Goal: Task Accomplishment & Management: Manage account settings

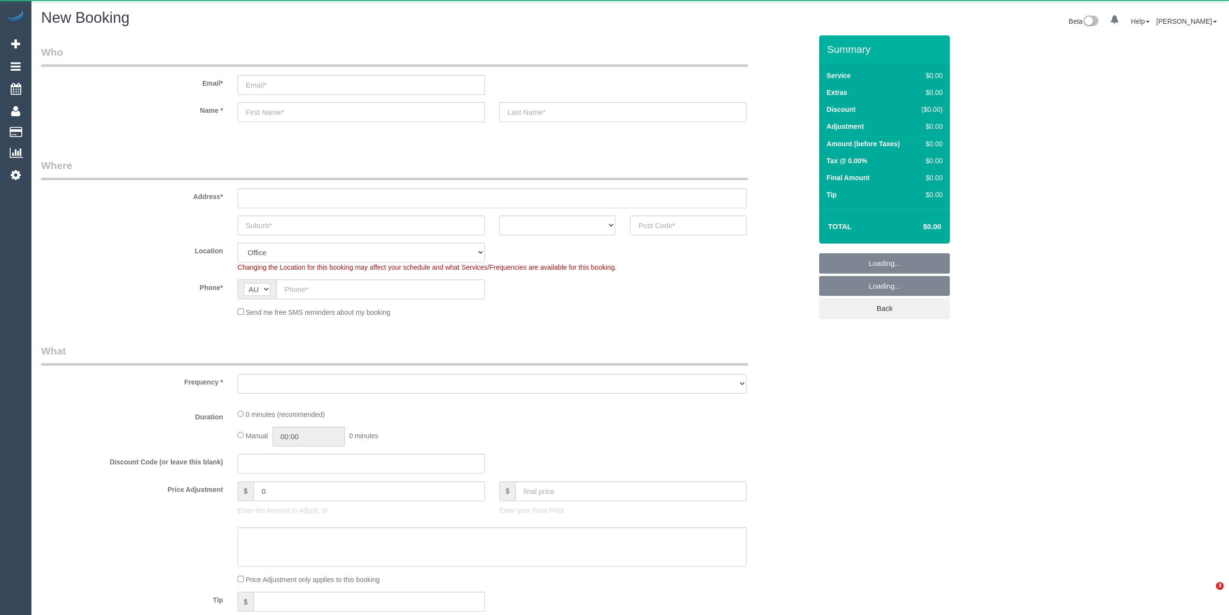
select select "object:2055"
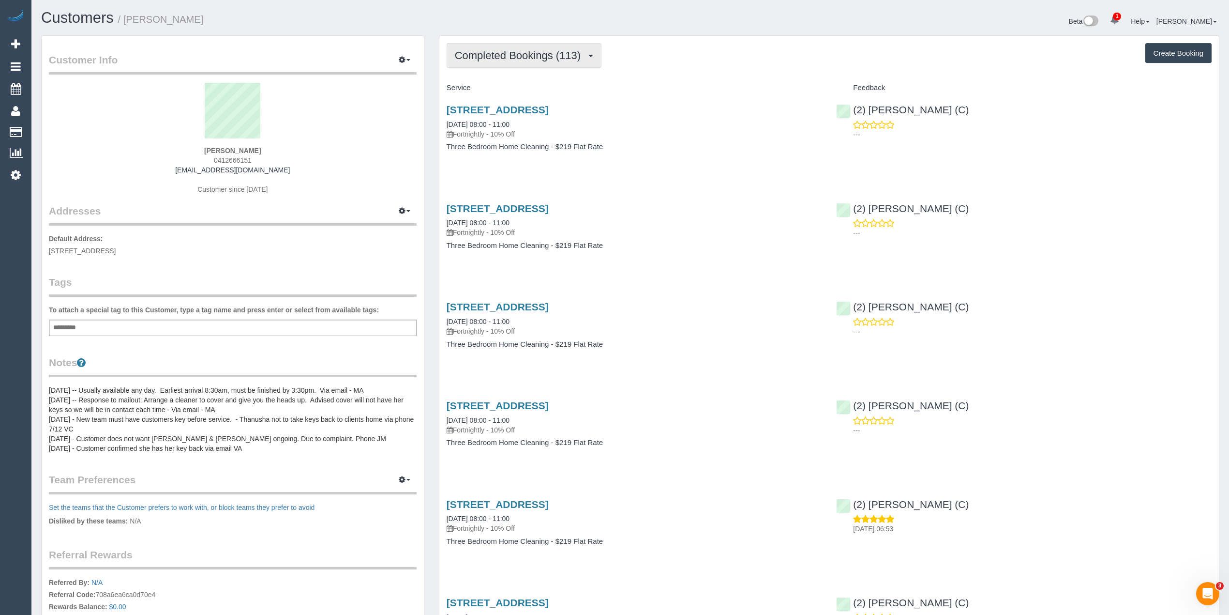
click at [480, 57] on span "Completed Bookings (113)" at bounding box center [520, 55] width 131 height 12
click at [508, 90] on link "Upcoming Bookings (13)" at bounding box center [501, 90] width 108 height 13
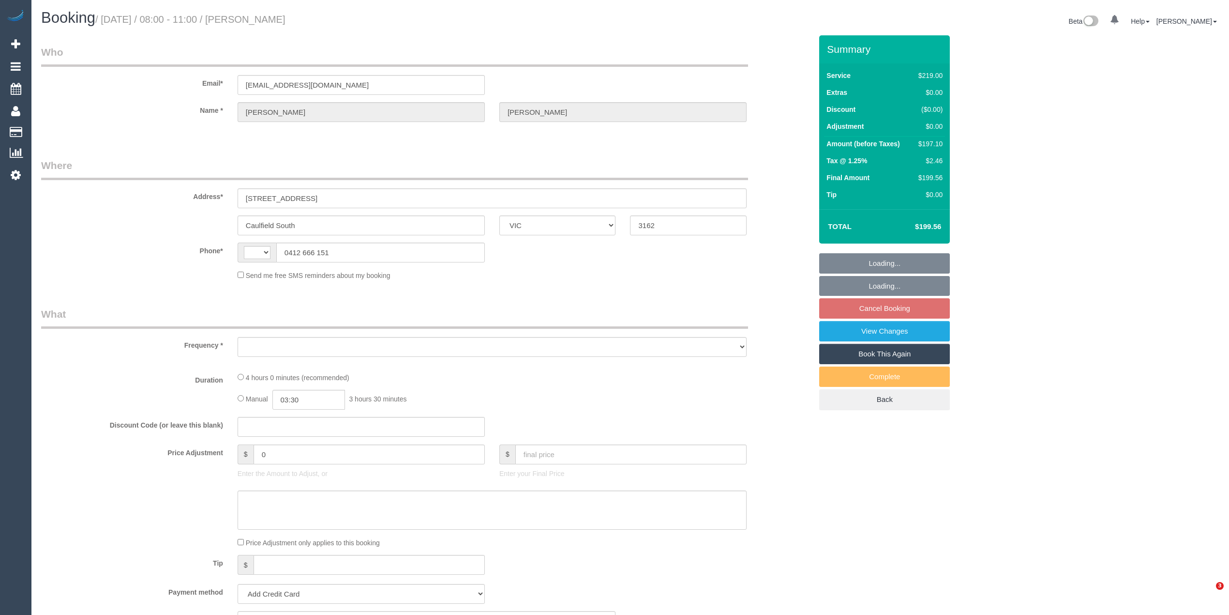
select select "VIC"
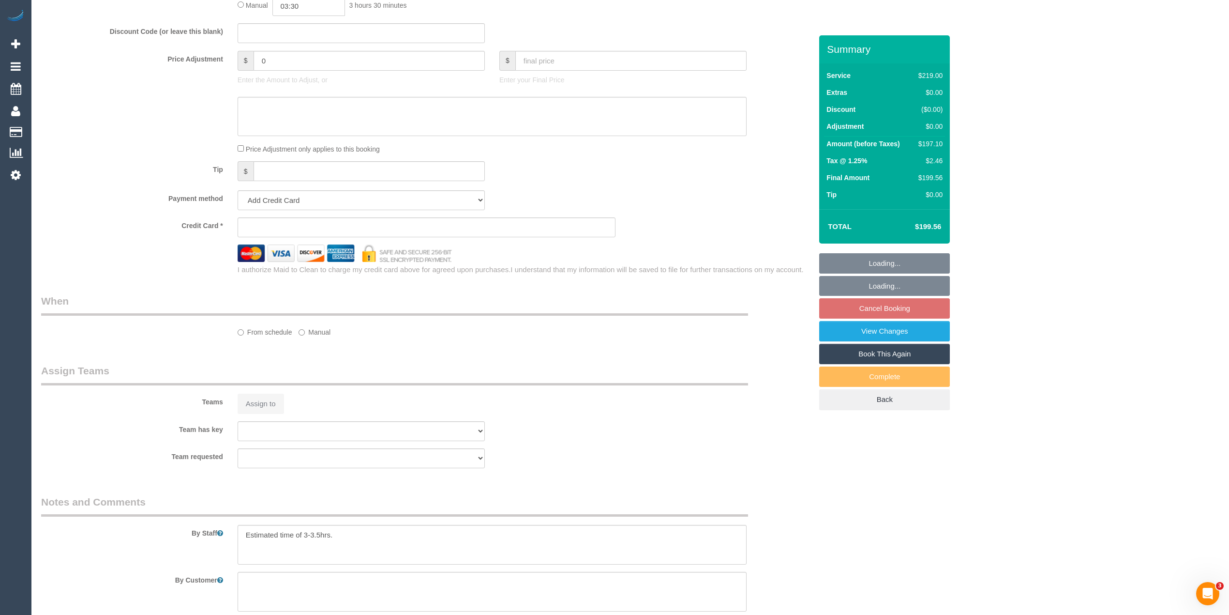
select select "string:AU"
select select "object:806"
select select "string:stripe-pm_1IdQco2GScqysDRVnXvIGH2Q"
select select "number:28"
select select "number:14"
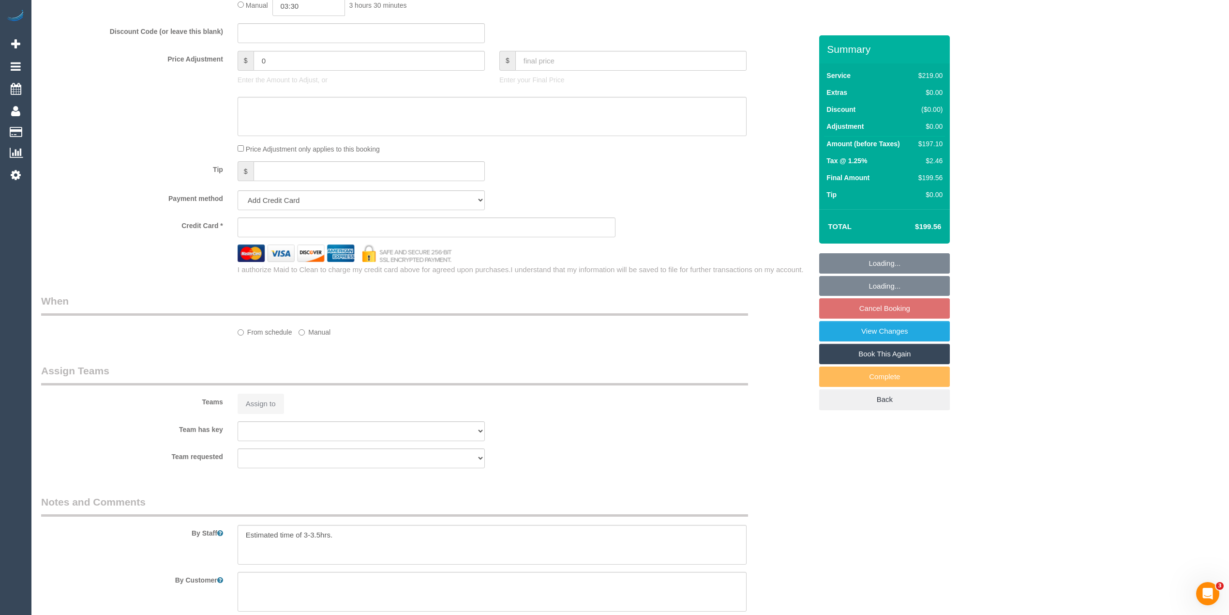
select select "number:19"
select select "number:35"
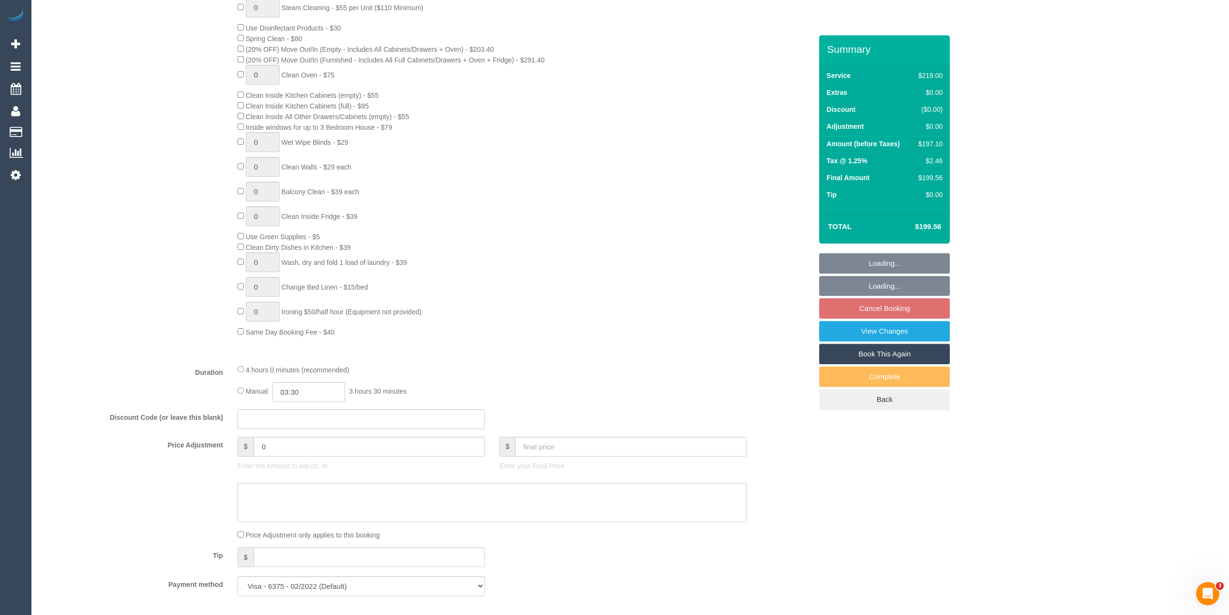
select select "21130"
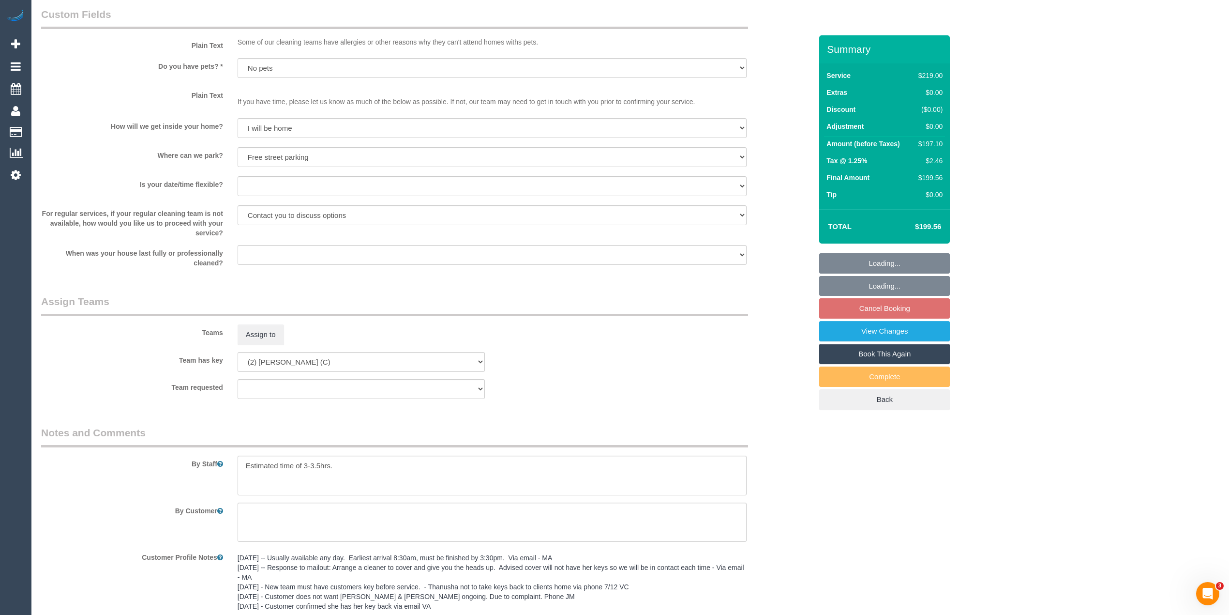
scroll to position [1422, 0]
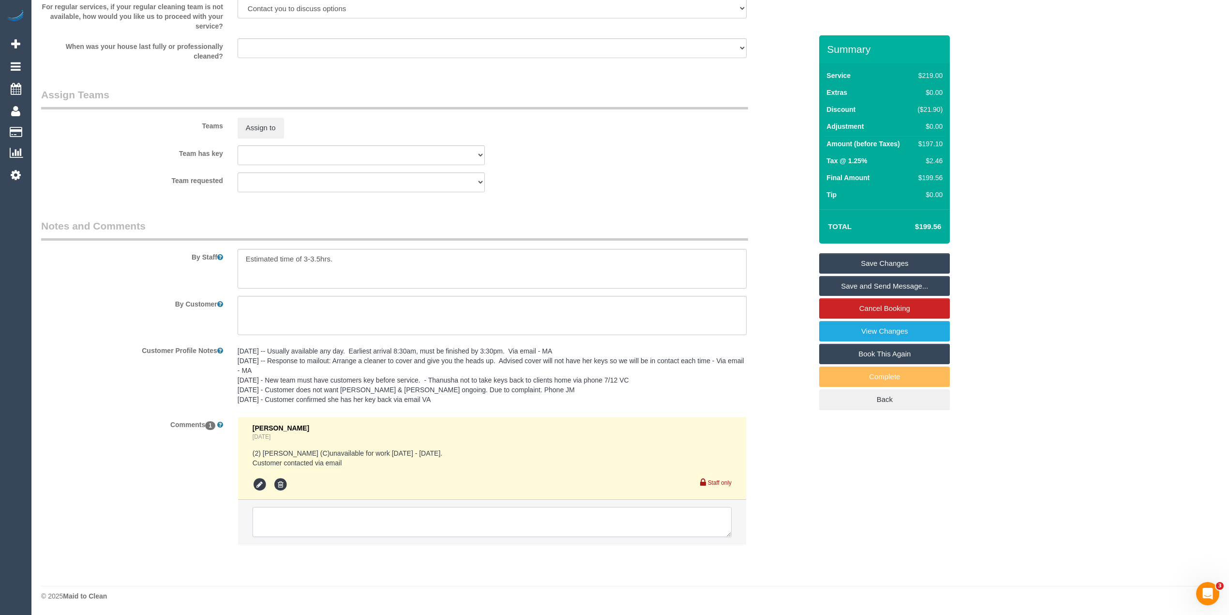
click at [332, 528] on textarea at bounding box center [492, 522] width 479 height 30
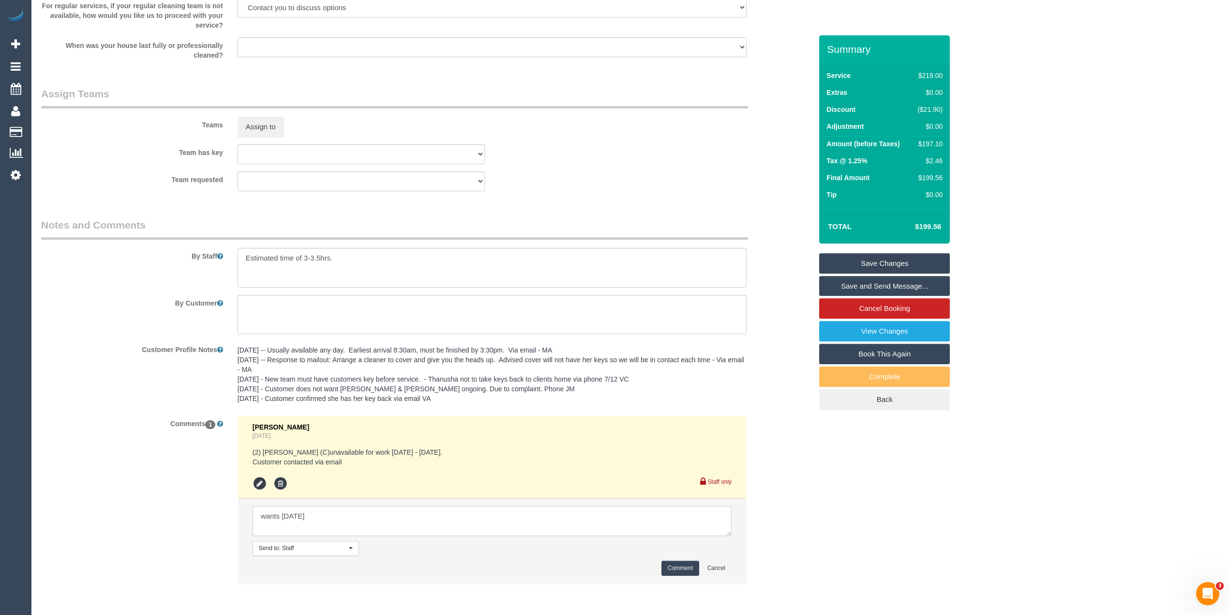
type textarea "wants 8/9/10"
drag, startPoint x: 300, startPoint y: 514, endPoint x: 204, endPoint y: 520, distance: 96.0
click at [205, 520] on div "Comments 1 Vanessa Christou Yesterday (2) Abdul Janif (C)unavailable for work 1…" at bounding box center [426, 504] width 785 height 178
click at [328, 509] on textarea at bounding box center [492, 521] width 479 height 30
click at [401, 519] on textarea at bounding box center [492, 521] width 479 height 30
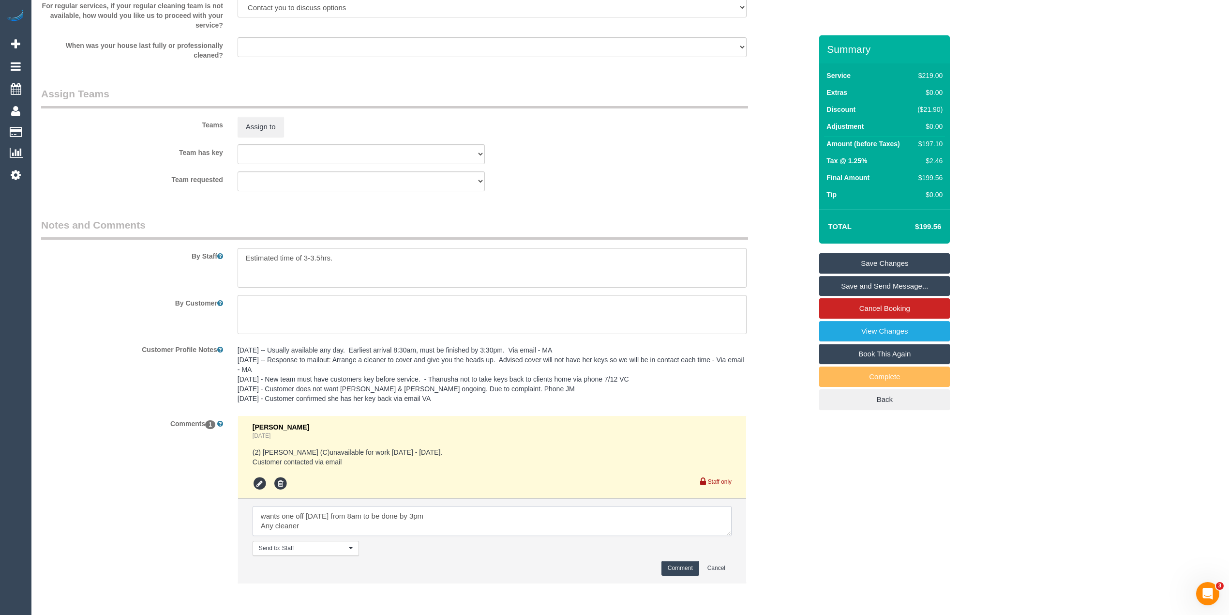
click at [326, 528] on textarea at bounding box center [492, 521] width 479 height 30
type textarea "wants one off 8/9/10 from 8am to be done by 3pm Any cleaner"
click at [316, 524] on textarea at bounding box center [492, 521] width 479 height 30
click at [679, 562] on button "Comment" at bounding box center [681, 567] width 38 height 15
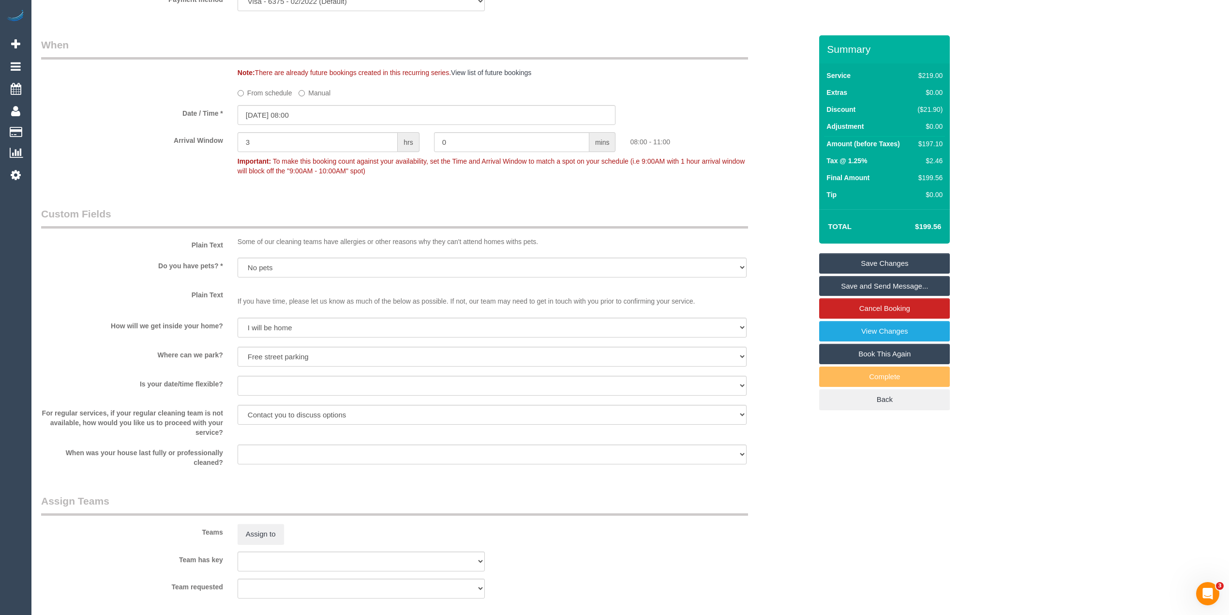
scroll to position [968, 0]
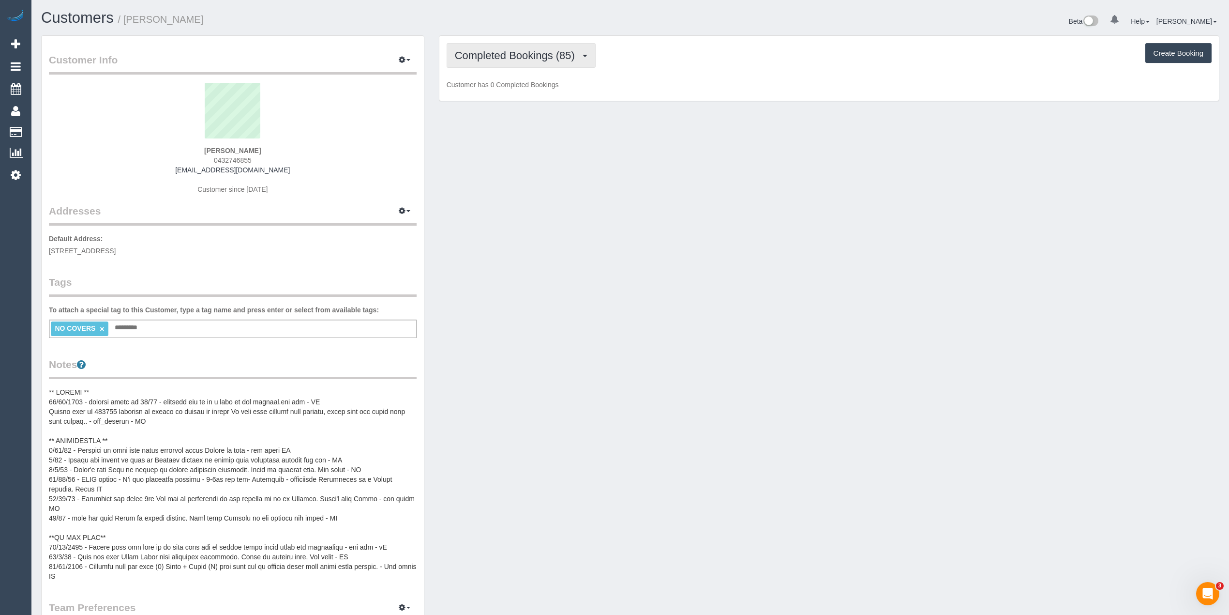
click at [475, 52] on span "Completed Bookings (85)" at bounding box center [517, 55] width 125 height 12
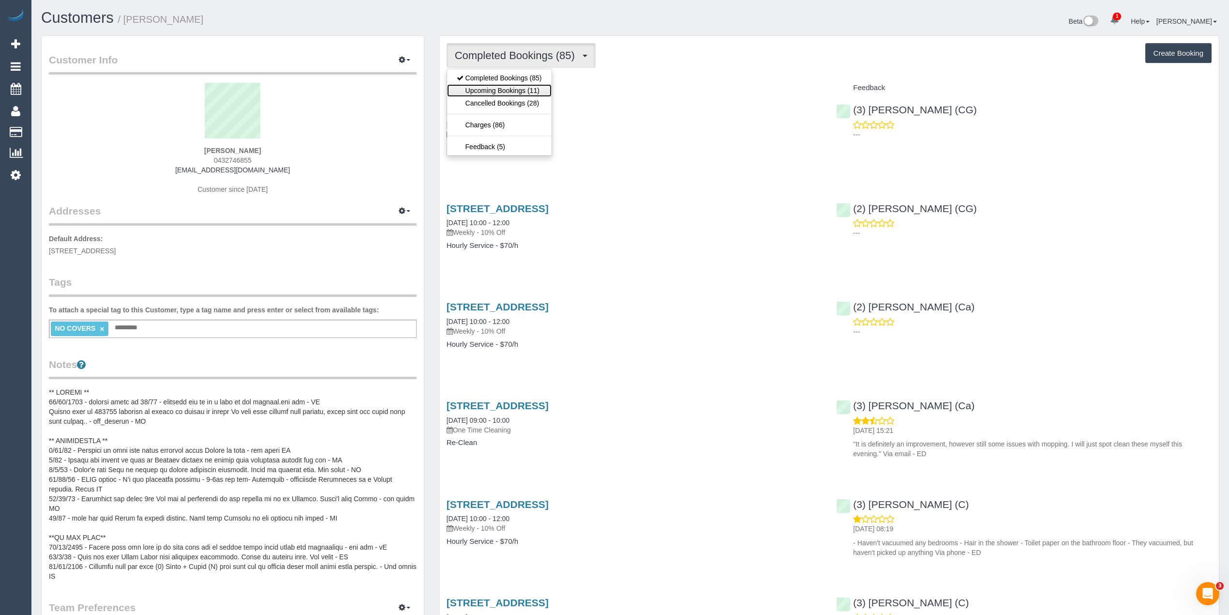
click at [500, 93] on link "Upcoming Bookings (11)" at bounding box center [499, 90] width 105 height 13
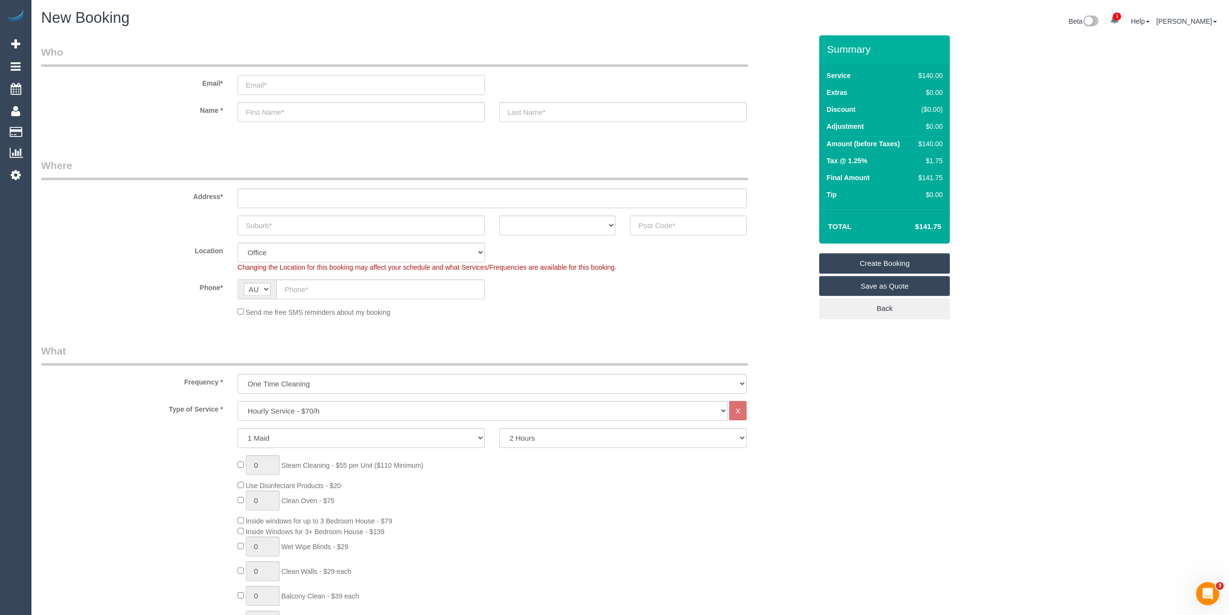
click at [262, 81] on input "email" at bounding box center [361, 85] width 247 height 20
type input "joan.amcservices@fake.com"
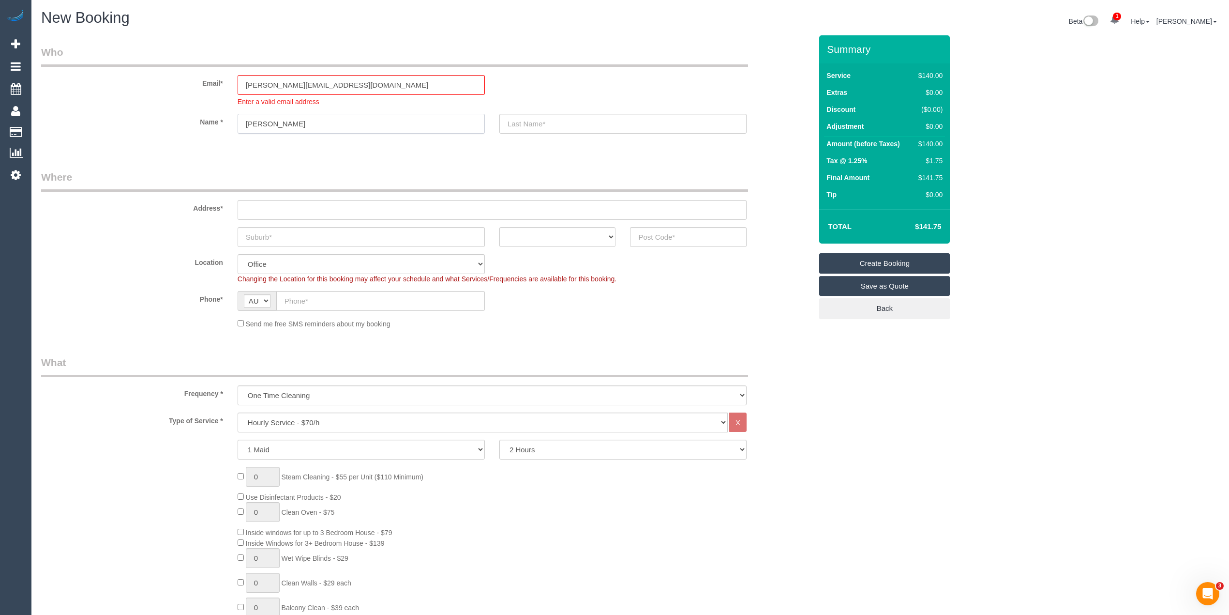
type input "Joan Hancock"
type input "AMC Services"
click at [447, 208] on input "text" at bounding box center [492, 210] width 509 height 20
paste input "3 Orville Street"
type input "3 Orville Street"
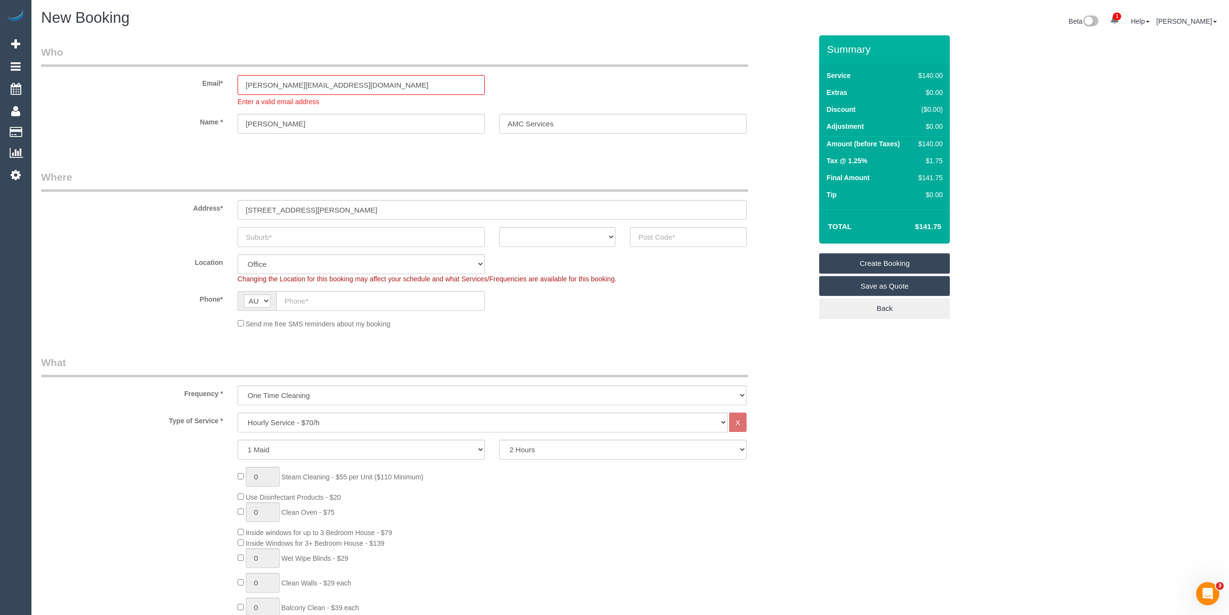
click at [310, 236] on input "text" at bounding box center [361, 237] width 247 height 20
click at [307, 238] on input "text" at bounding box center [361, 237] width 247 height 20
paste input "Altona Meadows"
type input "Altona Meadows"
click at [527, 239] on select "ACT NSW NT QLD SA TAS VIC WA" at bounding box center [557, 237] width 117 height 20
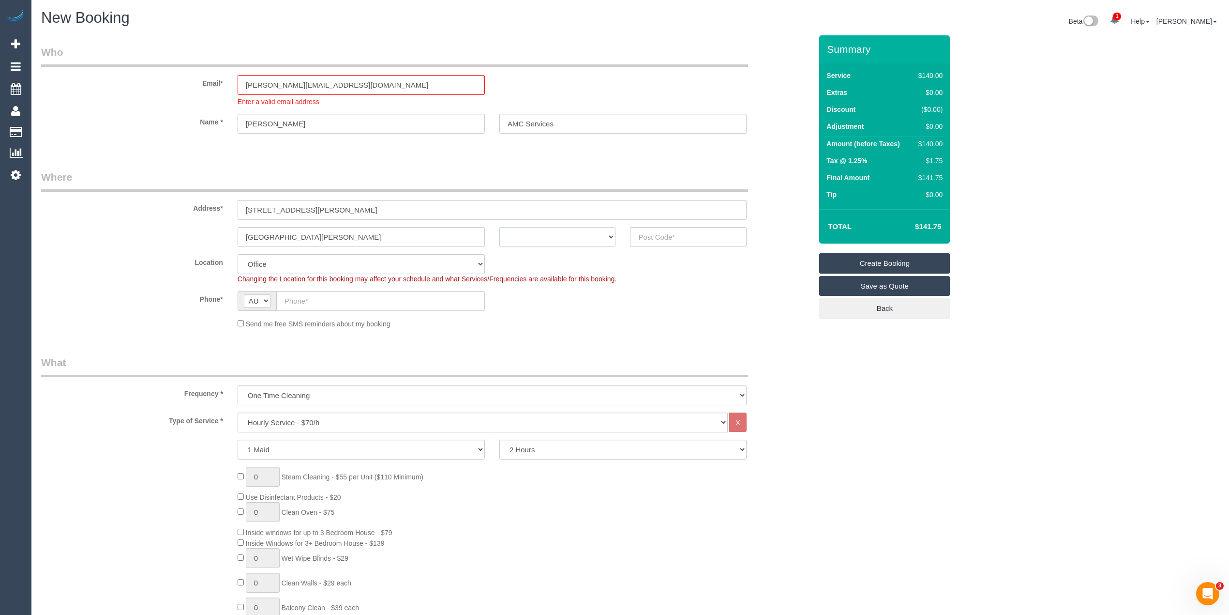
select select "VIC"
click at [499, 227] on select "ACT NSW NT QLD SA TAS VIC WA" at bounding box center [557, 237] width 117 height 20
click at [663, 231] on input "text" at bounding box center [688, 237] width 117 height 20
type input "3028"
click at [320, 304] on input "text" at bounding box center [380, 301] width 209 height 20
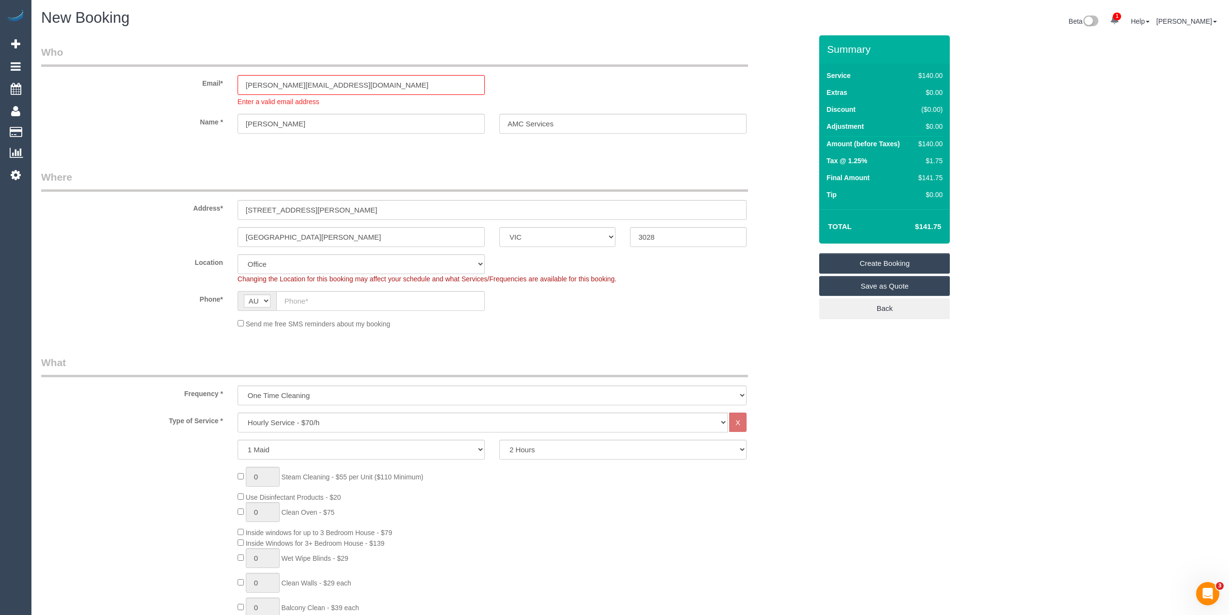
select select "65"
select select "object:2067"
click at [304, 302] on input "text" at bounding box center [380, 301] width 209 height 20
paste input "0412 418 524"
type input "0412 418 524"
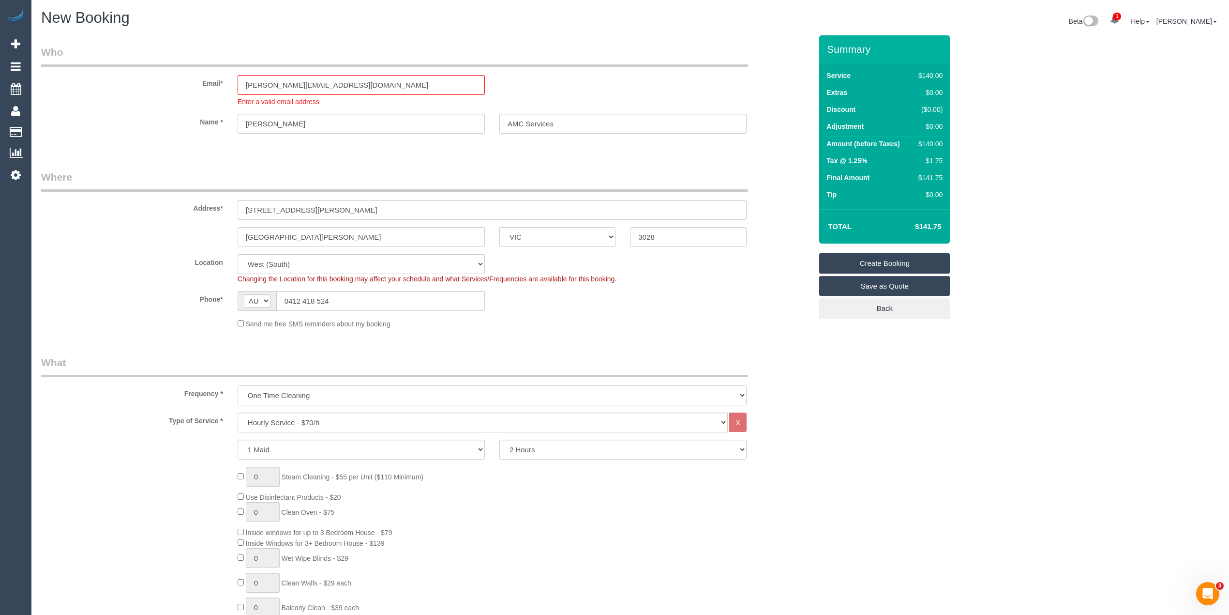
click at [275, 395] on select "One Time Cleaning Weekly - 10% Off - 10.00% (0% for the First Booking) Fortnigh…" at bounding box center [492, 395] width 509 height 20
select select "object:2069"
click at [238, 385] on select "One Time Cleaning Weekly - 10% Off - 10.00% (0% for the First Booking) Fortnigh…" at bounding box center [492, 395] width 509 height 20
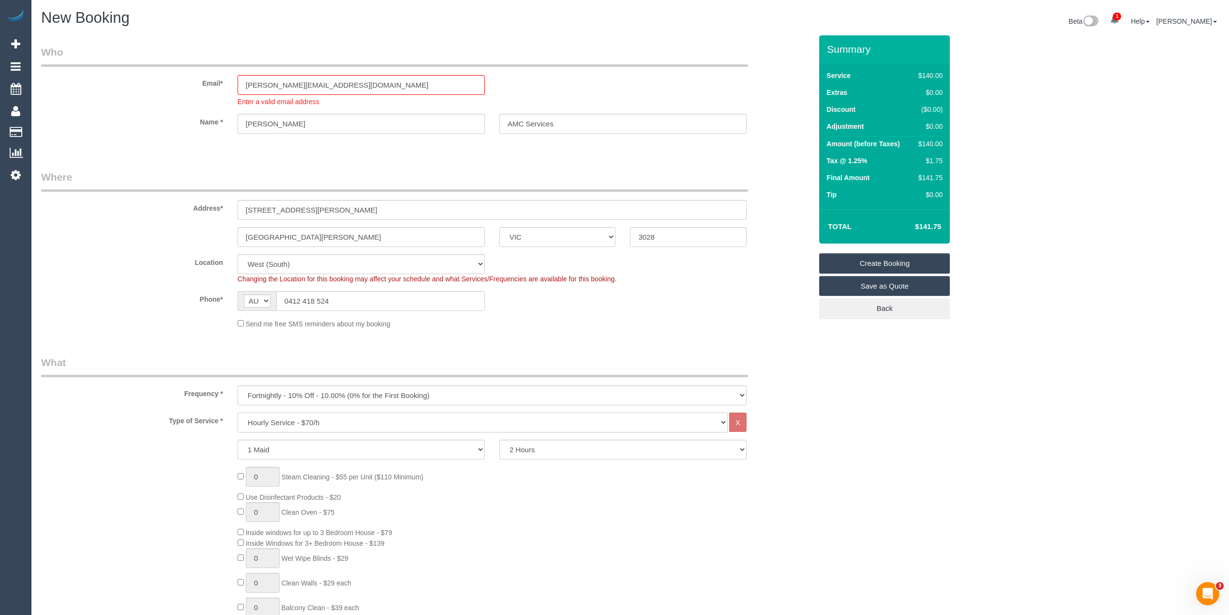
click at [276, 421] on select "Hourly Service - $70/h Hourly Service - $65/h Hourly Service - $60/h Hourly Ser…" at bounding box center [483, 422] width 490 height 20
select select "308"
click at [238, 412] on select "Hourly Service - $70/h Hourly Service - $65/h Hourly Service - $60/h Hourly Ser…" at bounding box center [483, 422] width 490 height 20
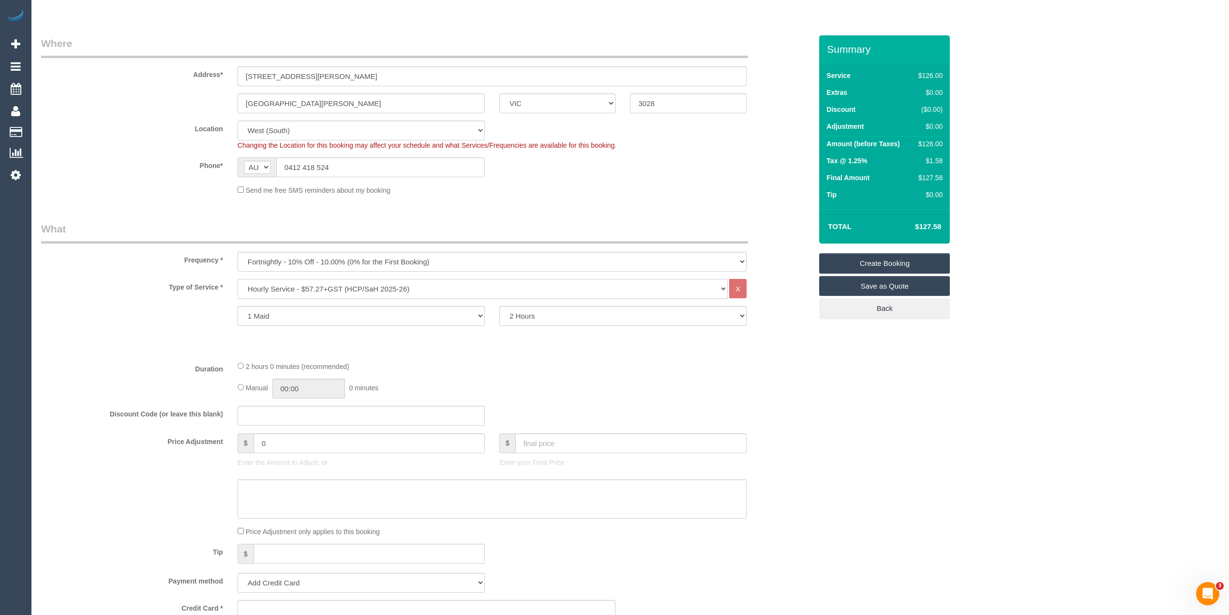
scroll to position [215, 0]
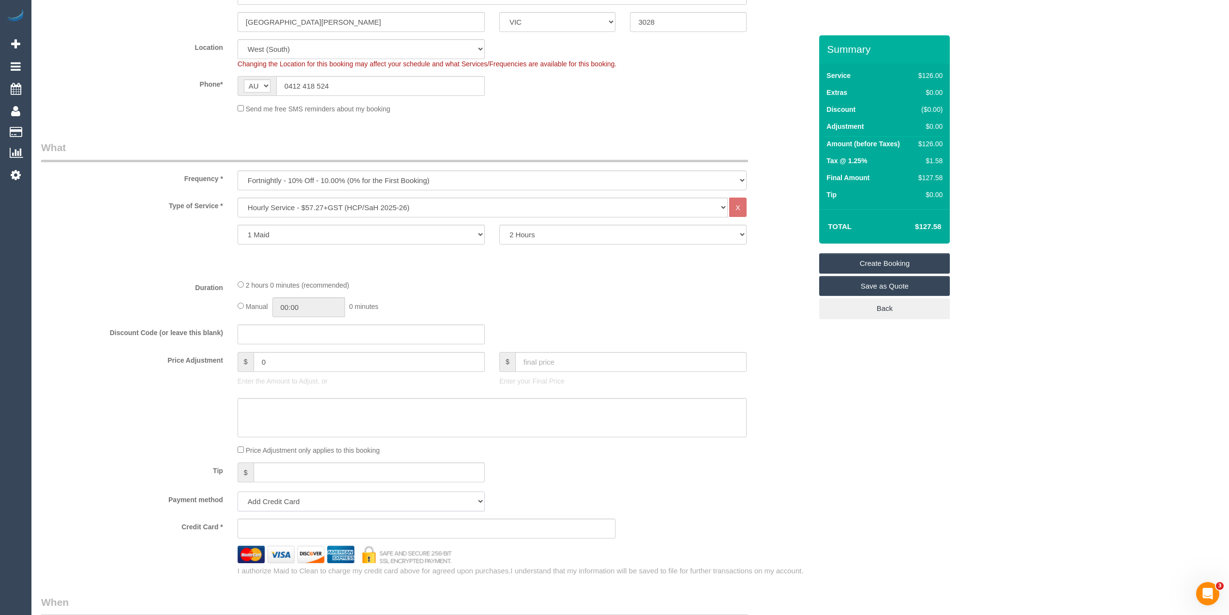
click at [302, 500] on select "Add Credit Card Cash Check Paypal" at bounding box center [361, 501] width 247 height 20
select select "string:check"
click at [238, 491] on select "Add Credit Card Cash Check Paypal" at bounding box center [361, 501] width 247 height 20
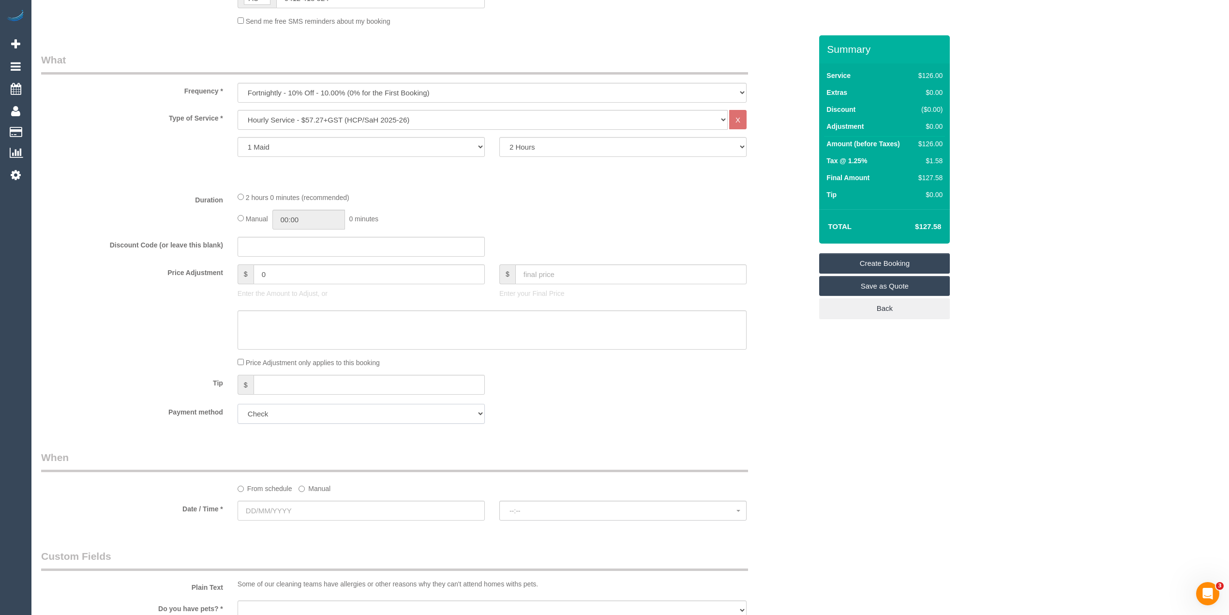
scroll to position [430, 0]
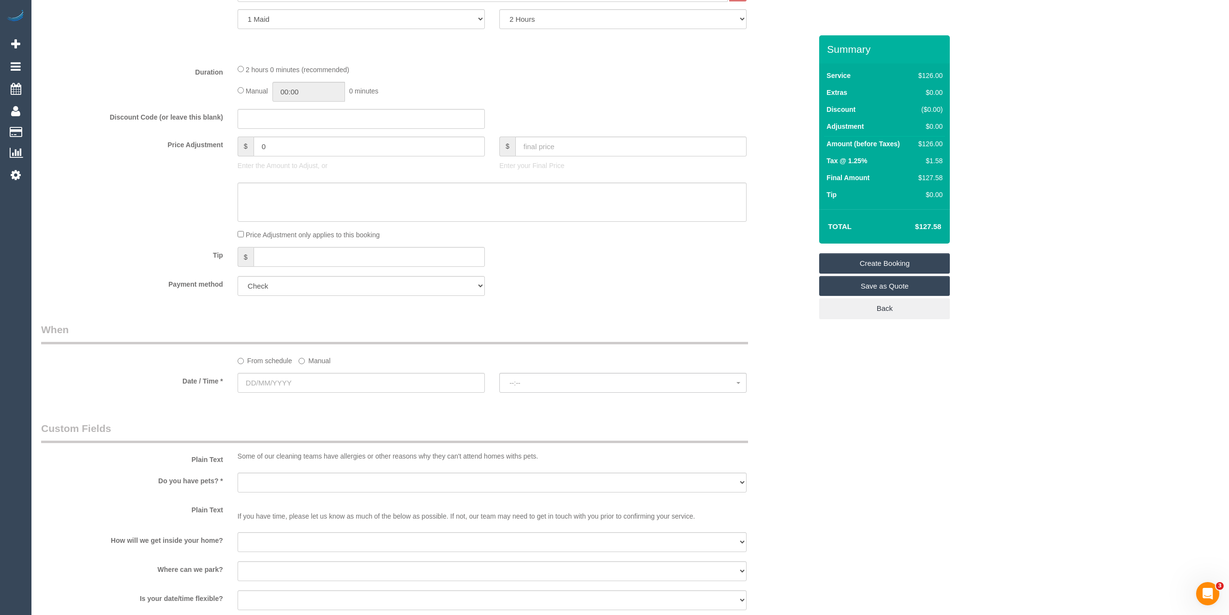
click at [305, 359] on label "Manual" at bounding box center [315, 358] width 32 height 13
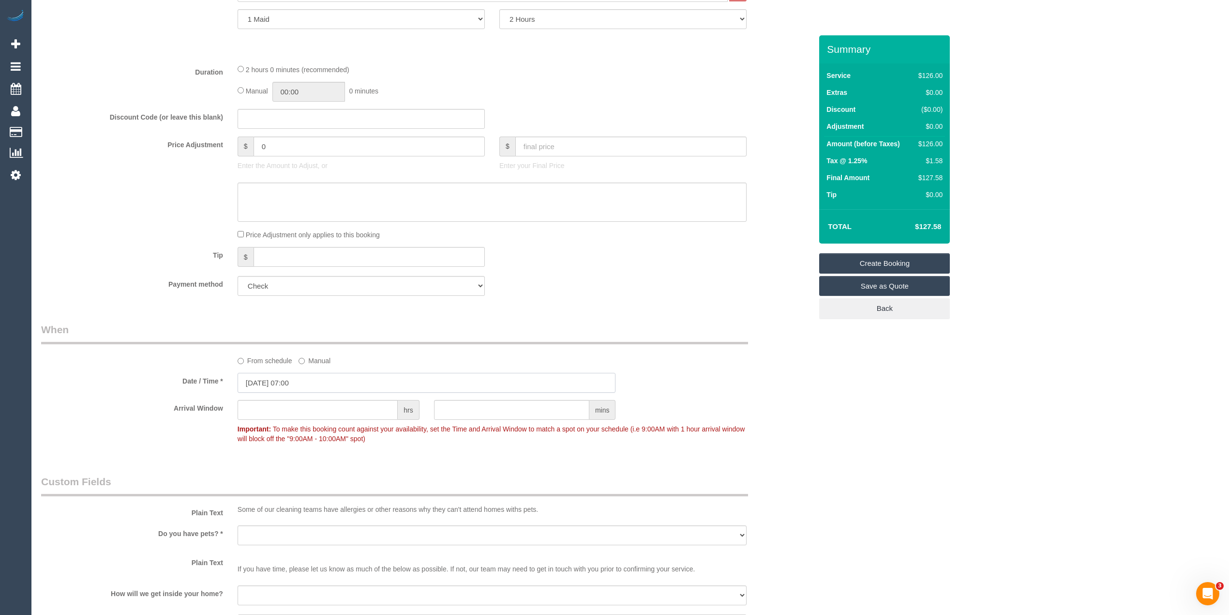
click at [256, 380] on input "26/08/2025 07:00" at bounding box center [427, 383] width 378 height 20
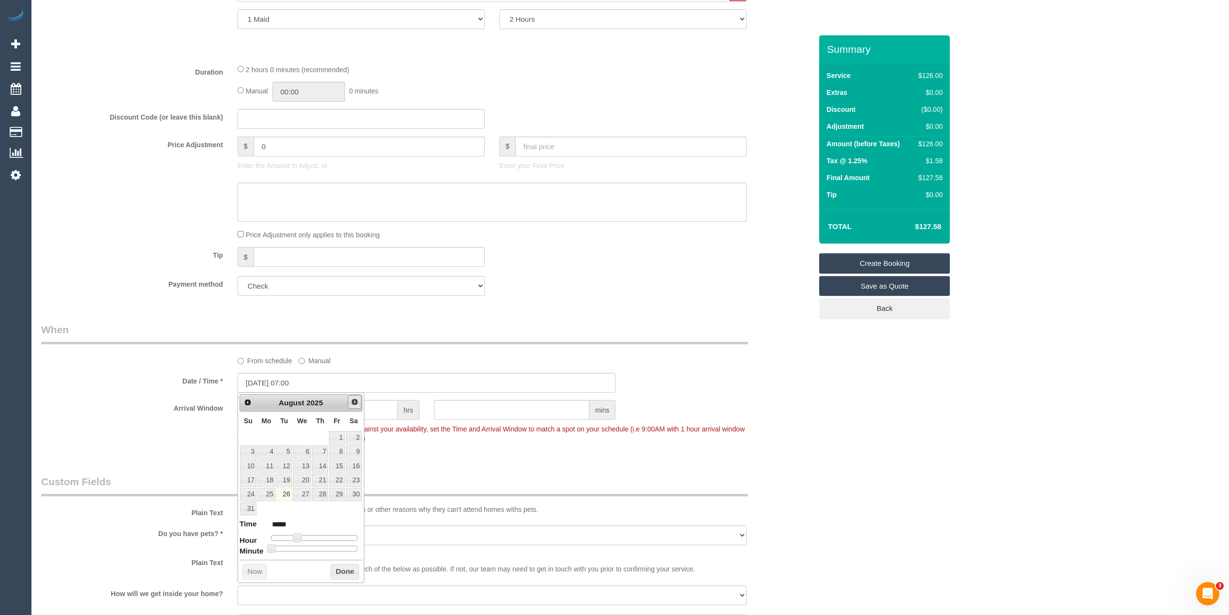
click at [350, 406] on link "Next" at bounding box center [355, 402] width 14 height 14
click at [342, 437] on link "5" at bounding box center [336, 437] width 15 height 13
type input "05/09/2025 08:00"
type input "*****"
type input "05/09/2025 09:00"
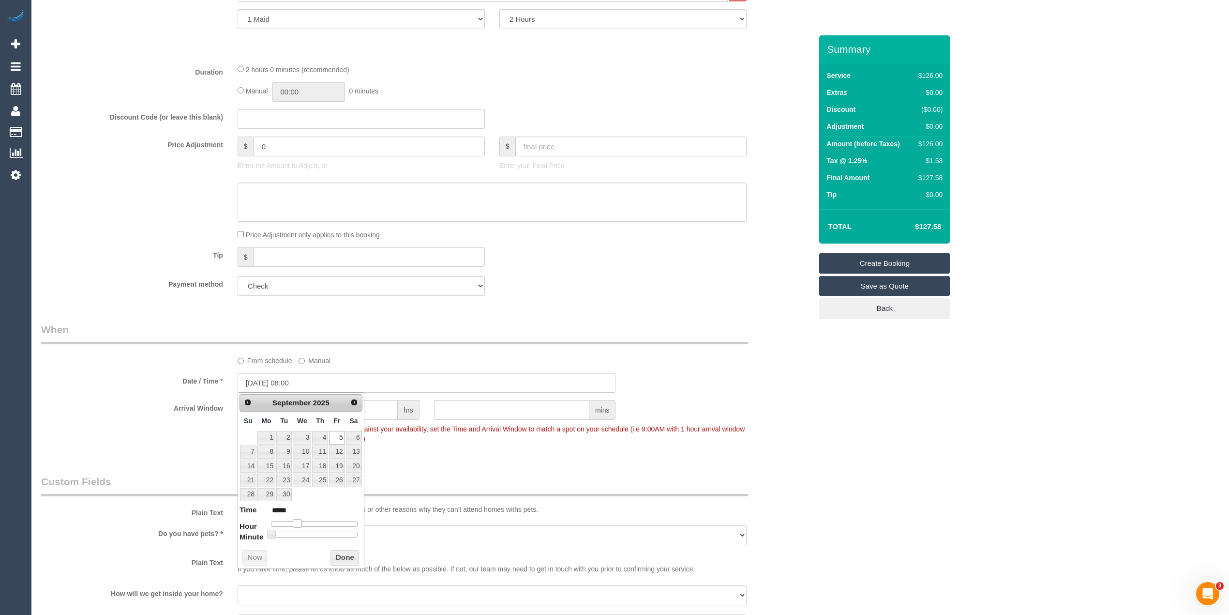
type input "*****"
type input "05/09/2025 10:00"
type input "*****"
type input "05/09/2025 11:00"
type input "*****"
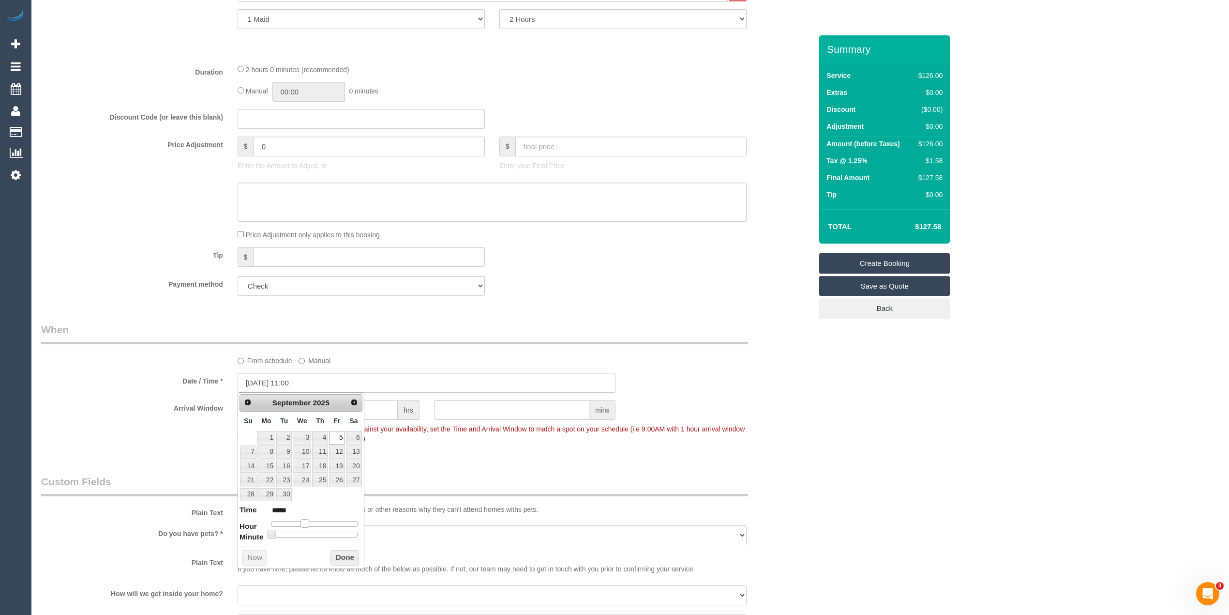
type input "05/09/2025 12:00"
type input "*****"
type input "05/09/2025 13:00"
type input "*****"
type input "05/09/2025 14:00"
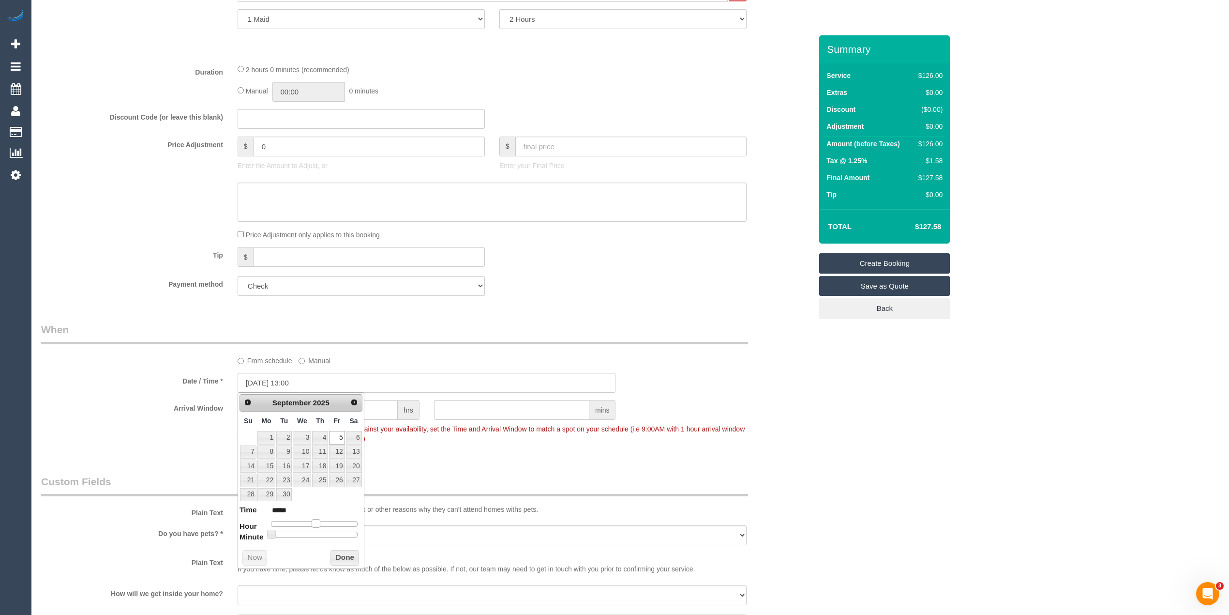
type input "*****"
drag, startPoint x: 297, startPoint y: 527, endPoint x: 324, endPoint y: 527, distance: 26.6
click at [324, 527] on span at bounding box center [323, 523] width 9 height 9
click at [1025, 506] on div "Who Email* joan.amcservices@fake.com Enter a valid email address Name * Joan Ha…" at bounding box center [630, 320] width 1178 height 1431
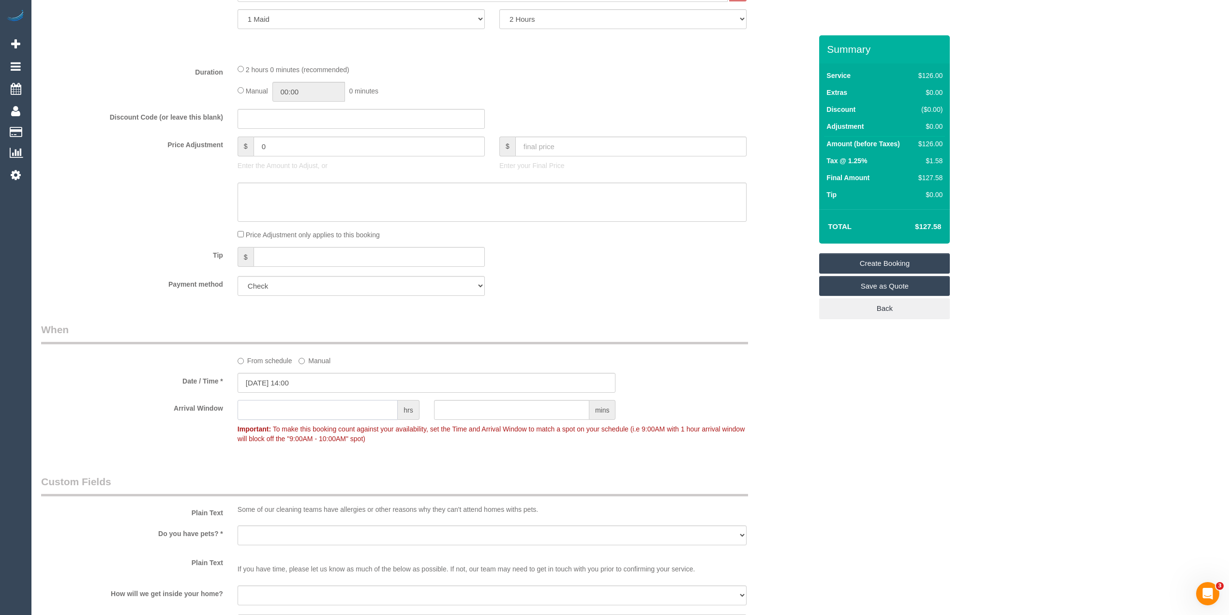
click at [297, 409] on input "text" at bounding box center [318, 410] width 160 height 20
type input "1"
click at [864, 463] on div "Who Email* joan.amcservices@fake.com Enter a valid email address Name * Joan Ha…" at bounding box center [630, 320] width 1178 height 1431
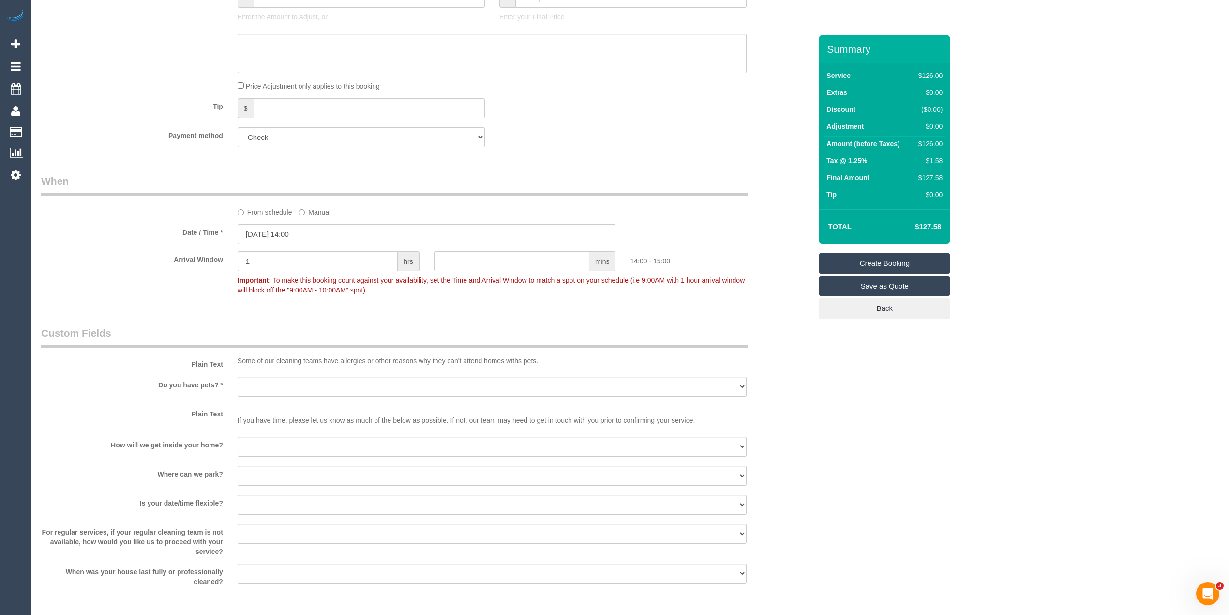
scroll to position [645, 0]
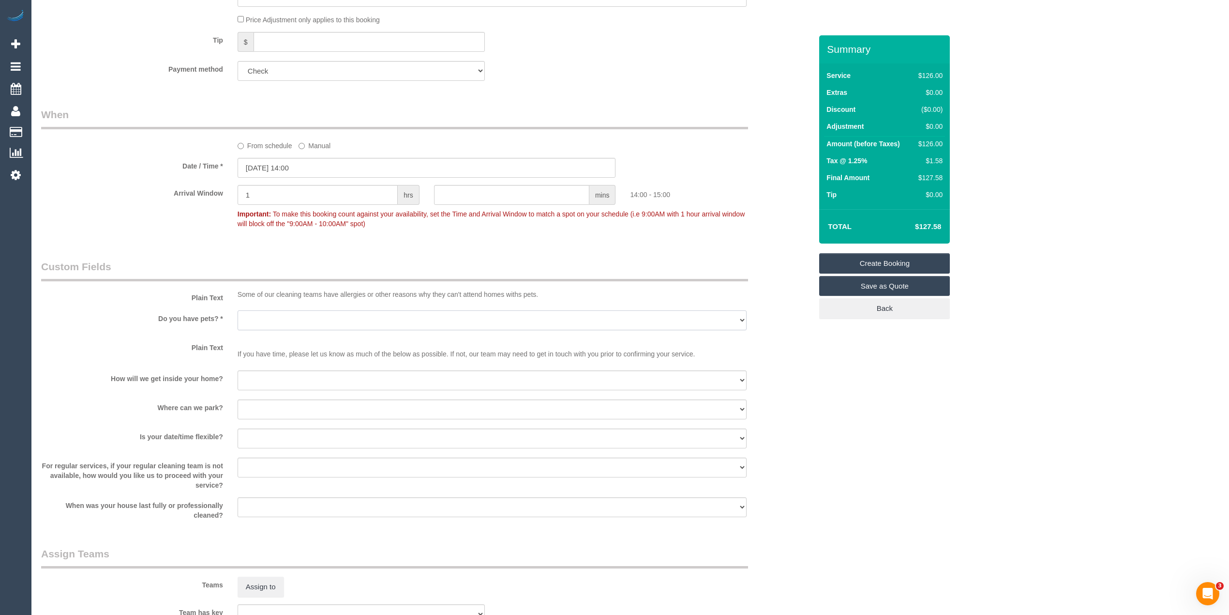
click at [252, 312] on select "Yes - Cats Yes - Dogs No pets Yes - Dogs and Cats Yes - Other" at bounding box center [492, 320] width 509 height 20
select select "number:27"
click at [238, 310] on select "Yes - Cats Yes - Dogs No pets Yes - Dogs and Cats Yes - Other" at bounding box center [492, 320] width 509 height 20
drag, startPoint x: 266, startPoint y: 376, endPoint x: 268, endPoint y: 386, distance: 10.3
click at [266, 376] on select "I will be home Key will be left (please provide details below) Lock box/Access …" at bounding box center [492, 380] width 509 height 20
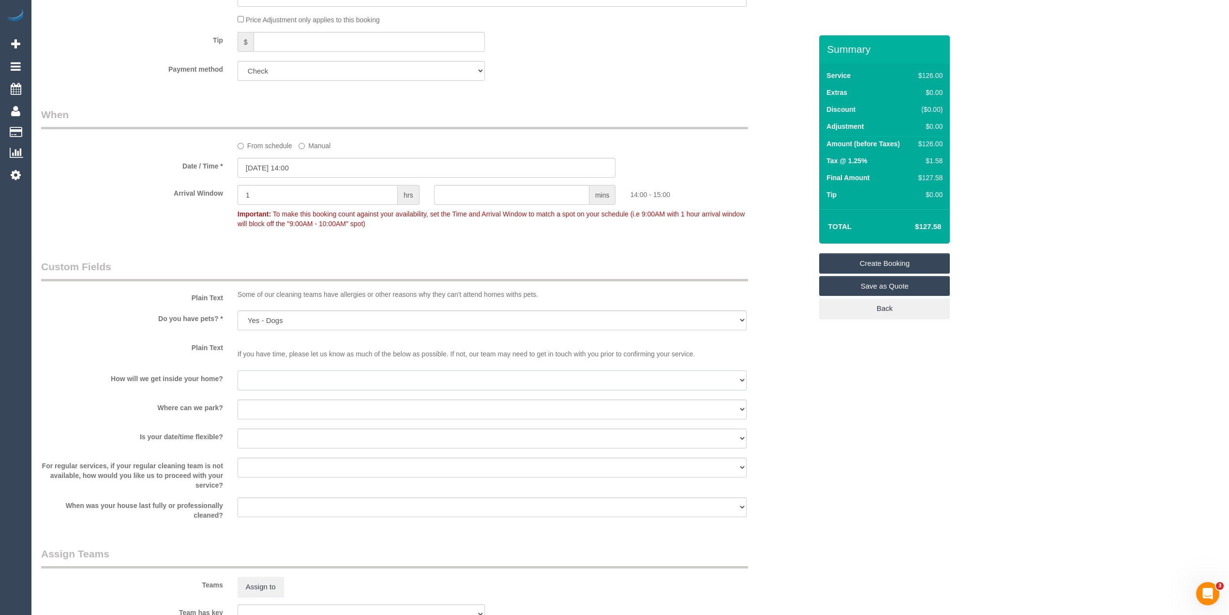
select select "number:14"
click at [238, 370] on select "I will be home Key will be left (please provide details below) Lock box/Access …" at bounding box center [492, 380] width 509 height 20
click at [260, 412] on select "I will provide parking on-site Free street parking Paid street parking (cost wi…" at bounding box center [492, 409] width 509 height 20
select select "number:19"
click at [238, 399] on select "I will provide parking on-site Free street parking Paid street parking (cost wi…" at bounding box center [492, 409] width 509 height 20
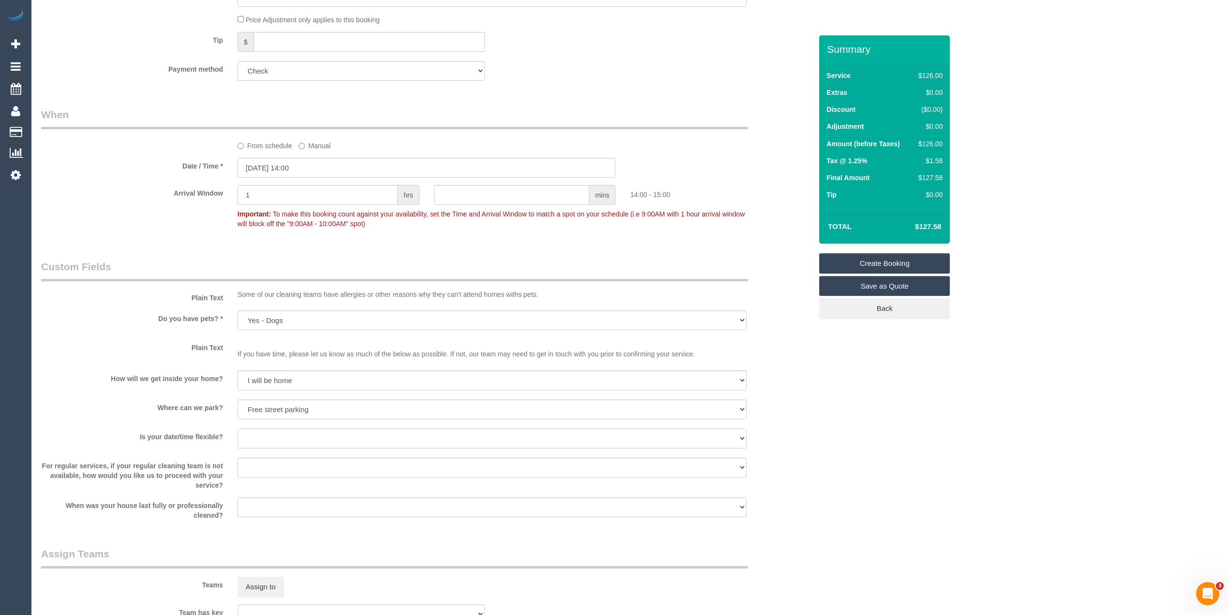
click at [255, 435] on select "Yes - date and time Yes - date but not time Yes - time but not date No - No fle…" at bounding box center [492, 438] width 509 height 20
select select "number:25"
click at [238, 428] on select "Yes - date and time Yes - date but not time Yes - time but not date No - No fle…" at bounding box center [492, 438] width 509 height 20
click at [262, 472] on select "Arrange a cleaner to cover and do not bother you Arrange a cleaner to cover and…" at bounding box center [492, 467] width 509 height 20
select select "number:35"
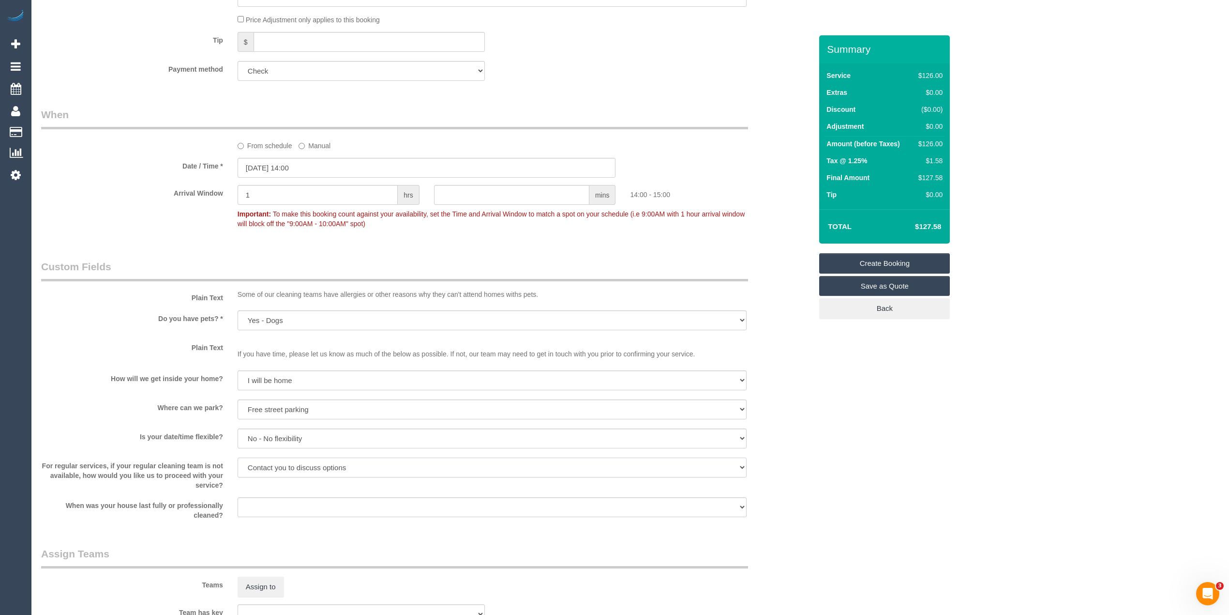
click at [238, 457] on select "Arrange a cleaner to cover and do not bother you Arrange a cleaner to cover and…" at bounding box center [492, 467] width 509 height 20
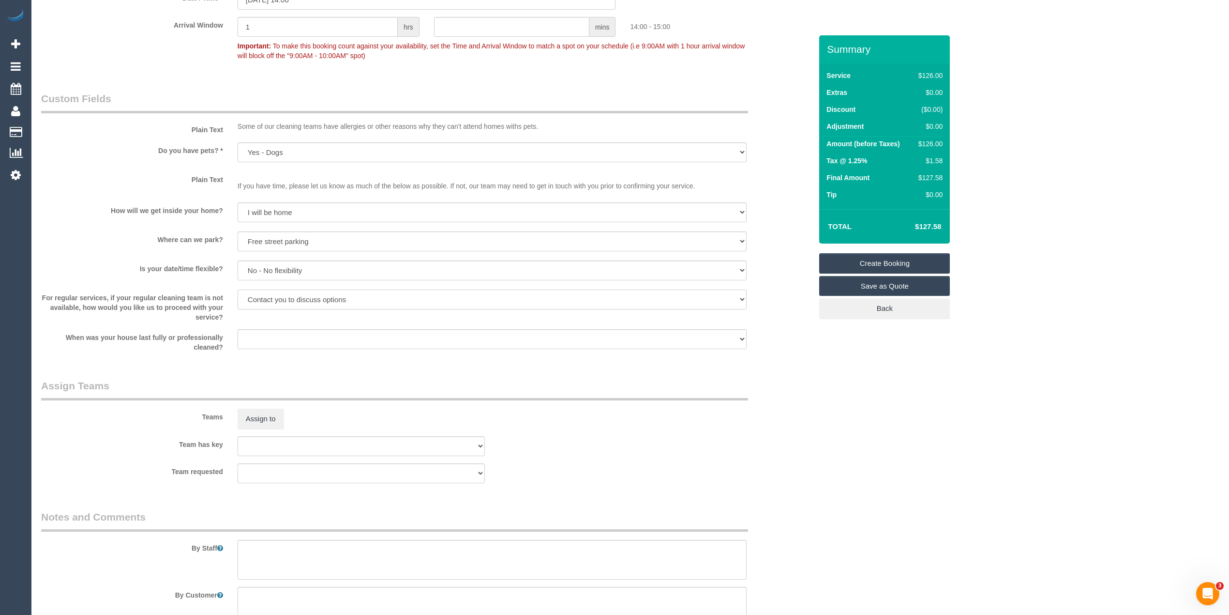
scroll to position [860, 0]
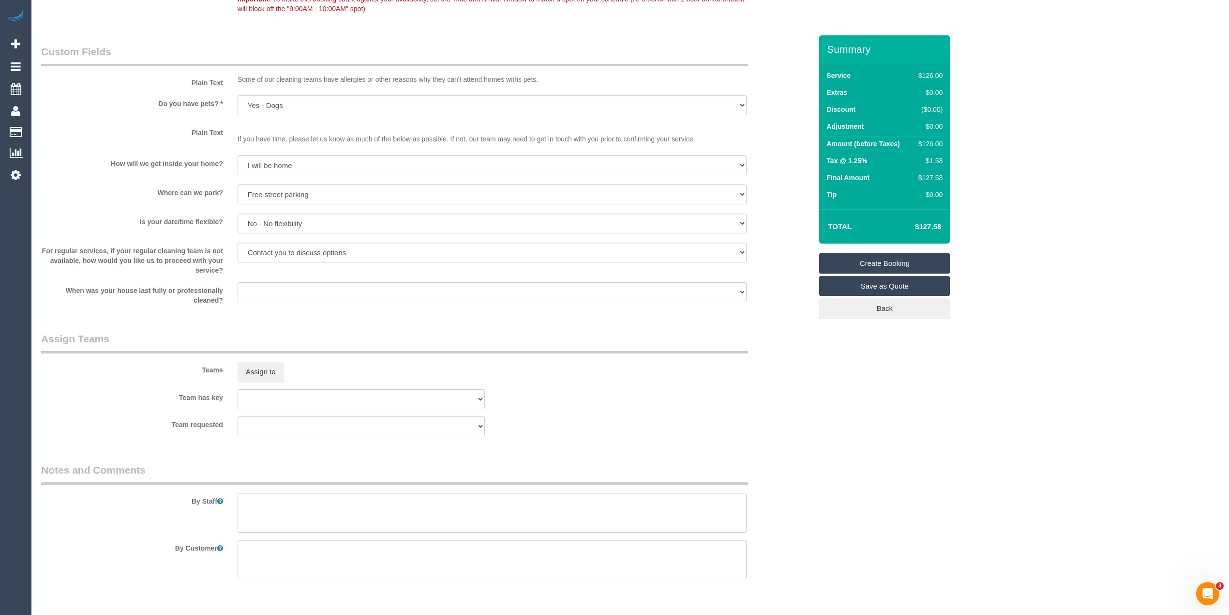
click at [279, 510] on textarea at bounding box center [492, 513] width 509 height 40
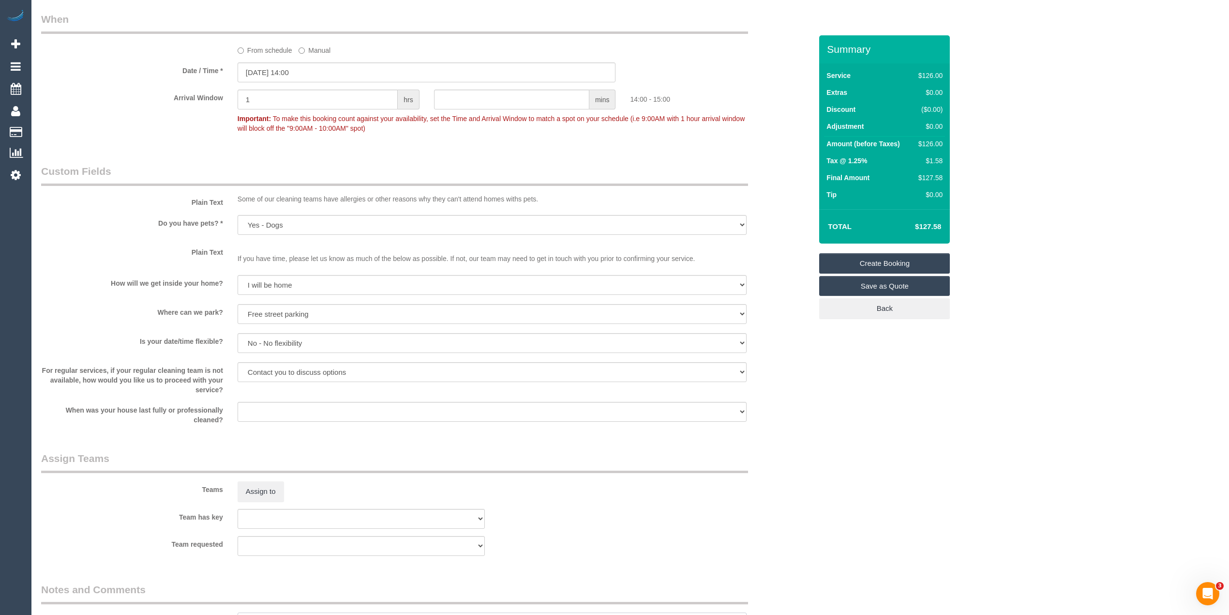
scroll to position [537, 0]
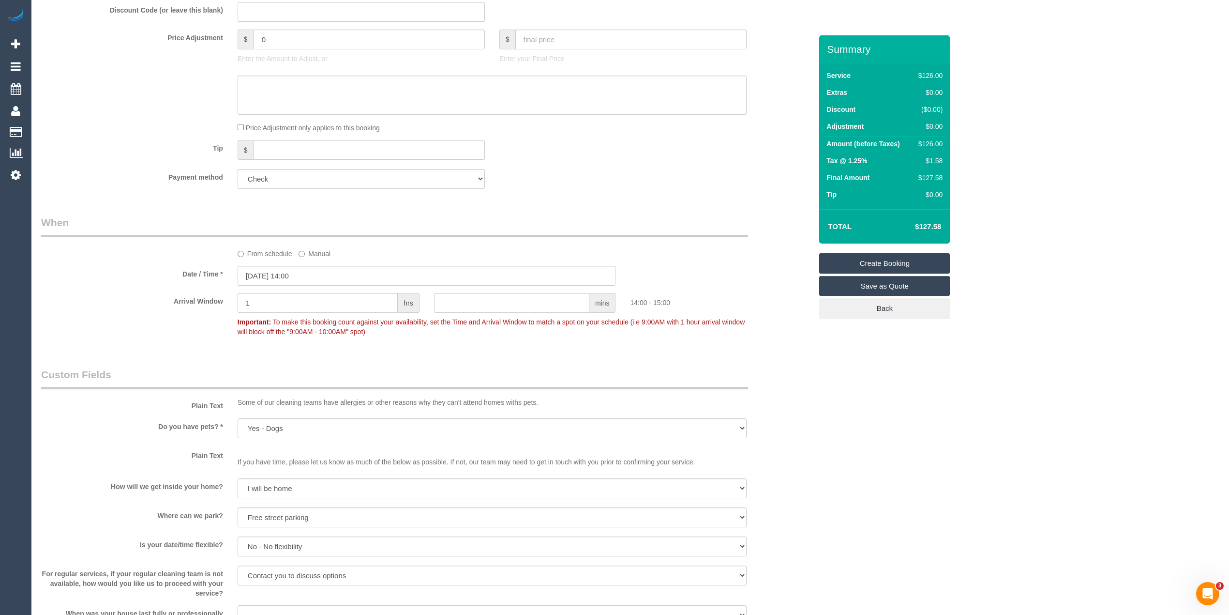
type textarea "General cleaning, please check with the customer which areas they want prioriti…"
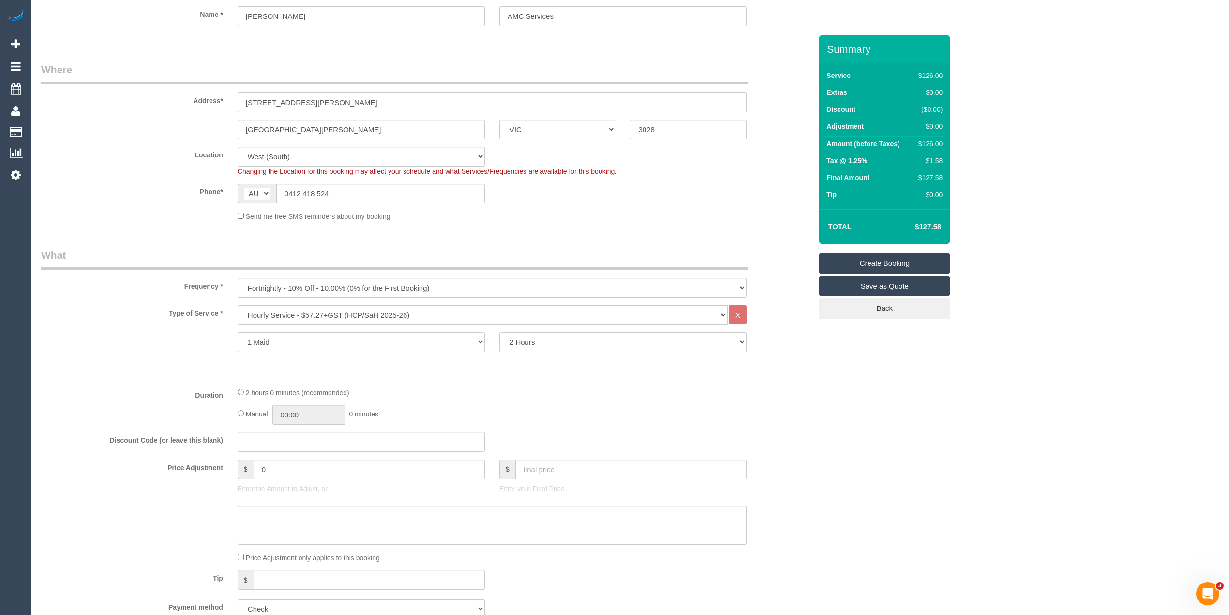
scroll to position [0, 0]
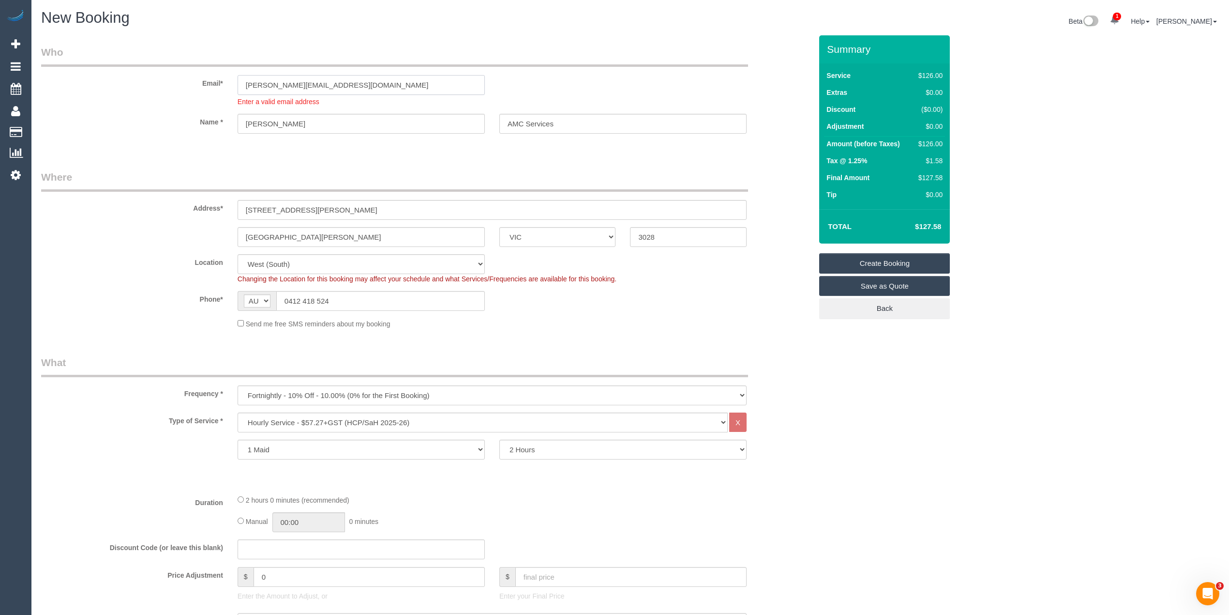
drag, startPoint x: 380, startPoint y: 82, endPoint x: 149, endPoint y: 93, distance: 231.6
click at [150, 93] on div "Email* joan.amcservices@fake.com Enter a valid email address" at bounding box center [426, 75] width 785 height 61
click at [896, 259] on link "Create Booking" at bounding box center [884, 263] width 131 height 20
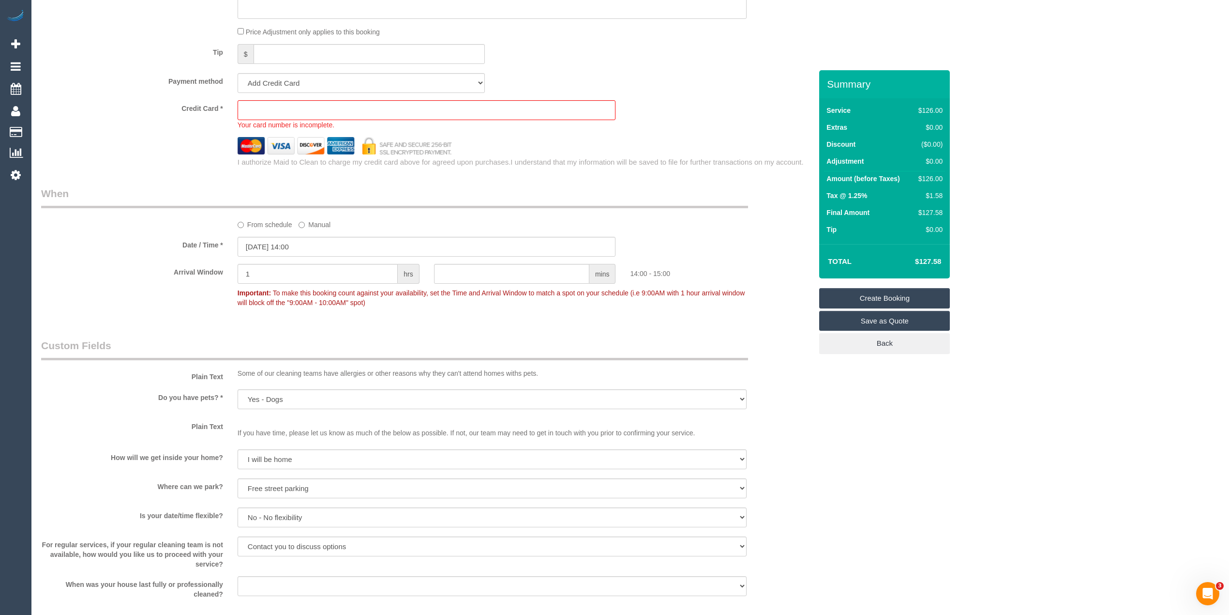
scroll to position [542, 0]
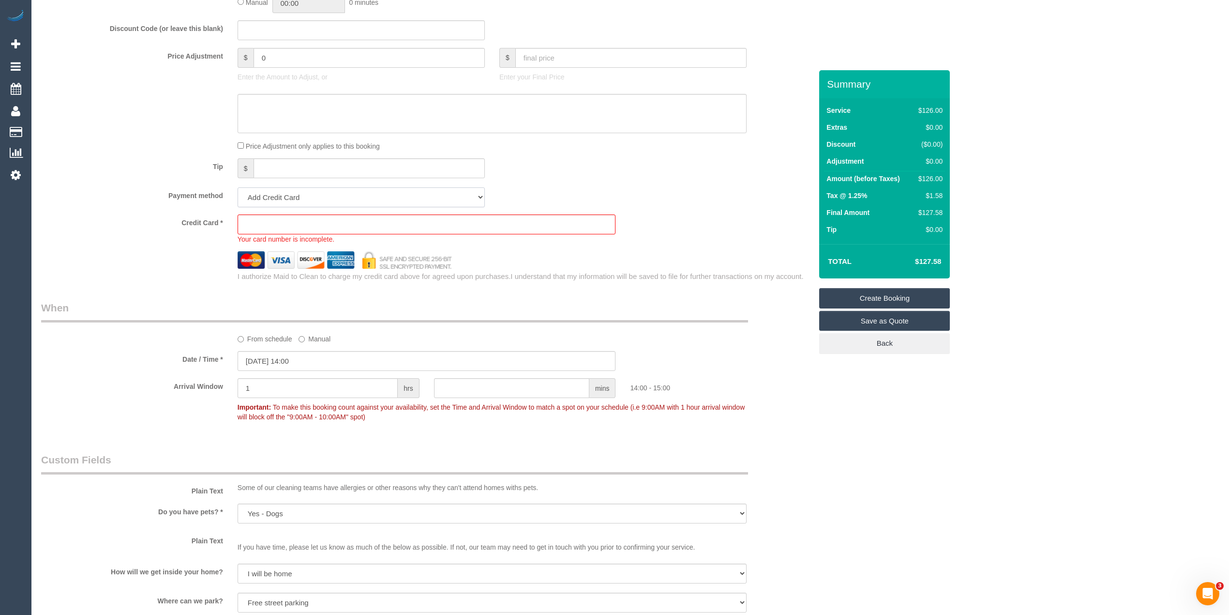
click at [266, 198] on select "Add Credit Card Cash Check Paypal" at bounding box center [361, 197] width 247 height 20
select select "string:check"
click at [238, 187] on select "Add Credit Card Cash Check Paypal" at bounding box center [361, 197] width 247 height 20
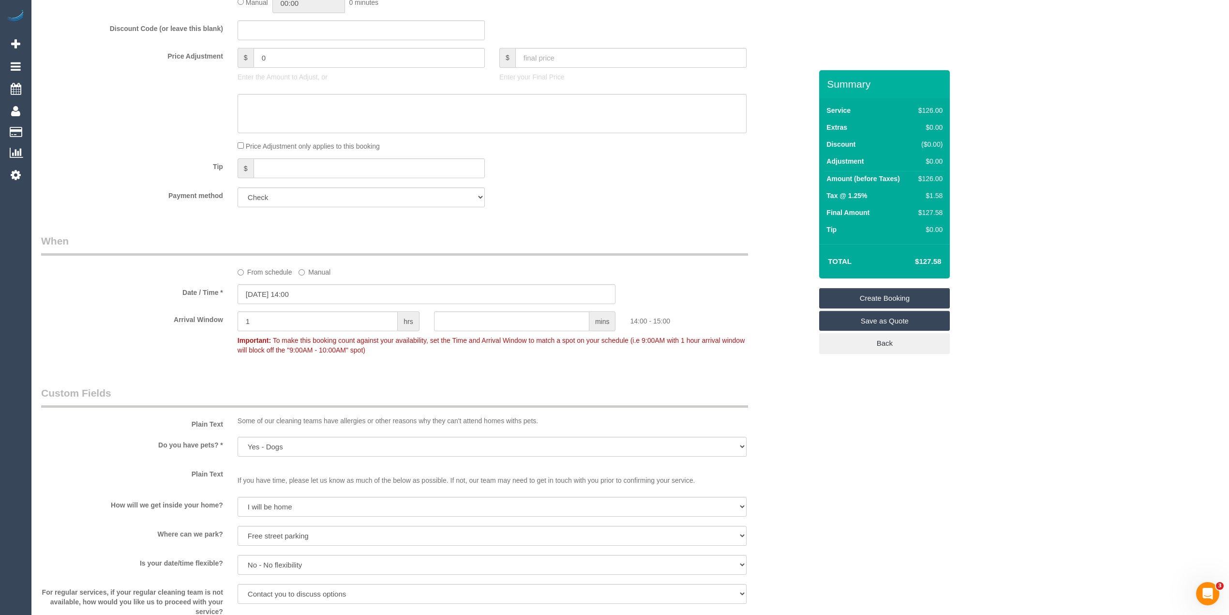
click at [887, 291] on link "Create Booking" at bounding box center [884, 298] width 131 height 20
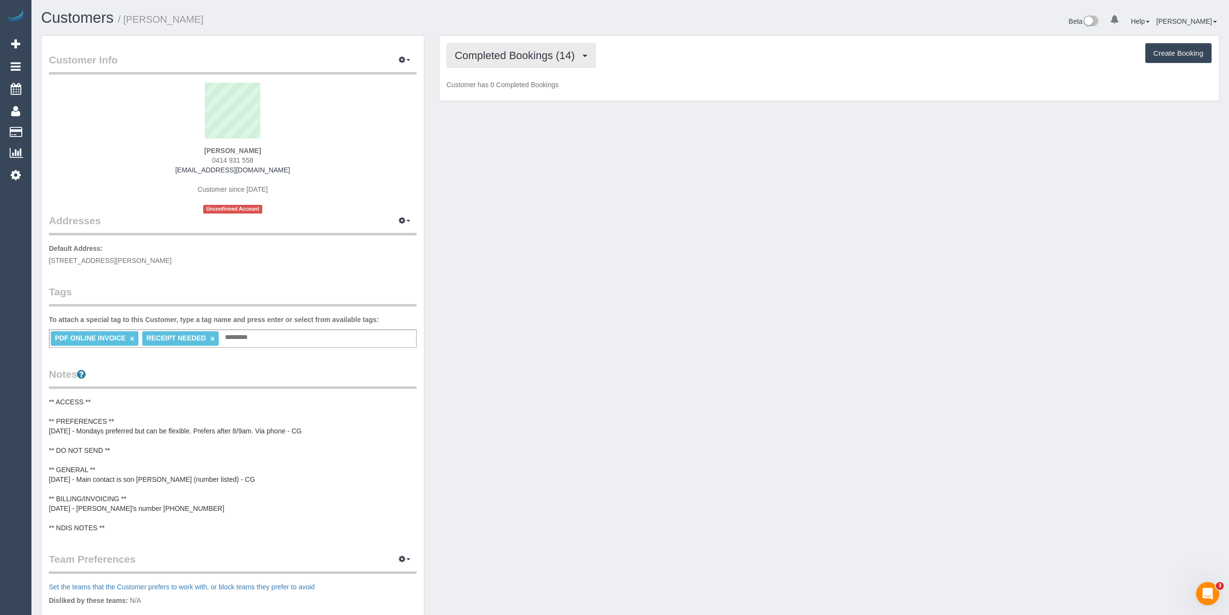
click at [486, 57] on span "Completed Bookings (14)" at bounding box center [517, 55] width 125 height 12
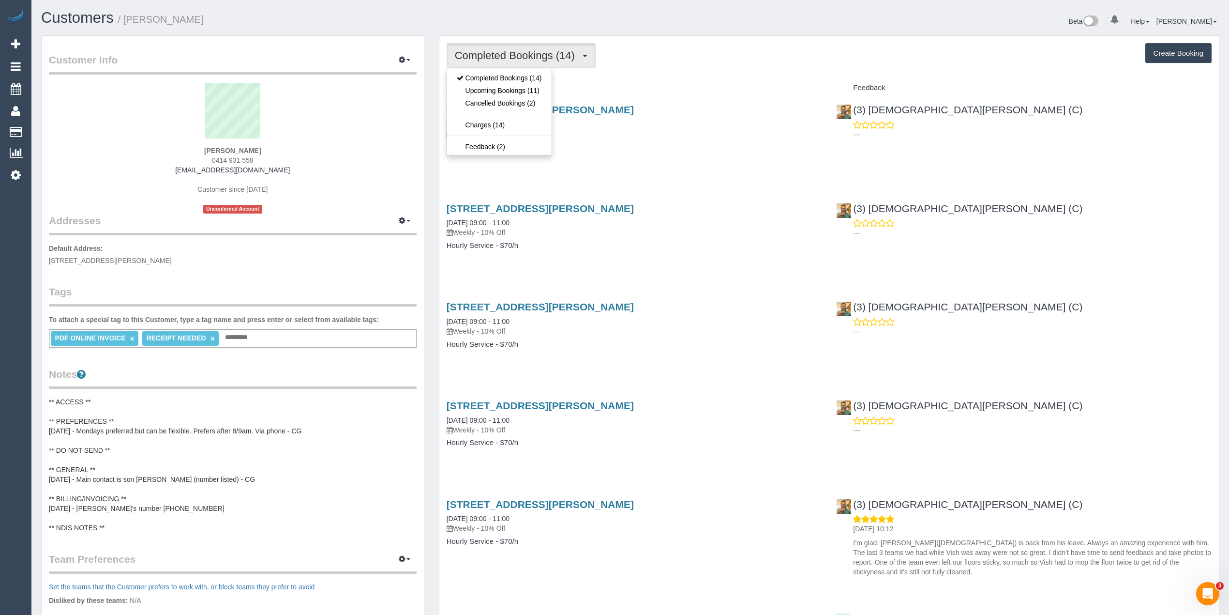
click at [718, 55] on div "Completed Bookings (14) Completed Bookings (14) Upcoming Bookings (11) Cancelle…" at bounding box center [829, 55] width 765 height 25
click at [467, 57] on span "Completed Bookings (14)" at bounding box center [517, 55] width 125 height 12
click at [475, 89] on link "Upcoming Bookings (11)" at bounding box center [499, 90] width 105 height 13
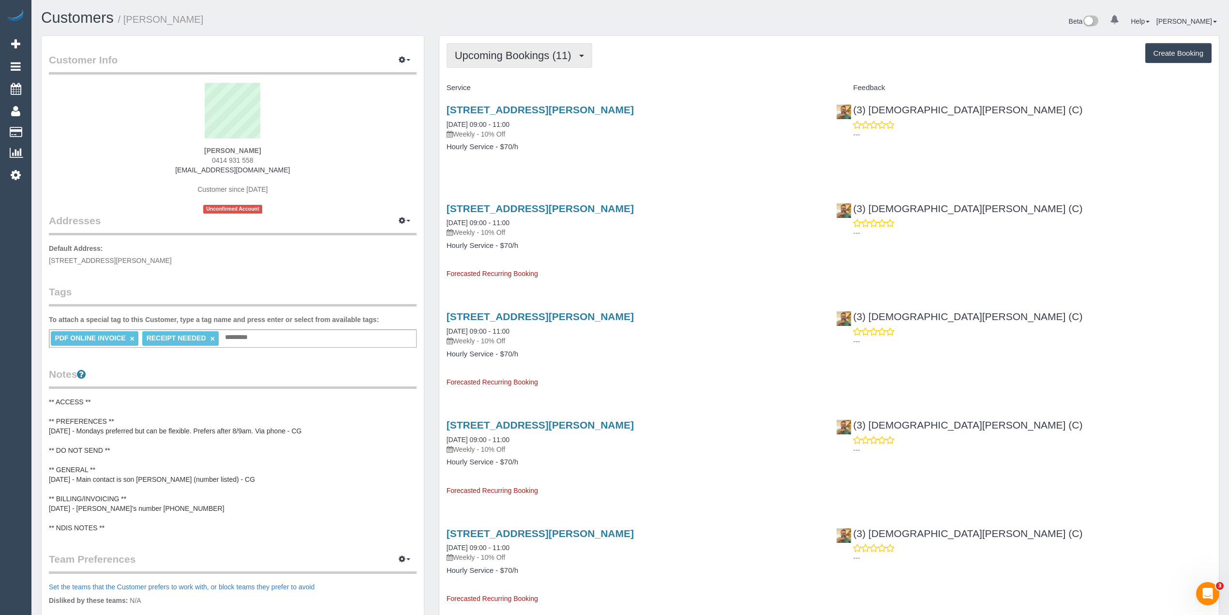
click at [470, 51] on span "Upcoming Bookings (11)" at bounding box center [515, 55] width 121 height 12
click at [488, 79] on link "Completed Bookings (14)" at bounding box center [499, 78] width 105 height 13
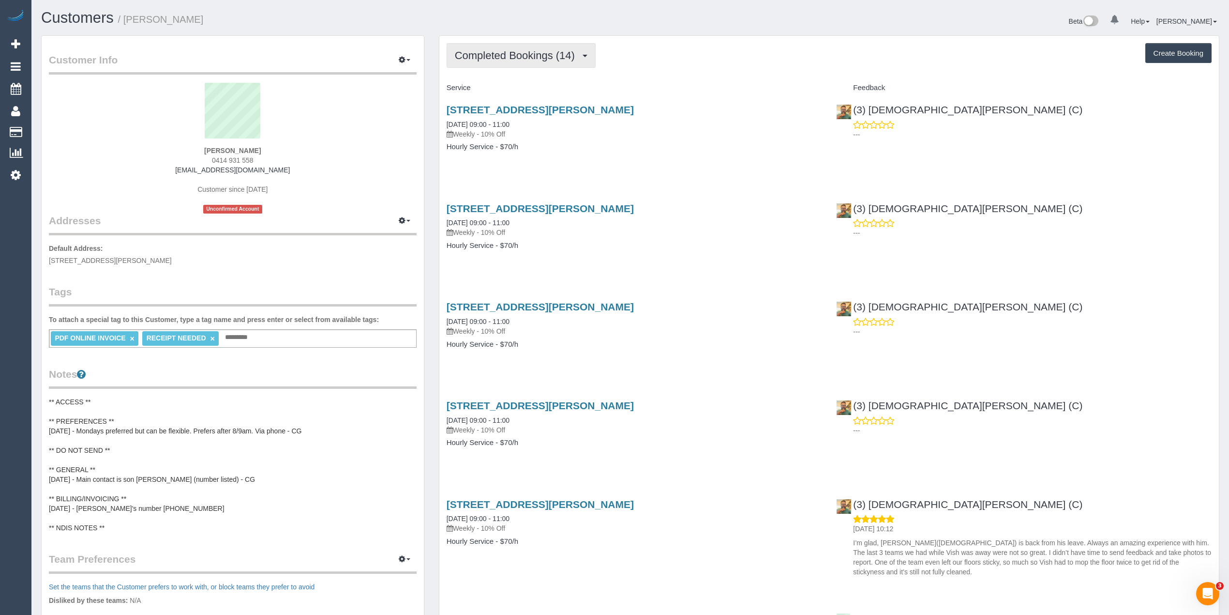
click at [518, 49] on span "Completed Bookings (14)" at bounding box center [517, 55] width 125 height 12
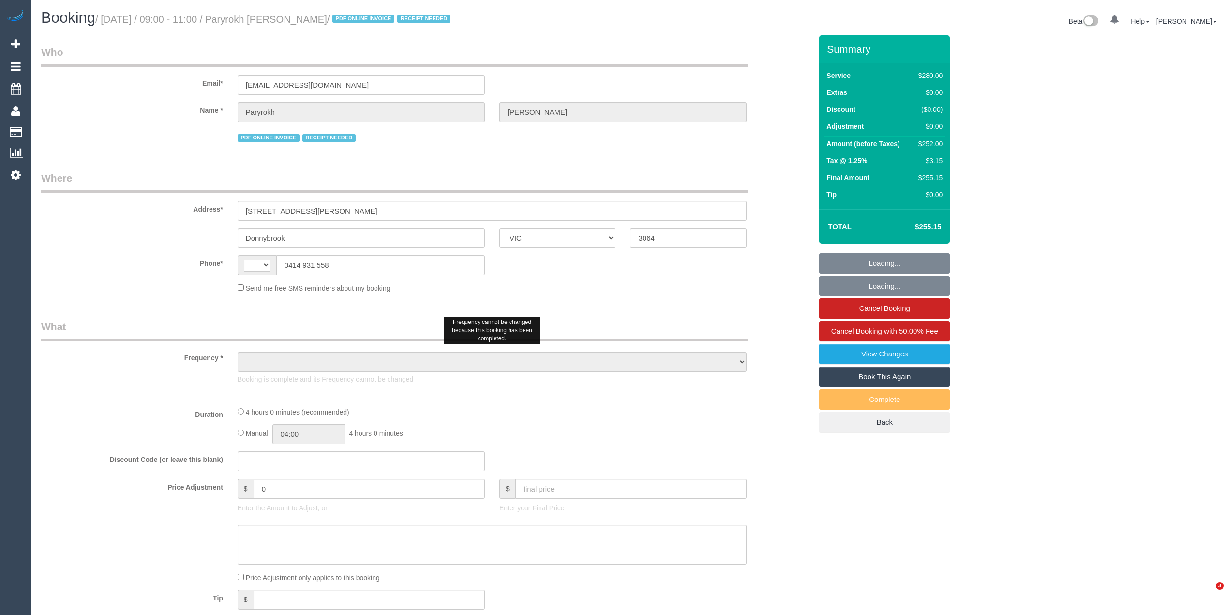
select select "VIC"
select select "string:AU"
select select "object:553"
select select "string:stripe-pm_1RIkwB2GScqysDRVO7FxyKXl"
select select "240"
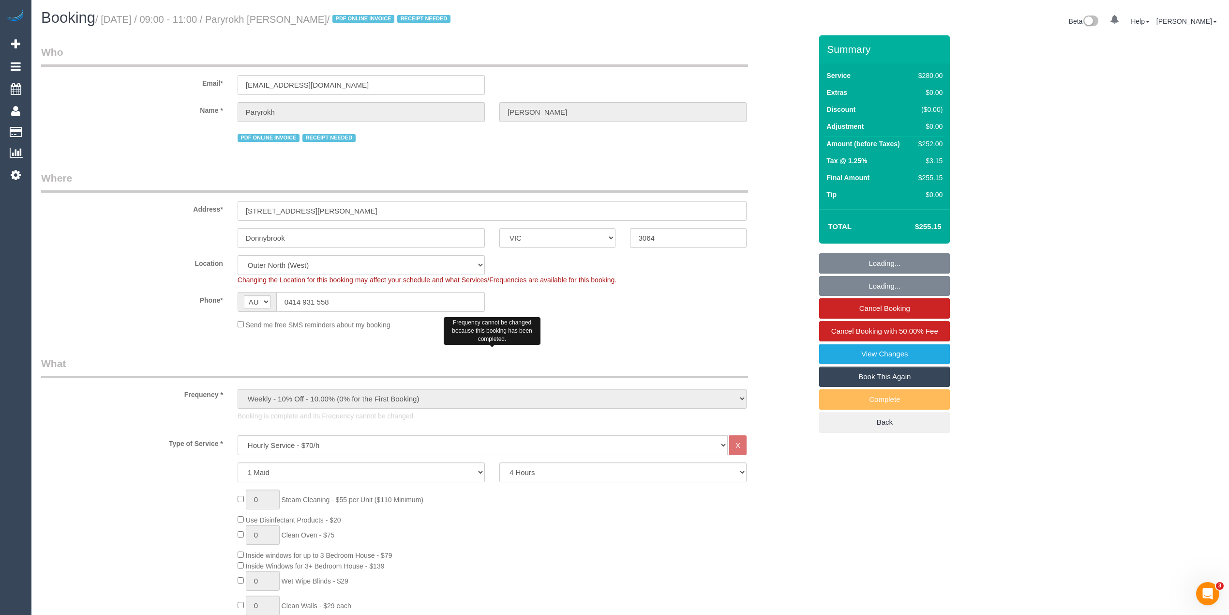
select select "number:29"
select select "number:14"
select select "number:19"
select select "number:22"
select select "number:34"
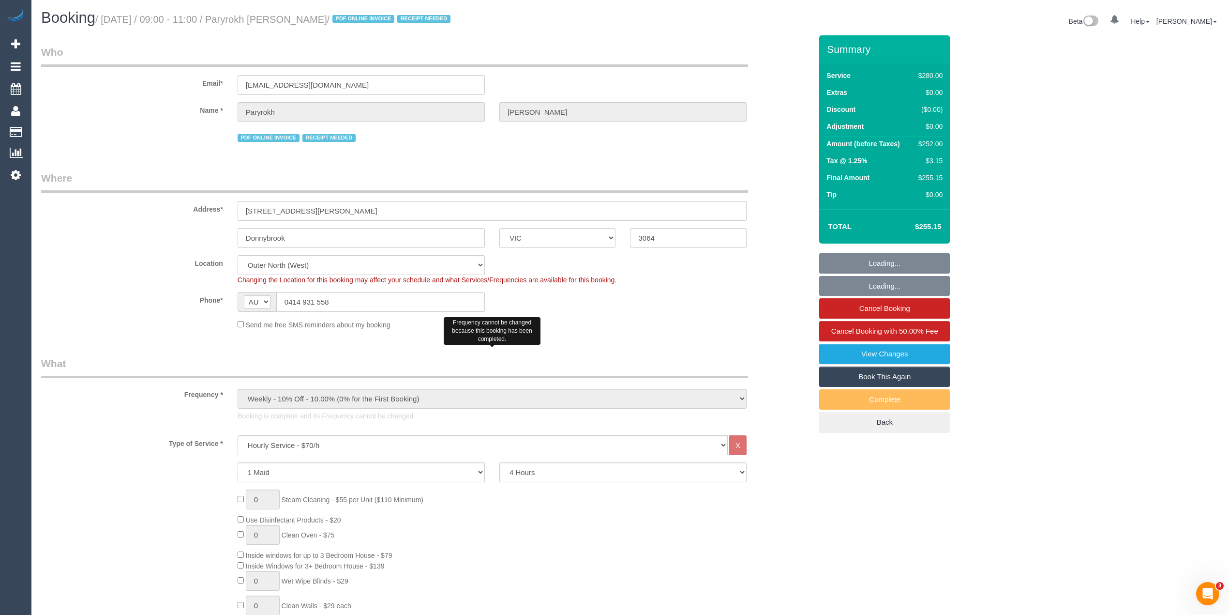
select select "object:1252"
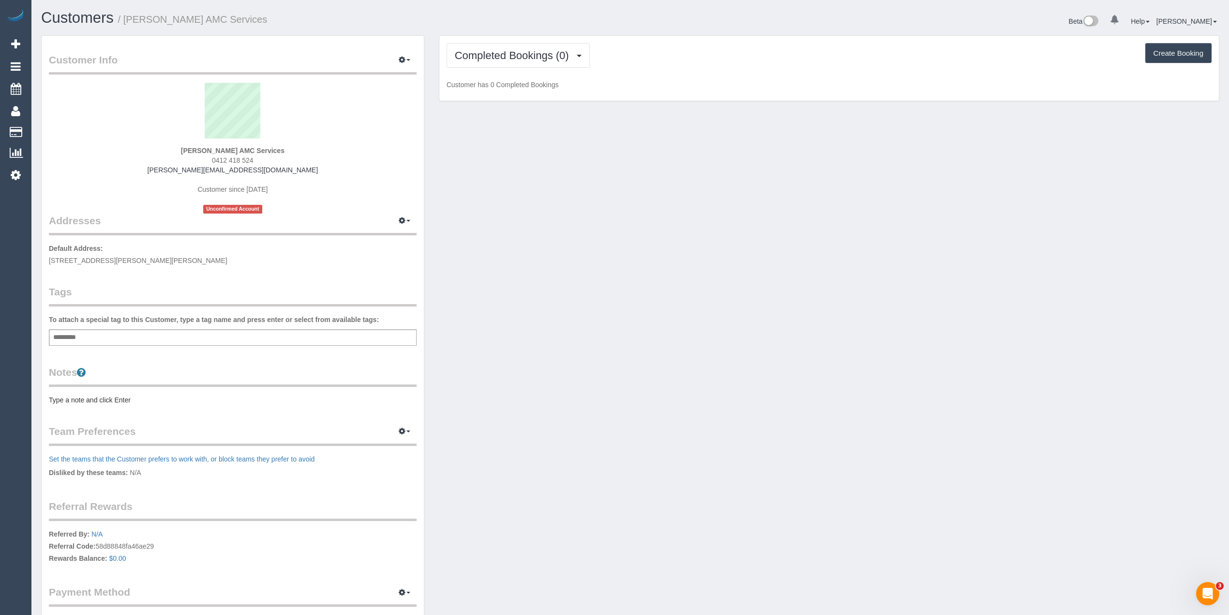
click at [227, 330] on div "Add a tag" at bounding box center [233, 337] width 368 height 16
type input "***"
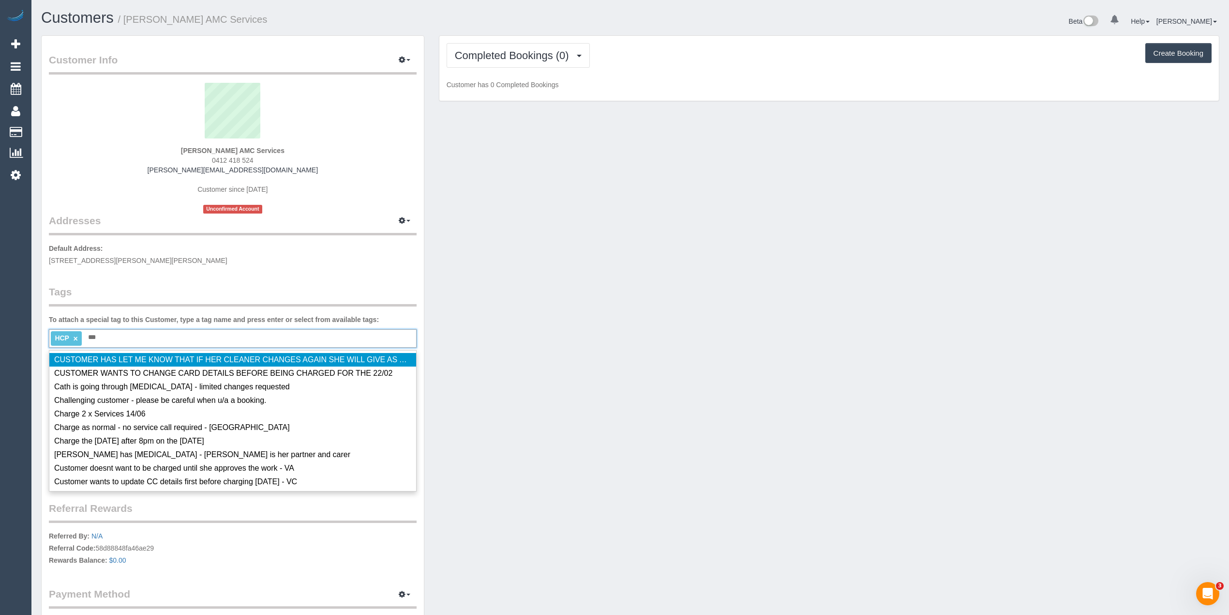
type input "****"
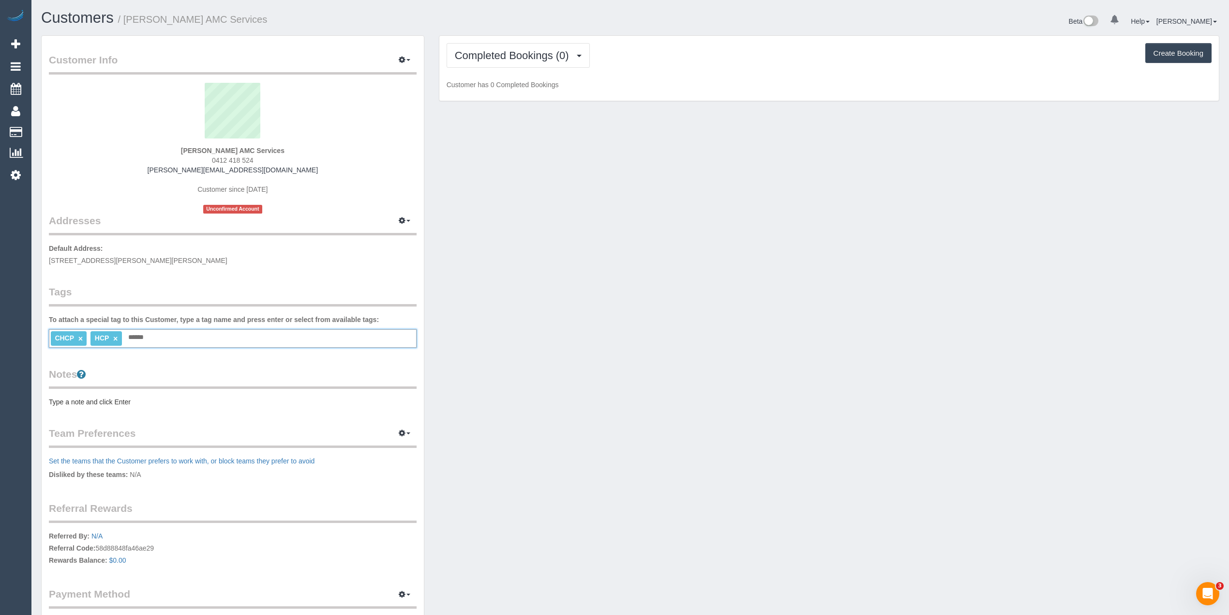
type input "*******"
click at [105, 393] on div "Notes Type a note and click Enter" at bounding box center [233, 387] width 368 height 40
click at [103, 401] on pre "Type a note and click Enter" at bounding box center [233, 402] width 368 height 10
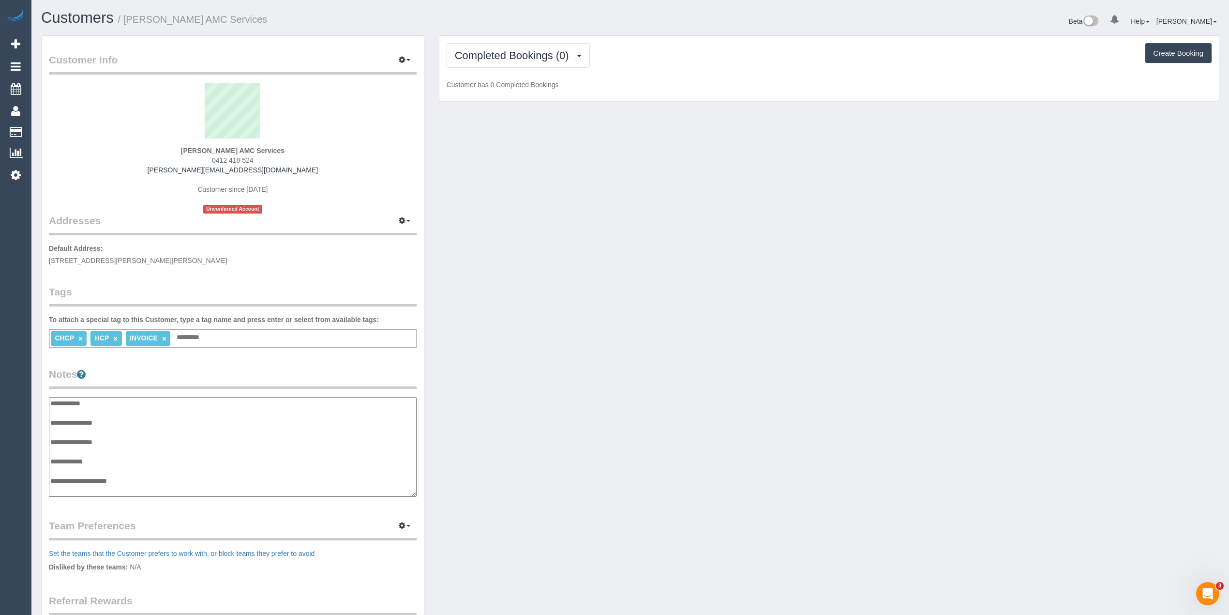
scroll to position [8, 0]
click at [140, 415] on textarea "**********" at bounding box center [232, 447] width 367 height 100
paste textarea "**********"
type textarea "**********"
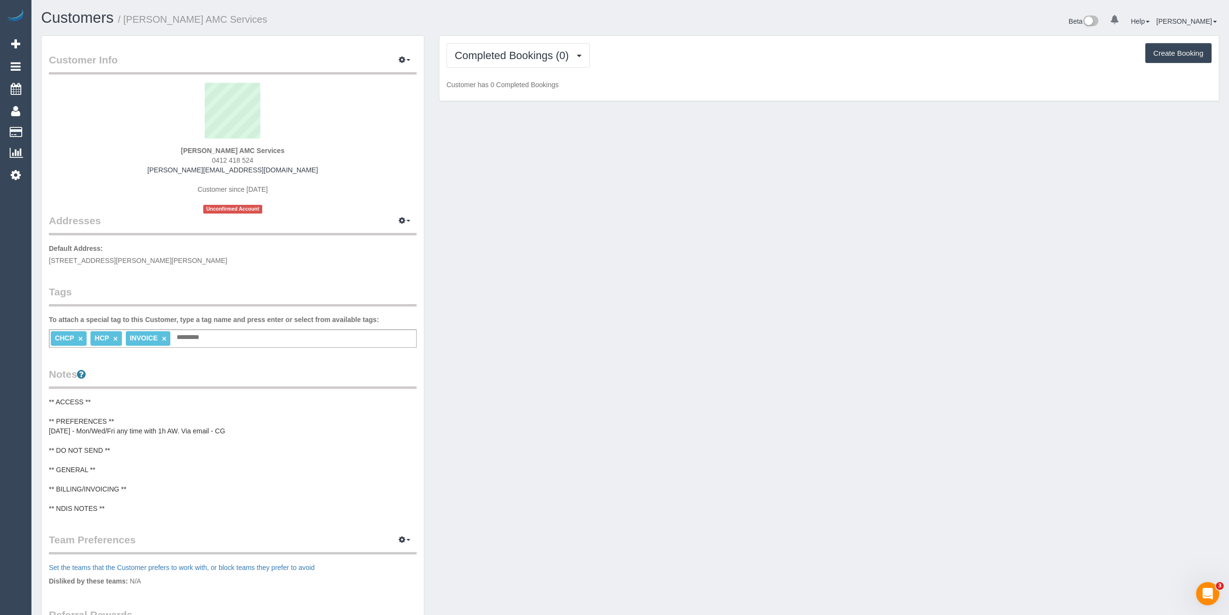
click at [203, 335] on input "text" at bounding box center [190, 337] width 33 height 13
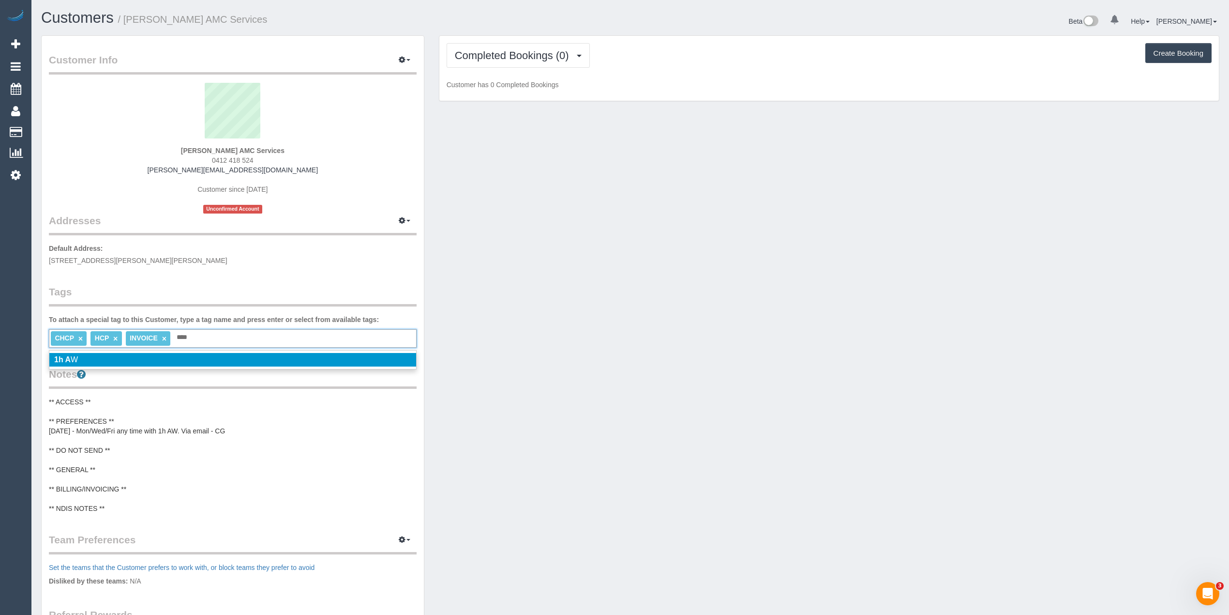
type input "****"
click at [74, 355] on span "1h A W" at bounding box center [66, 359] width 24 height 8
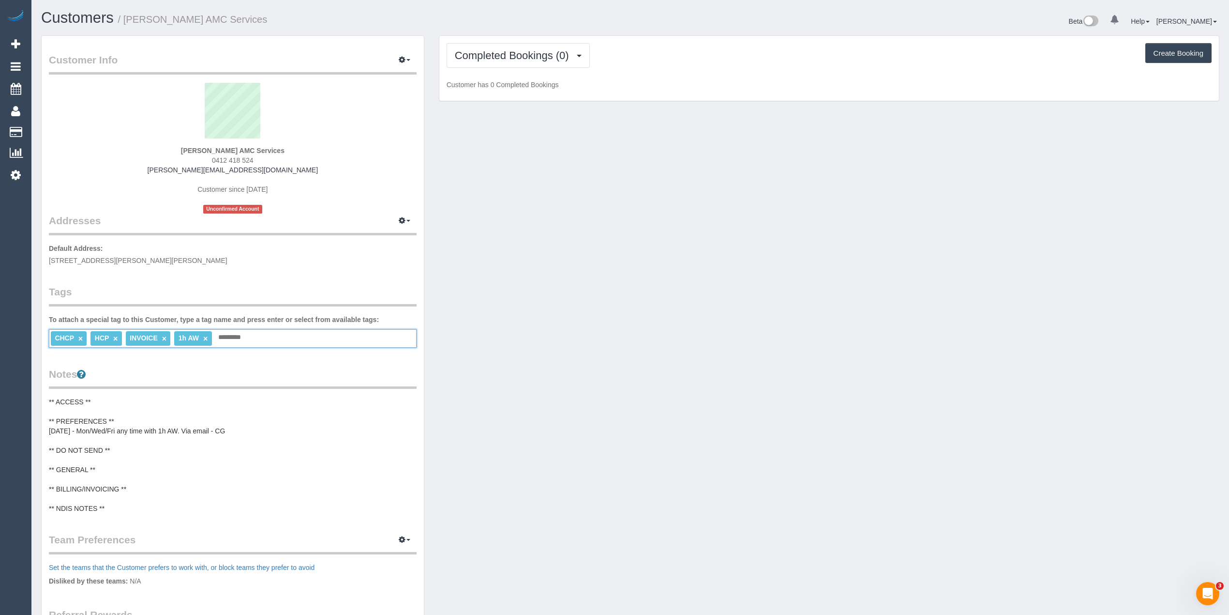
click at [138, 481] on pre "** ACCESS ** ** PREFERENCES ** 26/08/25 - Mon/Wed/Fri any time with 1h AW. Via …" at bounding box center [233, 455] width 368 height 116
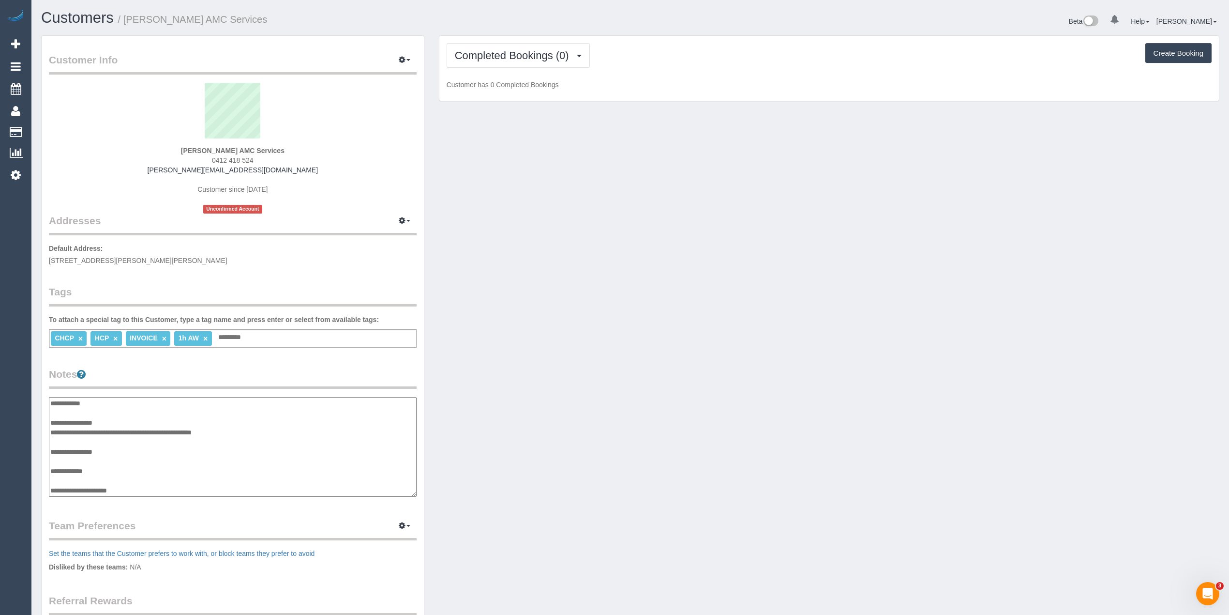
scroll to position [19, 0]
click at [143, 468] on textarea "**********" at bounding box center [232, 447] width 367 height 100
paste textarea "**********"
drag, startPoint x: 407, startPoint y: 486, endPoint x: 384, endPoint y: 517, distance: 39.0
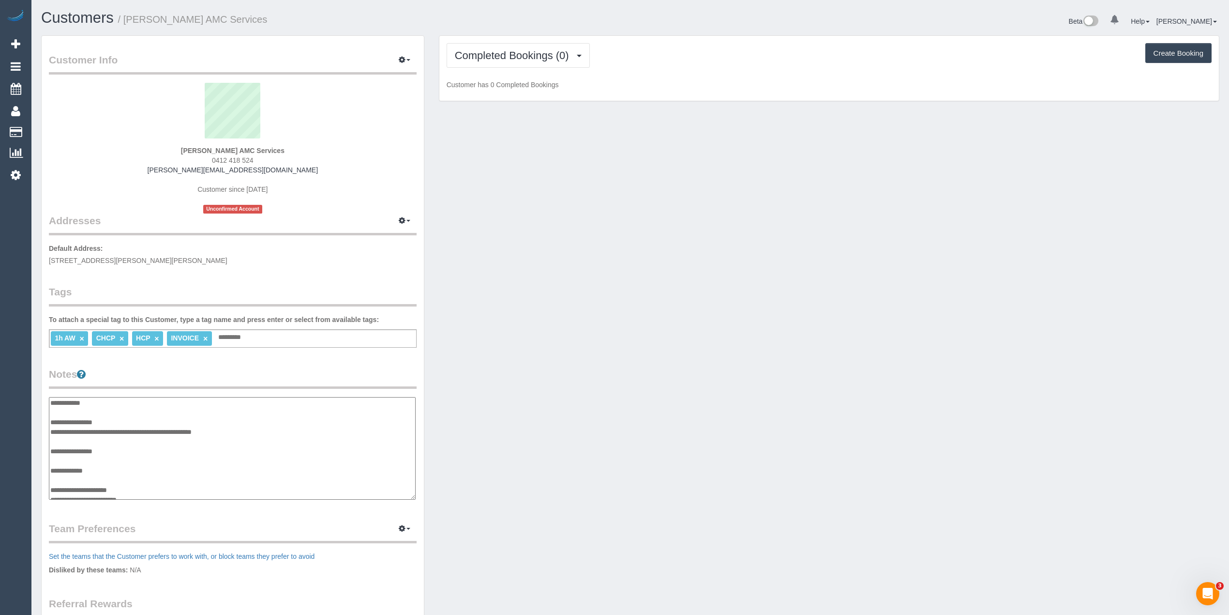
click at [408, 499] on textarea "**********" at bounding box center [232, 448] width 367 height 103
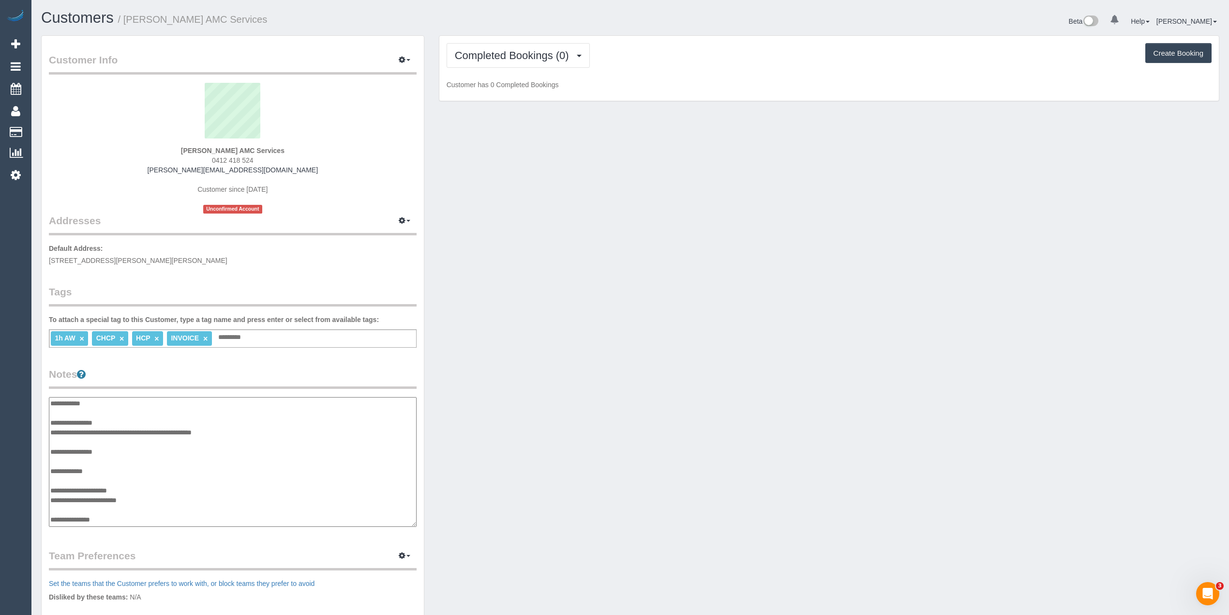
click at [130, 519] on textarea "**********" at bounding box center [233, 462] width 368 height 130
click at [72, 517] on textarea "**********" at bounding box center [233, 462] width 368 height 130
paste textarea "**********"
type textarea "**********"
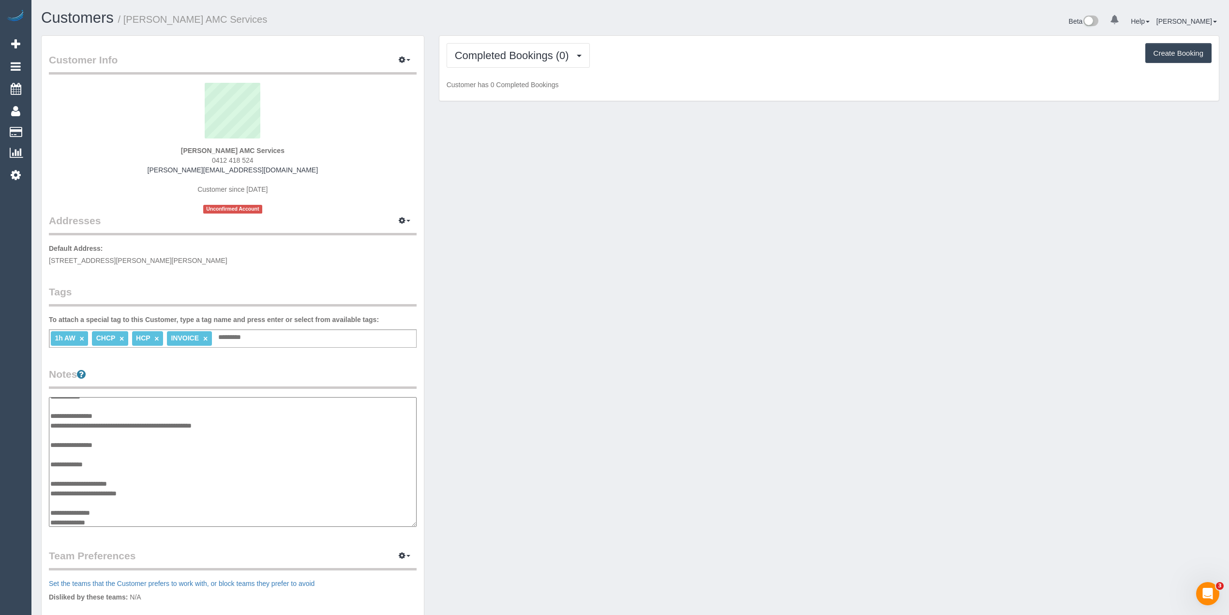
scroll to position [26, 0]
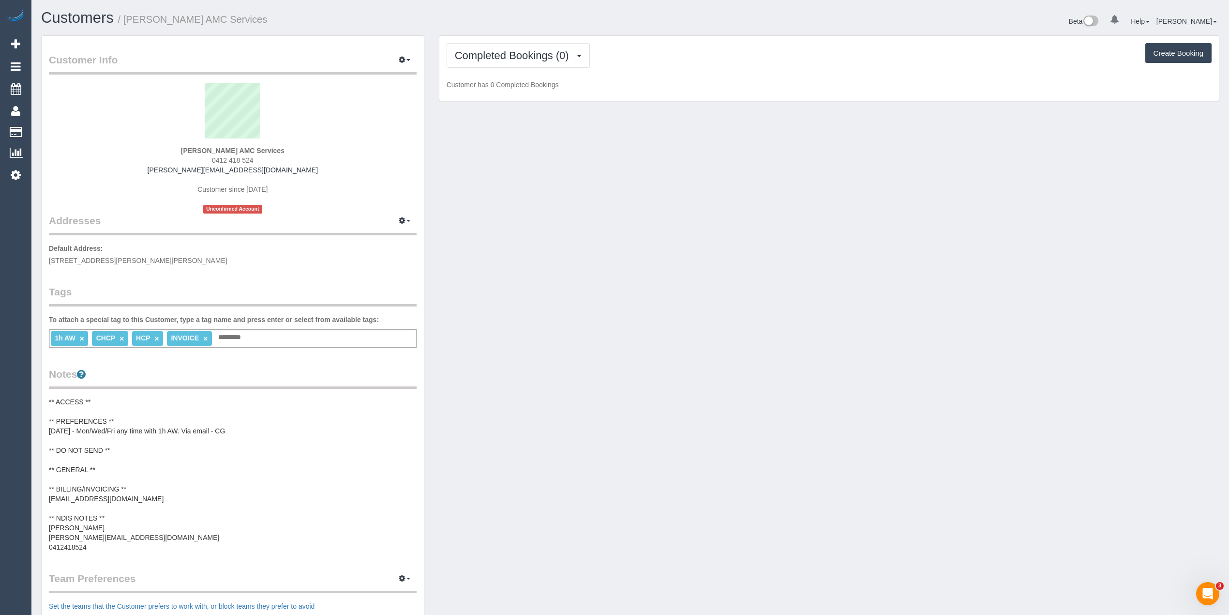
click at [106, 469] on pre "** ACCESS ** ** PREFERENCES ** 26/08/25 - Mon/Wed/Fri any time with 1h AW. Via …" at bounding box center [233, 474] width 368 height 155
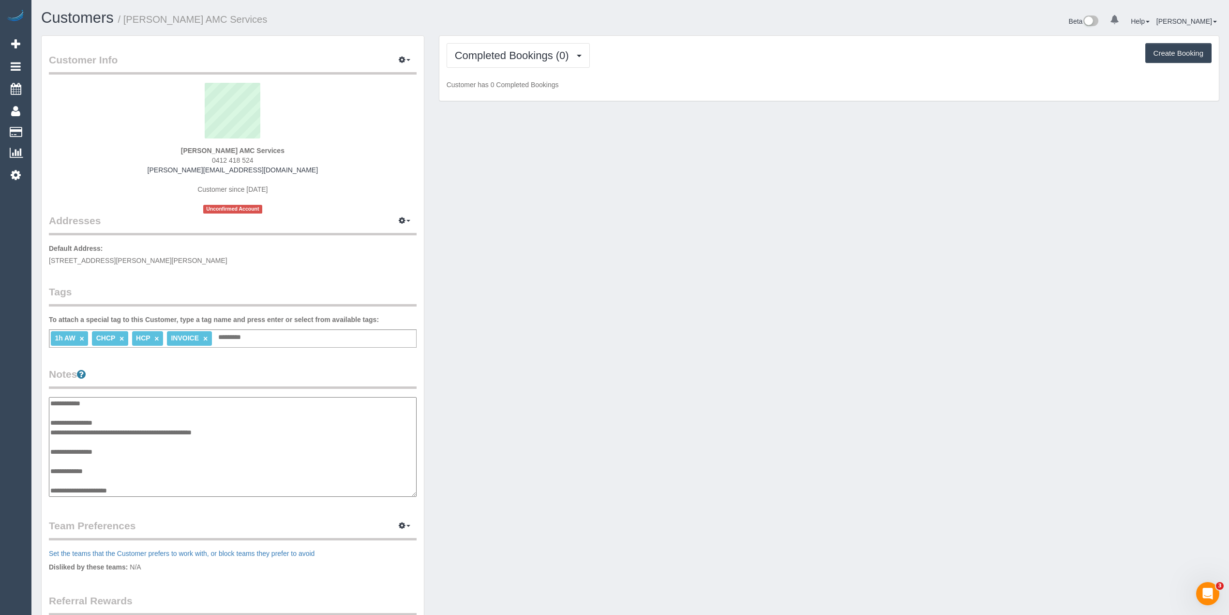
scroll to position [58, 0]
click at [107, 414] on textarea "**********" at bounding box center [232, 447] width 367 height 100
type textarea "**********"
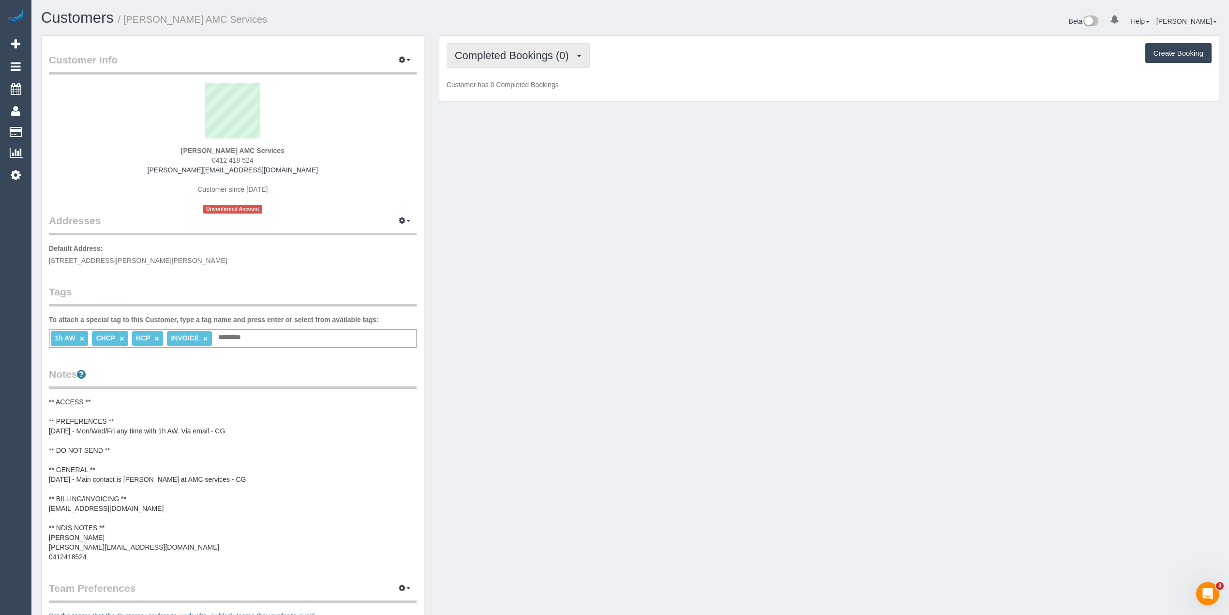
click at [459, 59] on span "Completed Bookings (0)" at bounding box center [514, 55] width 119 height 12
click at [488, 88] on link "Upcoming Bookings (11)" at bounding box center [498, 90] width 102 height 13
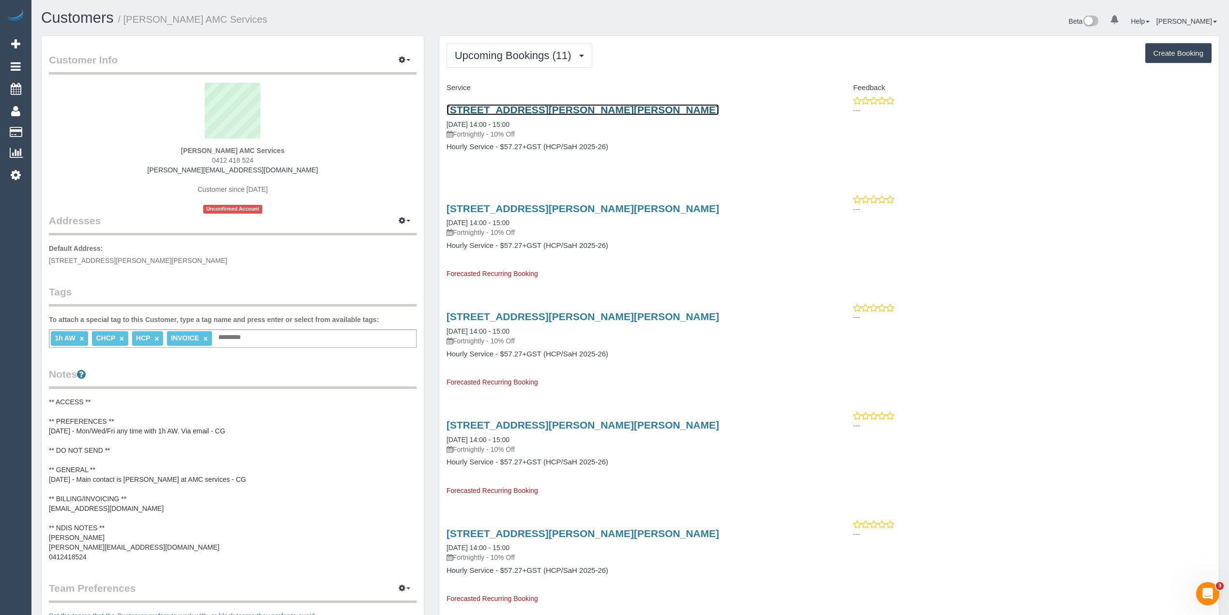
click at [550, 105] on link "3 Orville Street, Altona Meadows, VIC 3028" at bounding box center [583, 109] width 273 height 11
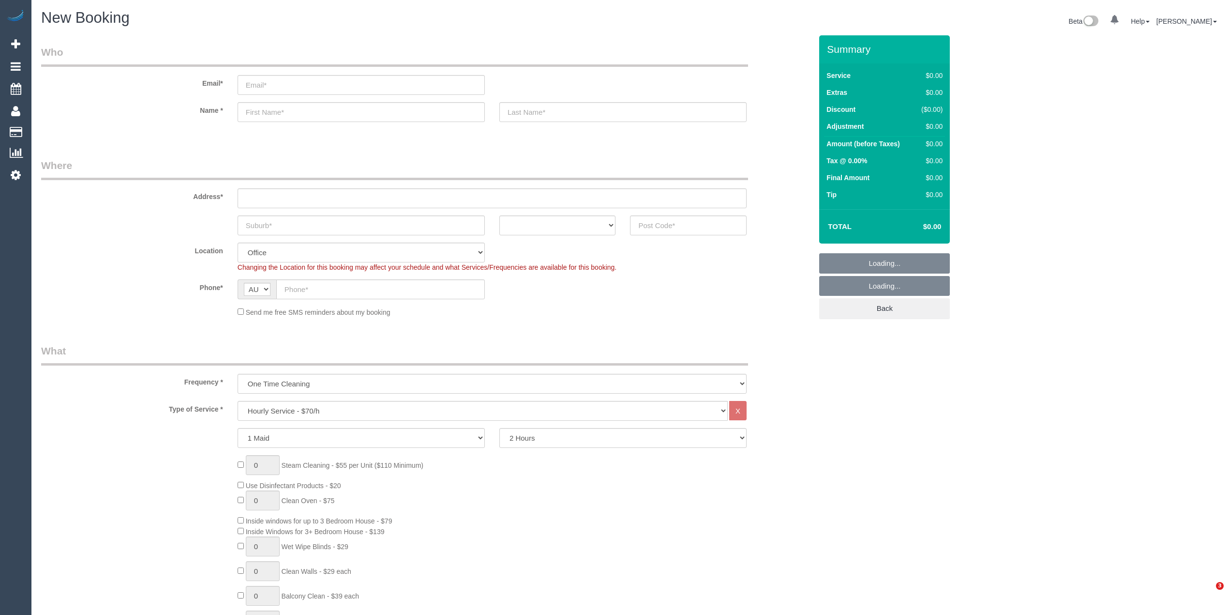
select select "object:2049"
click at [328, 407] on select "Hourly Service - $70/h Hourly Service - $65/h Hourly Service - $60/h Hourly Ser…" at bounding box center [483, 411] width 490 height 20
select select "29"
click at [238, 401] on select "Hourly Service - $70/h Hourly Service - $65/h Hourly Service - $60/h Hourly Ser…" at bounding box center [483, 411] width 490 height 20
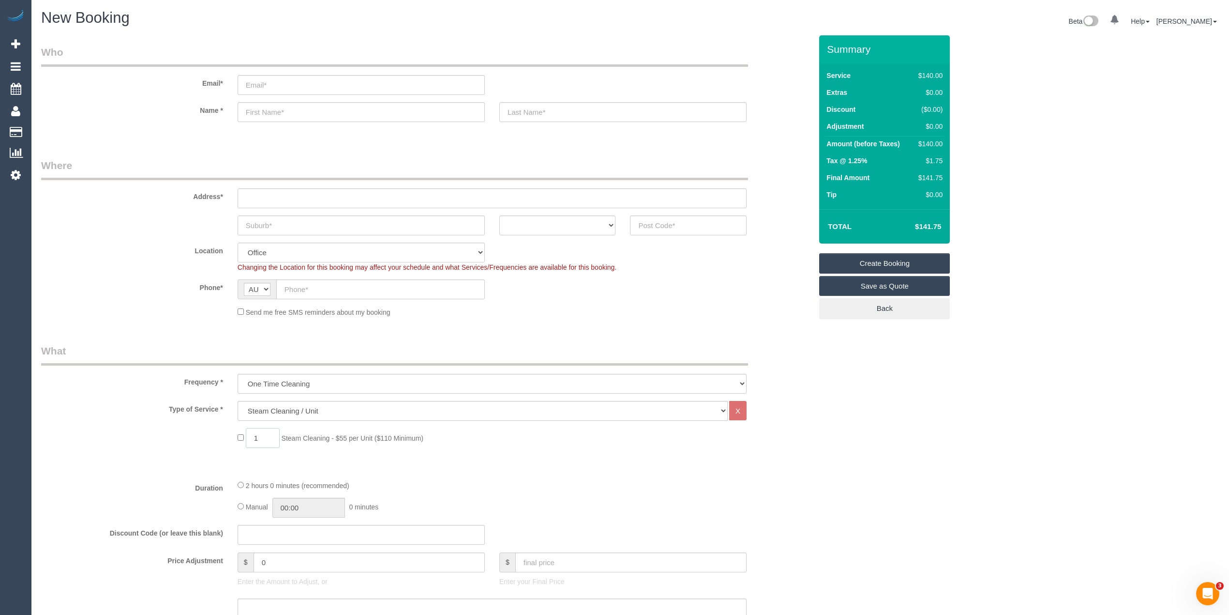
drag, startPoint x: 260, startPoint y: 436, endPoint x: 248, endPoint y: 437, distance: 12.6
click at [248, 437] on input "1" at bounding box center [263, 438] width 34 height 20
type input "4"
click at [186, 431] on div "4 Steam Cleaning - $55 per Unit ($110 Minimum)" at bounding box center [426, 440] width 785 height 25
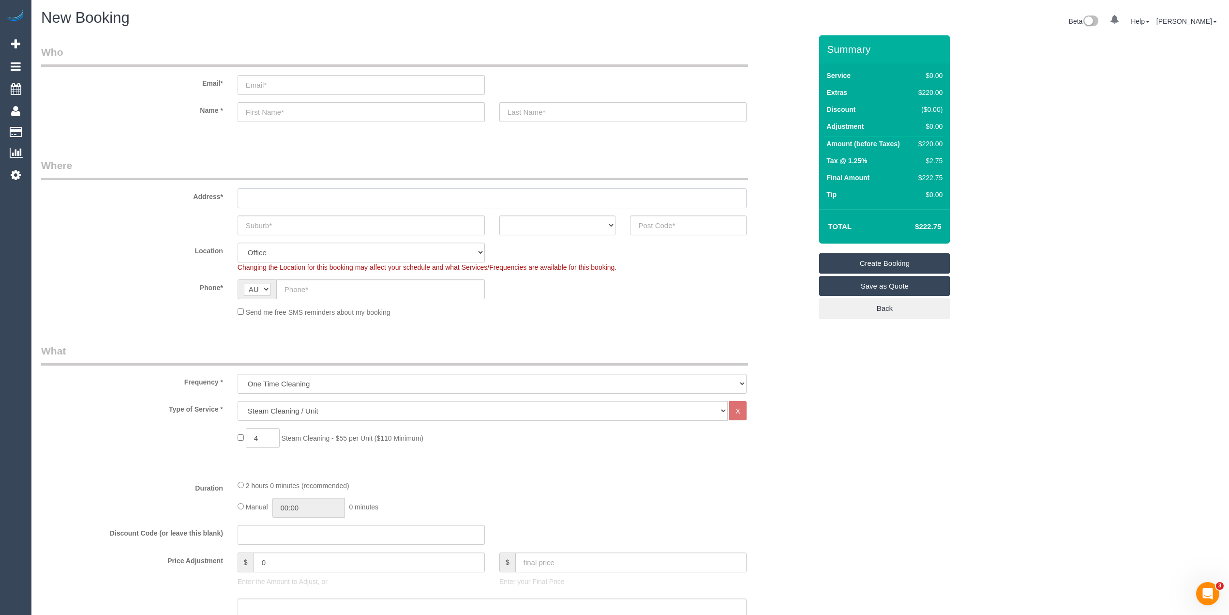
click at [275, 192] on input "text" at bounding box center [492, 198] width 509 height 20
type input "-"
click at [694, 227] on input "text" at bounding box center [688, 225] width 117 height 20
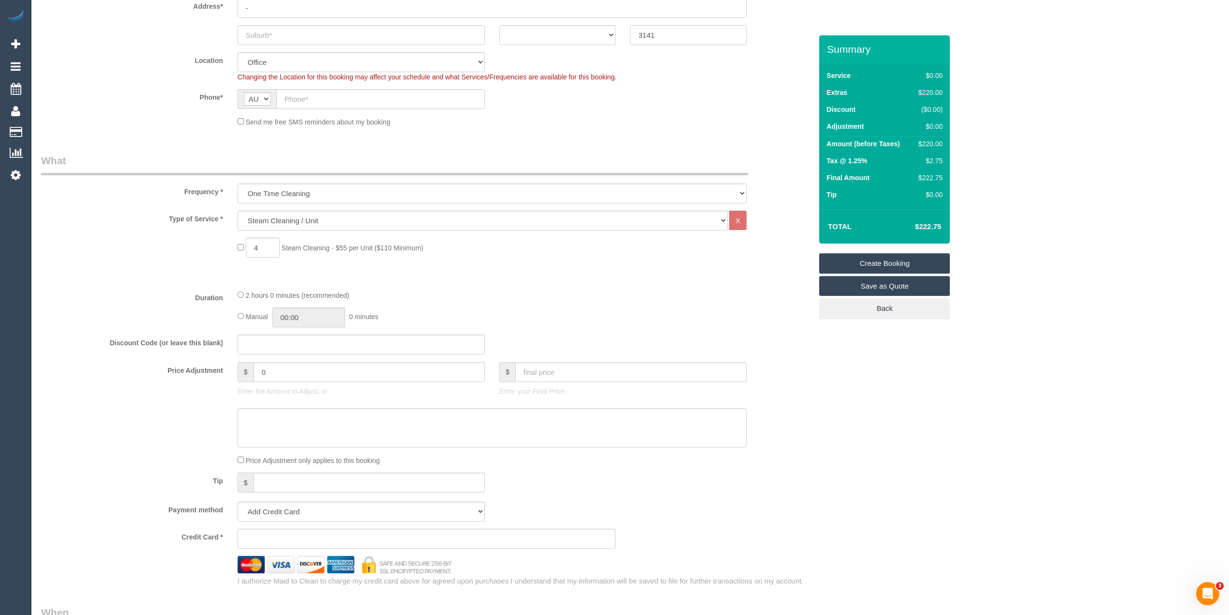
scroll to position [430, 0]
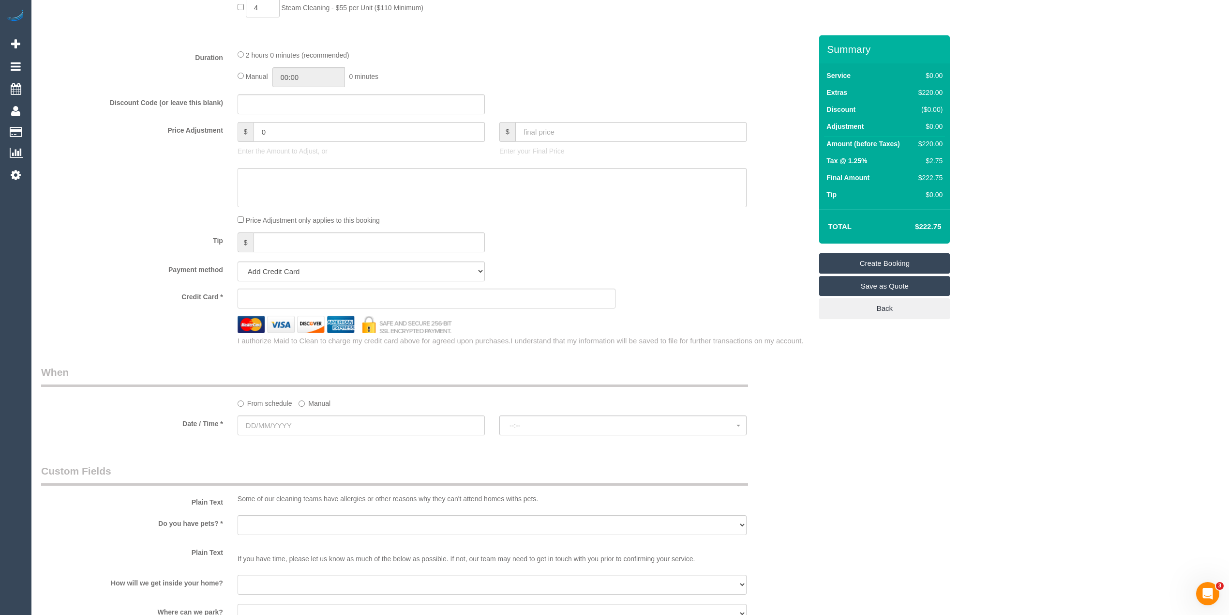
type input "3141"
click at [266, 426] on input "text" at bounding box center [361, 425] width 247 height 20
click at [349, 446] on link "Next" at bounding box center [355, 445] width 14 height 14
select select "54"
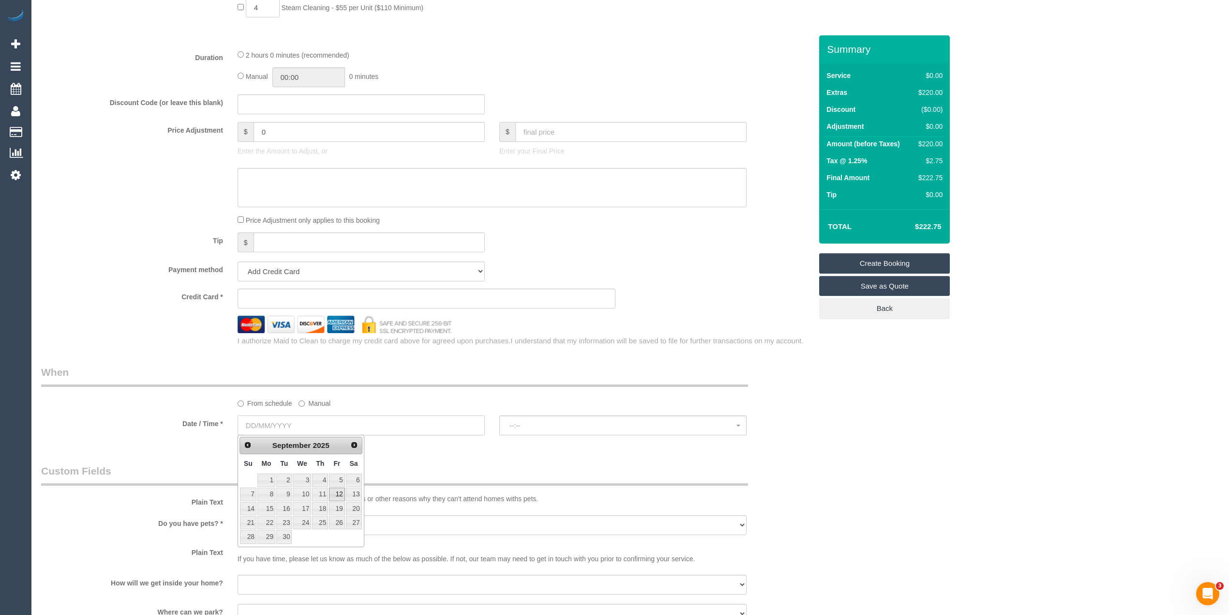
select select "object:2062"
click at [48, 346] on div "Who Email* Name * Where Address* - ACT NSW NT QLD SA TAS VIC WA 3141 Location O…" at bounding box center [426, 315] width 785 height 1420
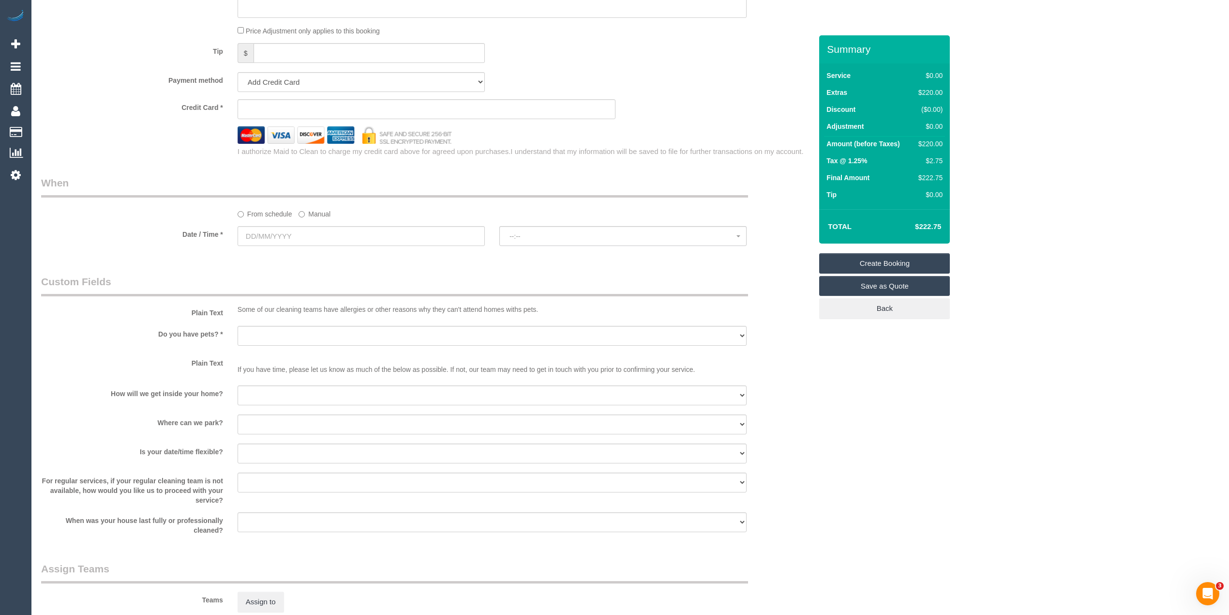
scroll to position [645, 0]
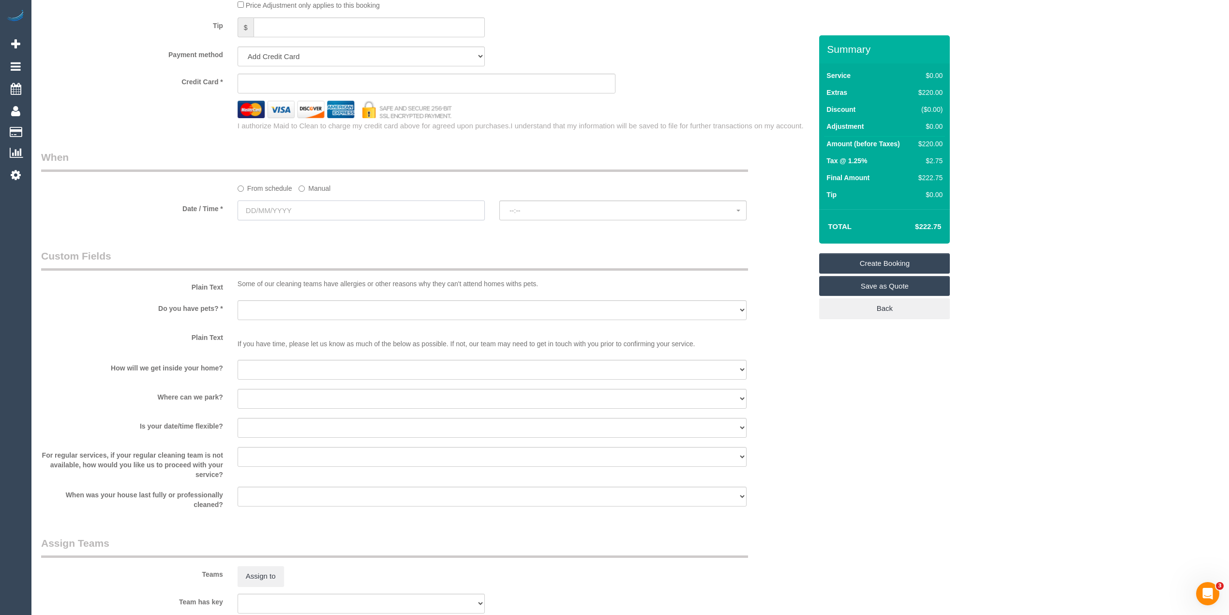
click at [269, 208] on input "text" at bounding box center [361, 210] width 247 height 20
click at [357, 230] on span "Next" at bounding box center [355, 230] width 8 height 8
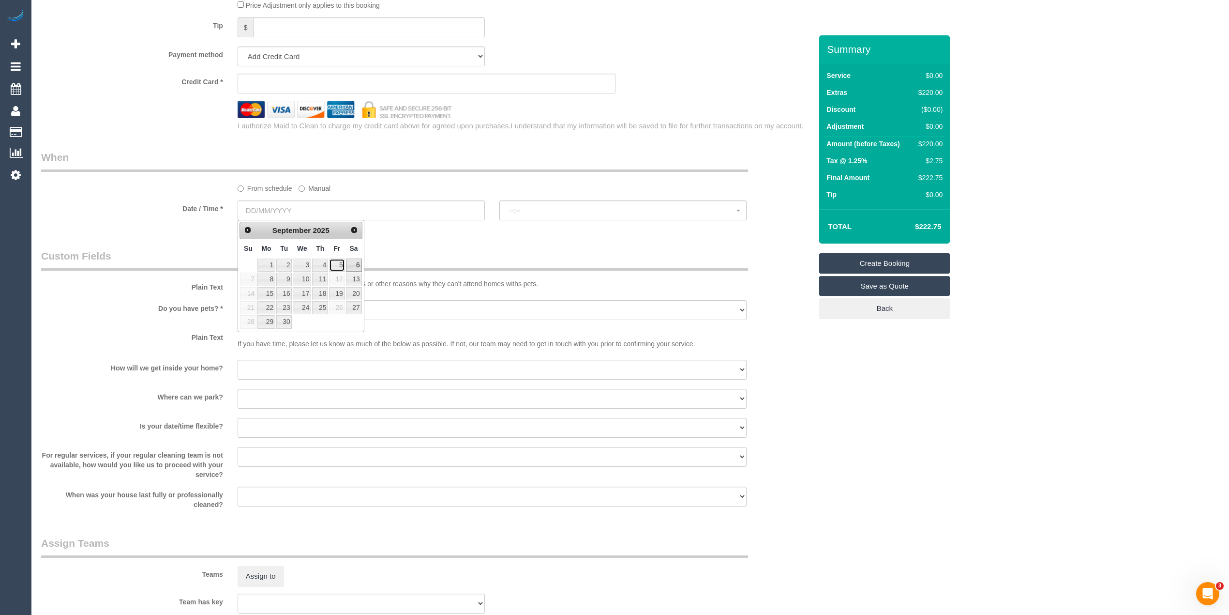
click at [340, 267] on link "5" at bounding box center [336, 264] width 15 height 13
type input "[DATE]"
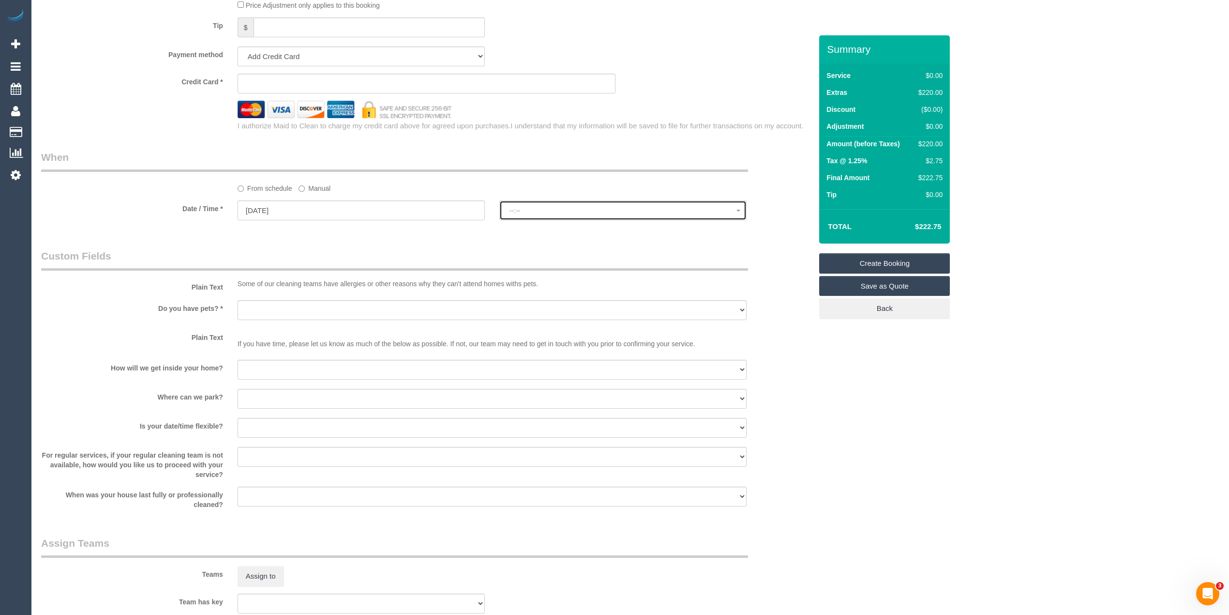
click at [523, 209] on span "--:--" at bounding box center [623, 211] width 227 height 8
select select "spot1"
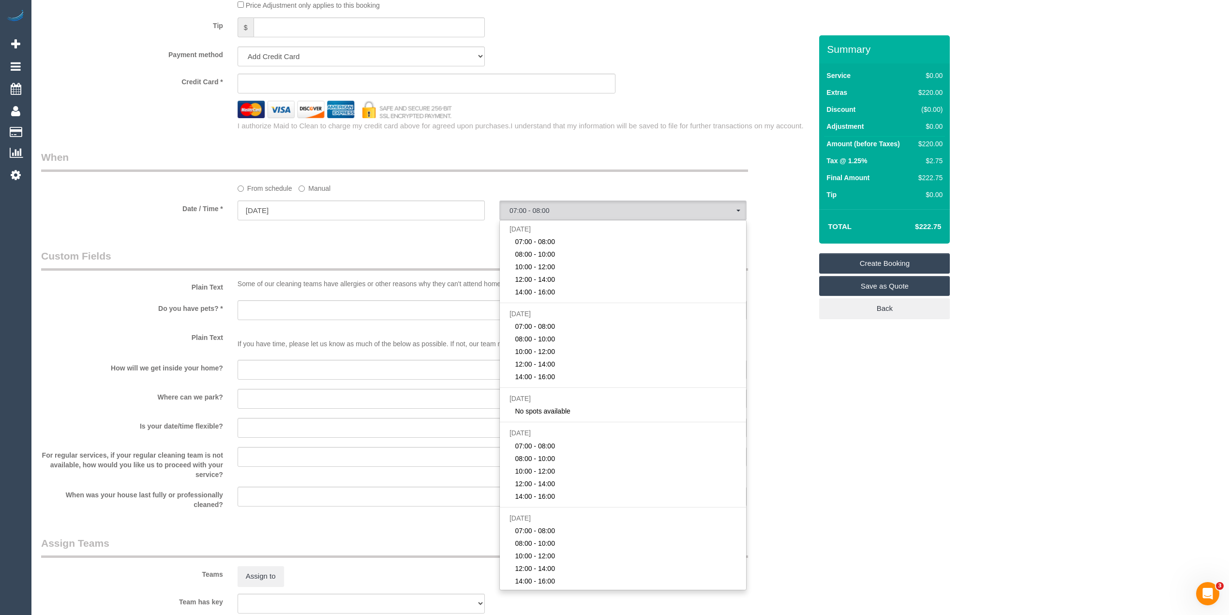
click at [1059, 217] on div "Who Email* Name * Where Address* - ACT NSW NT QLD SA TAS VIC WA 3141 Location O…" at bounding box center [630, 100] width 1178 height 1420
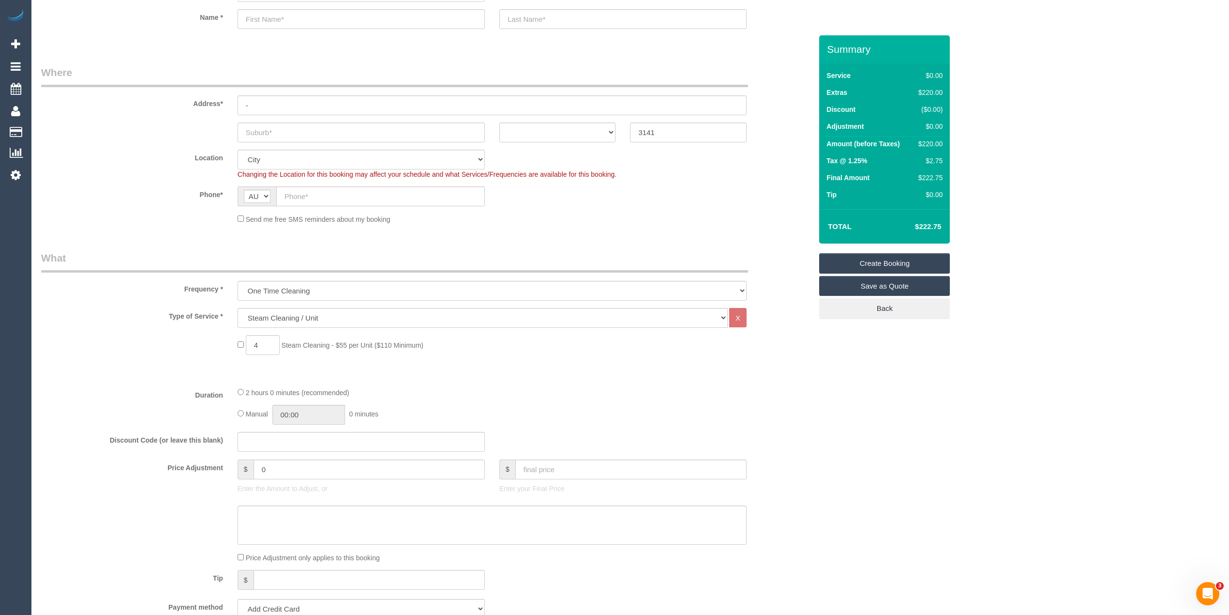
scroll to position [0, 0]
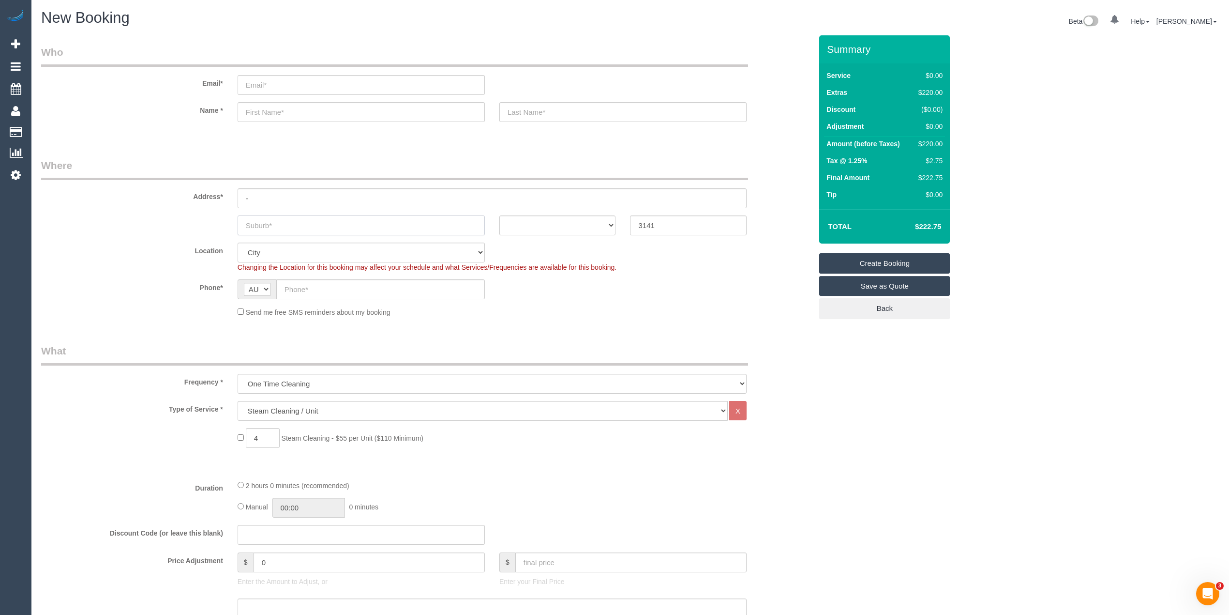
click at [316, 218] on input "text" at bounding box center [361, 225] width 247 height 20
type input "South Yarra"
click at [550, 222] on select "ACT NSW NT QLD SA TAS VIC WA" at bounding box center [557, 225] width 117 height 20
select select "VIC"
click at [499, 215] on select "ACT NSW NT QLD SA TAS VIC WA" at bounding box center [557, 225] width 117 height 20
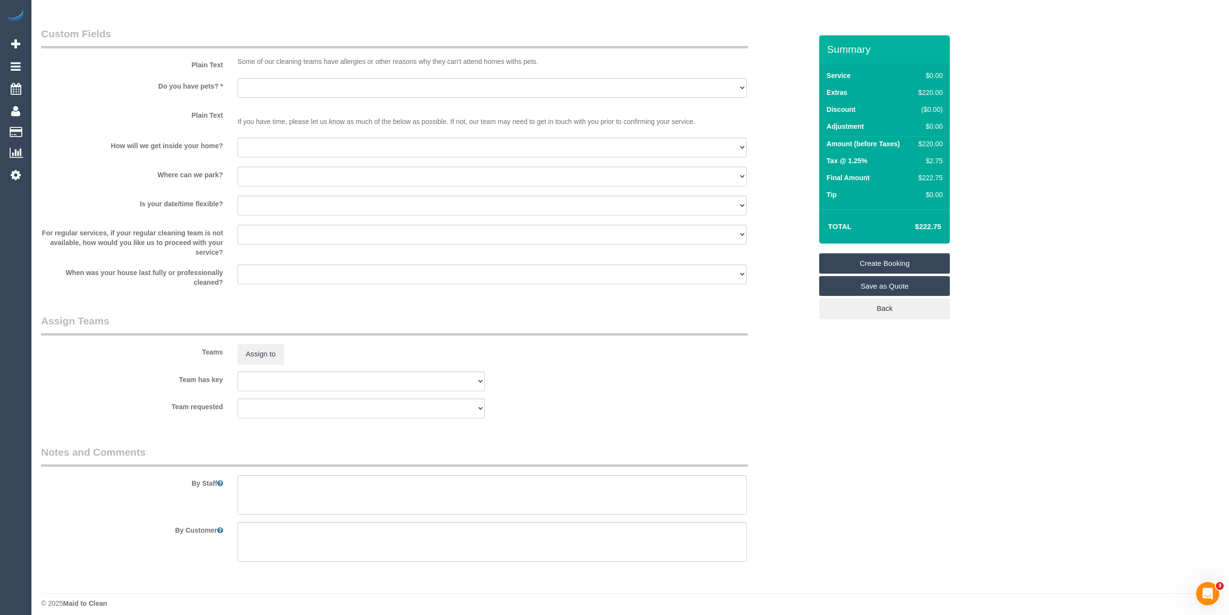
scroll to position [873, 0]
click at [401, 484] on textarea at bounding box center [492, 489] width 509 height 40
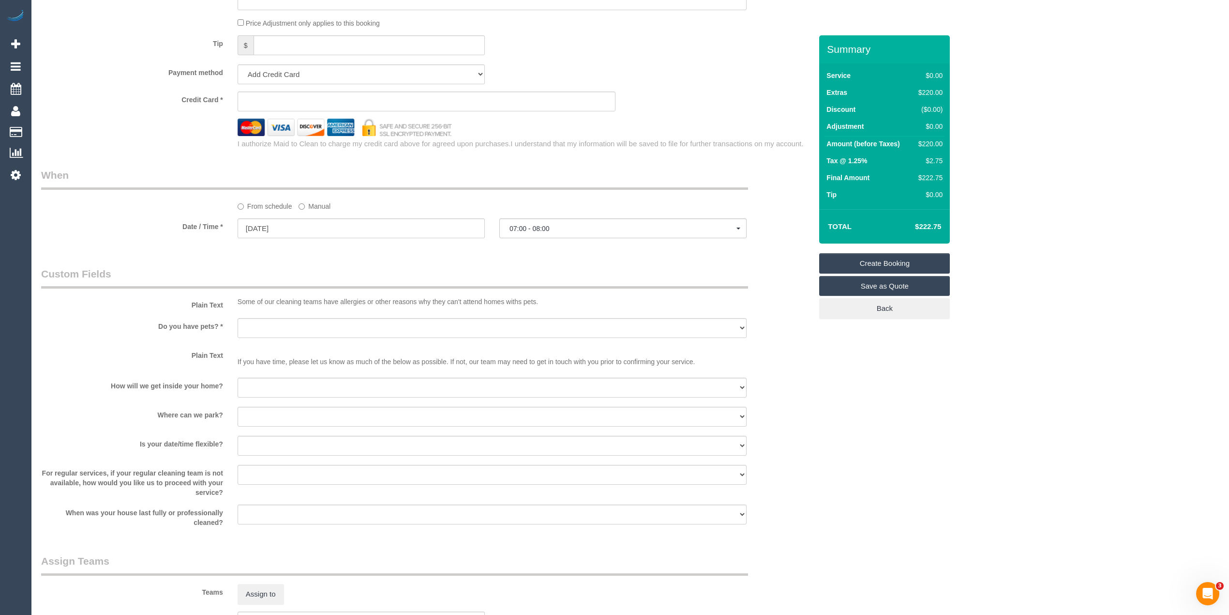
scroll to position [658, 0]
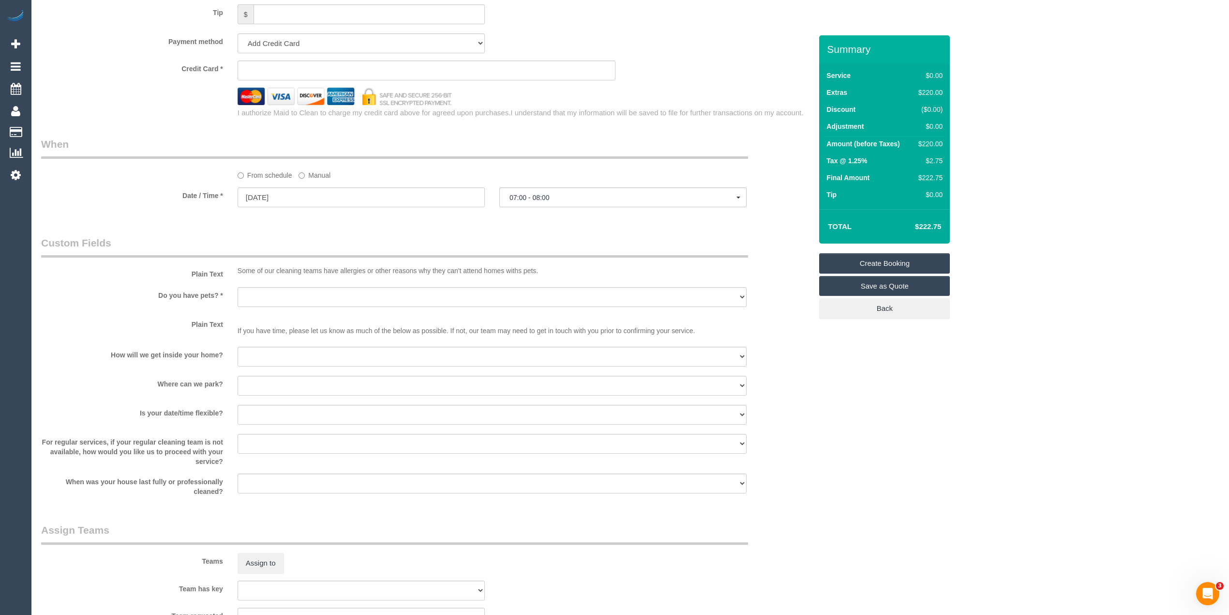
type textarea "Steam cleaning of 2 bedrooms and lounge."
click at [236, 293] on div "Yes - Cats Yes - Dogs No pets Yes - Dogs and Cats Yes - Other" at bounding box center [492, 298] width 524 height 22
click at [250, 293] on select "Yes - Cats Yes - Dogs No pets Yes - Dogs and Cats Yes - Other" at bounding box center [492, 297] width 509 height 20
click at [147, 258] on div "Plain Text Some of our cleaning teams have allergies or other reasons why they …" at bounding box center [426, 258] width 785 height 44
click at [273, 351] on select "I will be home Key will be left (please provide details below) Lock box/Access …" at bounding box center [492, 357] width 509 height 20
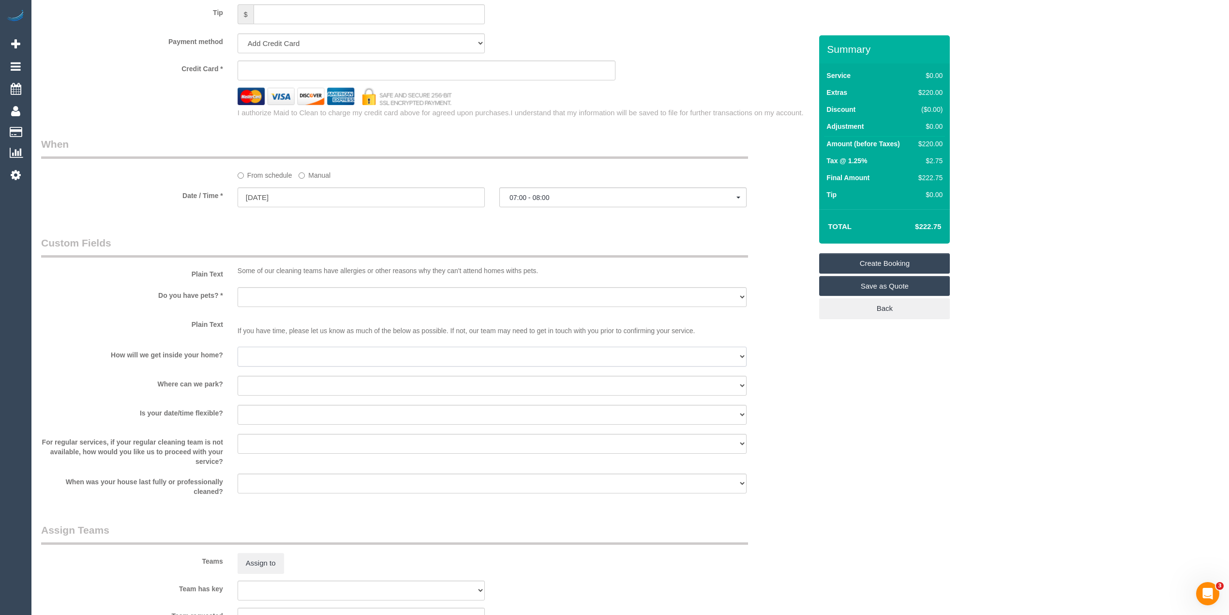
click at [273, 351] on select "I will be home Key will be left (please provide details below) Lock box/Access …" at bounding box center [492, 357] width 509 height 20
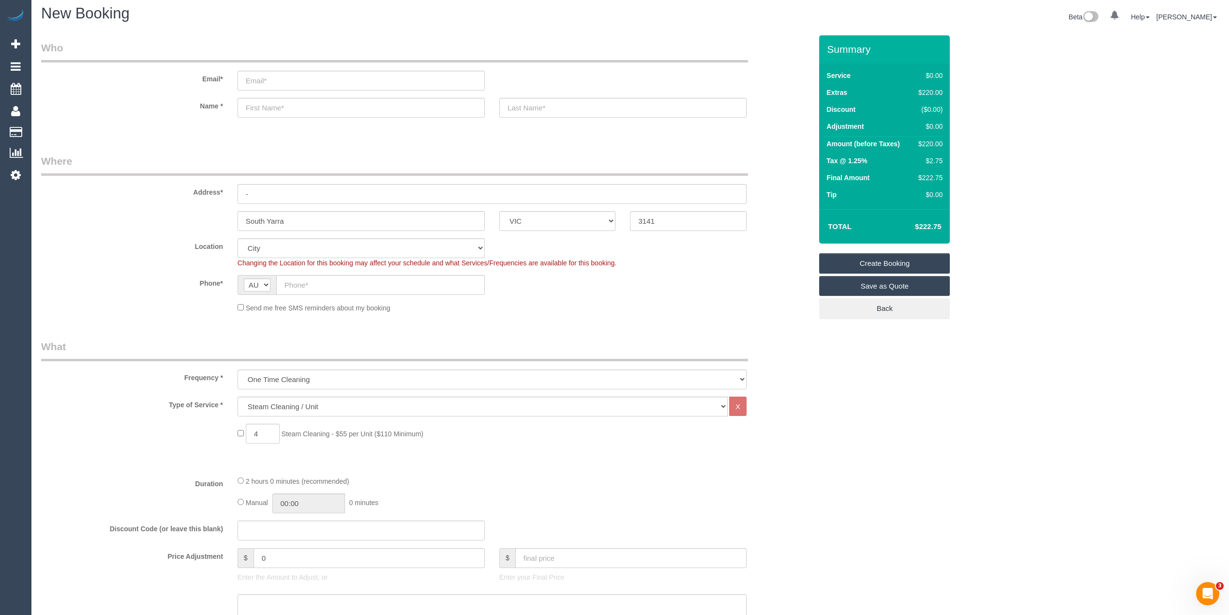
scroll to position [0, 0]
click at [287, 86] on input "email" at bounding box center [361, 85] width 247 height 20
click at [276, 84] on input "email" at bounding box center [361, 85] width 247 height 20
click at [273, 81] on input "email" at bounding box center [361, 85] width 247 height 20
click at [274, 82] on input "email" at bounding box center [361, 85] width 247 height 20
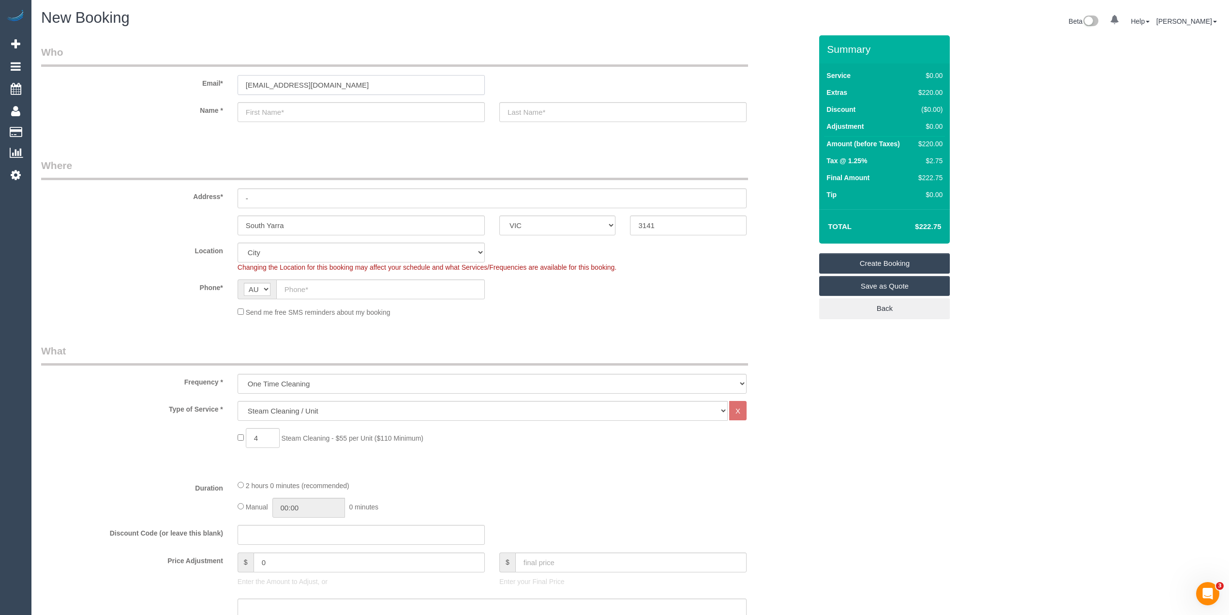
type input "yuchem023@gmail.com"
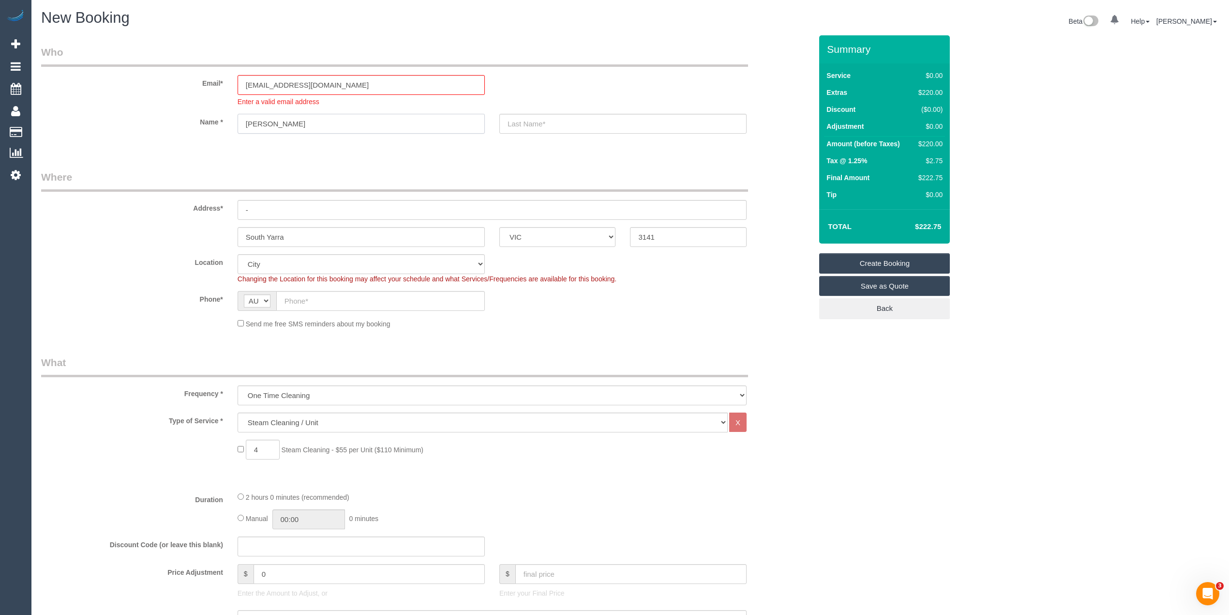
type input "Esther"
type input "Yoon"
drag, startPoint x: 265, startPoint y: 208, endPoint x: 229, endPoint y: 211, distance: 36.5
click at [229, 211] on div "Address* -" at bounding box center [426, 195] width 785 height 50
click at [256, 211] on input "text" at bounding box center [492, 210] width 509 height 20
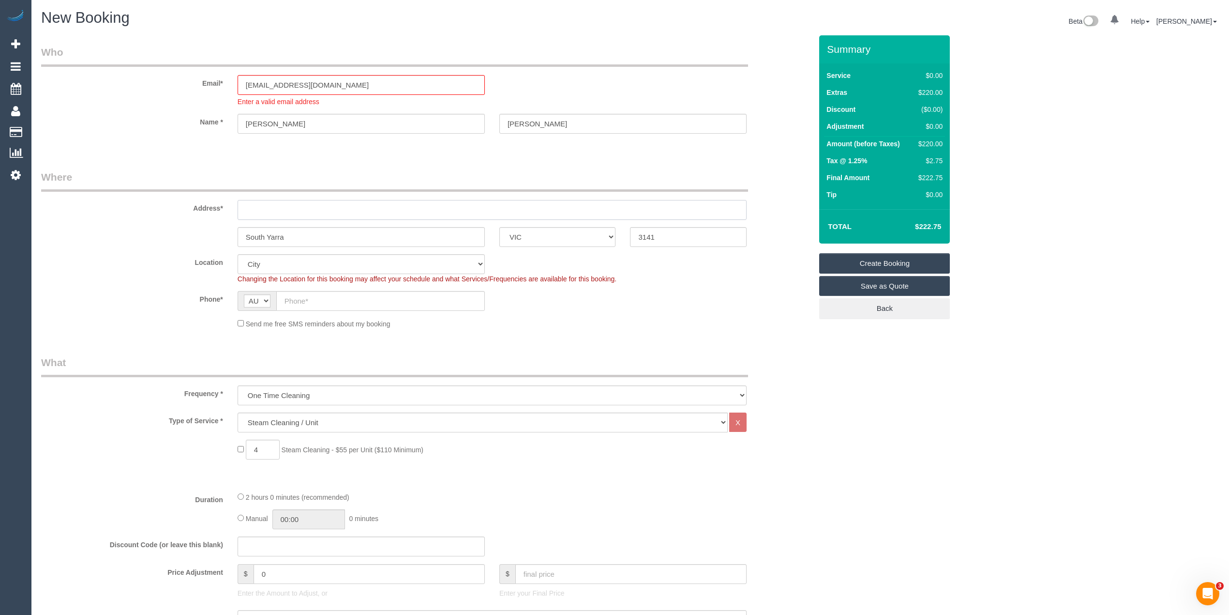
click at [266, 201] on input "text" at bounding box center [492, 210] width 509 height 20
type input "23/17 Tivoli Place"
click at [310, 299] on input "text" at bounding box center [380, 301] width 209 height 20
paste input "61 490 472 181"
drag, startPoint x: 296, startPoint y: 301, endPoint x: 272, endPoint y: 297, distance: 24.9
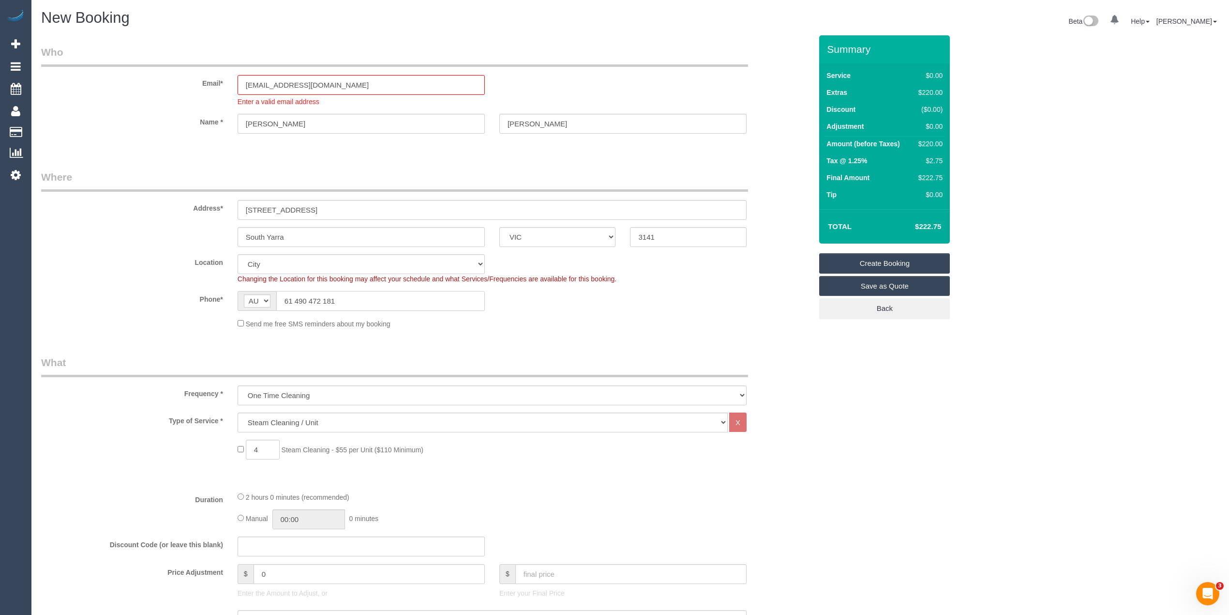
click at [270, 297] on div "AF AL DZ AD AO AI AQ AG AR AM AW AU AT AZ BS BH BD BB BY BE BZ BJ BM BT BO BA B…" at bounding box center [361, 301] width 247 height 20
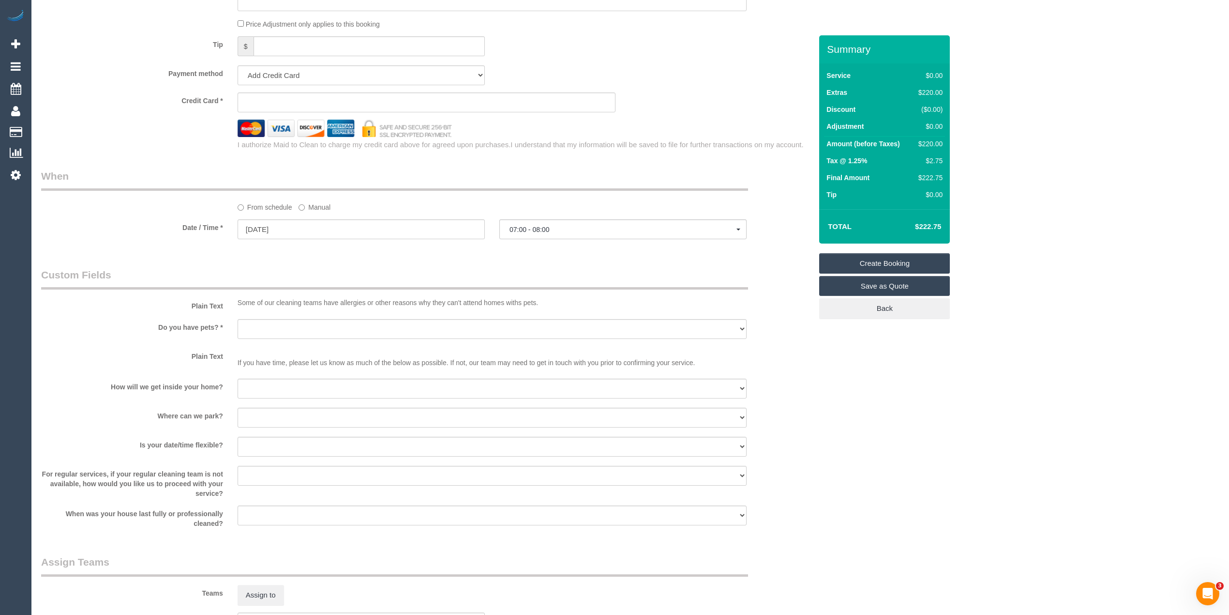
scroll to position [645, 0]
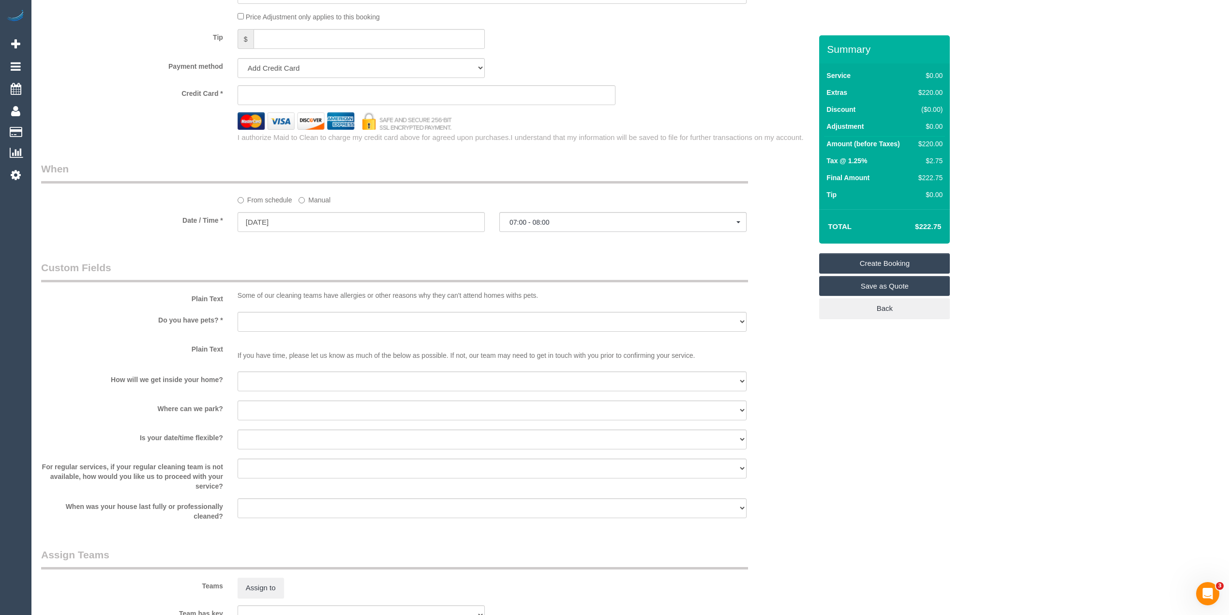
type input "0490 472 181"
click at [302, 223] on input "05/09/2025" at bounding box center [361, 222] width 247 height 20
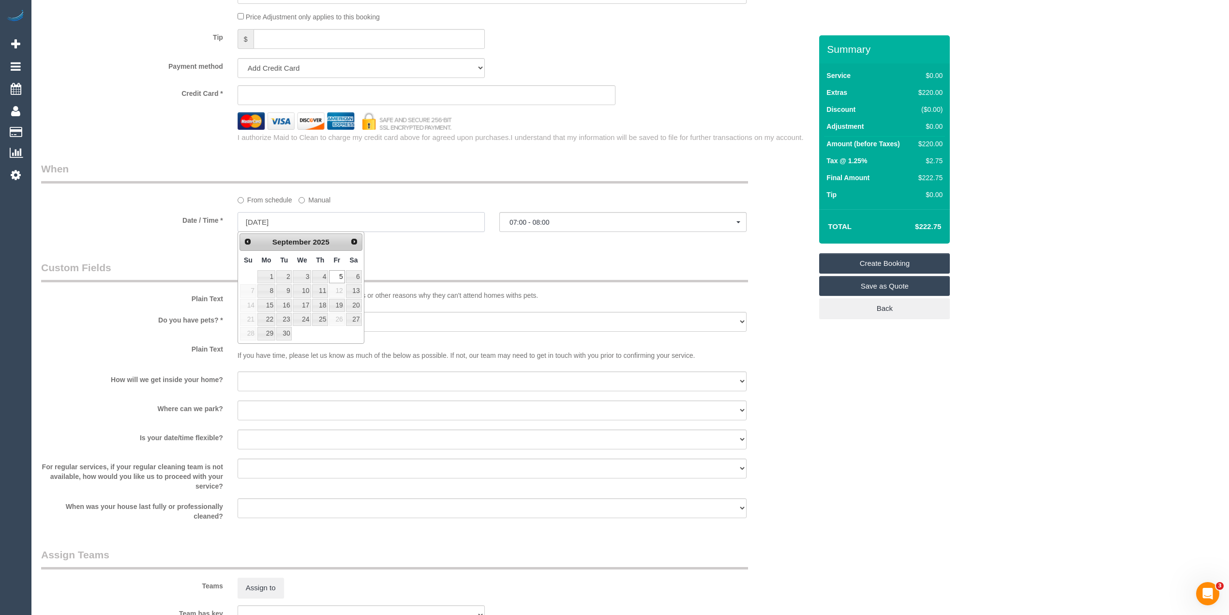
click at [302, 223] on input "05/09/2025" at bounding box center [361, 222] width 247 height 20
click at [522, 218] on span "07:00 - 08:00" at bounding box center [623, 222] width 227 height 8
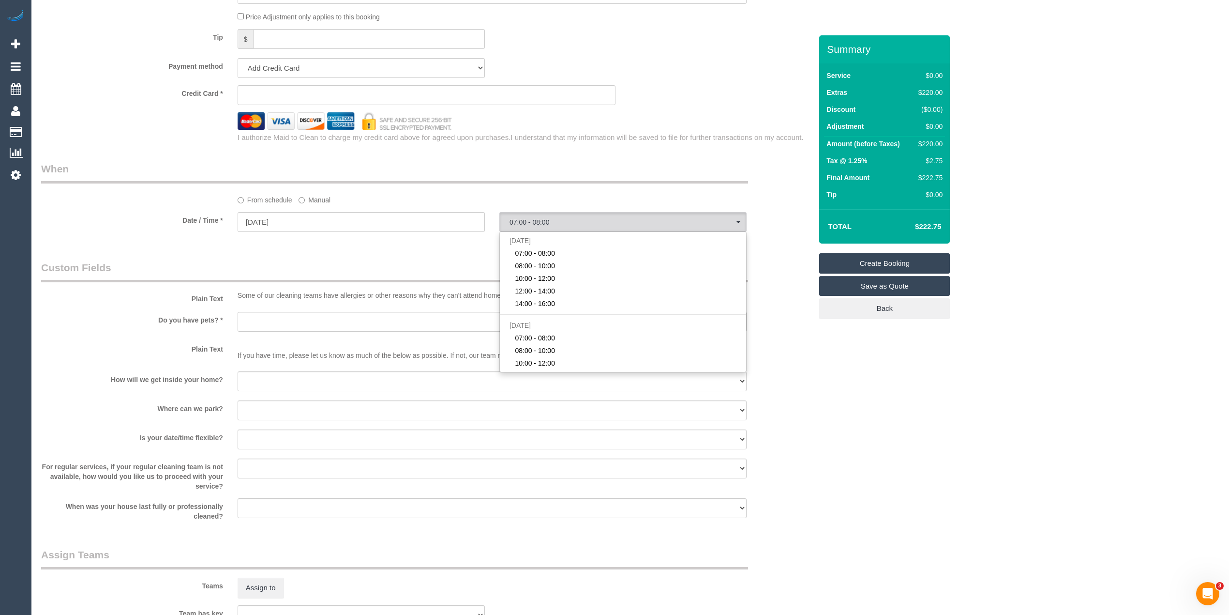
click at [500, 194] on div "From schedule Manual" at bounding box center [492, 198] width 524 height 13
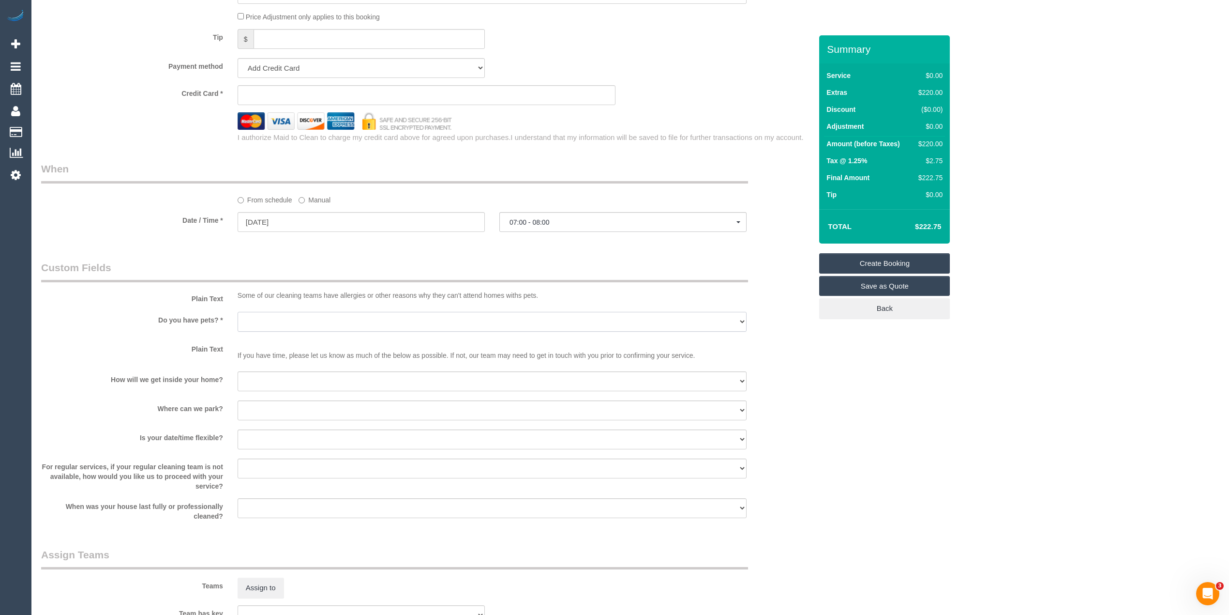
click at [263, 322] on select "Yes - Cats Yes - Dogs No pets Yes - Dogs and Cats Yes - Other" at bounding box center [492, 322] width 509 height 20
select select "number:28"
click at [238, 312] on select "Yes - Cats Yes - Dogs No pets Yes - Dogs and Cats Yes - Other" at bounding box center [492, 322] width 509 height 20
click at [264, 375] on select "I will be home Key will be left (please provide details below) Lock box/Access …" at bounding box center [492, 381] width 509 height 20
select select "number:14"
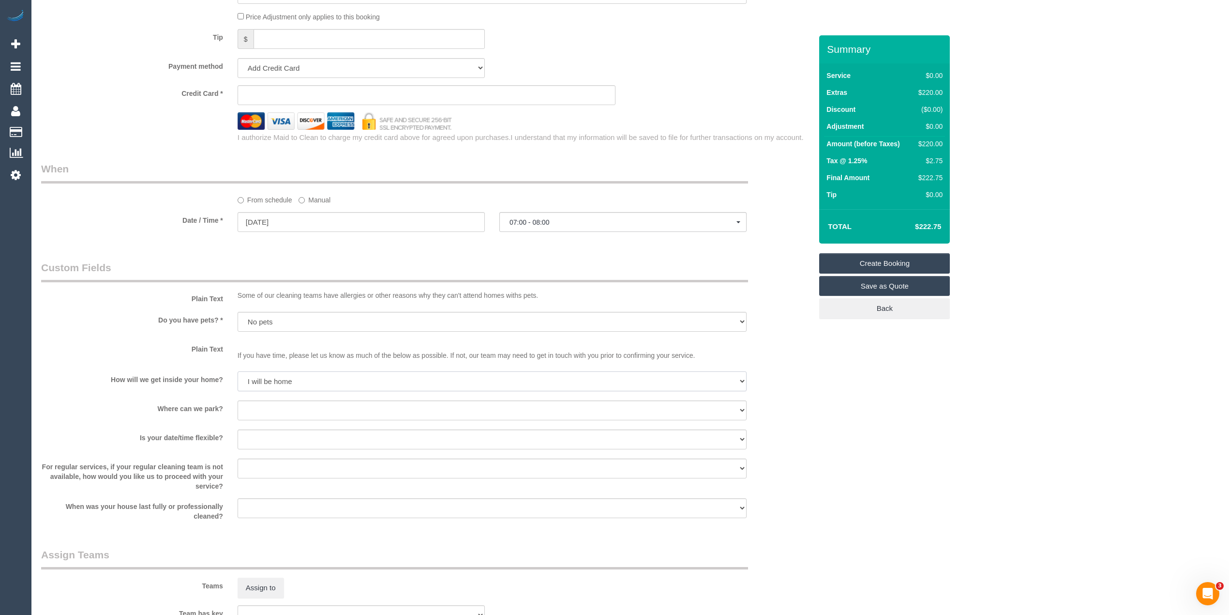
click at [238, 371] on select "I will be home Key will be left (please provide details below) Lock box/Access …" at bounding box center [492, 381] width 509 height 20
click at [281, 412] on select "I will provide parking on-site Free street parking Paid street parking (cost wi…" at bounding box center [492, 410] width 509 height 20
select select "number:19"
click at [238, 400] on select "I will provide parking on-site Free street parking Paid street parking (cost wi…" at bounding box center [492, 410] width 509 height 20
click at [258, 436] on select "Yes - date and time Yes - date but not time Yes - time but not date No - No fle…" at bounding box center [492, 439] width 509 height 20
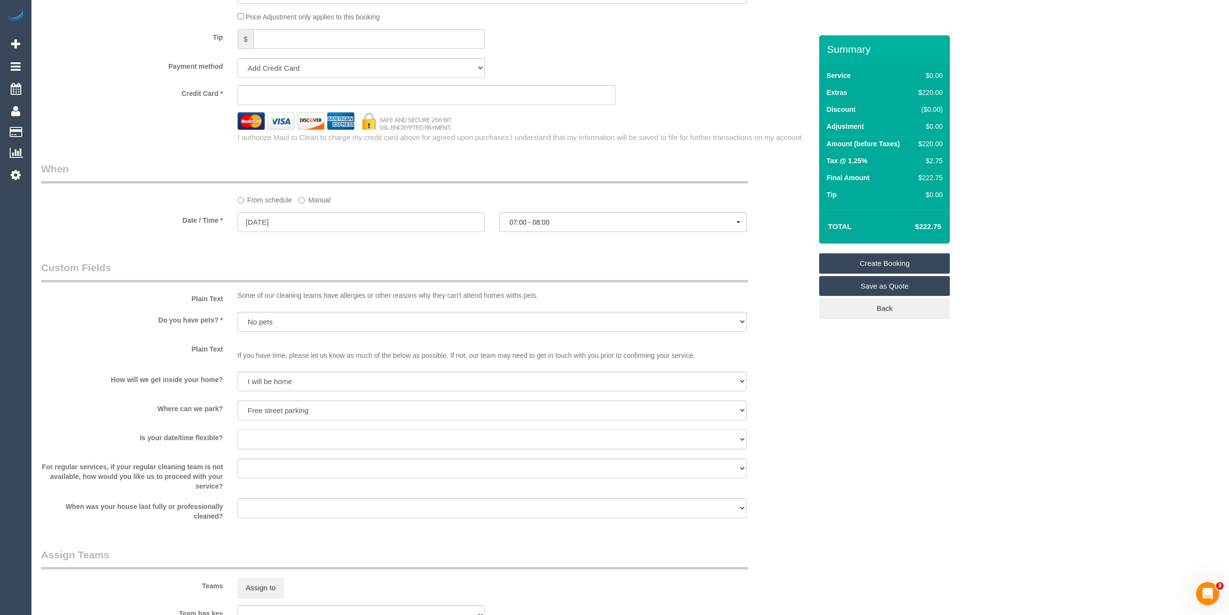
click at [258, 436] on select "Yes - date and time Yes - date but not time Yes - time but not date No - No fle…" at bounding box center [492, 439] width 509 height 20
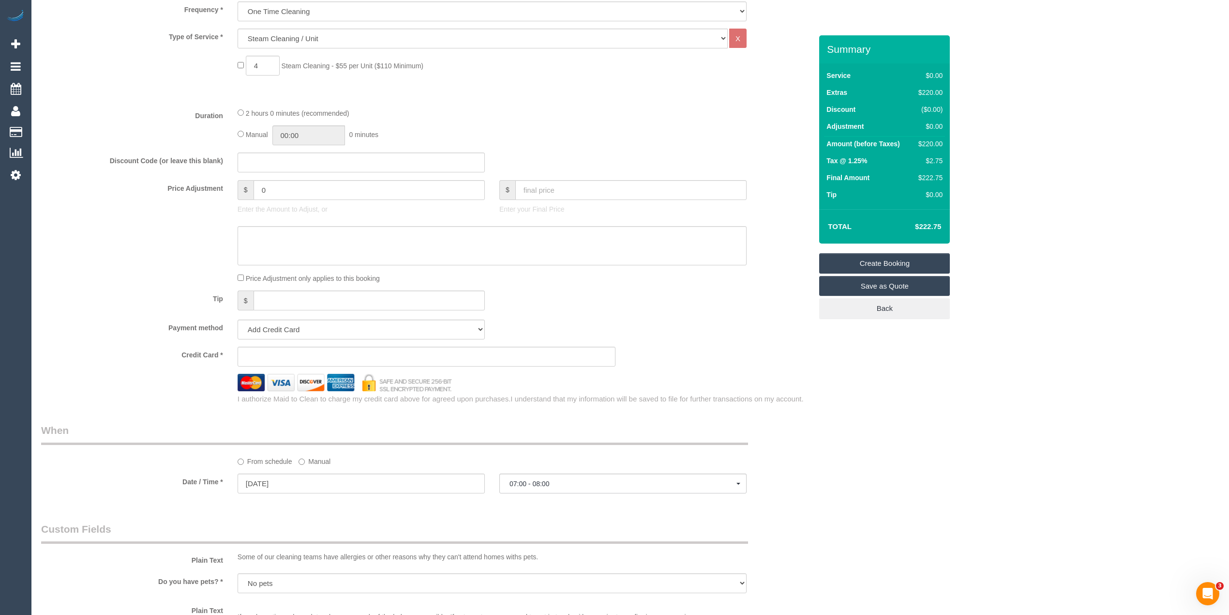
scroll to position [0, 0]
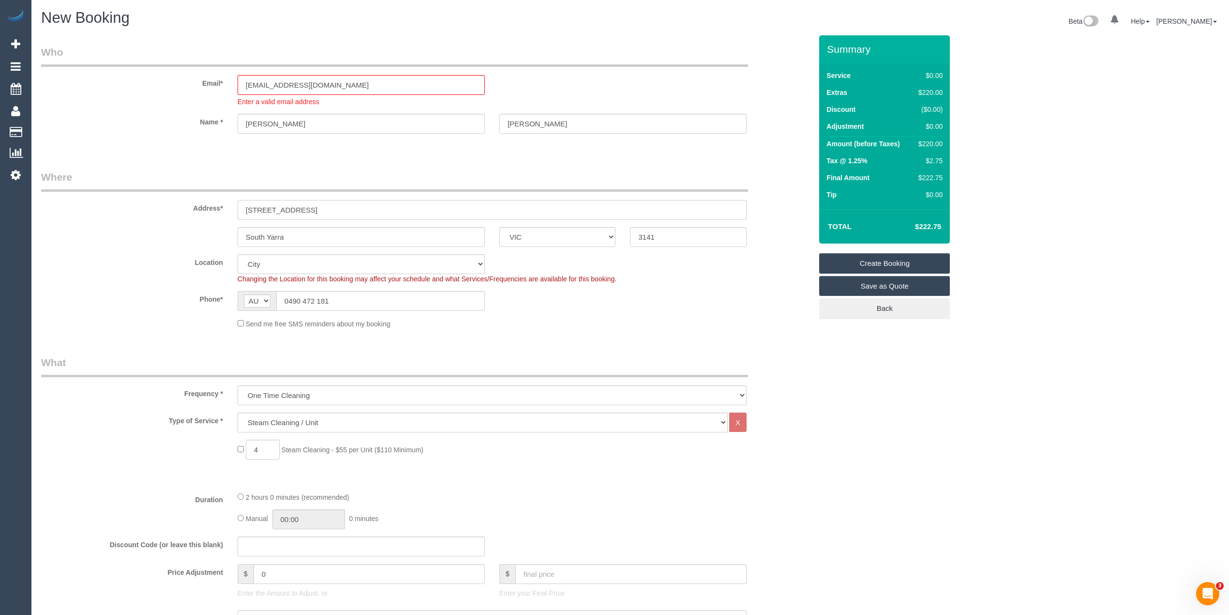
drag, startPoint x: 337, startPoint y: 214, endPoint x: 167, endPoint y: 212, distance: 169.9
click at [167, 212] on div "Address* 23/17 Tivoli Place" at bounding box center [426, 195] width 785 height 50
click at [320, 210] on input "23/17 Tivoli Place" at bounding box center [492, 210] width 509 height 20
click at [256, 208] on input "23/17 Tivoli Place" at bounding box center [492, 210] width 509 height 20
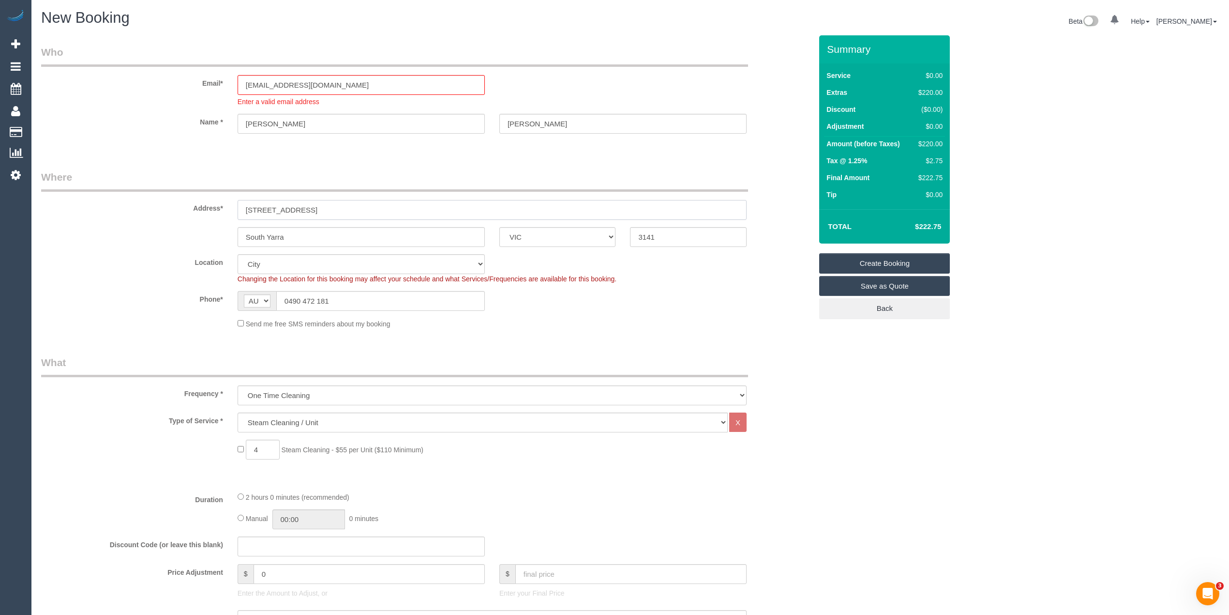
click at [295, 208] on input "23/17 Tivoli Place" at bounding box center [492, 210] width 509 height 20
drag, startPoint x: 357, startPoint y: 304, endPoint x: 261, endPoint y: 297, distance: 95.7
click at [261, 297] on div "AF AL DZ AD AO AI AQ AG AR AM AW AU AT AZ BS BH BD BB BY BE BZ BJ BM BT BO BA B…" at bounding box center [361, 301] width 247 height 20
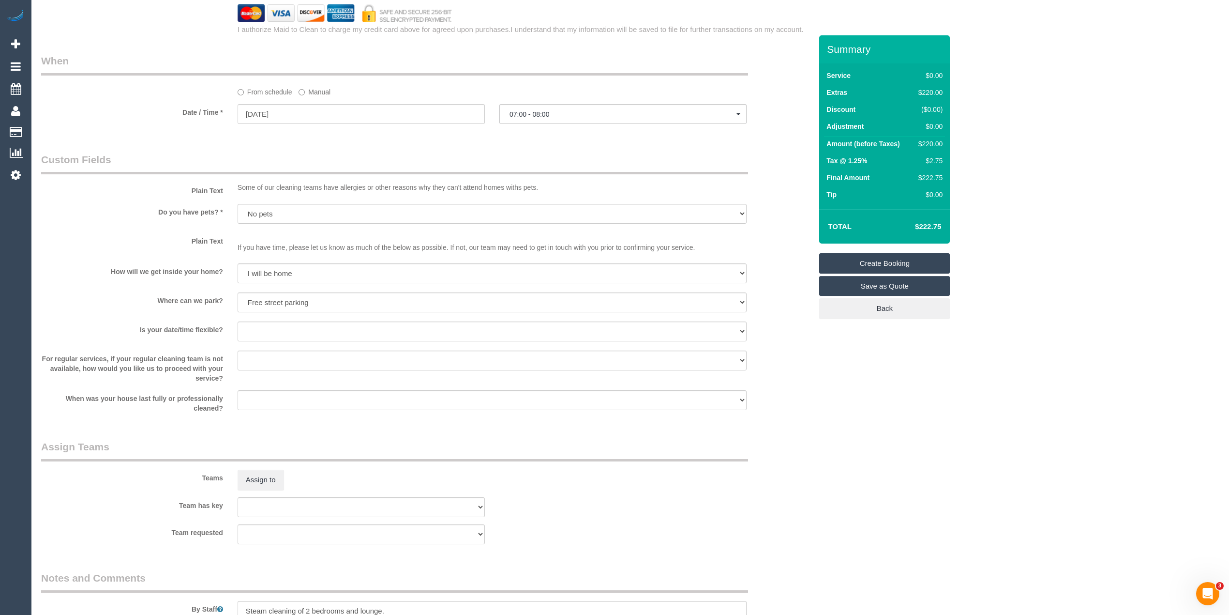
scroll to position [885, 0]
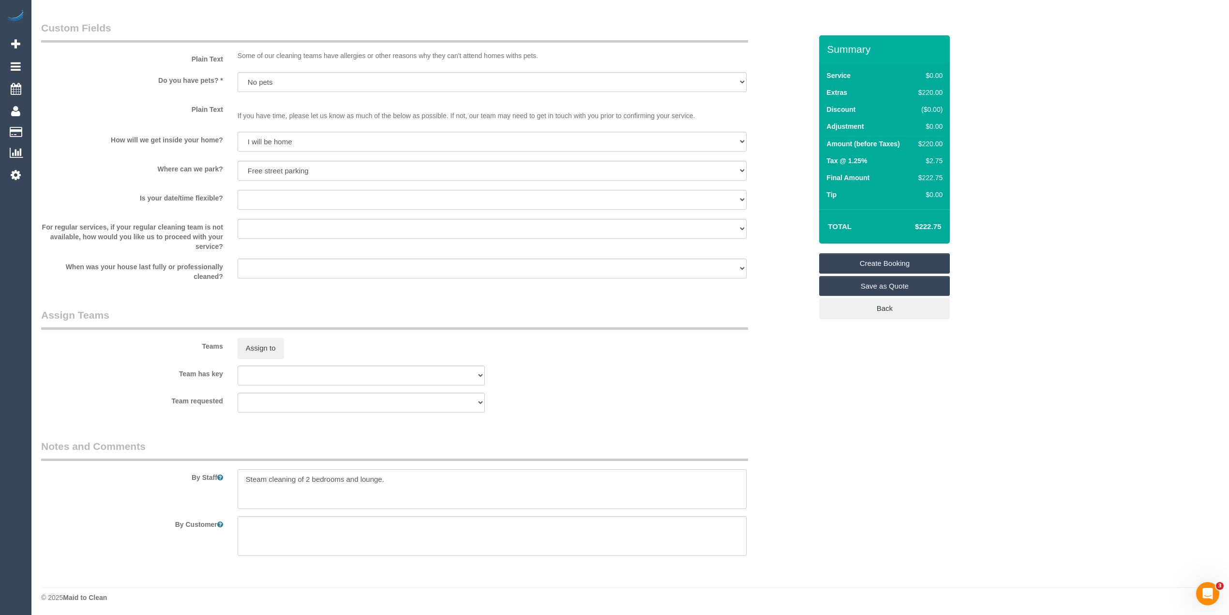
click at [408, 481] on textarea at bounding box center [492, 489] width 509 height 40
paste textarea "0490 472 181"
type textarea "Steam cleaning of 2 bedrooms and lounge. You can park underneath, there is 1 se…"
click at [281, 194] on select "Yes - date and time Yes - date but not time Yes - time but not date No - No fle…" at bounding box center [492, 200] width 509 height 20
select select "number:24"
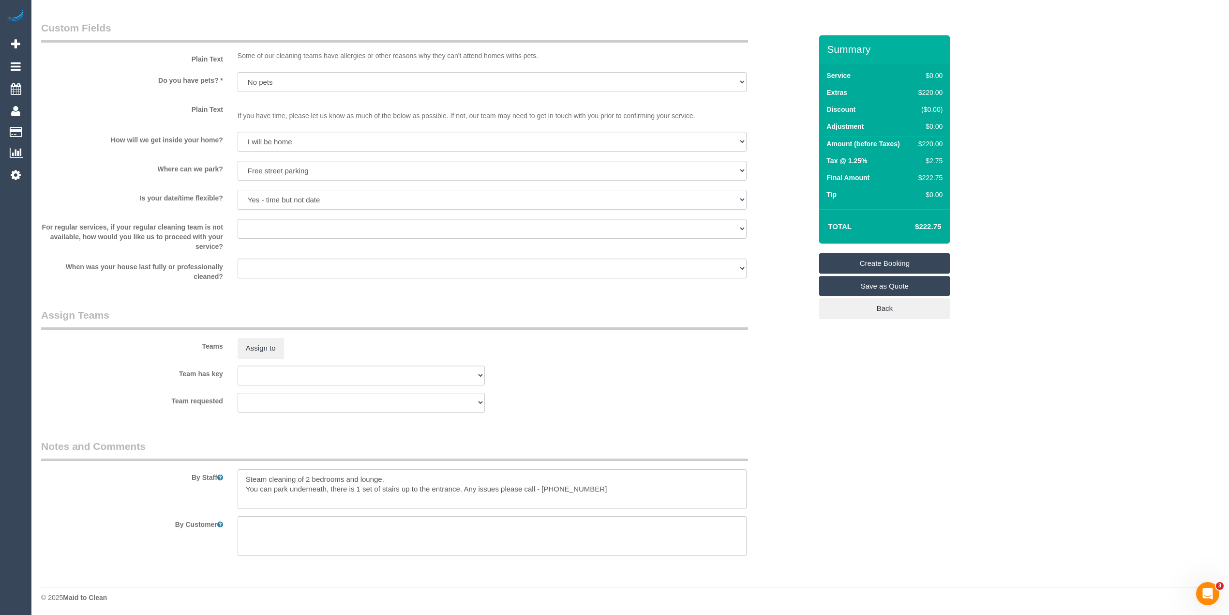
click at [238, 190] on select "Yes - date and time Yes - date but not time Yes - time but not date No - No fle…" at bounding box center [492, 200] width 509 height 20
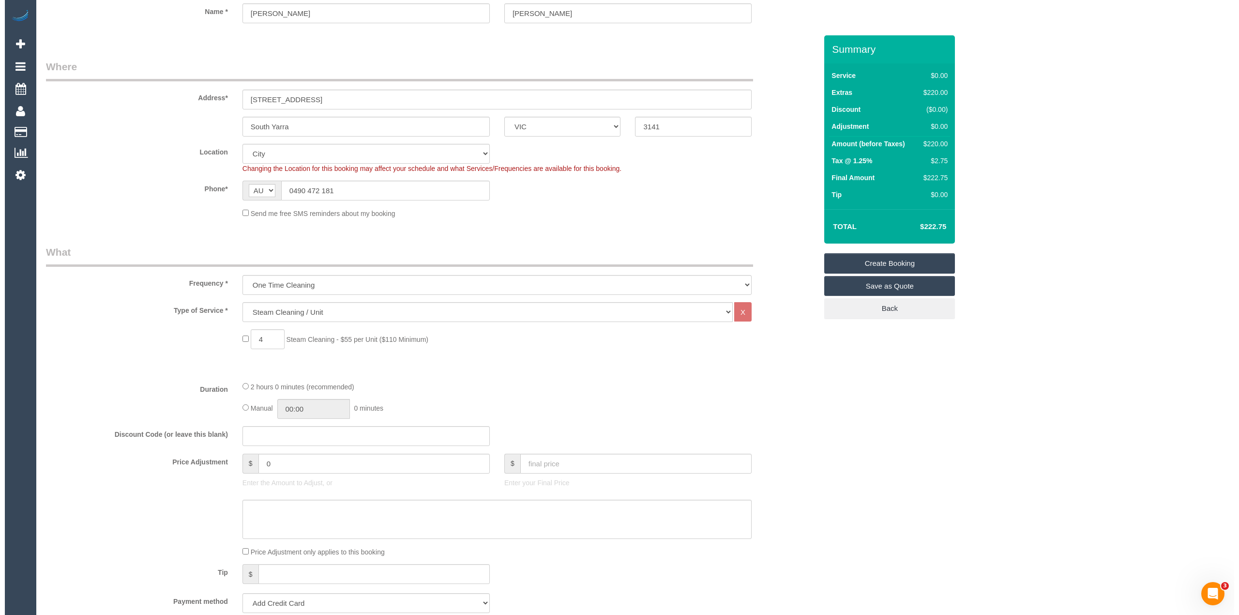
scroll to position [0, 0]
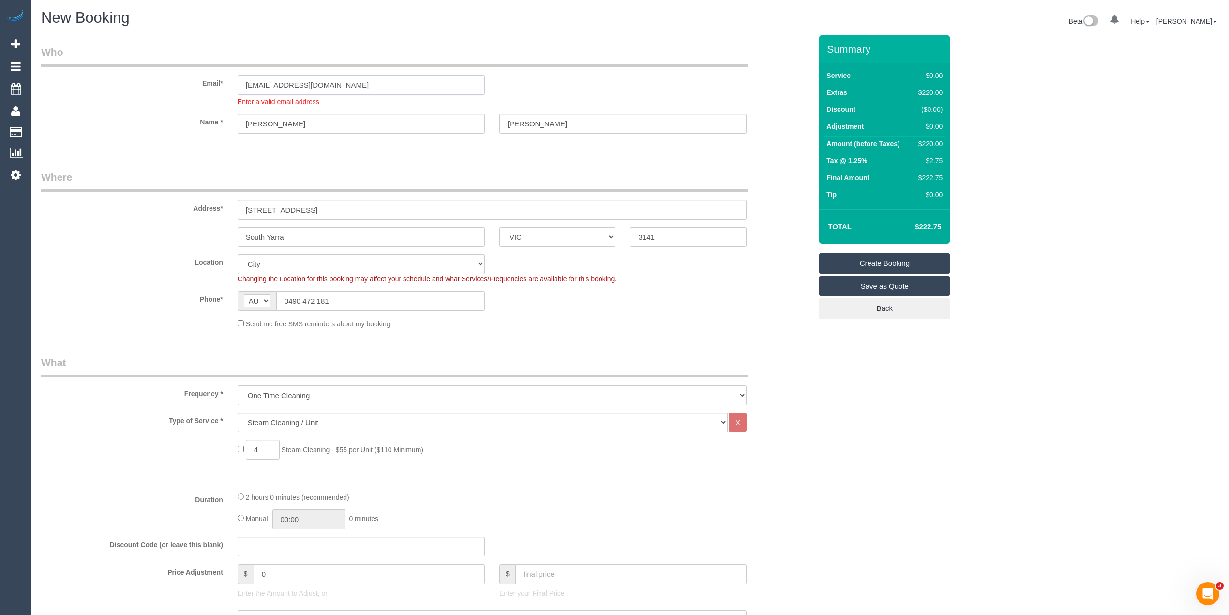
drag, startPoint x: 358, startPoint y: 84, endPoint x: 109, endPoint y: 86, distance: 249.2
click at [109, 86] on div "Email* yuchem023@gmail.com Enter a valid email address" at bounding box center [426, 75] width 785 height 61
click at [863, 257] on link "Create Booking" at bounding box center [884, 263] width 131 height 20
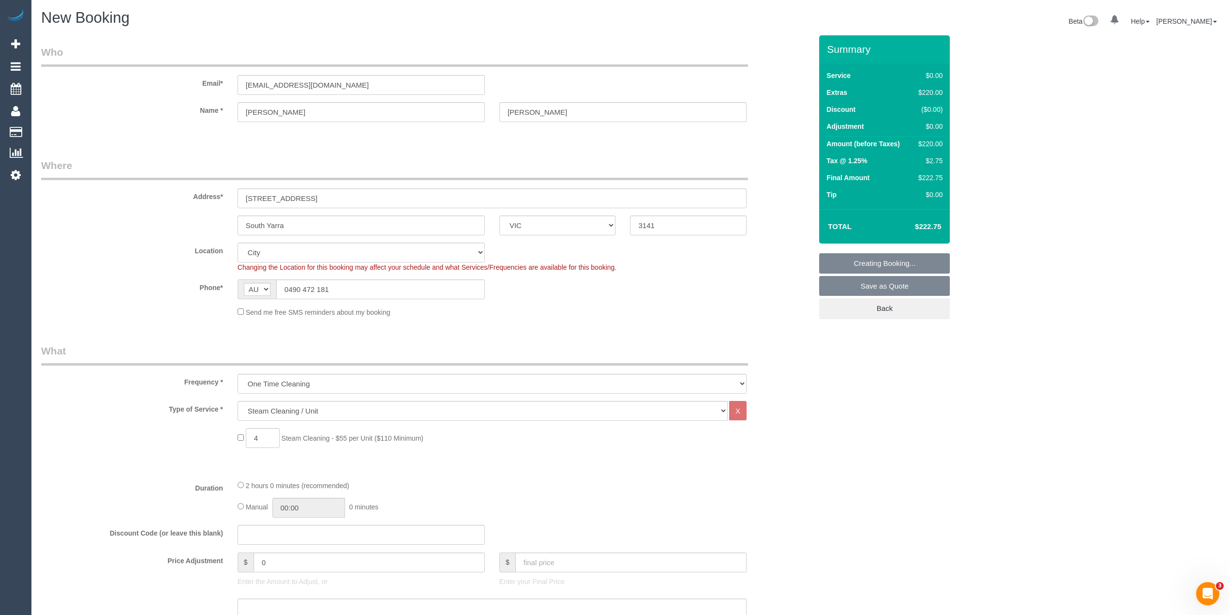
select select "spot22"
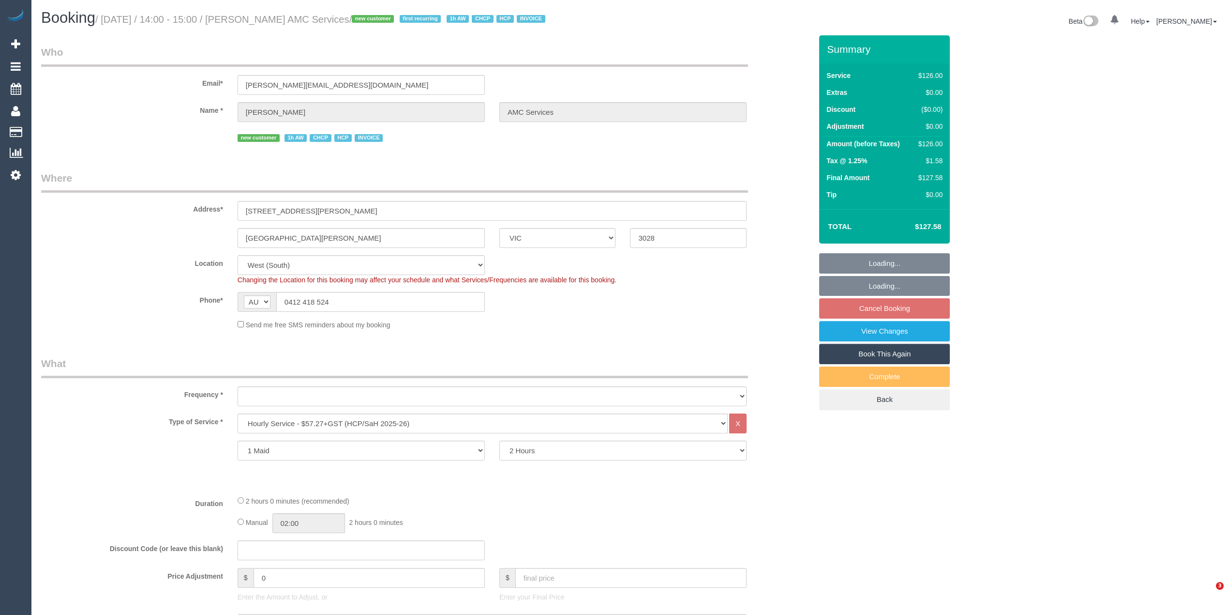
select select "VIC"
select select "120"
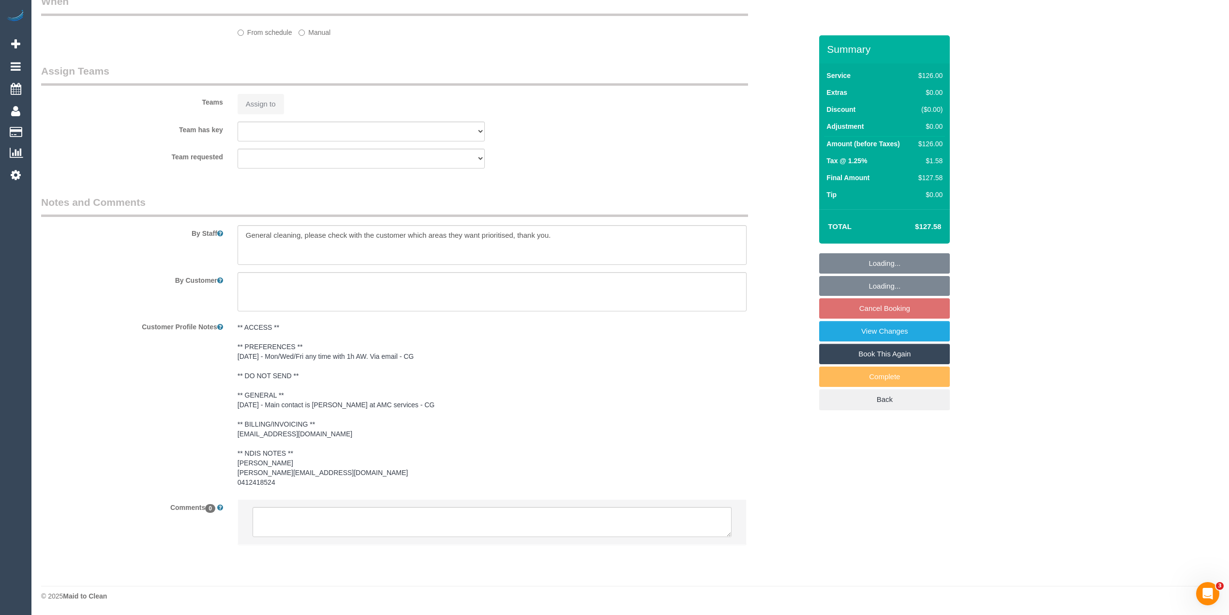
select select "object:749"
select select "number:27"
select select "number:14"
select select "number:19"
select select "number:25"
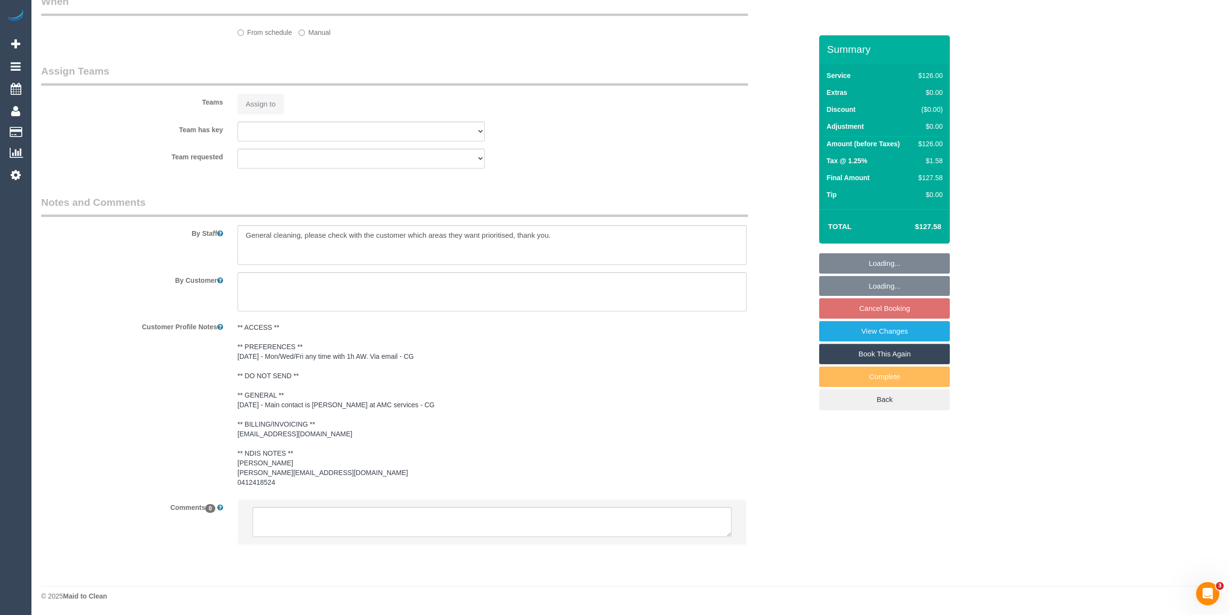
select select "number:35"
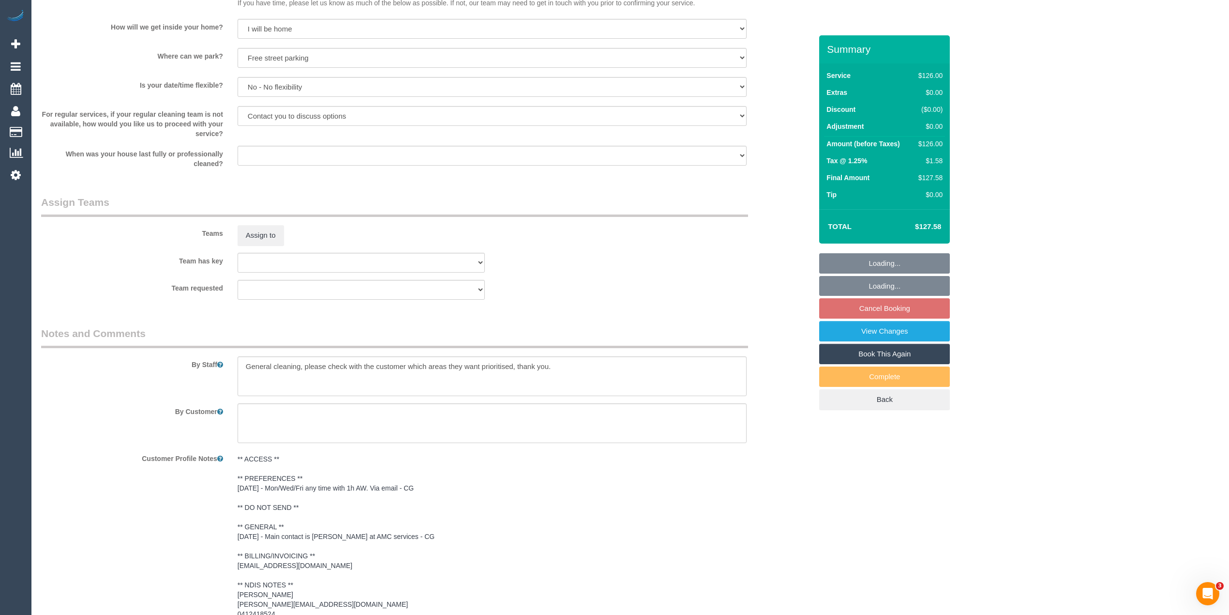
scroll to position [1129, 0]
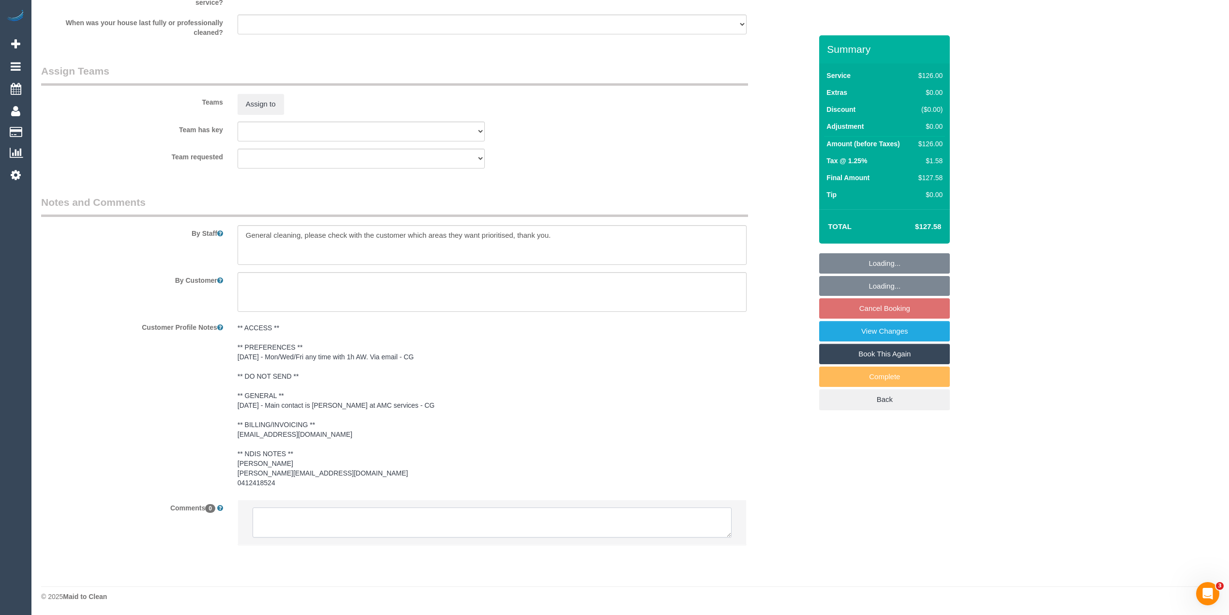
click at [434, 517] on textarea at bounding box center [492, 522] width 479 height 30
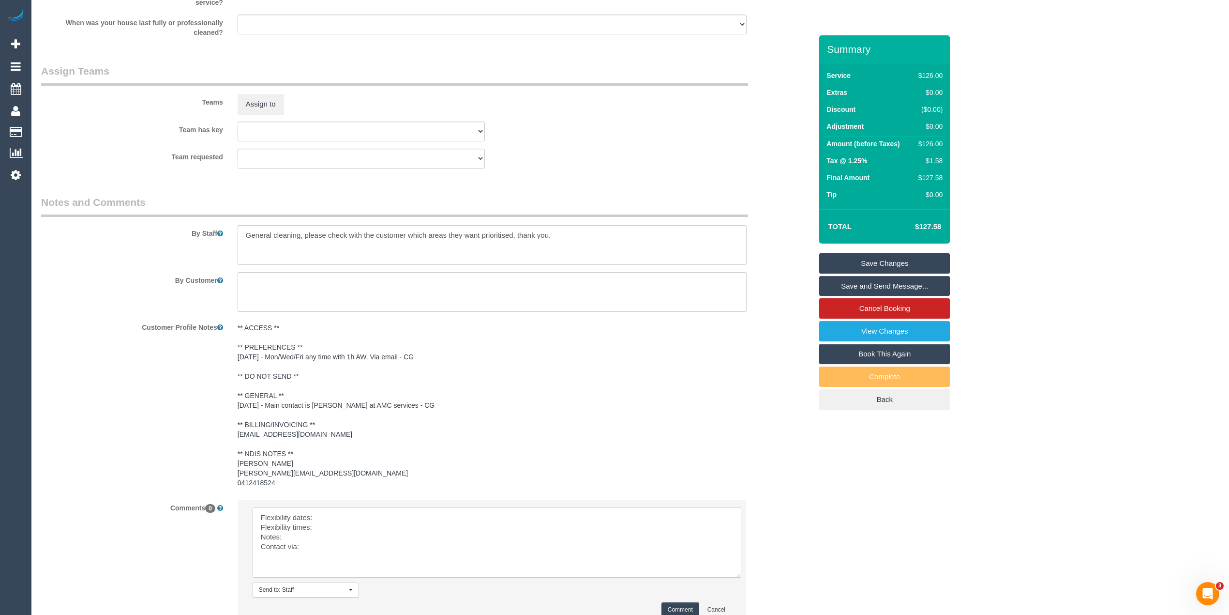
drag, startPoint x: 725, startPoint y: 532, endPoint x: 734, endPoint y: 573, distance: 42.2
click at [735, 573] on textarea at bounding box center [497, 542] width 489 height 70
click at [382, 520] on textarea at bounding box center [497, 543] width 489 height 72
click at [340, 523] on textarea at bounding box center [497, 543] width 489 height 72
click at [316, 537] on textarea at bounding box center [497, 543] width 489 height 72
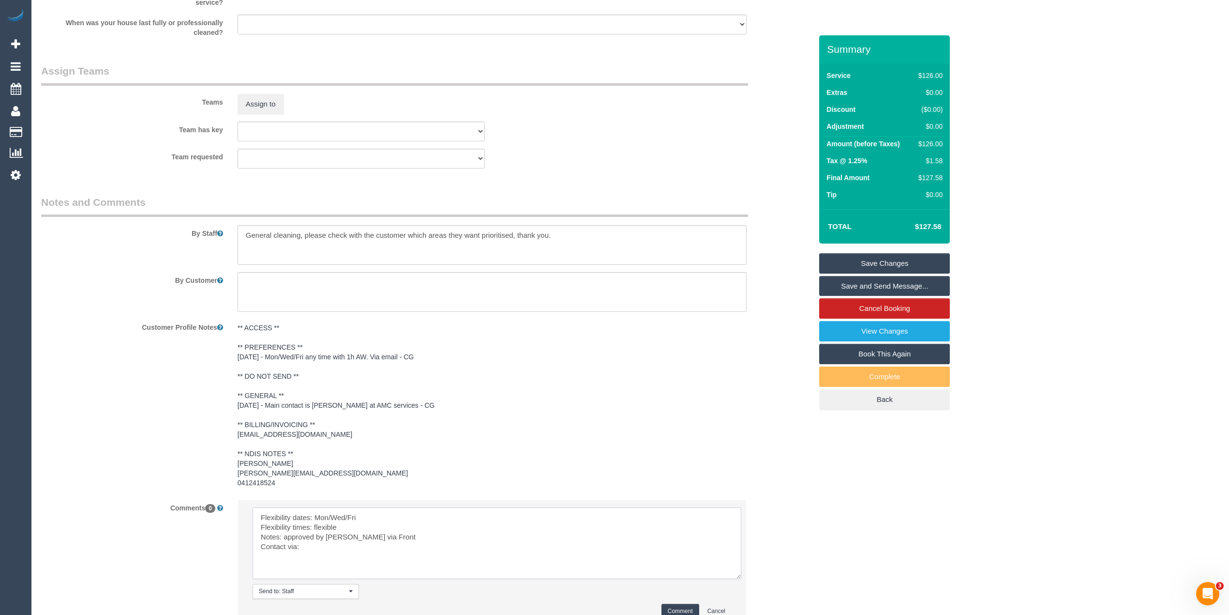
click at [316, 548] on textarea at bounding box center [497, 543] width 489 height 72
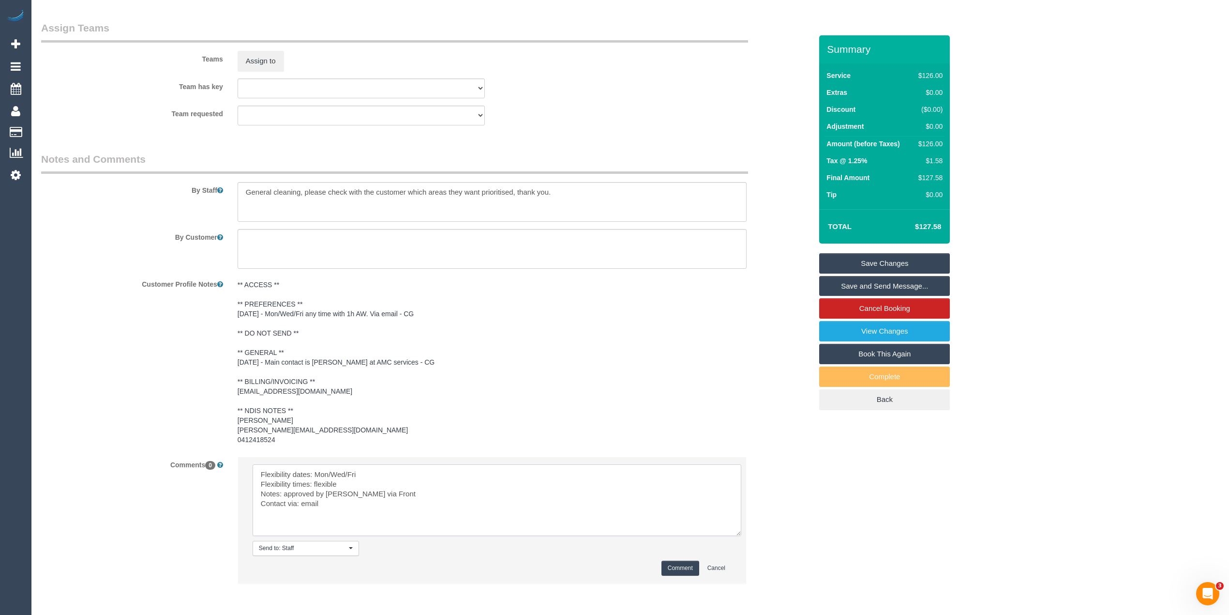
scroll to position [1210, 0]
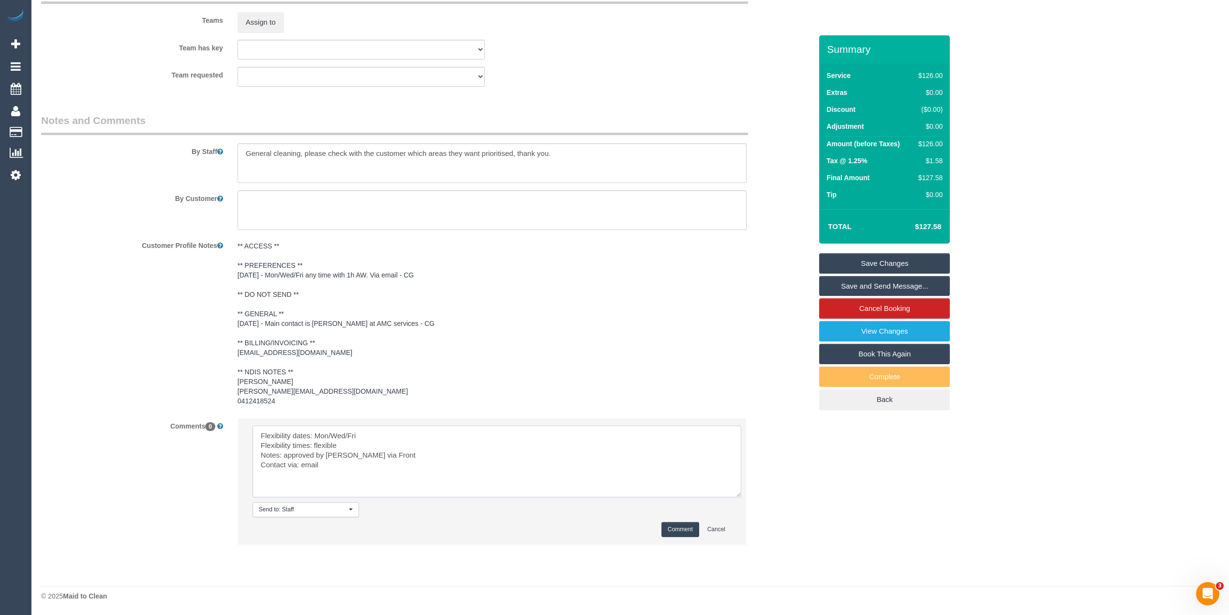
type textarea "Flexibility dates: Mon/Wed/Fri Flexibility times: flexible Notes: approved by […"
click at [676, 528] on button "Comment" at bounding box center [681, 529] width 38 height 15
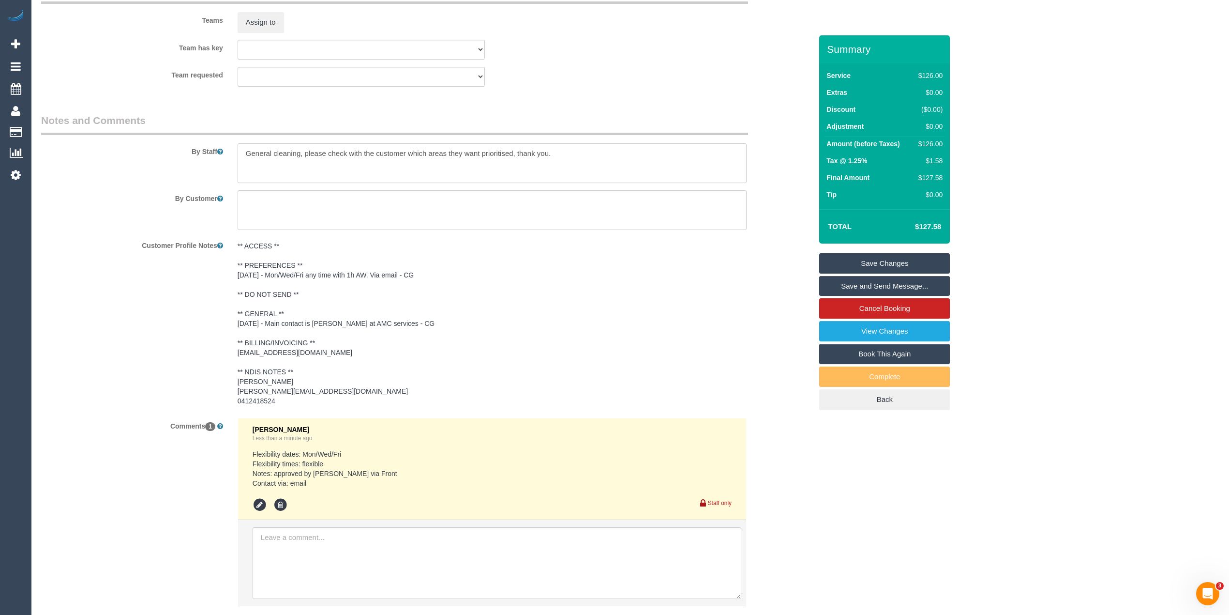
click at [605, 150] on textarea at bounding box center [492, 163] width 509 height 40
type textarea "General cleaning, please check with the customer which areas they want prioriti…"
click at [899, 263] on link "Save Changes" at bounding box center [884, 263] width 131 height 20
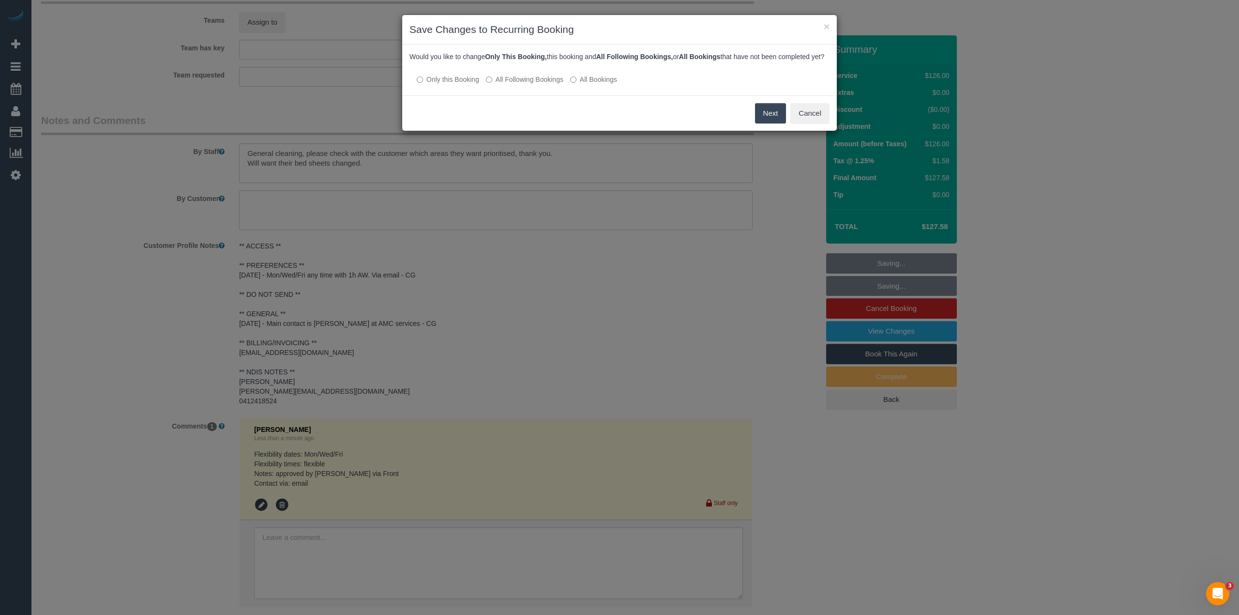
click at [500, 84] on label "All Following Bookings" at bounding box center [524, 80] width 77 height 10
click at [769, 120] on button "Save" at bounding box center [769, 113] width 33 height 20
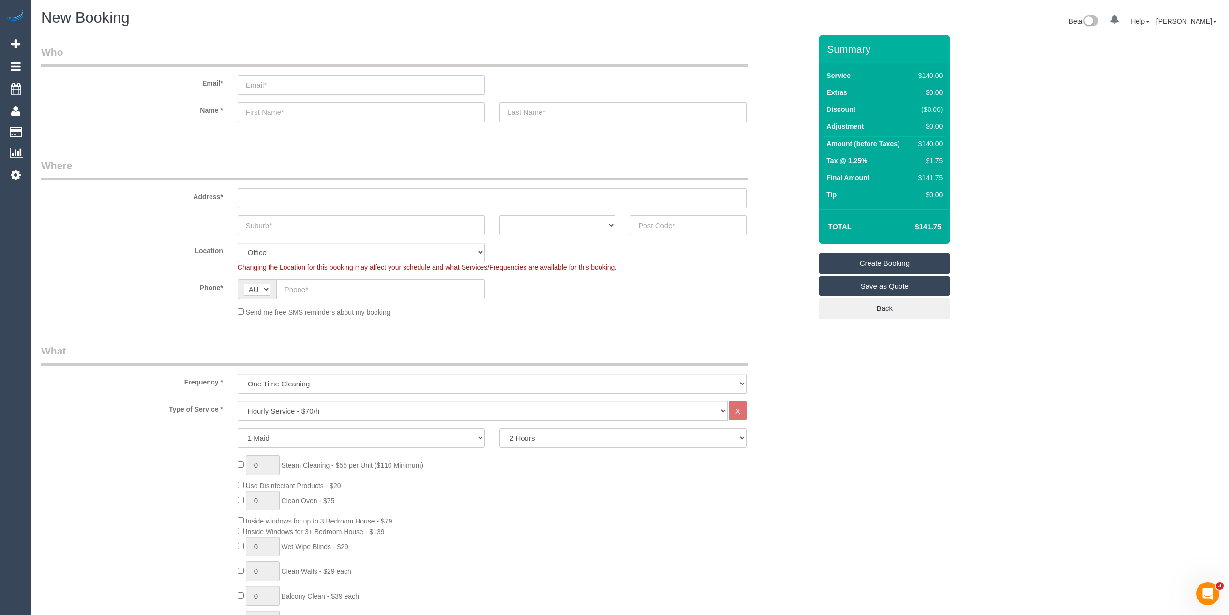
click at [285, 86] on input "email" at bounding box center [361, 85] width 247 height 20
paste input "louisequinnwatson@gmail.com"
type input "louisequinnwatson@gmail.com"
click at [287, 109] on input "text" at bounding box center [361, 112] width 247 height 20
type input "Louise"
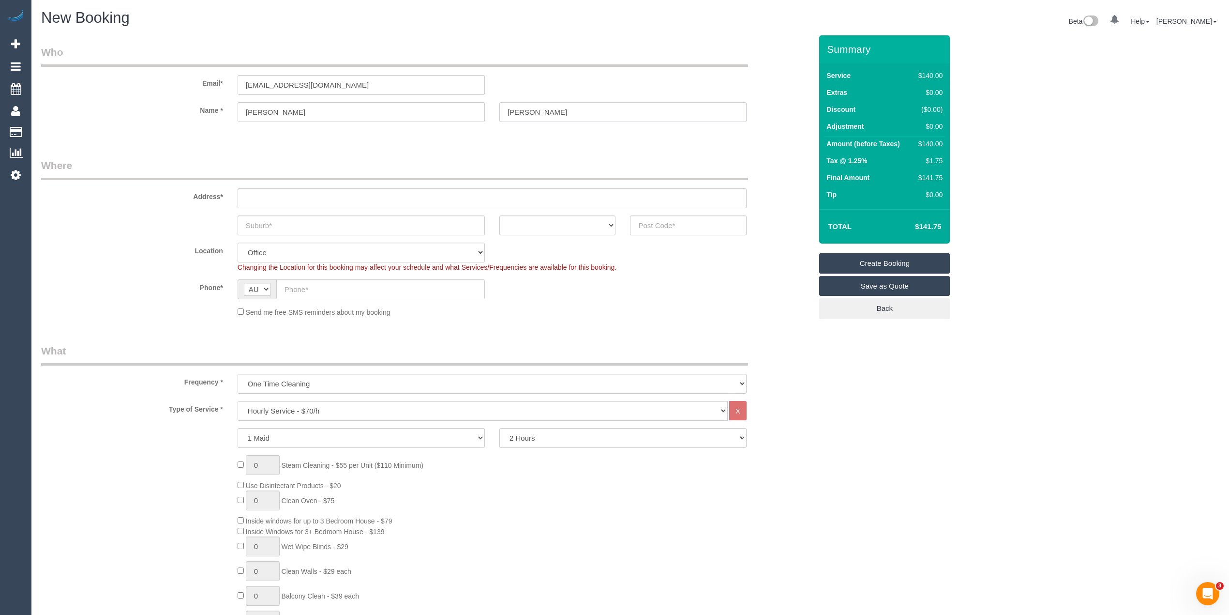
type input "Watson"
click at [326, 191] on input "text" at bounding box center [492, 198] width 509 height 20
paste input "40 Scenery"
type input "40 Scenery Drive"
click at [324, 226] on input "text" at bounding box center [361, 225] width 247 height 20
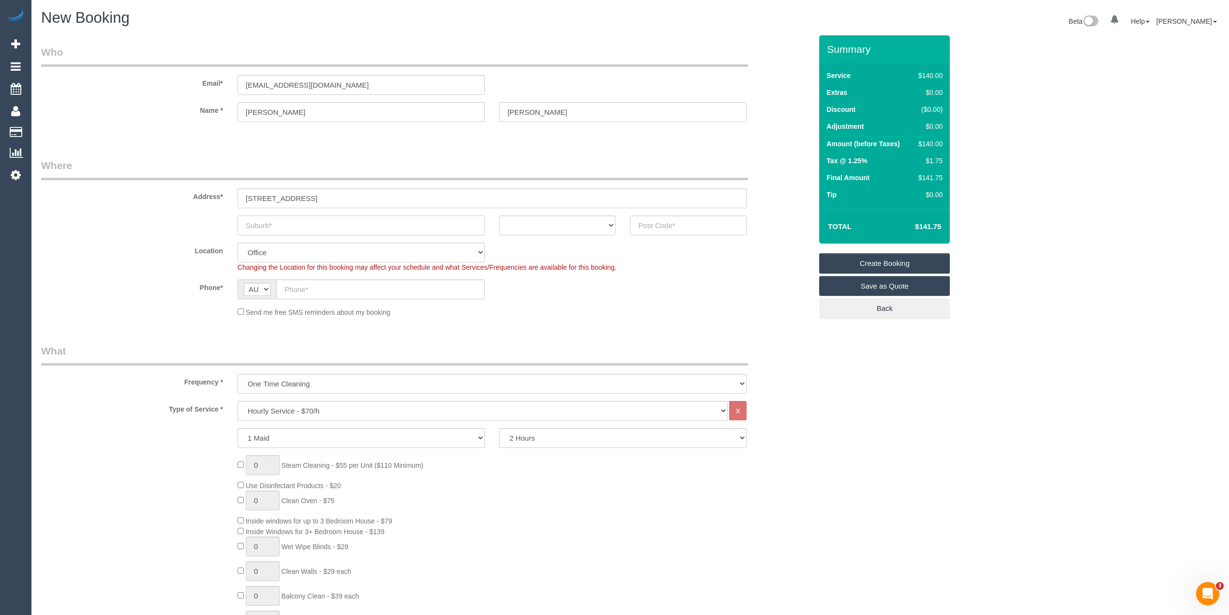
paste input "Clyde North"
type input "Clyde North"
click at [575, 215] on select "ACT NSW NT QLD SA TAS VIC WA" at bounding box center [557, 225] width 117 height 20
select select "VIC"
click at [499, 215] on select "ACT NSW NT QLD SA TAS VIC WA" at bounding box center [557, 225] width 117 height 20
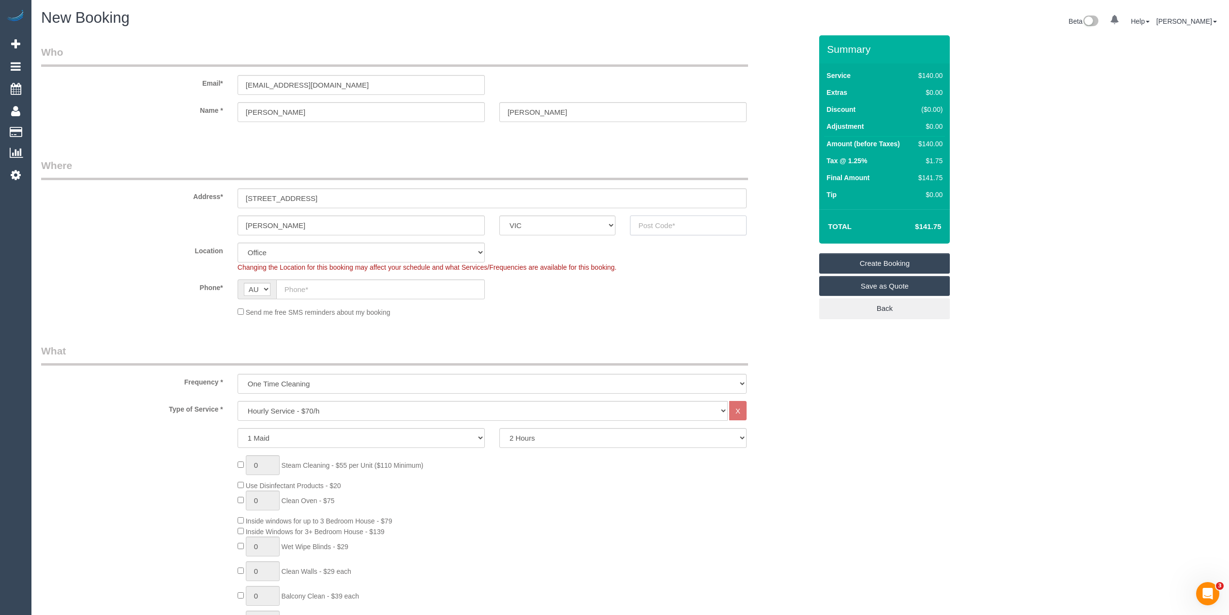
click at [650, 221] on input "text" at bounding box center [688, 225] width 117 height 20
type input "3978"
select select "52"
select select "object:2056"
drag, startPoint x: 290, startPoint y: 291, endPoint x: 301, endPoint y: 291, distance: 10.2
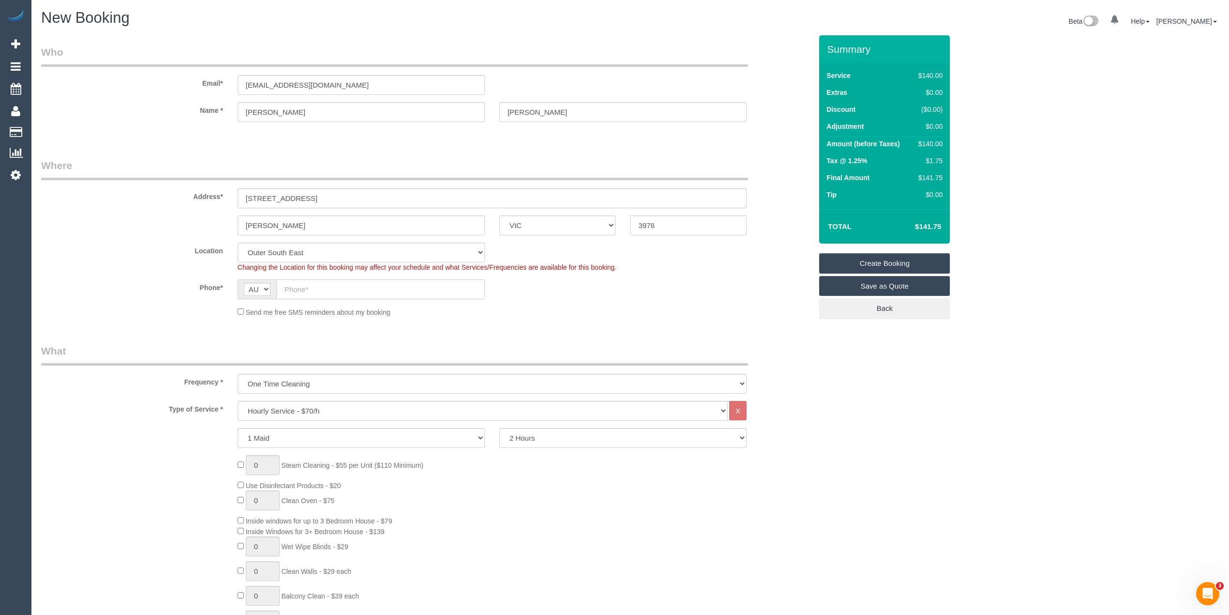
click at [291, 291] on input "text" at bounding box center [380, 289] width 209 height 20
paste input "0425 295 701"
type input "0425 295 701"
click at [301, 382] on select "One Time Cleaning Weekly - 10% Off - 10.00% (0% for the First Booking) Fortnigh…" at bounding box center [492, 384] width 509 height 20
select select "object:2057"
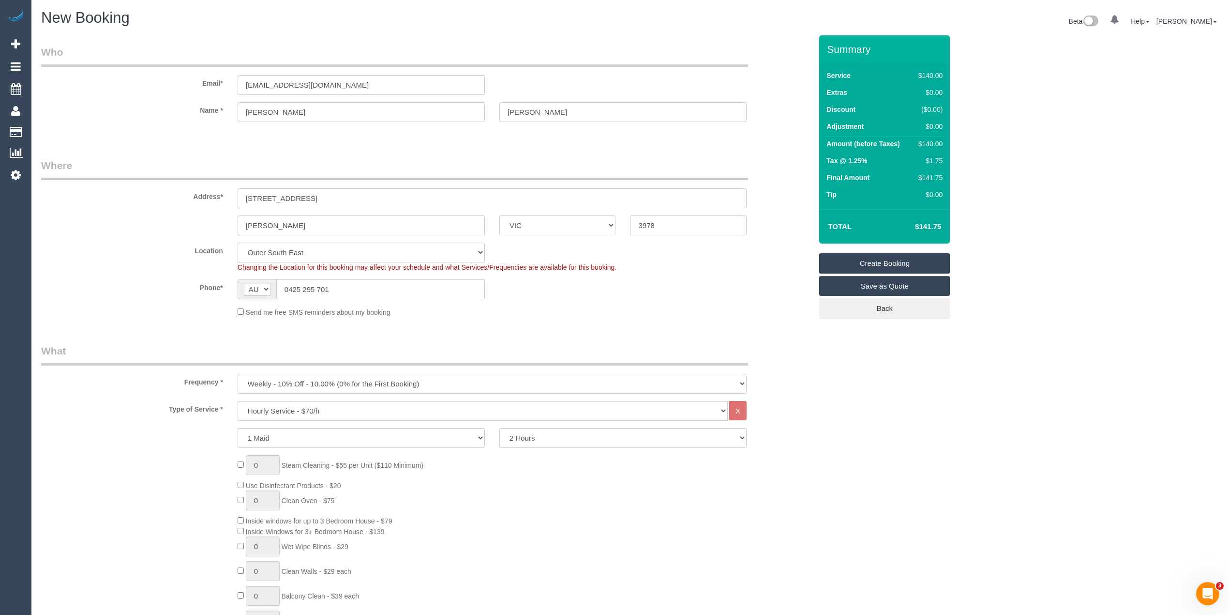
click at [238, 374] on select "One Time Cleaning Weekly - 10% Off - 10.00% (0% for the First Booking) Fortnigh…" at bounding box center [492, 384] width 509 height 20
click at [295, 407] on select "Hourly Service - $70/h Hourly Service - $65/h Hourly Service - $60/h Hourly Ser…" at bounding box center [483, 411] width 490 height 20
select select "275"
click at [238, 401] on select "Hourly Service - $70/h Hourly Service - $65/h Hourly Service - $60/h Hourly Ser…" at bounding box center [483, 411] width 490 height 20
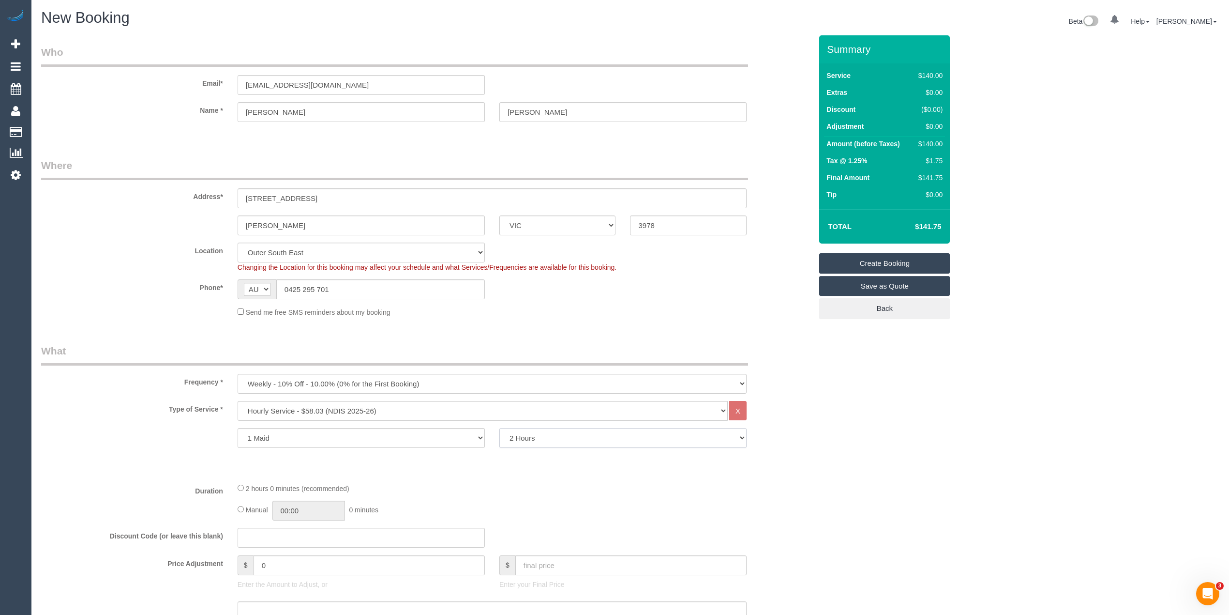
click at [524, 428] on select "2 Hours 2.5 Hours 3 Hours 3.5 Hours 4 Hours 4.5 Hours 5 Hours 5.5 Hours 6 Hours…" at bounding box center [622, 438] width 247 height 20
select select "180"
click at [499, 428] on select "2 Hours 2.5 Hours 3 Hours 3.5 Hours 4 Hours 4.5 Hours 5 Hours 5.5 Hours 6 Hours…" at bounding box center [622, 438] width 247 height 20
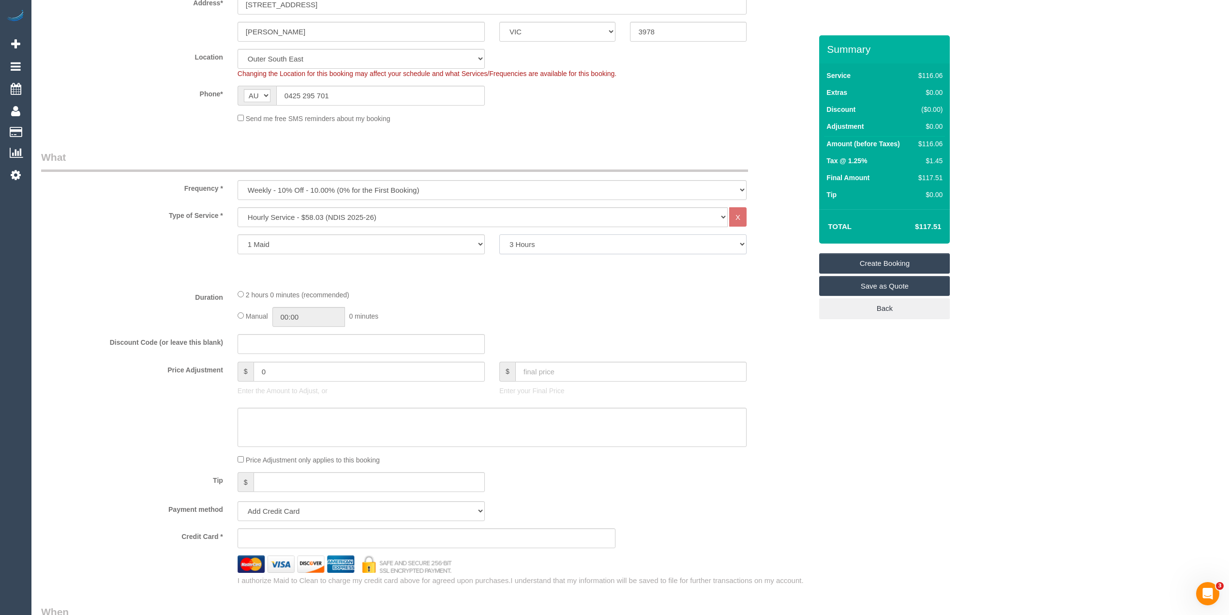
scroll to position [322, 0]
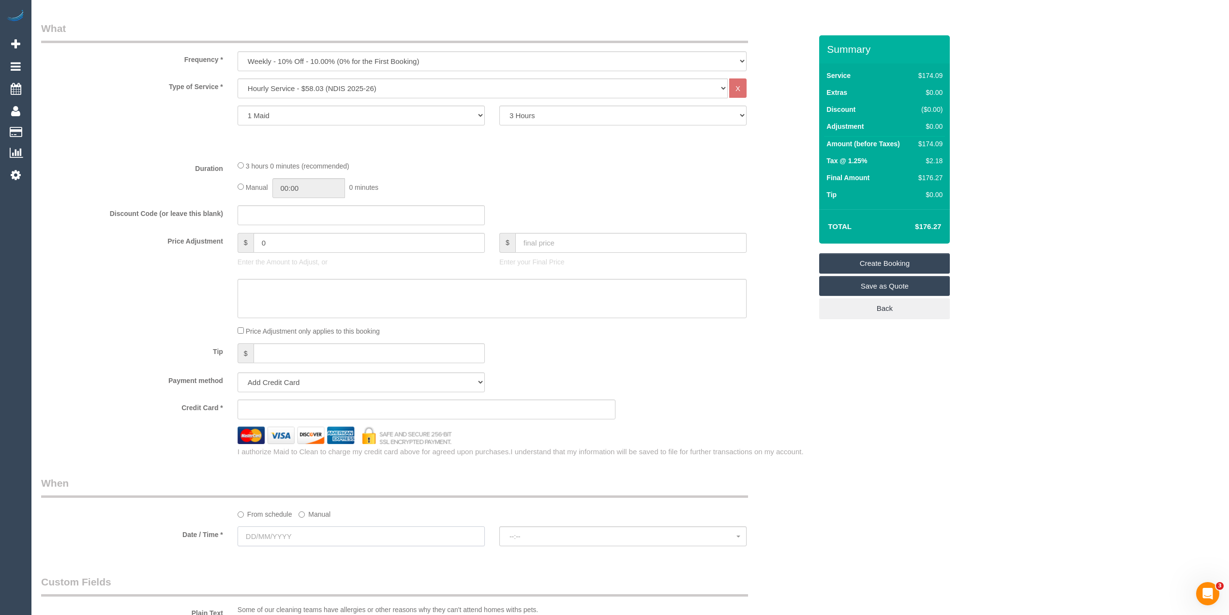
click at [253, 531] on input "text" at bounding box center [361, 536] width 247 height 20
click at [354, 405] on span "Next" at bounding box center [355, 406] width 8 height 8
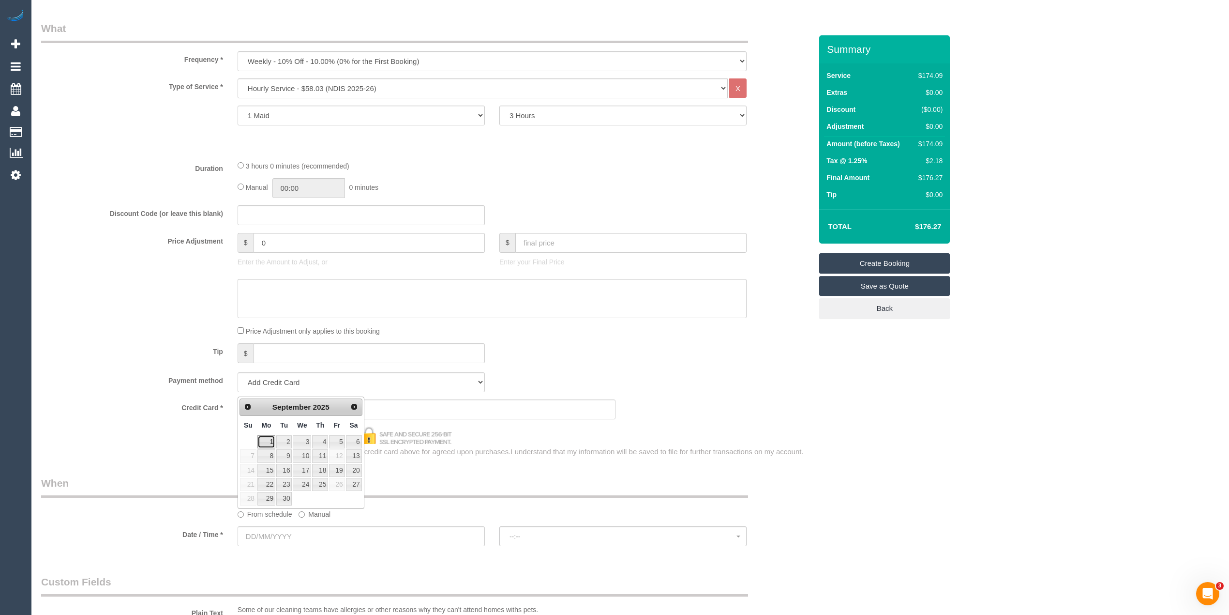
click at [270, 441] on link "1" at bounding box center [266, 441] width 18 height 13
type input "01/09/2025"
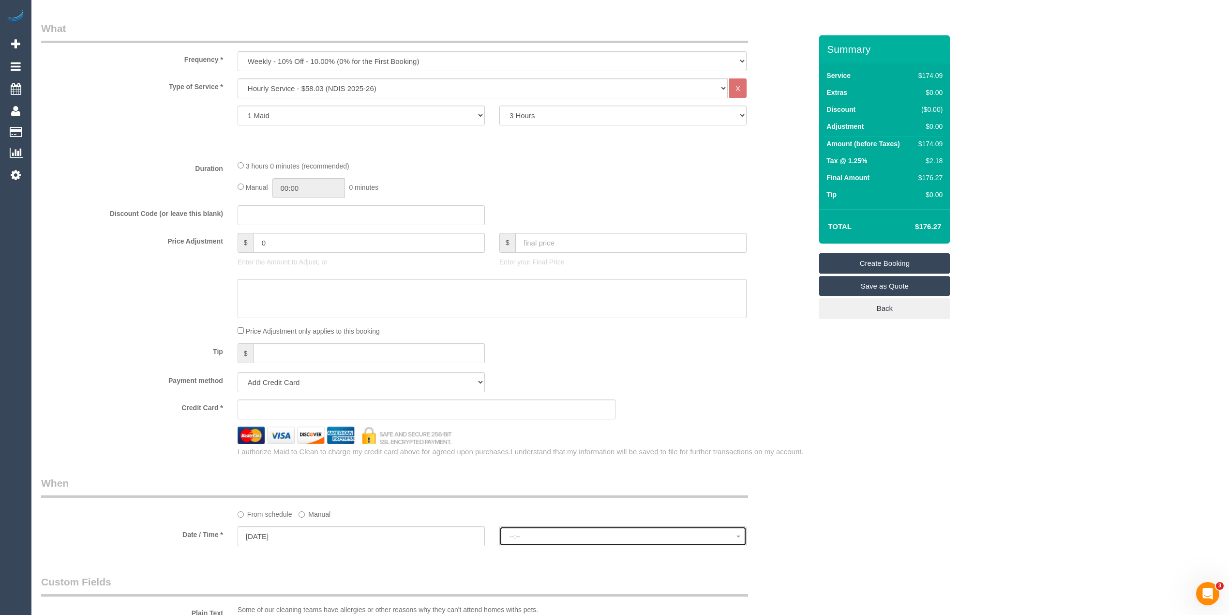
click at [548, 534] on span "--:--" at bounding box center [623, 536] width 227 height 8
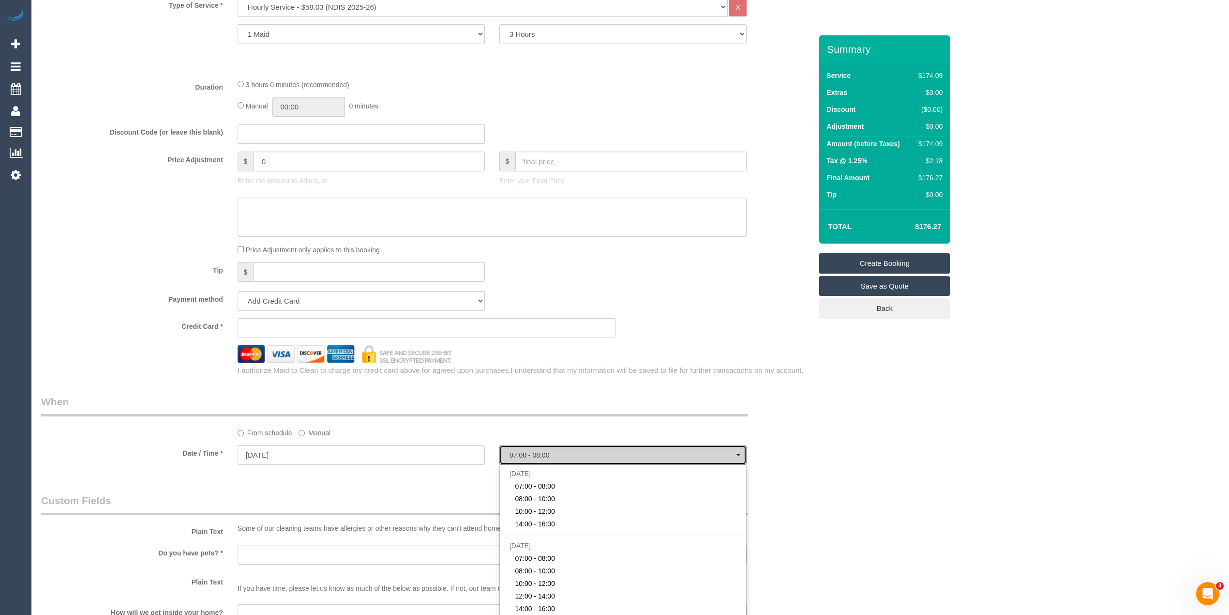
scroll to position [430, 0]
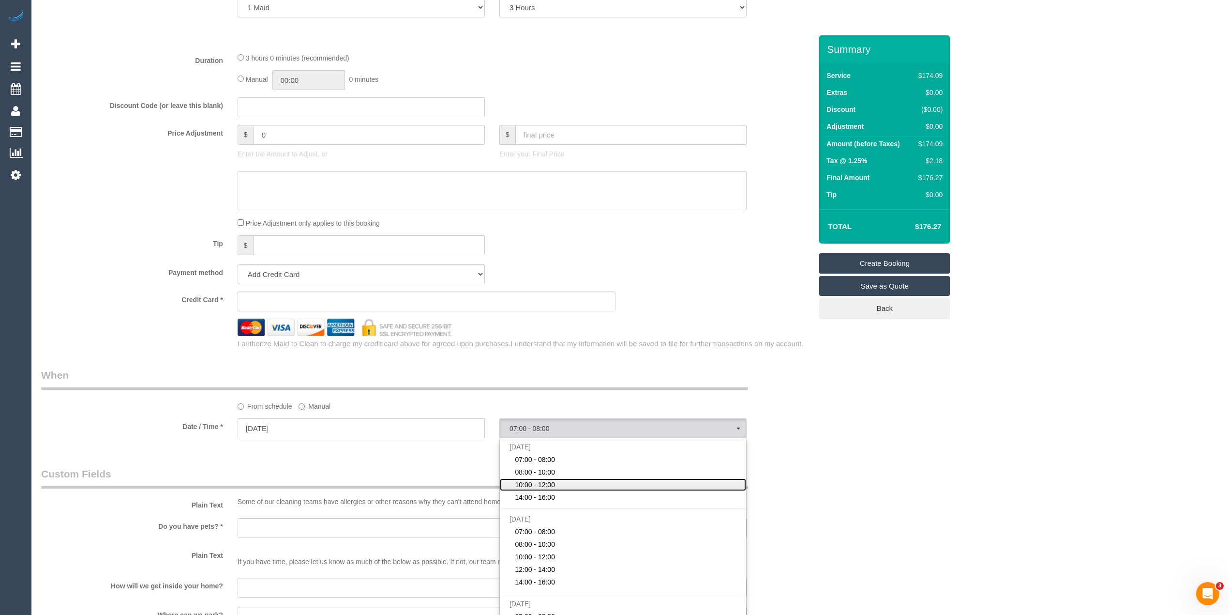
click at [560, 478] on link "10:00 - 12:00" at bounding box center [623, 484] width 246 height 13
select select "spot3"
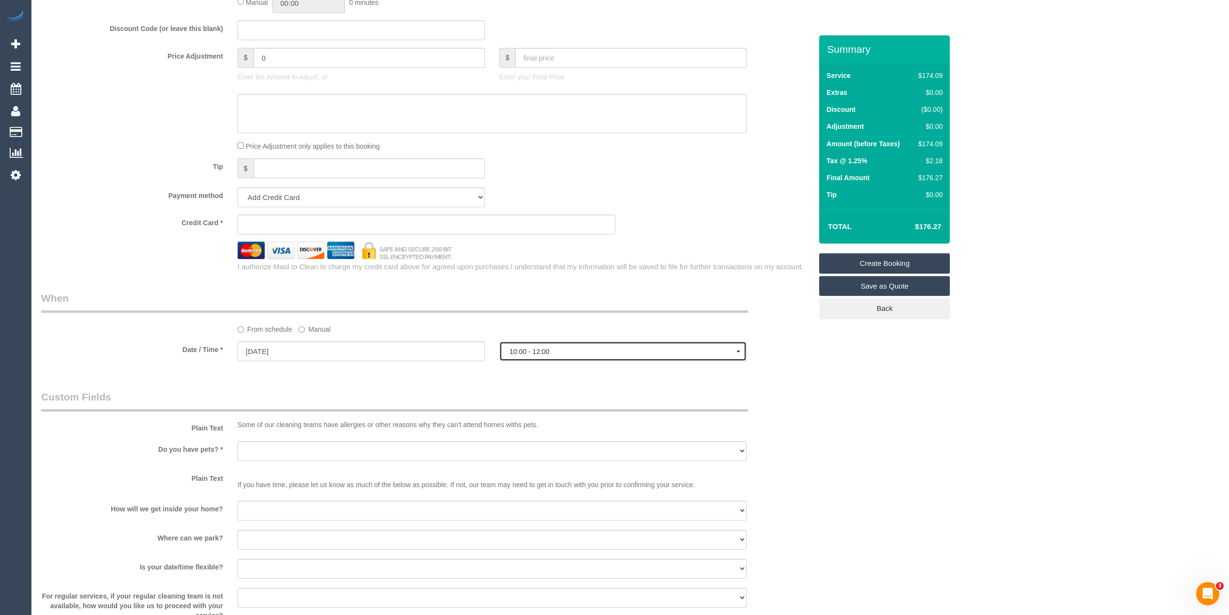
scroll to position [537, 0]
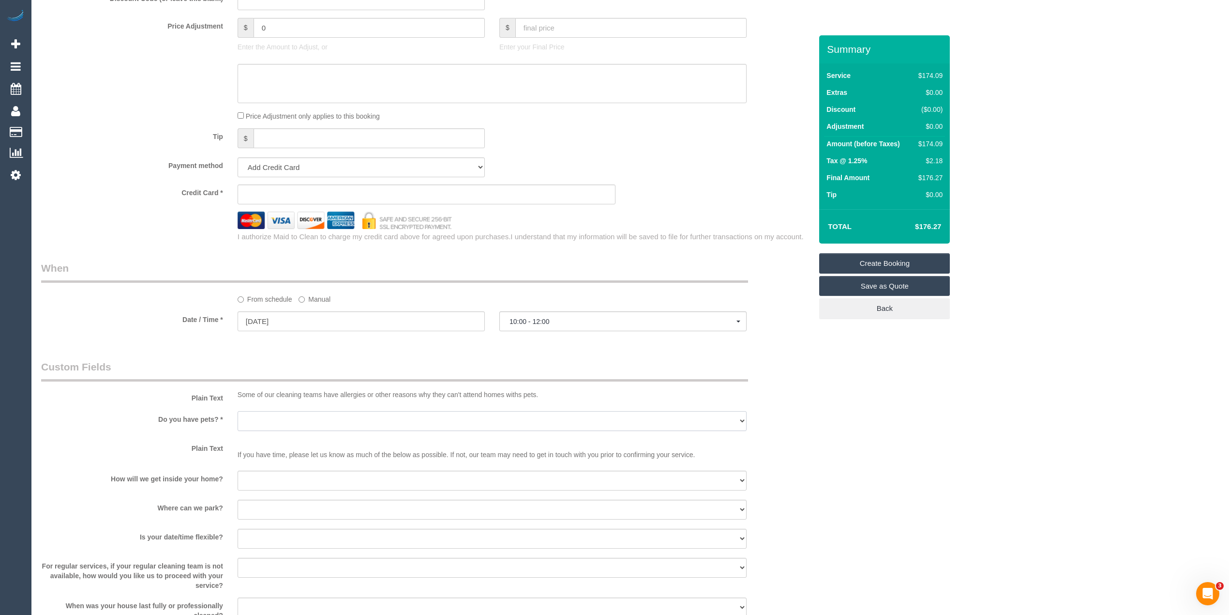
click at [262, 416] on select "Yes - Cats Yes - Dogs No pets Yes - Dogs and Cats Yes - Other" at bounding box center [492, 421] width 509 height 20
select select "number:28"
click at [238, 411] on select "Yes - Cats Yes - Dogs No pets Yes - Dogs and Cats Yes - Other" at bounding box center [492, 421] width 509 height 20
click at [268, 484] on select "I will be home Key will be left (please provide details below) Lock box/Access …" at bounding box center [492, 480] width 509 height 20
select select "number:17"
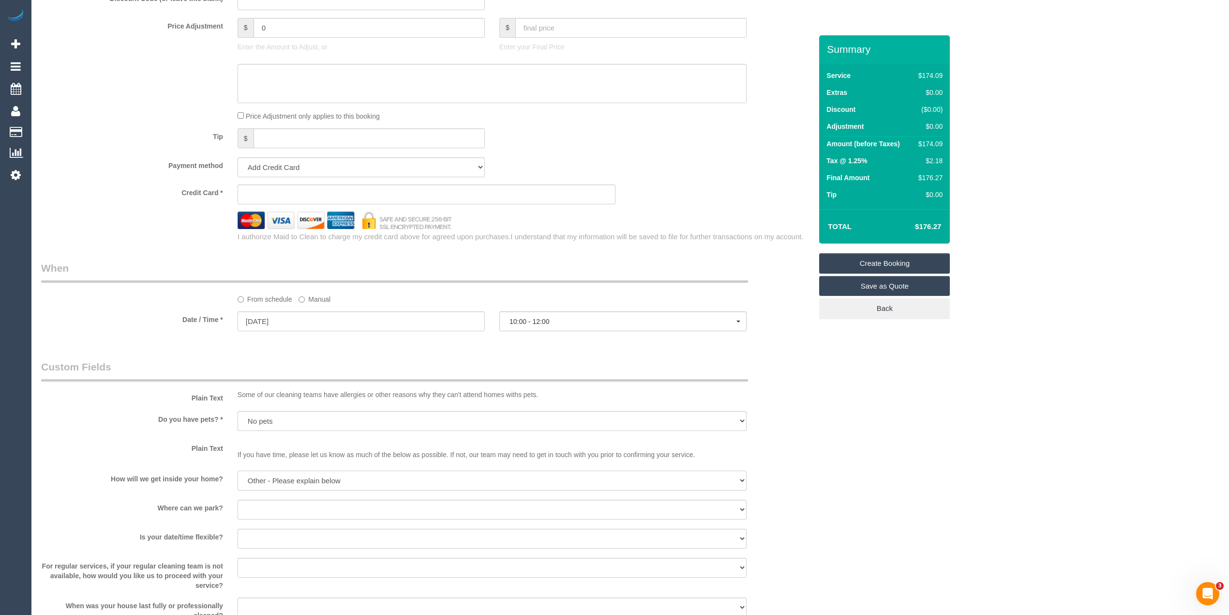
click at [238, 470] on select "I will be home Key will be left (please provide details below) Lock box/Access …" at bounding box center [492, 480] width 509 height 20
click at [260, 508] on select "I will provide parking on-site Free street parking Paid street parking (cost wi…" at bounding box center [492, 509] width 509 height 20
select select "number:19"
click at [238, 499] on select "I will provide parking on-site Free street parking Paid street parking (cost wi…" at bounding box center [492, 509] width 509 height 20
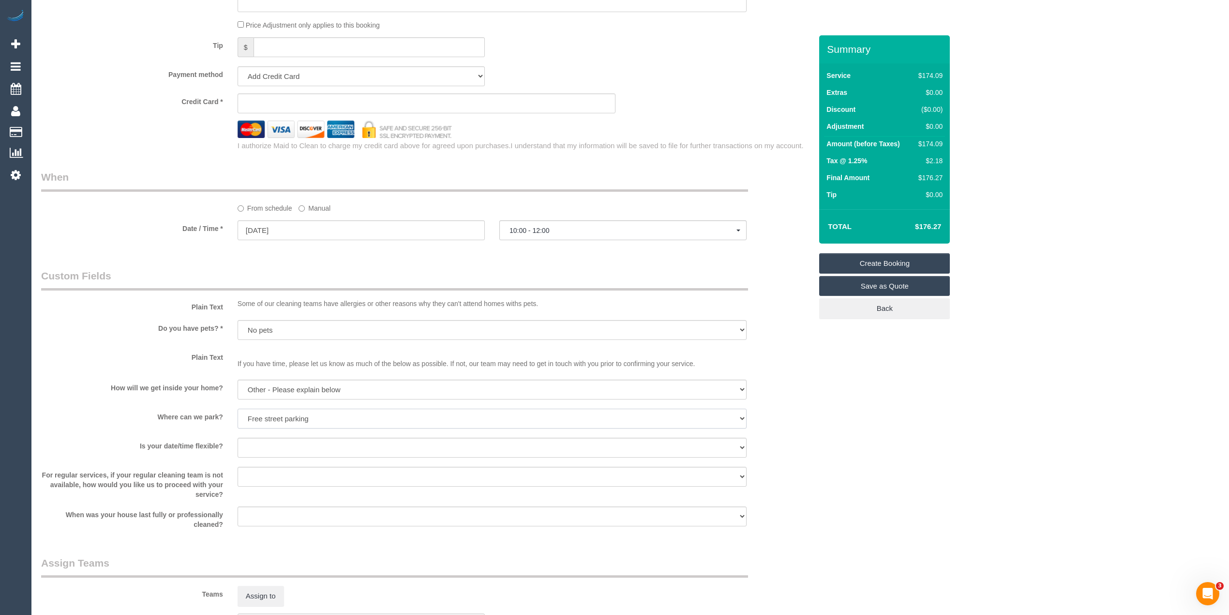
scroll to position [753, 0]
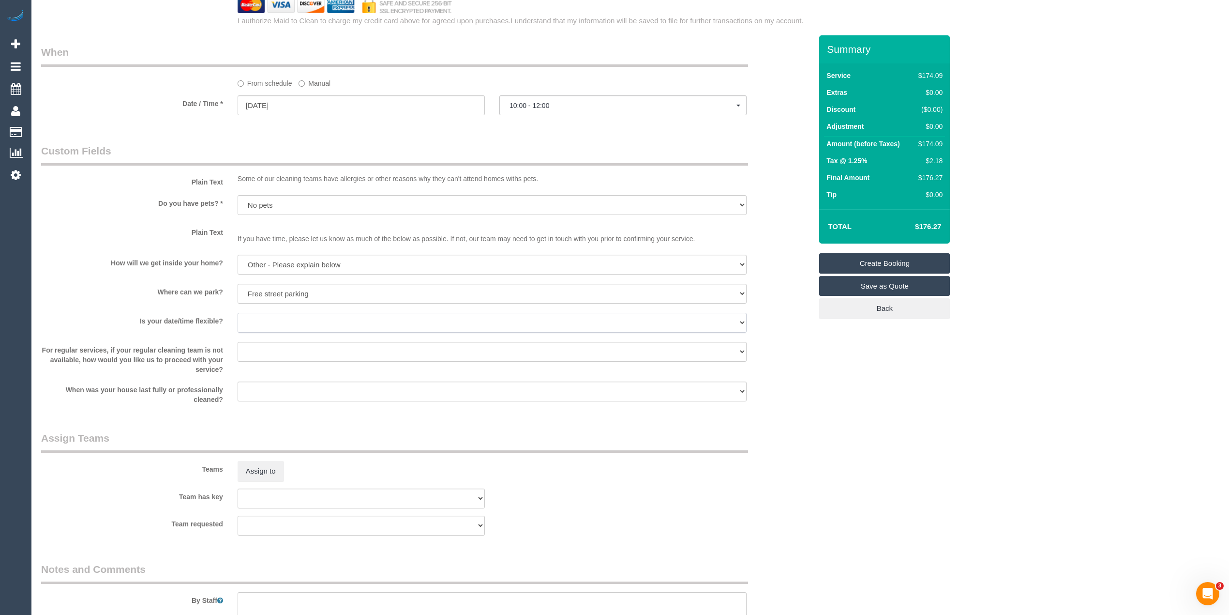
click at [257, 320] on select "Yes - date and time Yes - date but not time Yes - time but not date No - No fle…" at bounding box center [492, 323] width 509 height 20
select select "number:36"
click at [238, 313] on select "Yes - date and time Yes - date but not time Yes - time but not date No - No fle…" at bounding box center [492, 323] width 509 height 20
click at [248, 354] on select "Arrange a cleaner to cover and do not bother you Arrange a cleaner to cover and…" at bounding box center [492, 352] width 509 height 20
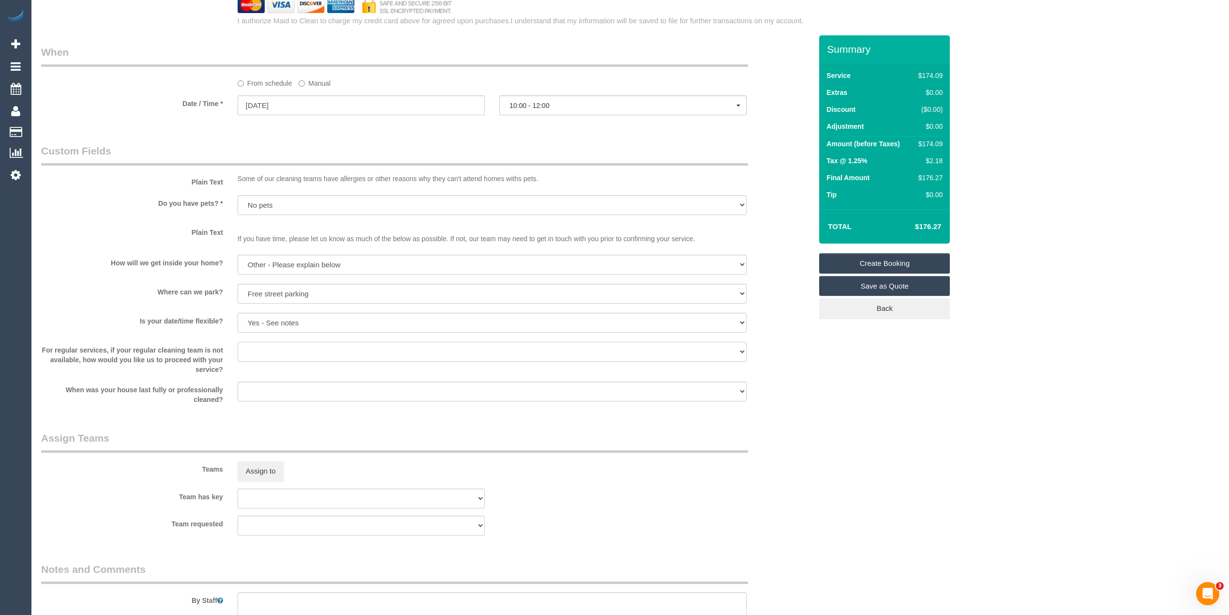
click at [248, 354] on select "Arrange a cleaner to cover and do not bother you Arrange a cleaner to cover and…" at bounding box center [492, 352] width 509 height 20
click at [238, 342] on select "Arrange a cleaner to cover and do not bother you Arrange a cleaner to cover and…" at bounding box center [492, 352] width 509 height 20
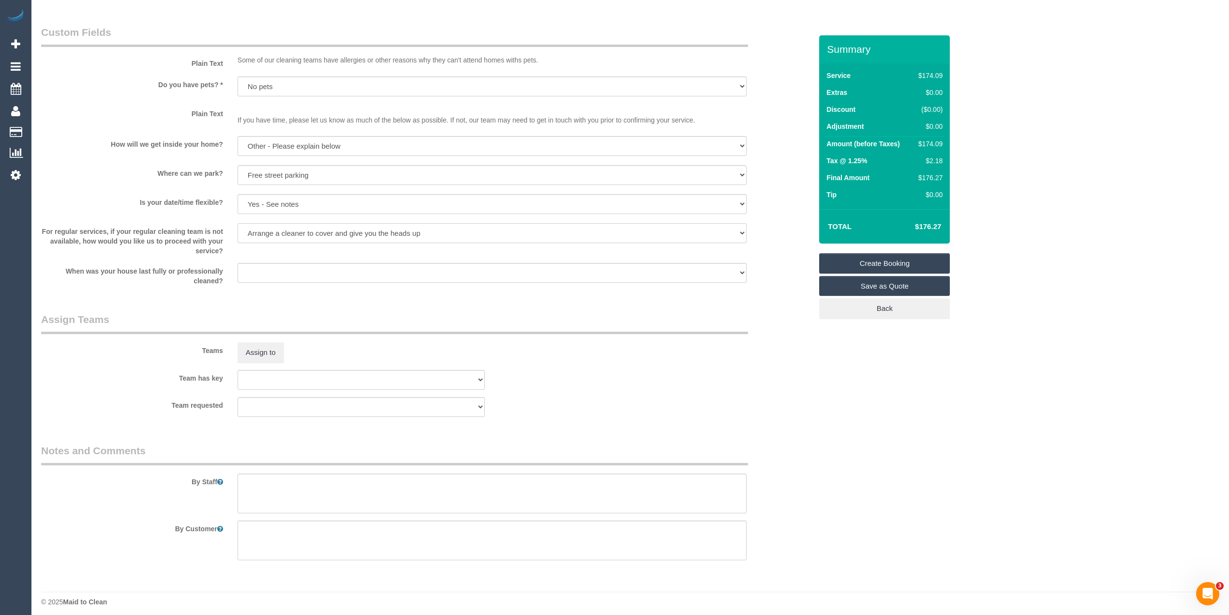
scroll to position [875, 0]
click at [275, 477] on textarea at bounding box center [492, 489] width 509 height 40
click at [356, 225] on select "Arrange a cleaner to cover and do not bother you Arrange a cleaner to cover and…" at bounding box center [492, 229] width 509 height 20
select select "number:33"
click at [238, 219] on select "Arrange a cleaner to cover and do not bother you Arrange a cleaner to cover and…" at bounding box center [492, 229] width 509 height 20
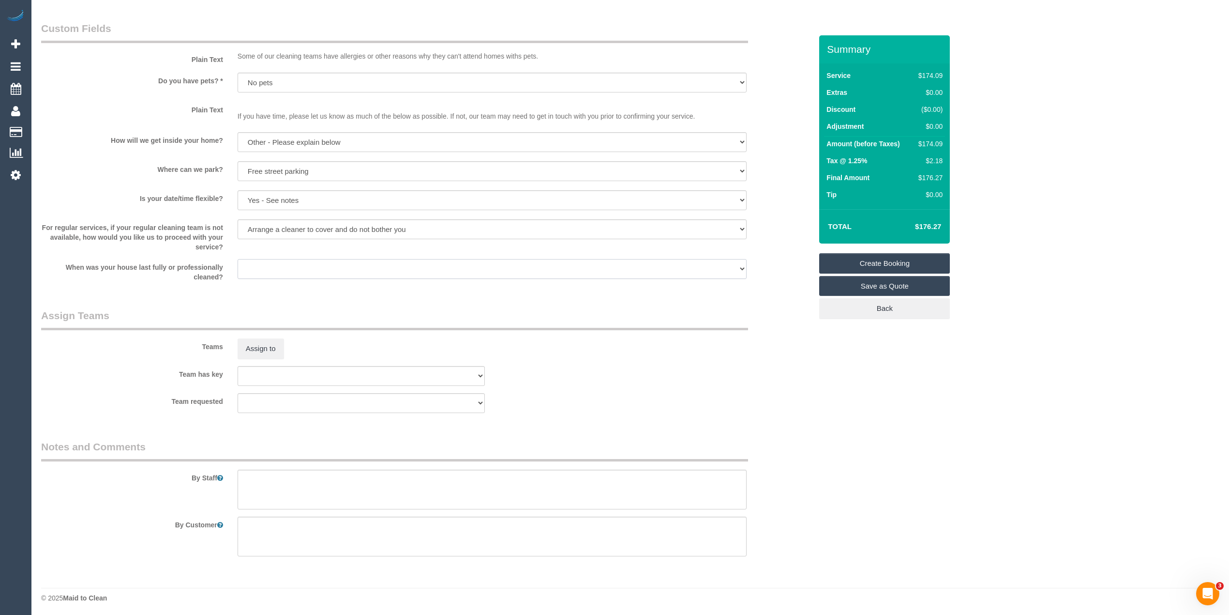
click at [271, 266] on select "Within 1-2 weeks Within 2-4 weeks Within 1-4 months Over 4 months ago" at bounding box center [492, 269] width 509 height 20
select select "number:12"
click at [238, 259] on select "Within 1-2 weeks Within 2-4 weeks Within 1-4 months Over 4 months ago" at bounding box center [492, 269] width 509 height 20
click at [306, 485] on textarea at bounding box center [492, 489] width 509 height 40
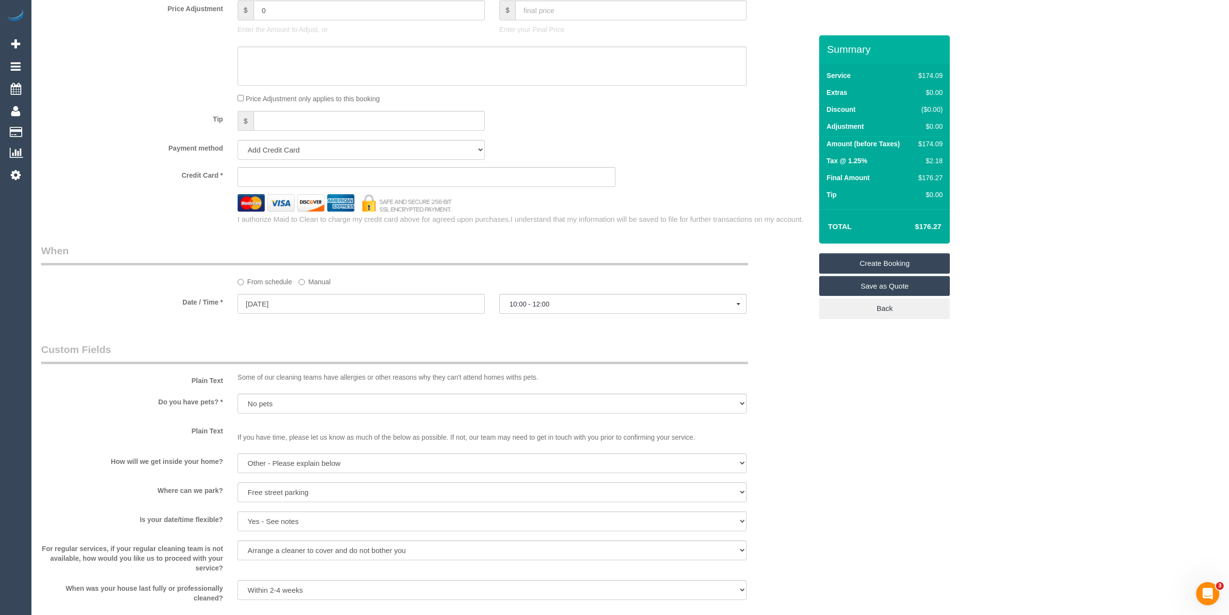
scroll to position [553, 0]
type textarea "General cleaning - bathroom, kitchen, dusting and floors. The front door will b…"
click at [283, 151] on select "Add Credit Card Cash Check Paypal" at bounding box center [361, 152] width 247 height 20
select select "string:check"
click at [238, 142] on select "Add Credit Card Cash Check Paypal" at bounding box center [361, 152] width 247 height 20
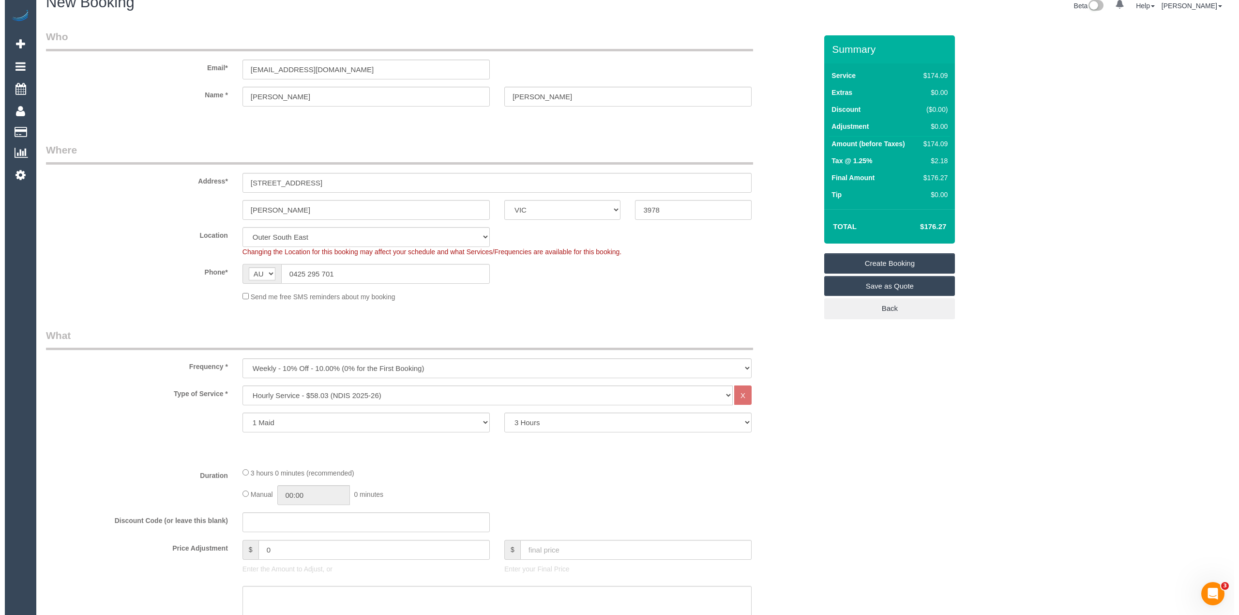
scroll to position [0, 0]
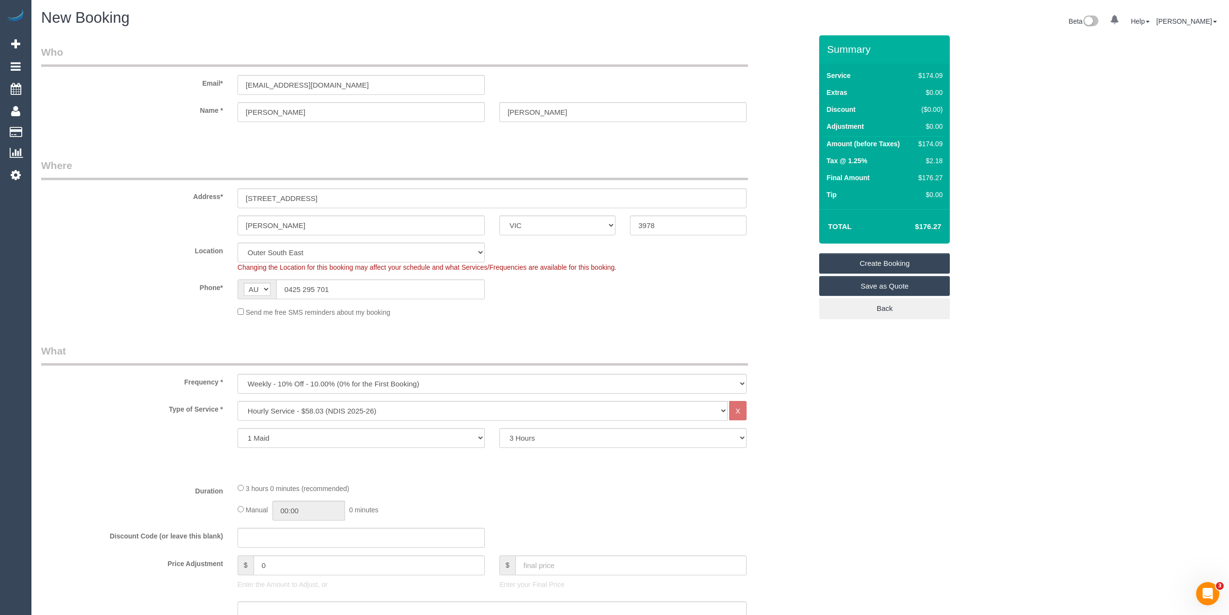
click at [902, 289] on link "Save as Quote" at bounding box center [884, 286] width 131 height 20
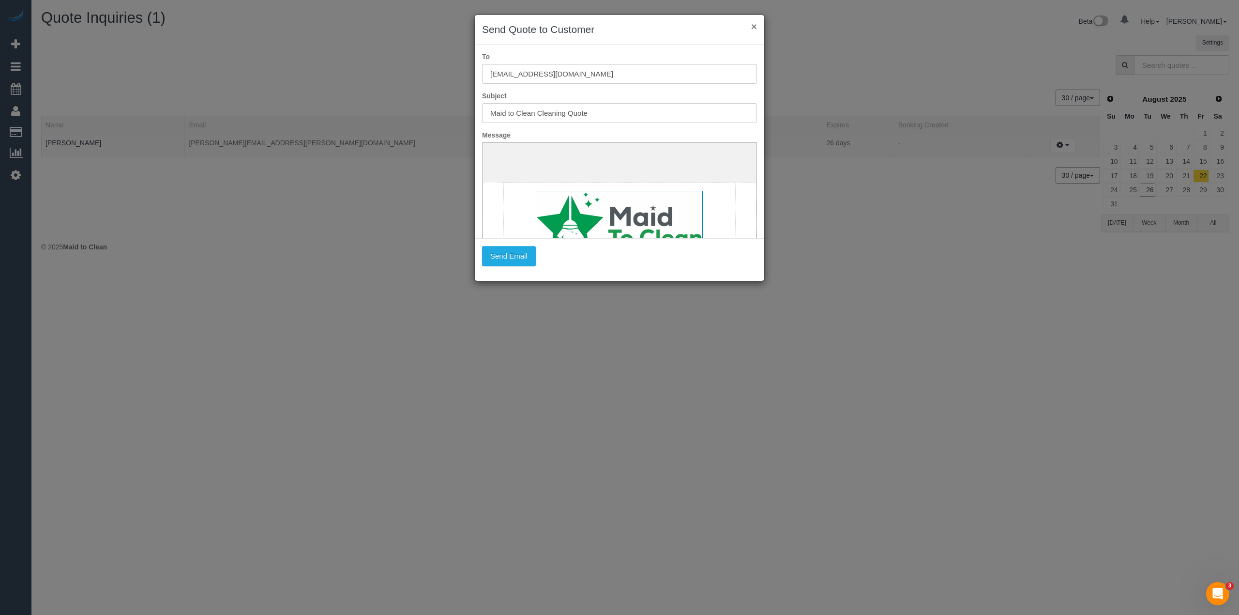
click at [751, 25] on button "×" at bounding box center [754, 26] width 6 height 10
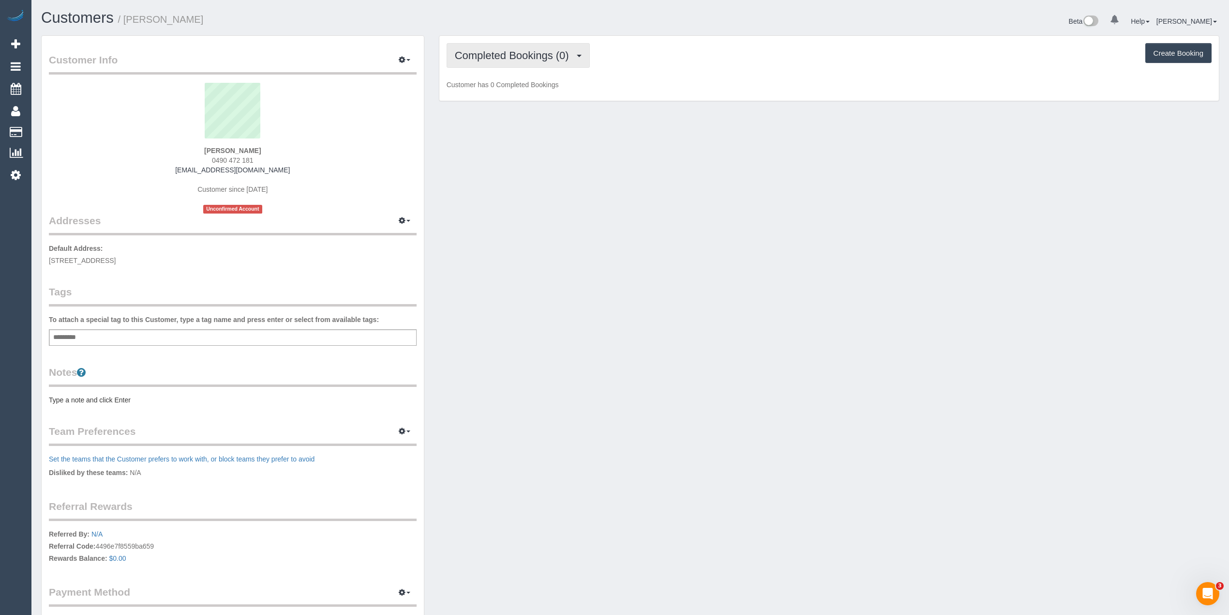
click at [482, 49] on span "Completed Bookings (0)" at bounding box center [514, 55] width 119 height 12
click at [492, 89] on link "Upcoming Bookings (1)" at bounding box center [497, 90] width 101 height 13
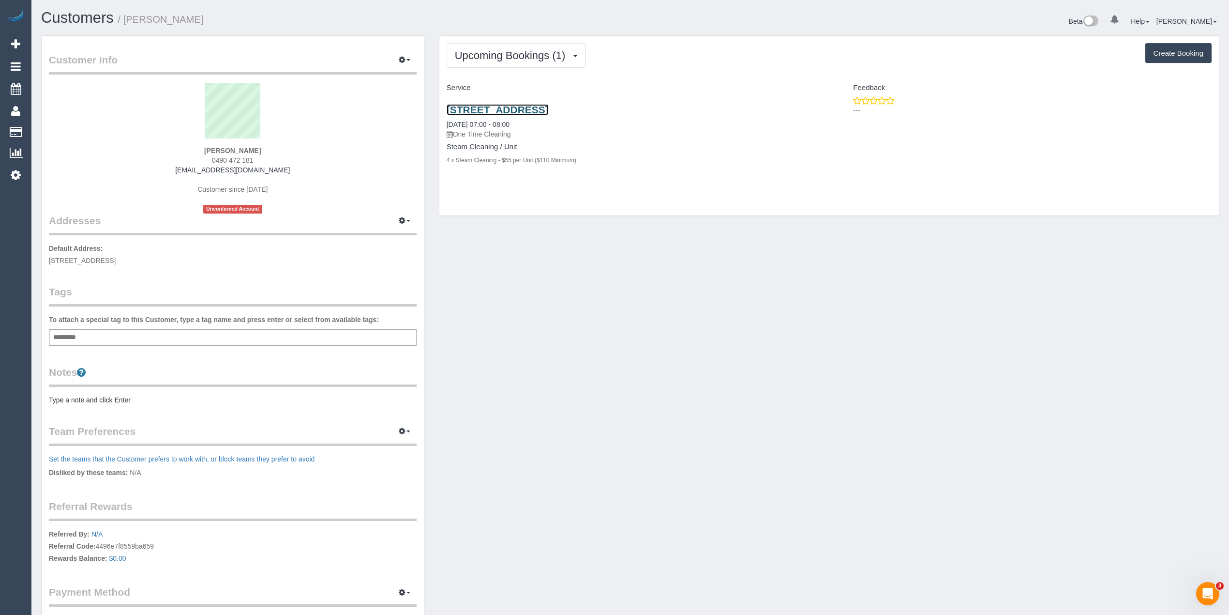
click at [515, 113] on link "[STREET_ADDRESS]" at bounding box center [498, 109] width 102 height 11
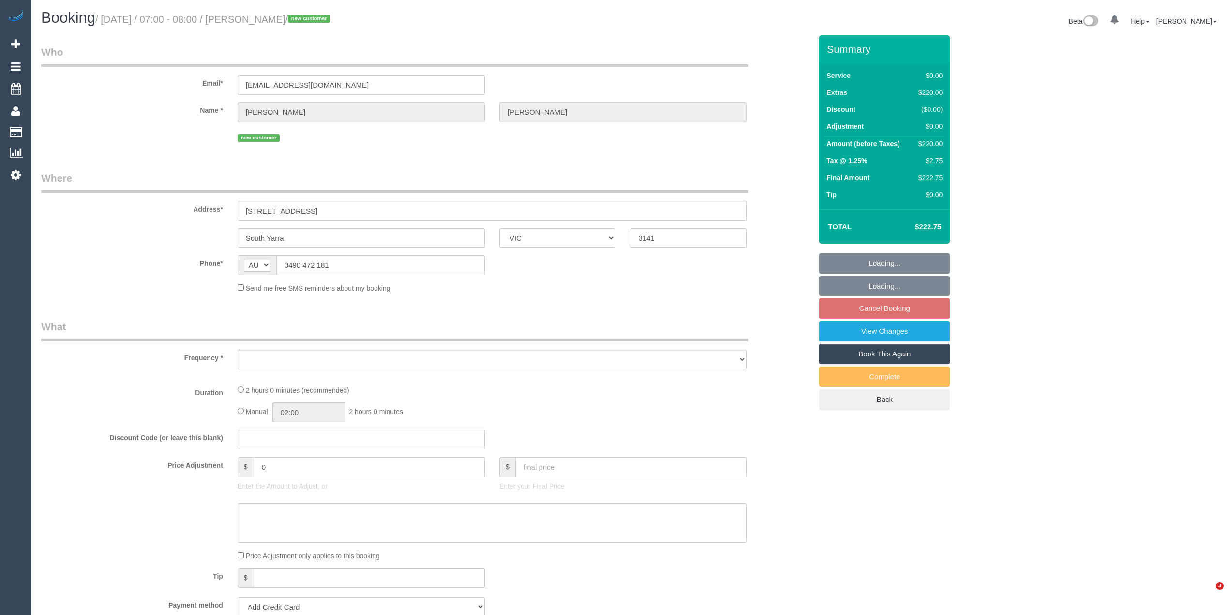
select select "VIC"
select select "number:28"
select select "number:14"
select select "number:19"
select select "number:24"
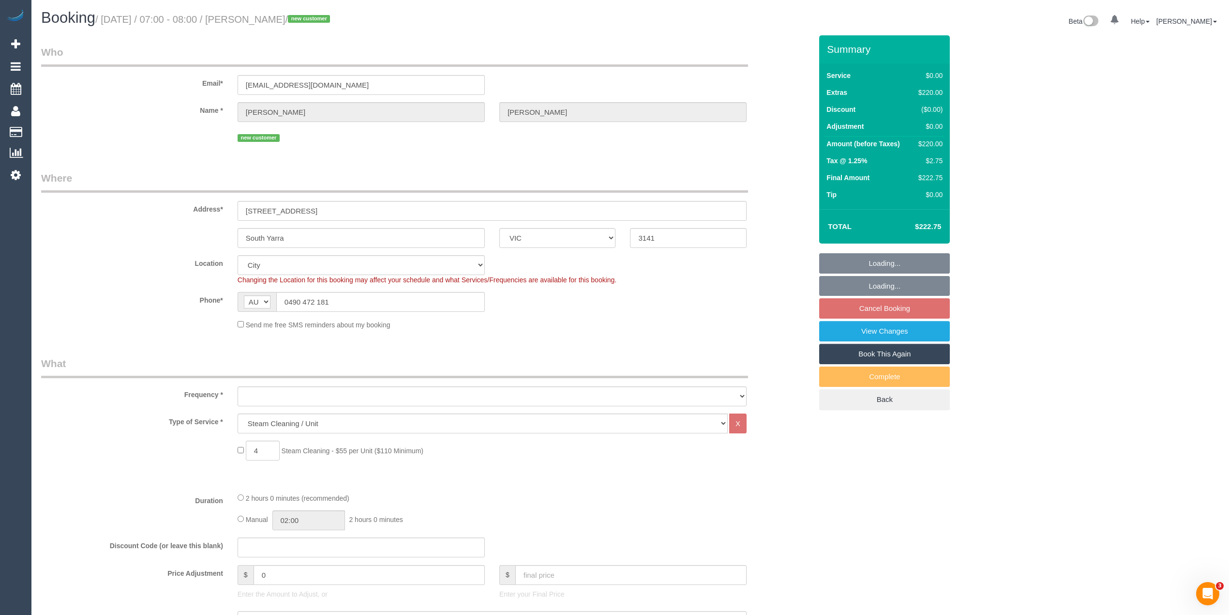
select select "spot1"
select select "object:712"
select select "string:stripe-pm_1S0Cgb2GScqysDRVUrqPZ9a3"
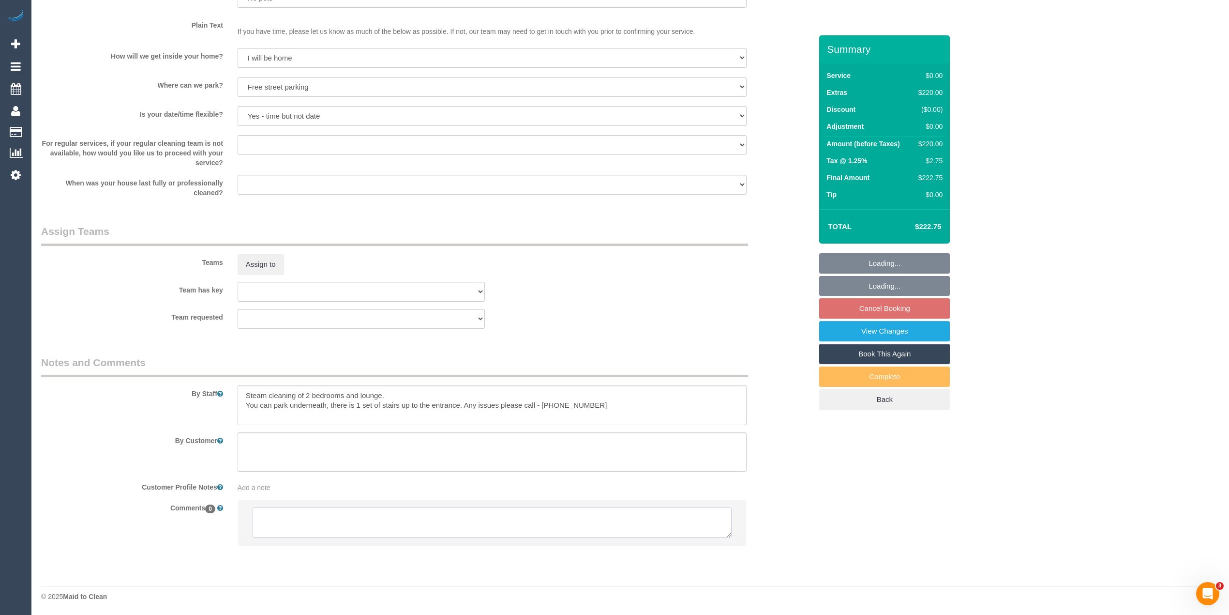
click at [317, 515] on textarea at bounding box center [492, 522] width 479 height 30
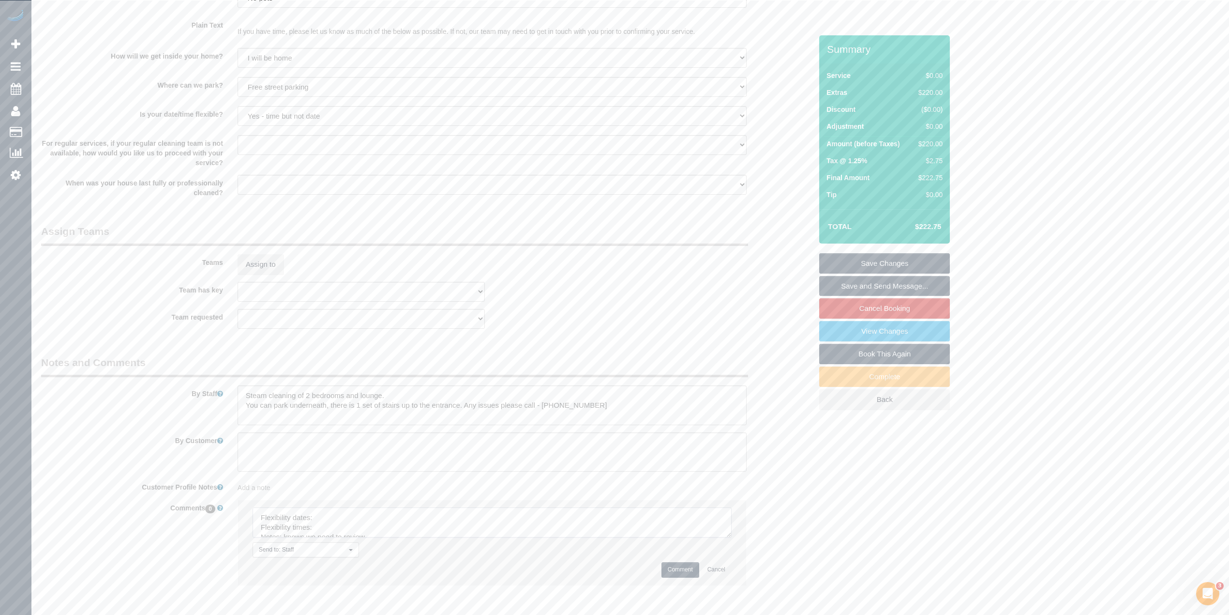
drag, startPoint x: 727, startPoint y: 533, endPoint x: 697, endPoint y: 588, distance: 62.1
click at [732, 537] on textarea at bounding box center [492, 522] width 479 height 30
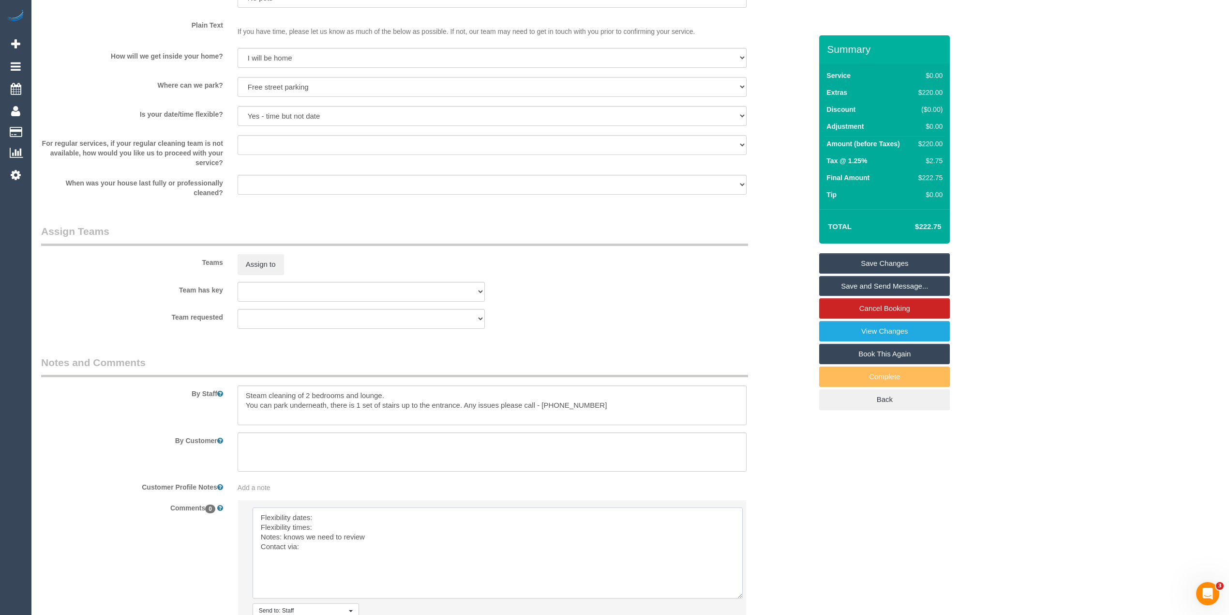
click at [323, 507] on textarea at bounding box center [498, 552] width 490 height 91
click at [327, 522] on textarea at bounding box center [498, 552] width 490 height 91
click at [309, 547] on textarea at bounding box center [498, 552] width 490 height 91
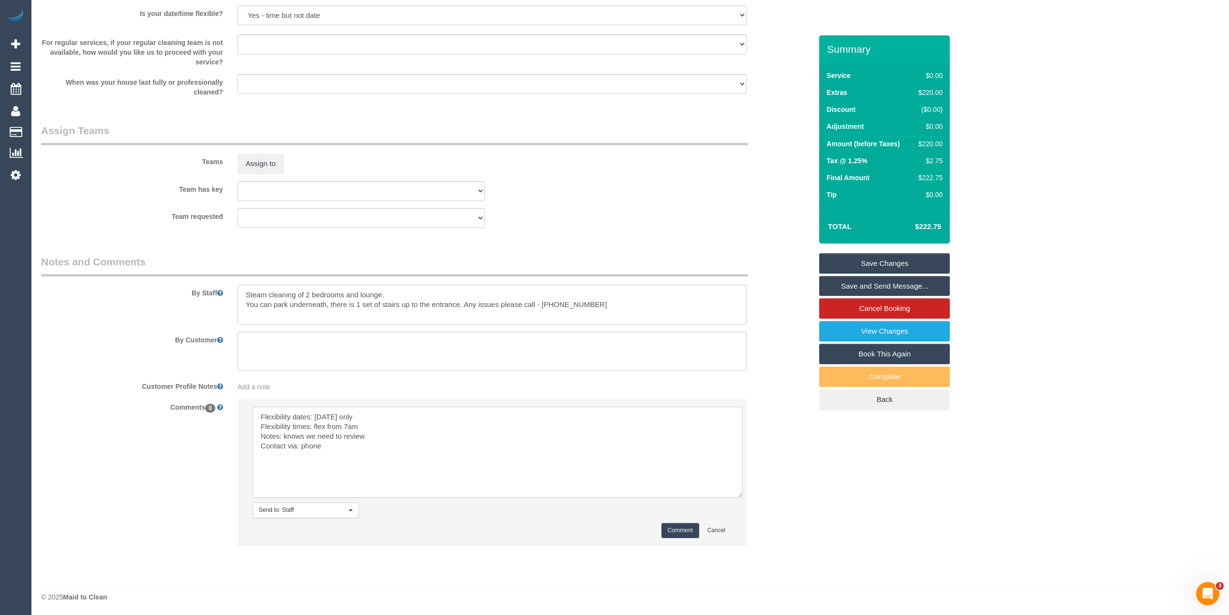
type textarea "Flexibility dates: [DATE] only Flexibility times: flex from 7am Notes: knows we…"
click at [650, 526] on div "Comment Cancel" at bounding box center [492, 530] width 479 height 15
click at [686, 526] on button "Comment" at bounding box center [681, 530] width 38 height 15
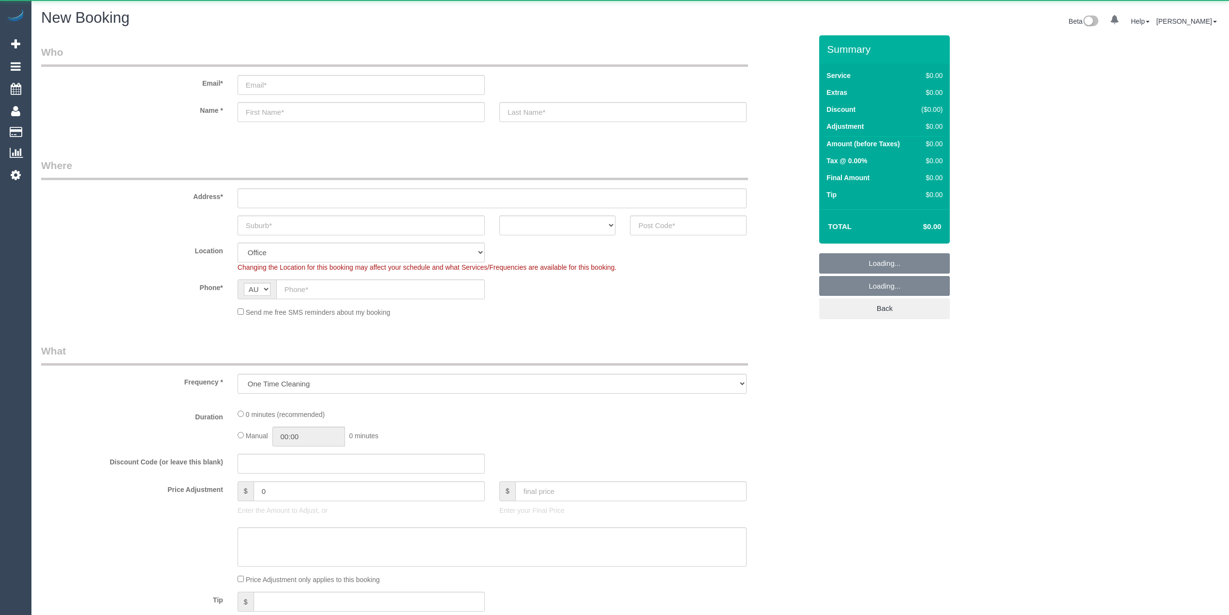
select select "object:813"
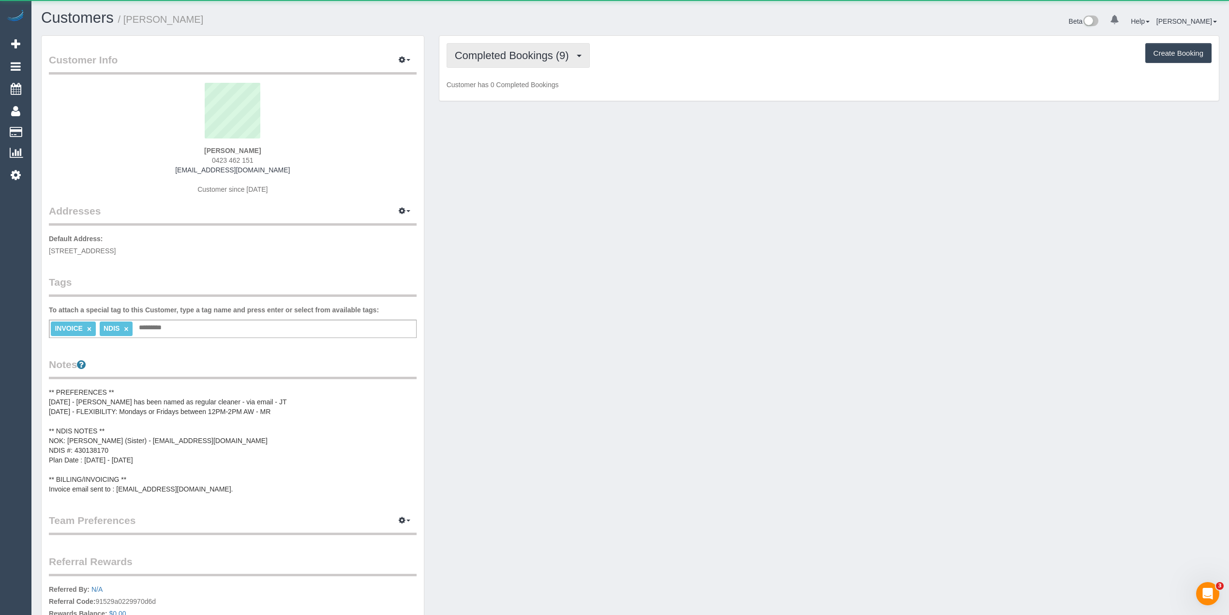
click at [498, 48] on button "Completed Bookings (9)" at bounding box center [518, 55] width 143 height 25
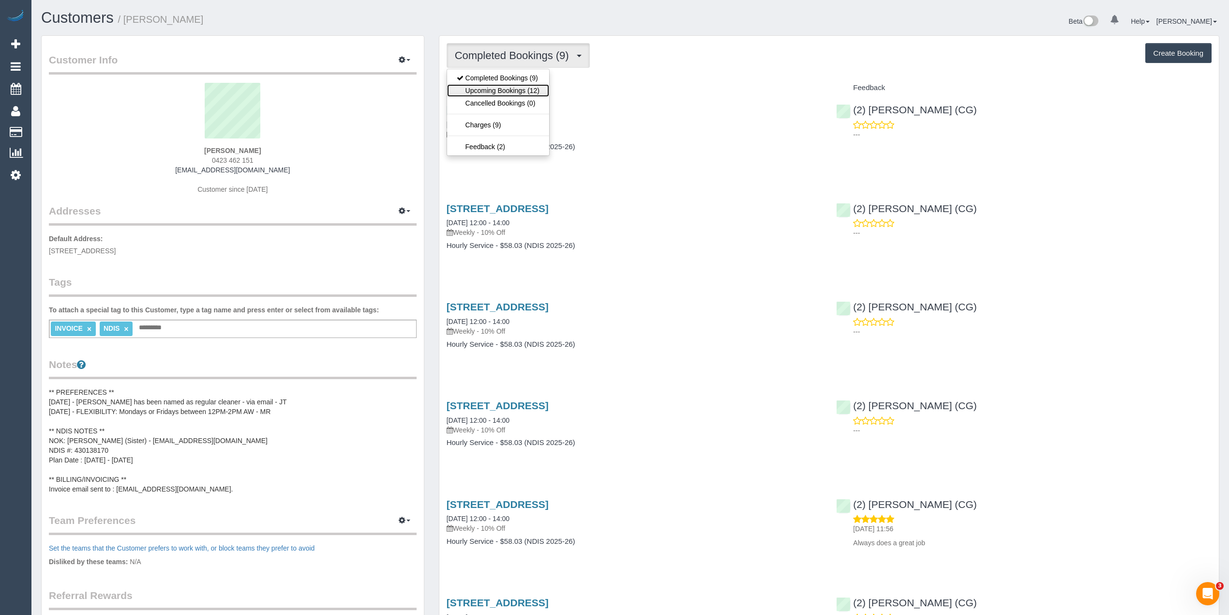
click at [502, 93] on link "Upcoming Bookings (12)" at bounding box center [498, 90] width 102 height 13
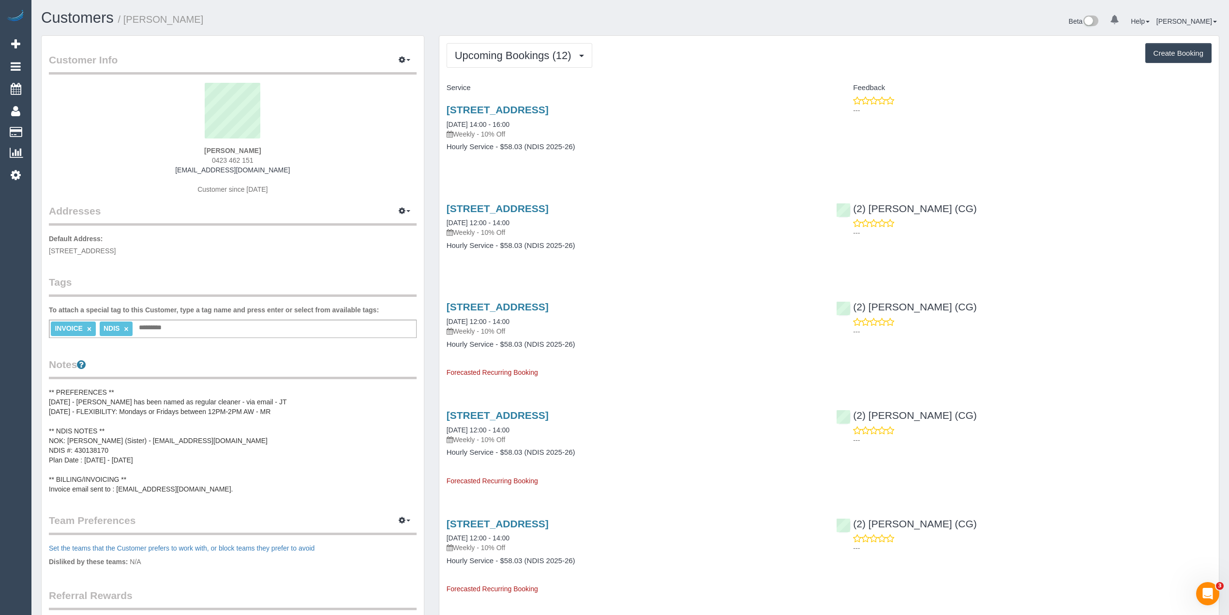
drag, startPoint x: 254, startPoint y: 159, endPoint x: 211, endPoint y: 162, distance: 43.2
click at [211, 162] on div "[PERSON_NAME] 0423 462 151 [EMAIL_ADDRESS][DOMAIN_NAME] Customer since [DATE]" at bounding box center [233, 143] width 368 height 121
copy span "0423 462 151"
click at [463, 45] on button "Upcoming Bookings (12)" at bounding box center [520, 55] width 146 height 25
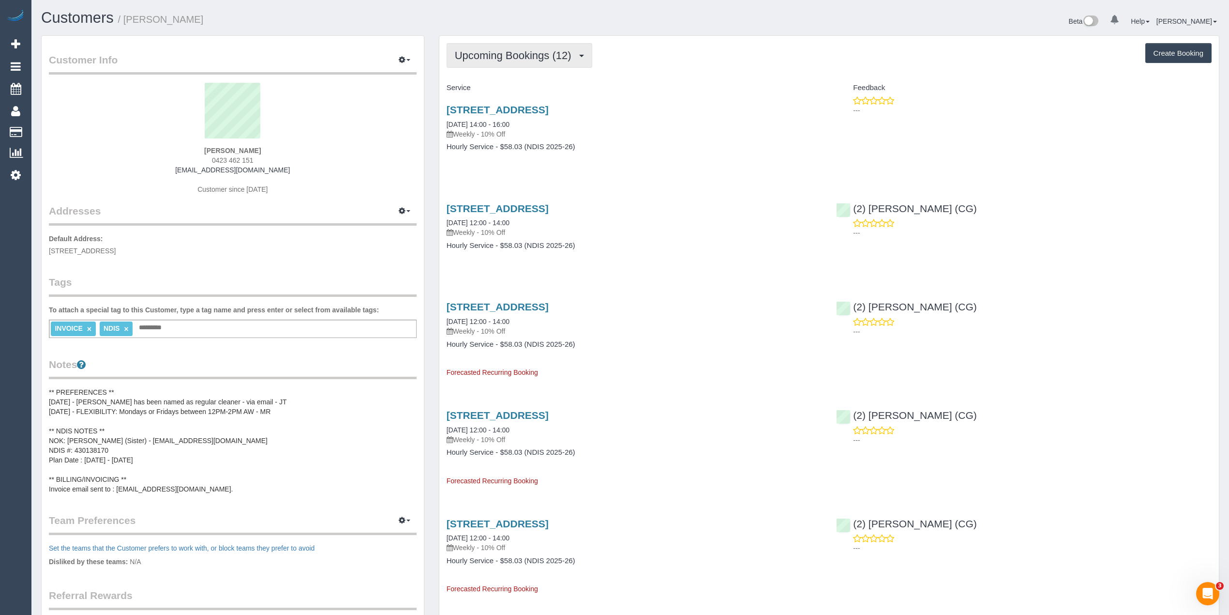
click at [488, 51] on span "Upcoming Bookings (12)" at bounding box center [515, 55] width 121 height 12
click at [505, 88] on link "Upcoming Bookings (12)" at bounding box center [498, 90] width 102 height 13
click at [682, 150] on h4 "Hourly Service - $58.03 (NDIS 2025-26)" at bounding box center [635, 147] width 376 height 8
click at [518, 53] on span "Upcoming Bookings (12)" at bounding box center [515, 55] width 121 height 12
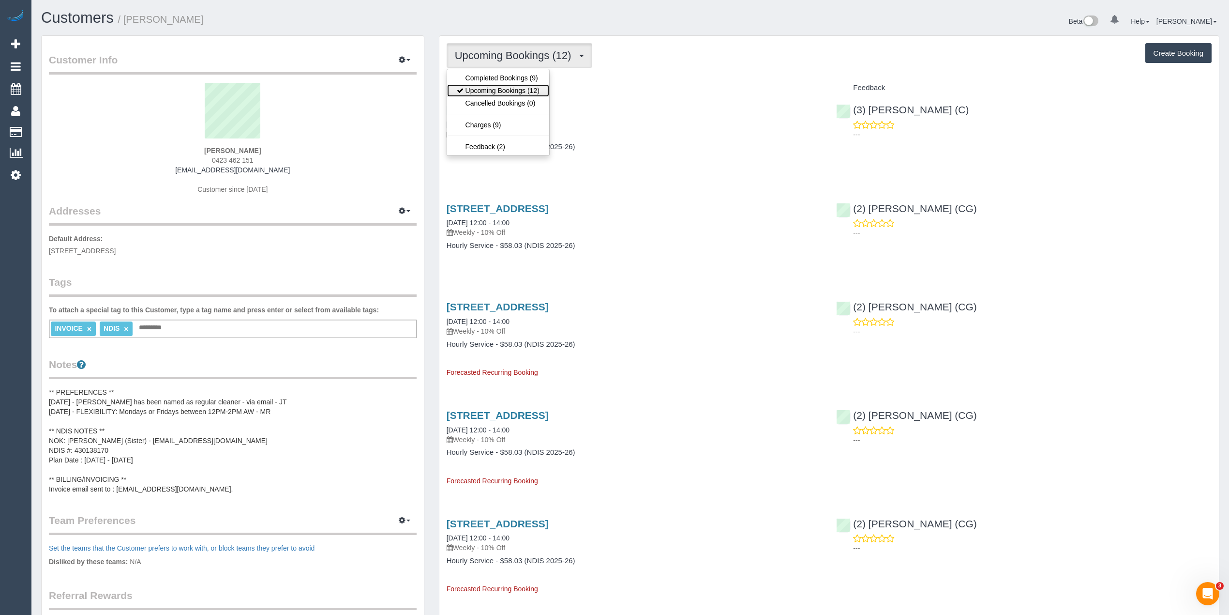
click at [537, 90] on link "Upcoming Bookings (12)" at bounding box center [498, 90] width 102 height 13
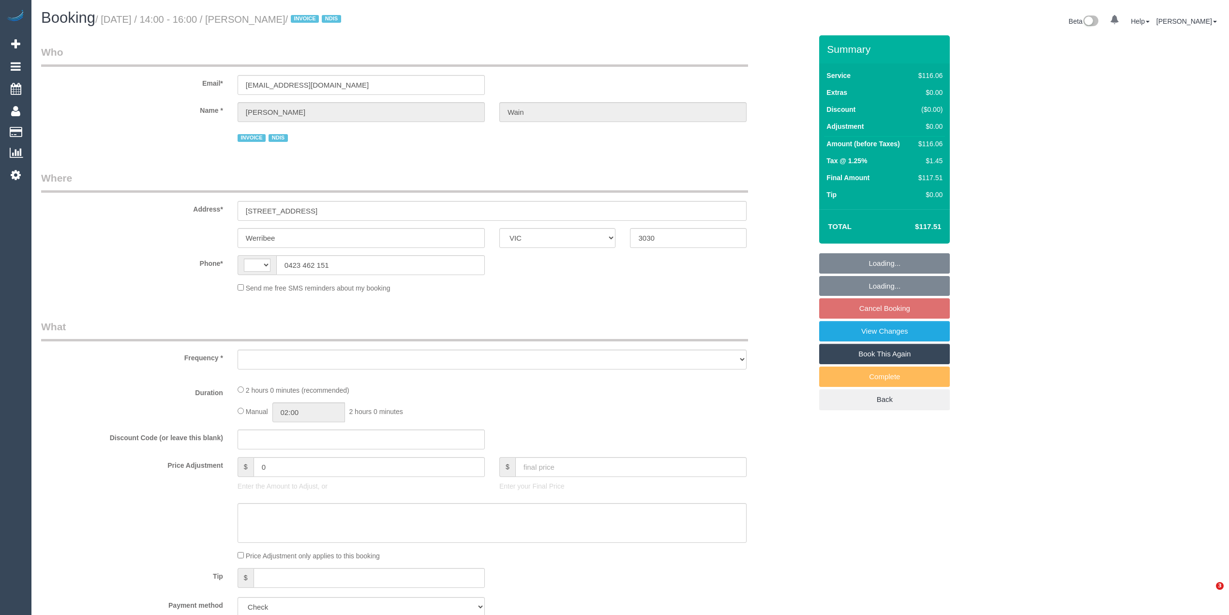
select select "VIC"
select select "number:30"
select select "number:14"
select select "number:19"
select select "number:36"
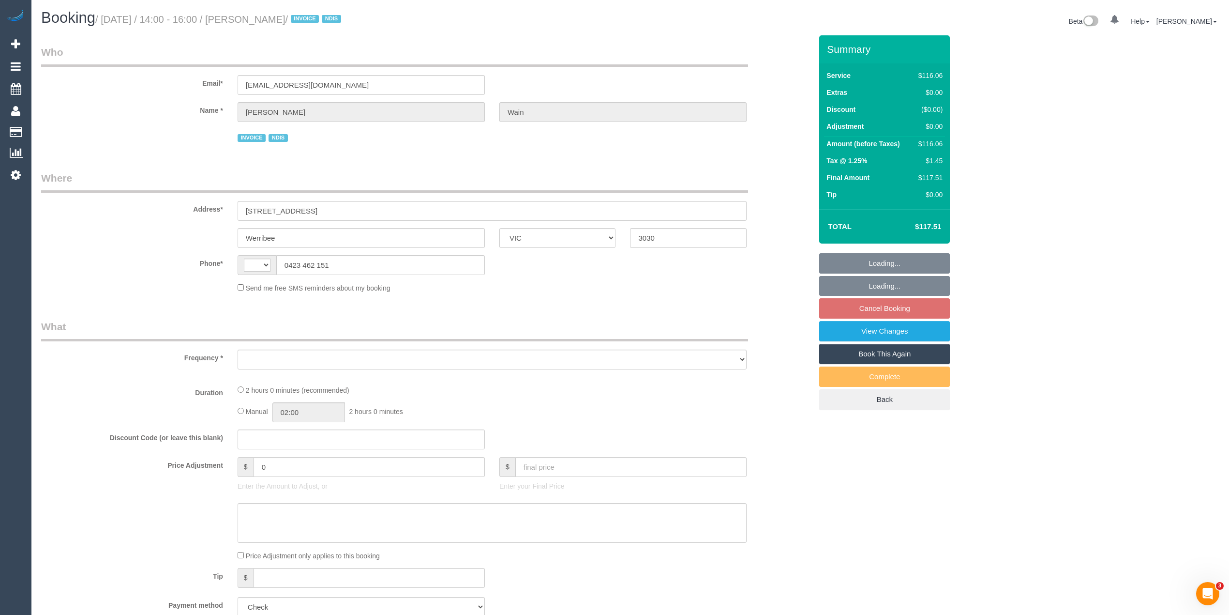
select select "number:34"
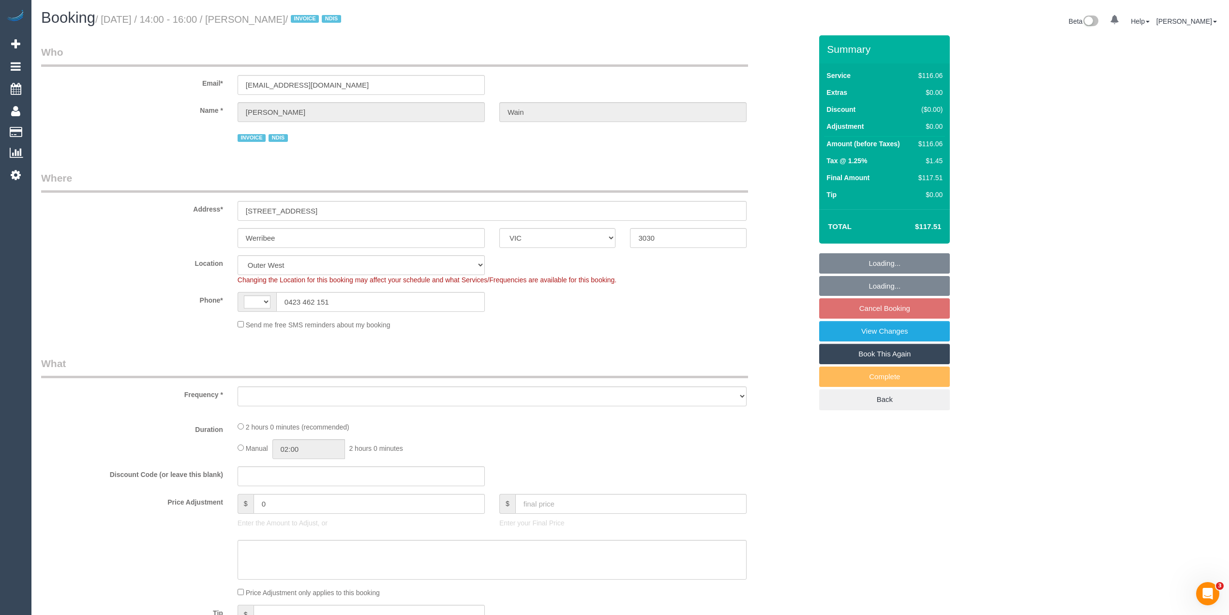
select select "string:AU"
select select "object:798"
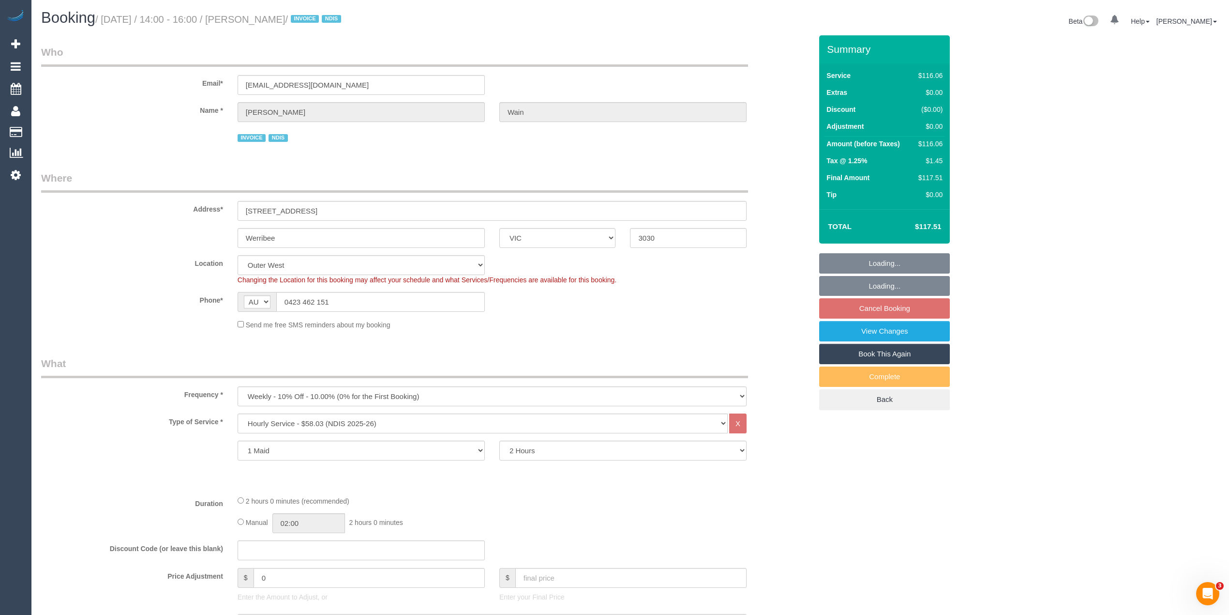
select select "spot1"
click at [893, 308] on link "Cancel Booking" at bounding box center [884, 308] width 131 height 20
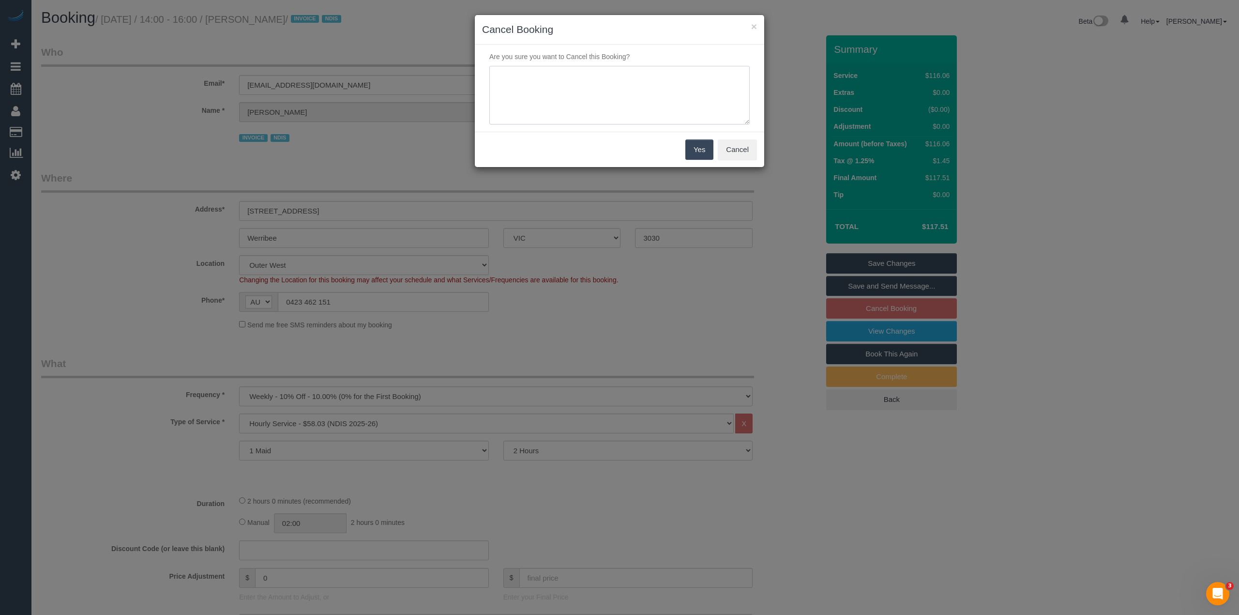
click at [573, 87] on textarea at bounding box center [619, 95] width 260 height 59
type textarea "Customer requested to skip this as one off. Back to normal from next booking. V…"
click at [699, 142] on button "Yes" at bounding box center [699, 149] width 28 height 20
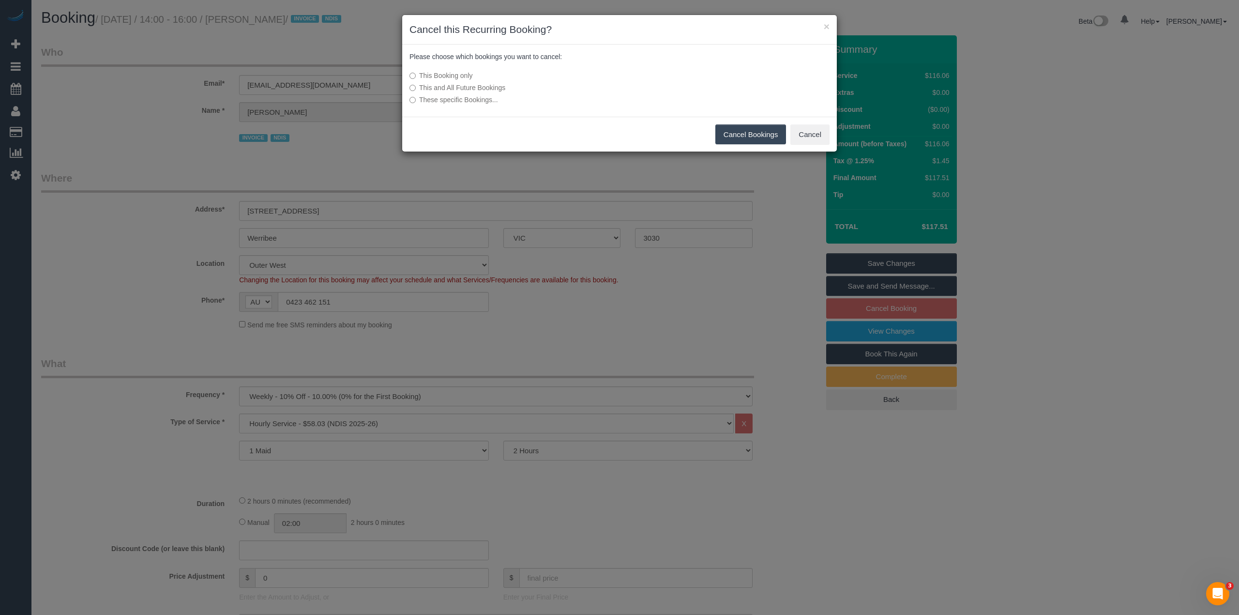
click at [725, 129] on button "Cancel Bookings" at bounding box center [750, 134] width 71 height 20
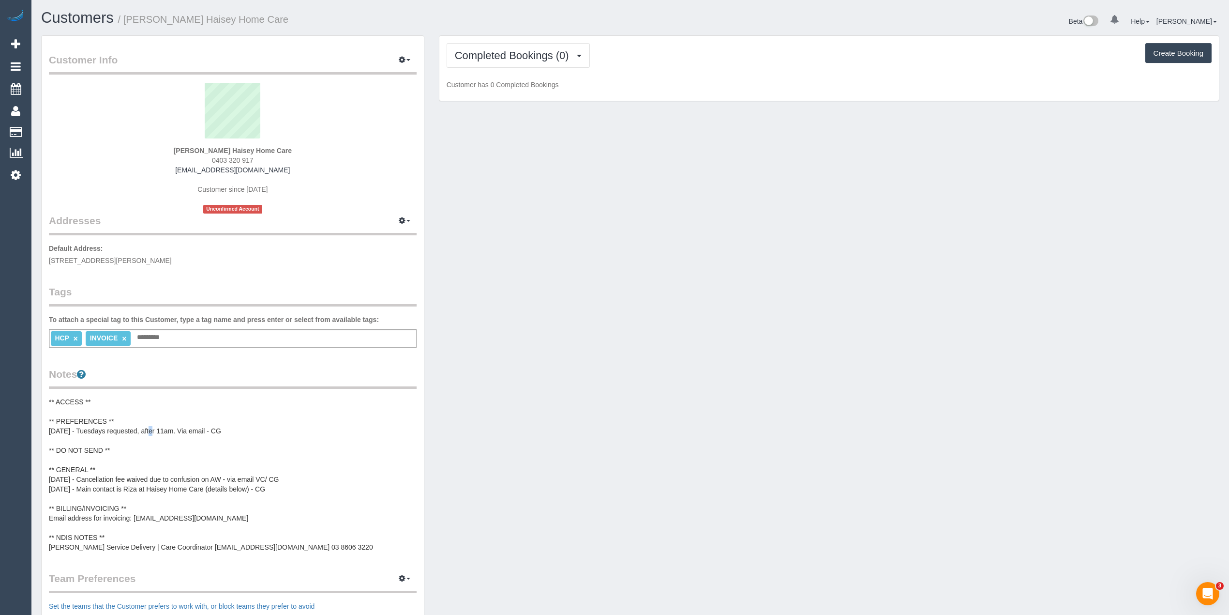
click at [151, 426] on pre "** ACCESS ** ** PREFERENCES ** 21/08/25 - Tuesdays requested, after 11am. Via e…" at bounding box center [233, 474] width 368 height 155
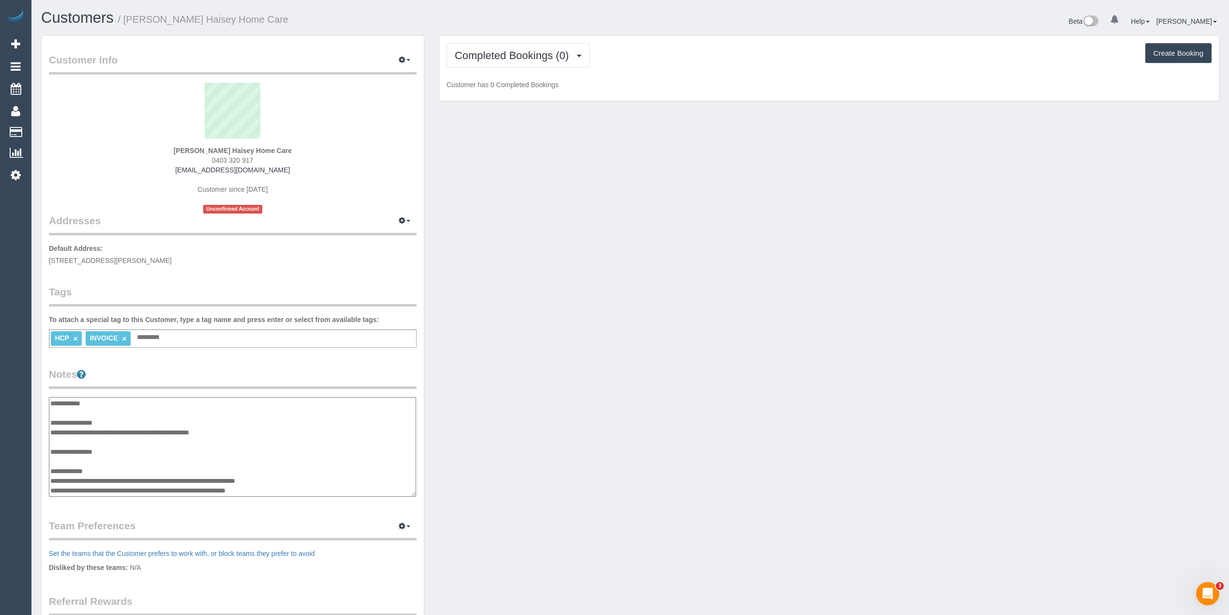
drag, startPoint x: 180, startPoint y: 430, endPoint x: 148, endPoint y: 430, distance: 32.4
click at [148, 430] on textarea "**********" at bounding box center [232, 447] width 367 height 100
type textarea "**********"
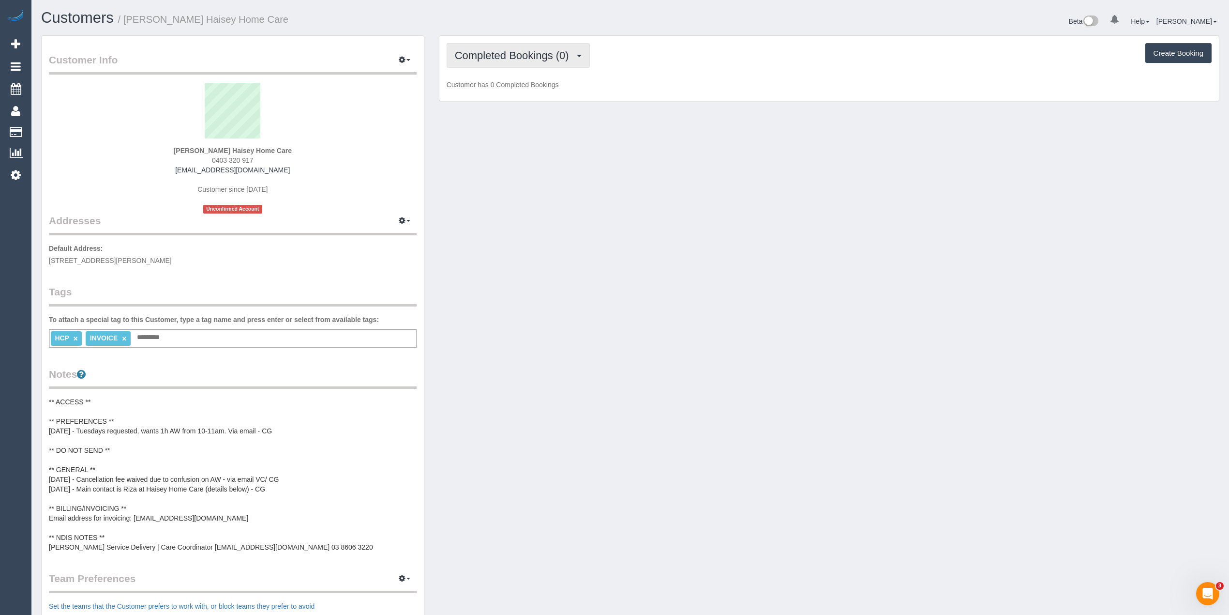
click at [499, 54] on span "Completed Bookings (0)" at bounding box center [514, 55] width 119 height 12
click at [498, 93] on link "Upcoming Bookings (0)" at bounding box center [497, 90] width 101 height 13
click at [510, 53] on span "Upcoming Bookings (0)" at bounding box center [513, 55] width 116 height 12
click at [517, 92] on link "Upcoming Bookings (0)" at bounding box center [497, 90] width 101 height 13
click at [494, 49] on span "Upcoming Bookings (0)" at bounding box center [513, 55] width 116 height 12
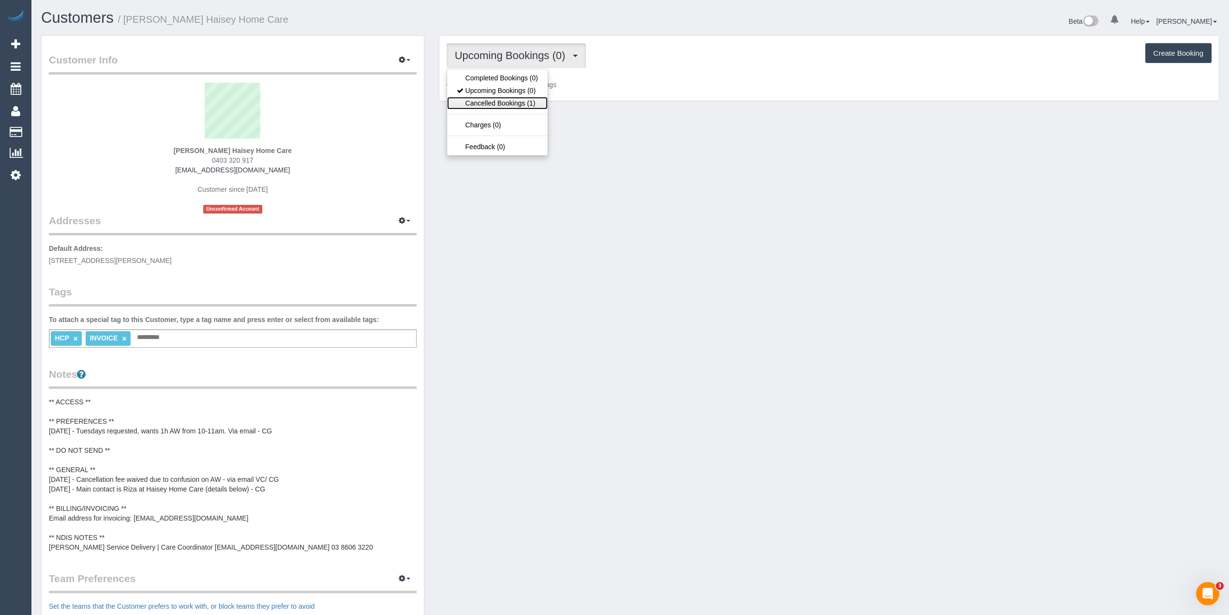
click at [522, 103] on link "Cancelled Bookings (1)" at bounding box center [497, 103] width 101 height 13
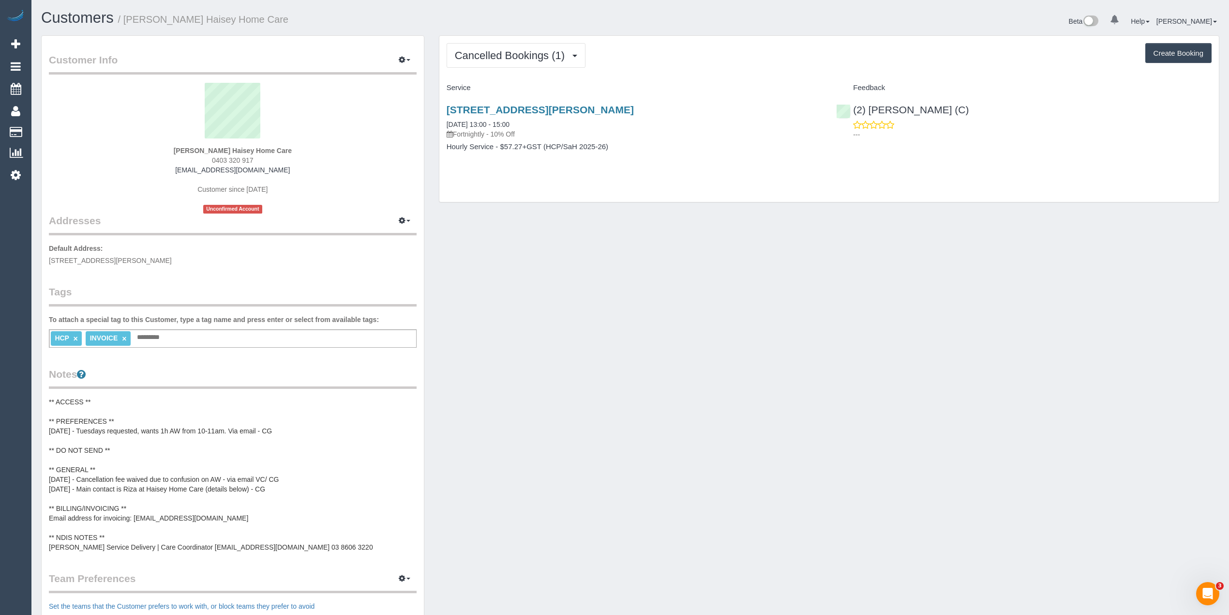
click at [1157, 49] on button "Create Booking" at bounding box center [1179, 53] width 66 height 20
select select "VIC"
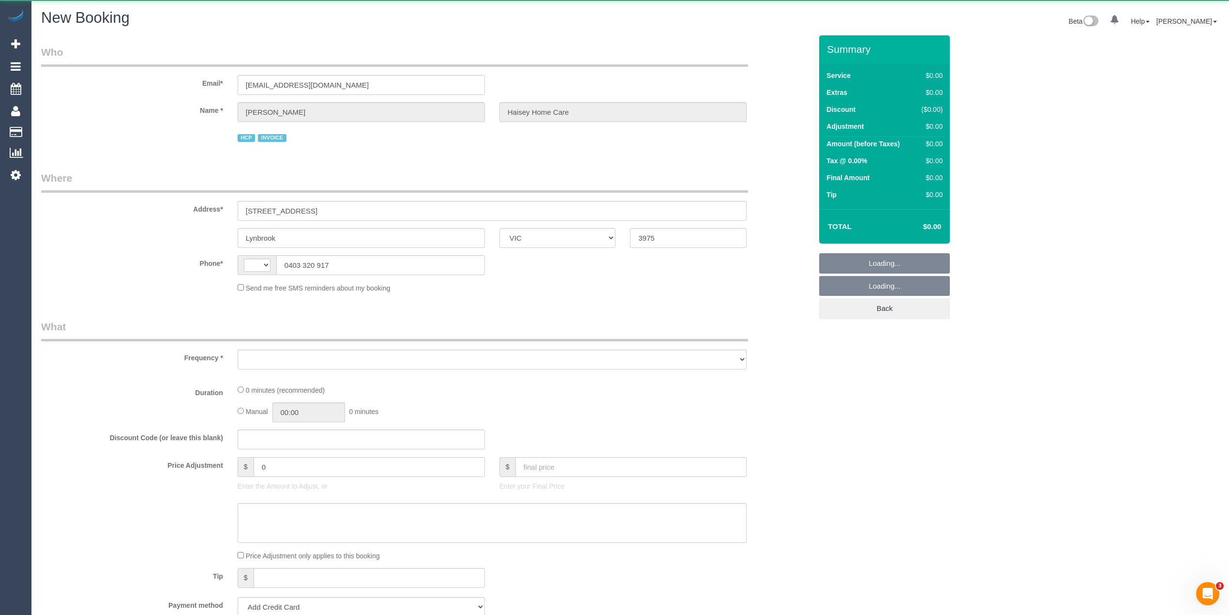
select select "string:AU"
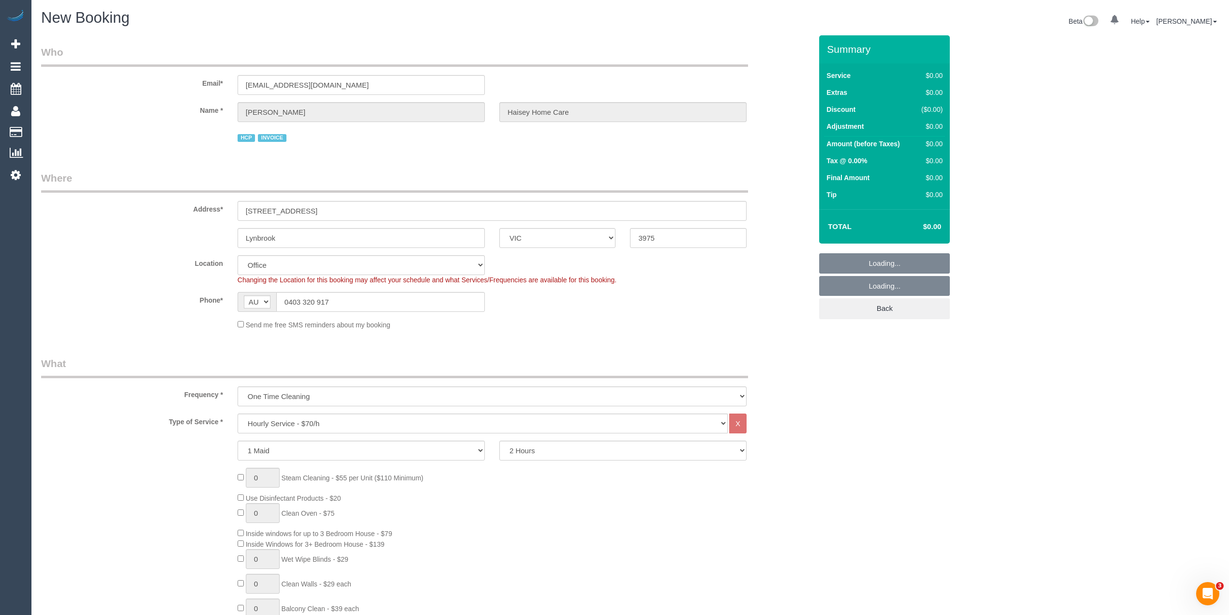
select select "object:2256"
select select "52"
click at [292, 398] on select "One Time Cleaning Weekly - 10% Off - 10.00% (0% for the First Booking) Fortnigh…" at bounding box center [492, 396] width 509 height 20
select select "object:2263"
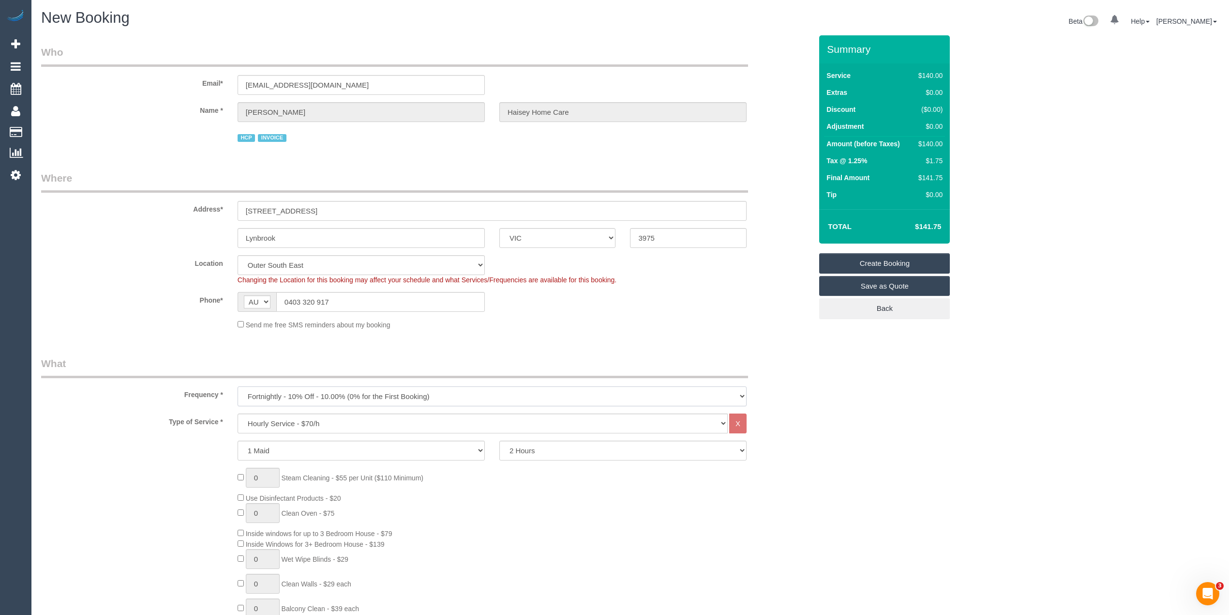
click at [238, 386] on select "One Time Cleaning Weekly - 10% Off - 10.00% (0% for the First Booking) Fortnigh…" at bounding box center [492, 396] width 509 height 20
click at [296, 427] on select "Hourly Service - $70/h Hourly Service - $65/h Hourly Service - $60/h Hourly Ser…" at bounding box center [483, 423] width 490 height 20
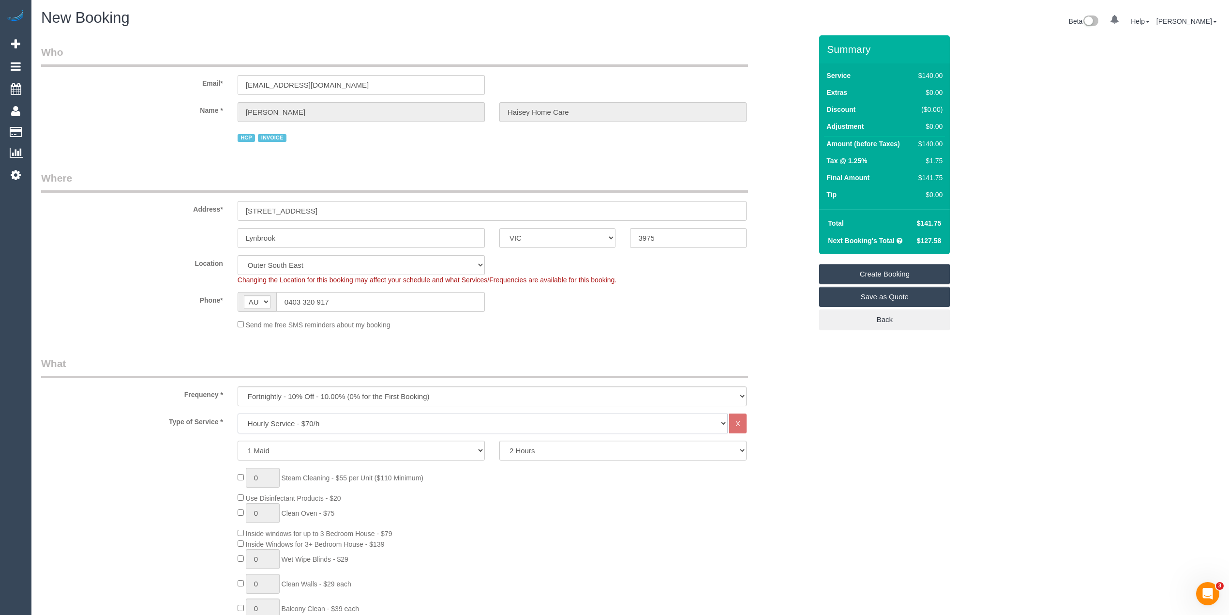
select select "308"
click at [238, 413] on select "Hourly Service - $70/h Hourly Service - $65/h Hourly Service - $60/h Hourly Ser…" at bounding box center [483, 423] width 490 height 20
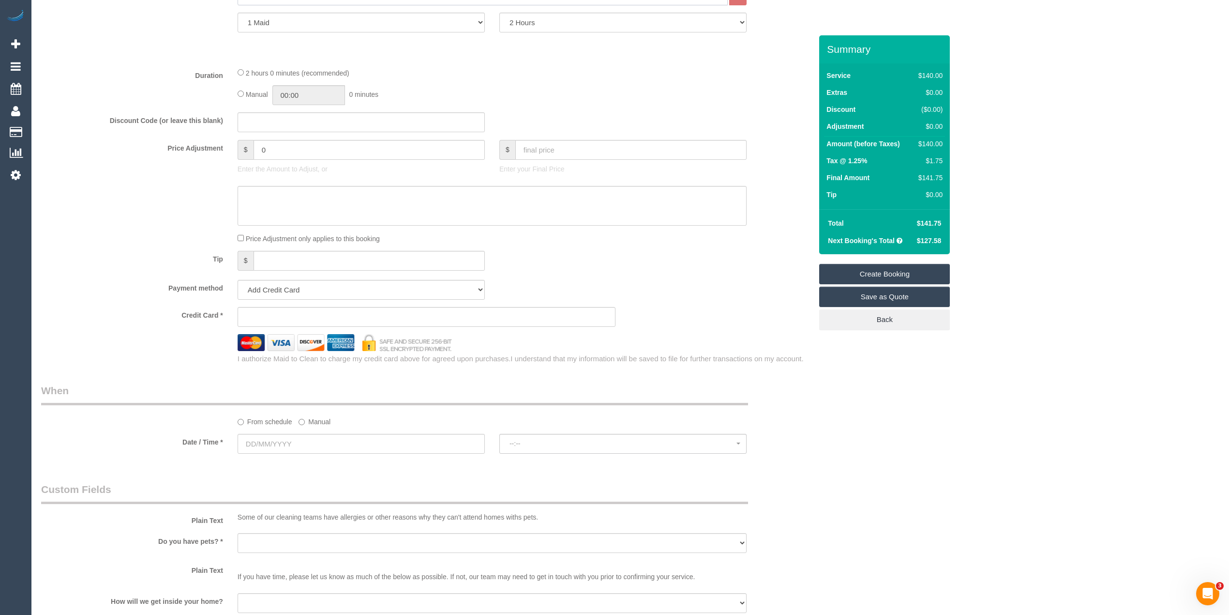
scroll to position [430, 0]
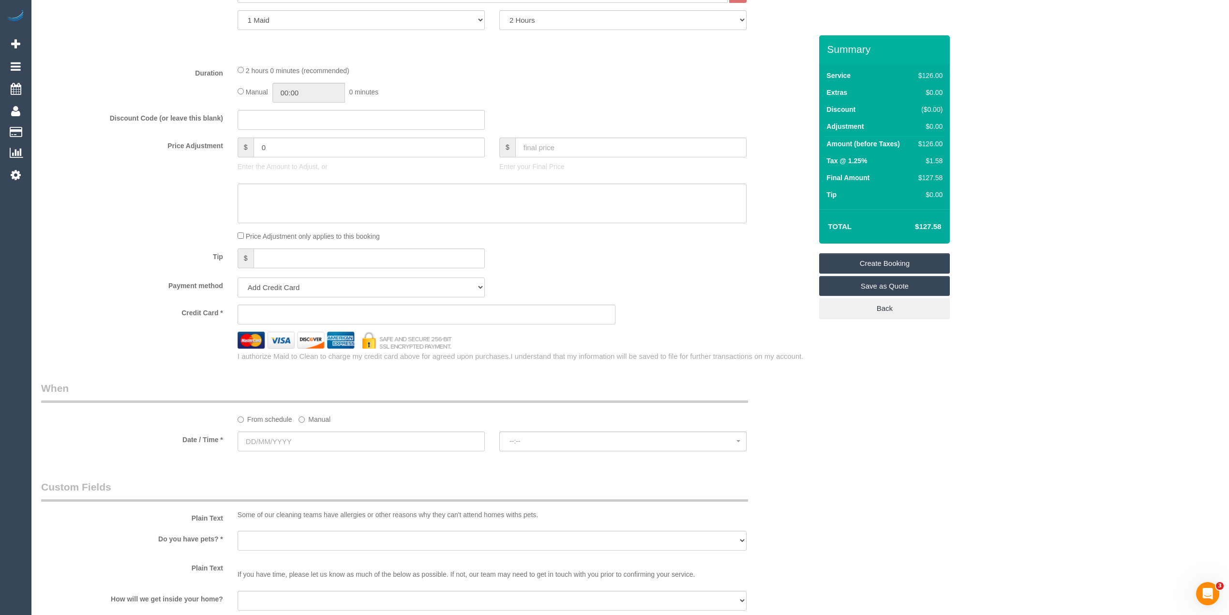
click at [276, 291] on select "Add Credit Card Cash Check Paypal" at bounding box center [361, 287] width 247 height 20
select select "string:check"
click at [238, 277] on select "Add Credit Card Cash Check Paypal" at bounding box center [361, 287] width 247 height 20
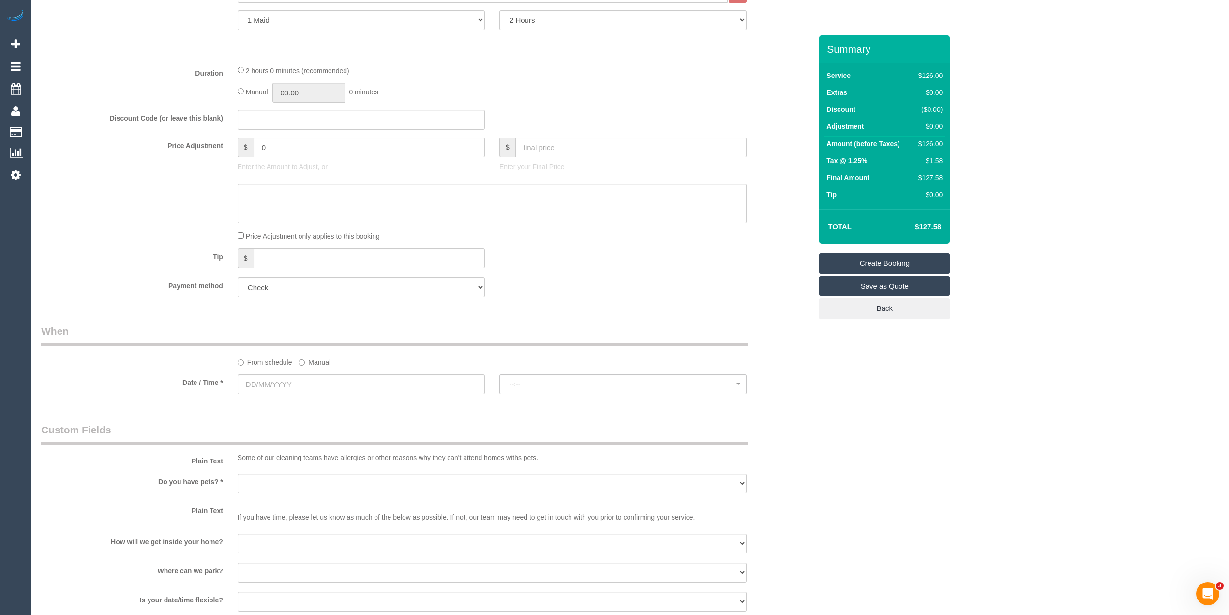
click at [306, 361] on label "Manual" at bounding box center [315, 360] width 32 height 13
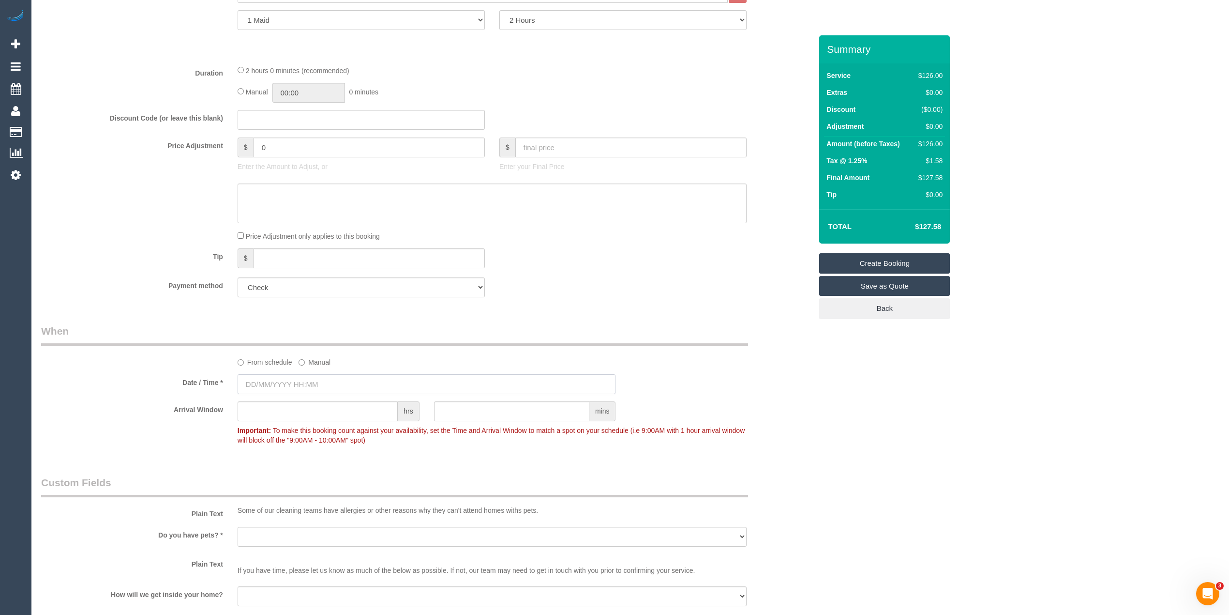
click at [284, 382] on input "text" at bounding box center [427, 384] width 378 height 20
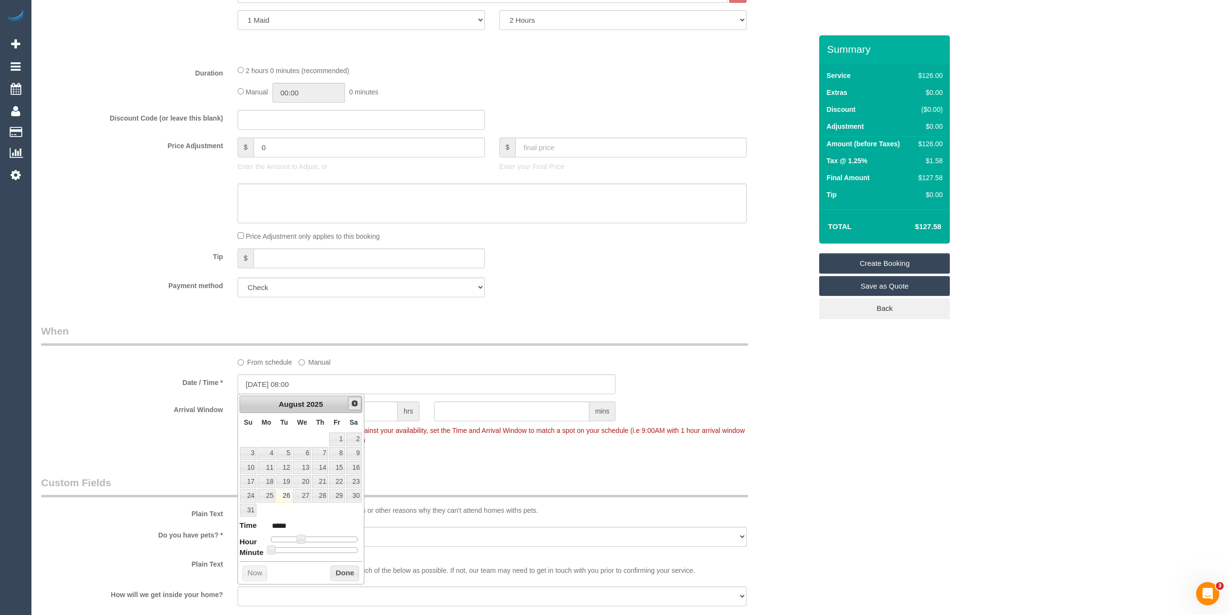
click at [354, 403] on span "Next" at bounding box center [355, 403] width 8 height 8
click at [286, 458] on link "9" at bounding box center [283, 453] width 15 height 13
type input "09/09/2025 09:00"
type input "*****"
type input "[DATE] 10:00"
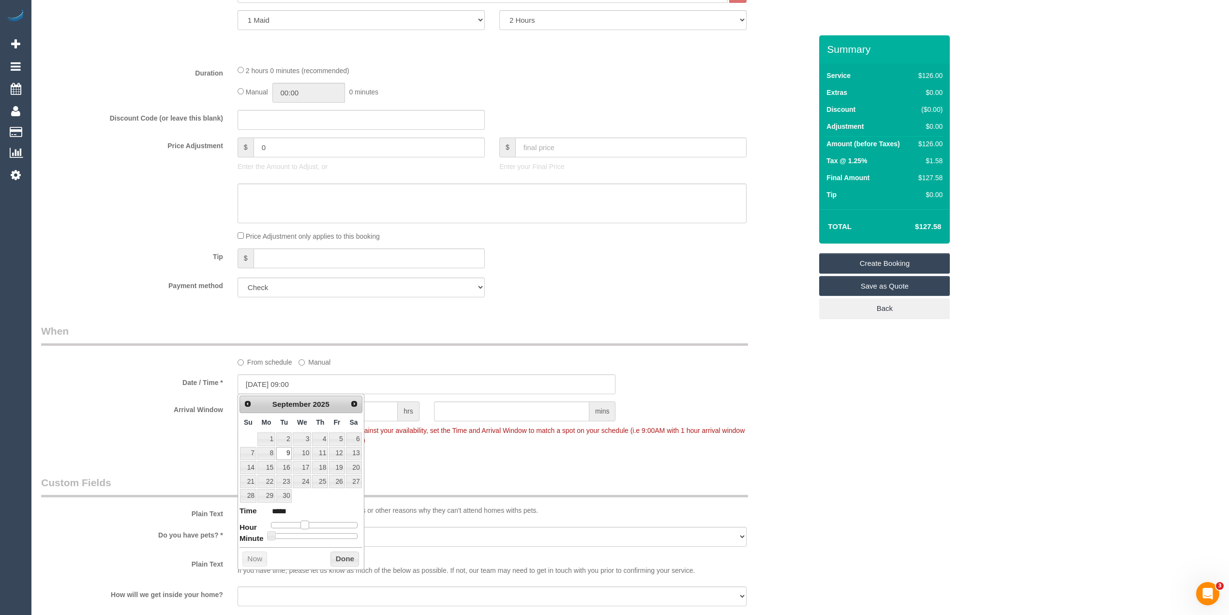
type input "*****"
drag, startPoint x: 299, startPoint y: 528, endPoint x: 308, endPoint y: 528, distance: 9.2
click at [308, 528] on span at bounding box center [308, 524] width 9 height 9
click at [991, 485] on div "Who Email* sayed.haiseyhomecare@fake.com Name * Sayed Hewadpal Haisey Home Care…" at bounding box center [630, 406] width 1178 height 1602
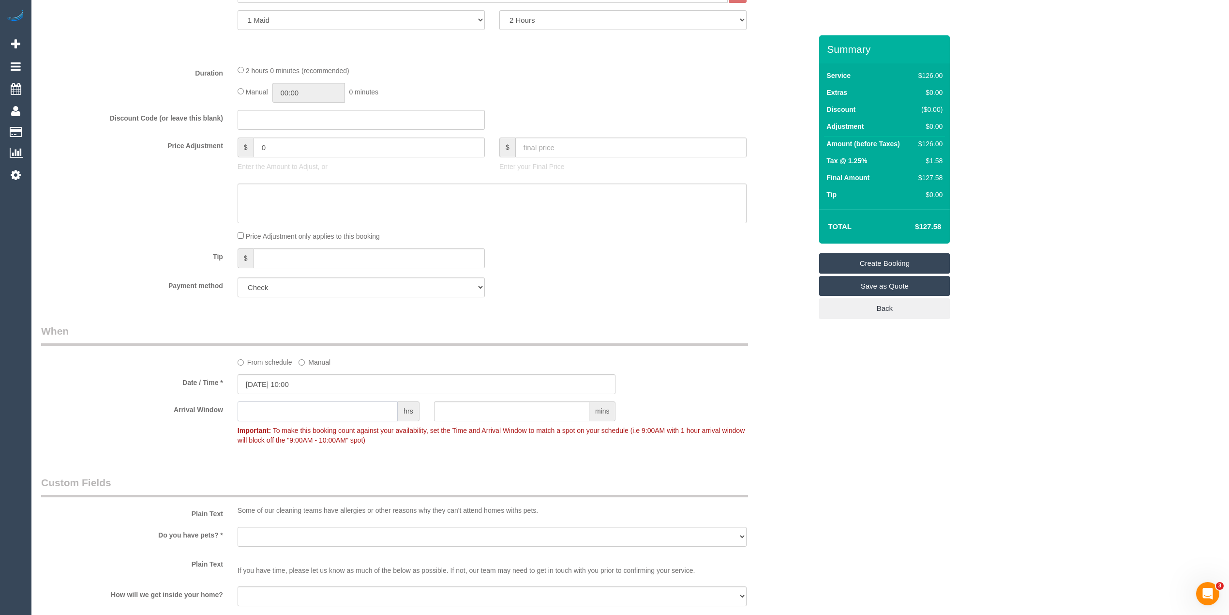
click at [337, 403] on input "text" at bounding box center [318, 411] width 160 height 20
type input "1"
click at [185, 471] on div "Who Email* sayed.haiseyhomecare@fake.com Name * Sayed Hewadpal Haisey Home Care…" at bounding box center [426, 406] width 785 height 1602
click at [306, 539] on select "Yes - Cats Yes - Dogs No pets Yes - Dogs and Cats Yes - Other" at bounding box center [492, 537] width 509 height 20
click at [238, 527] on select "Yes - Cats Yes - Dogs No pets Yes - Dogs and Cats Yes - Other" at bounding box center [492, 537] width 509 height 20
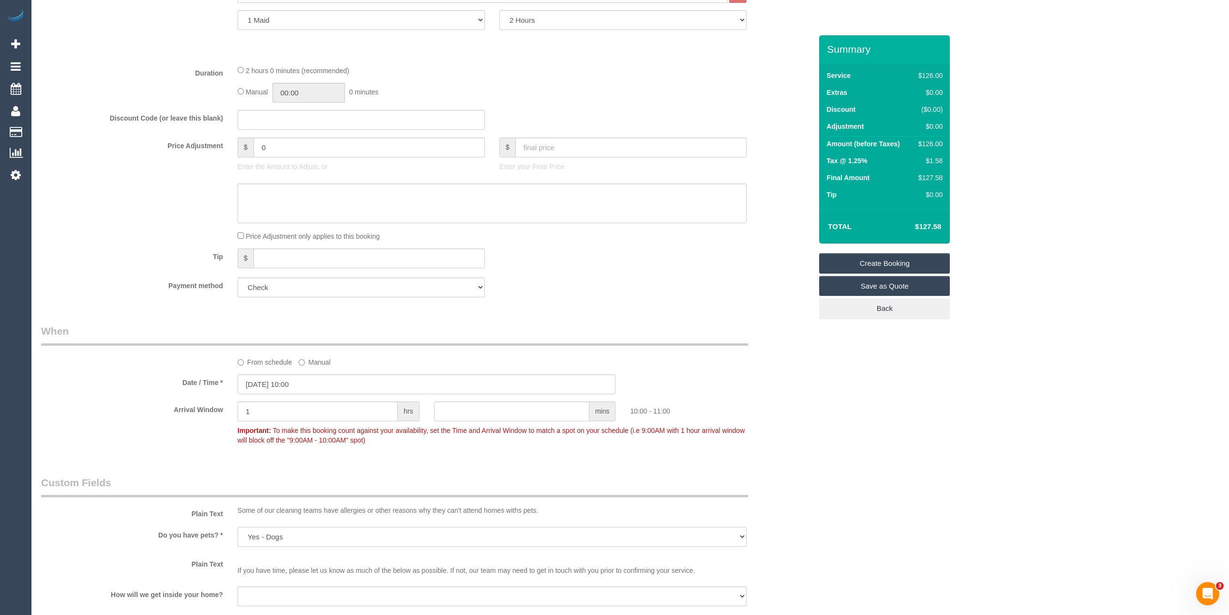
click at [281, 541] on select "Yes - Cats Yes - Dogs No pets Yes - Dogs and Cats Yes - Other" at bounding box center [492, 537] width 509 height 20
select select "number:28"
click at [238, 527] on select "Yes - Cats Yes - Dogs No pets Yes - Dogs and Cats Yes - Other" at bounding box center [492, 537] width 509 height 20
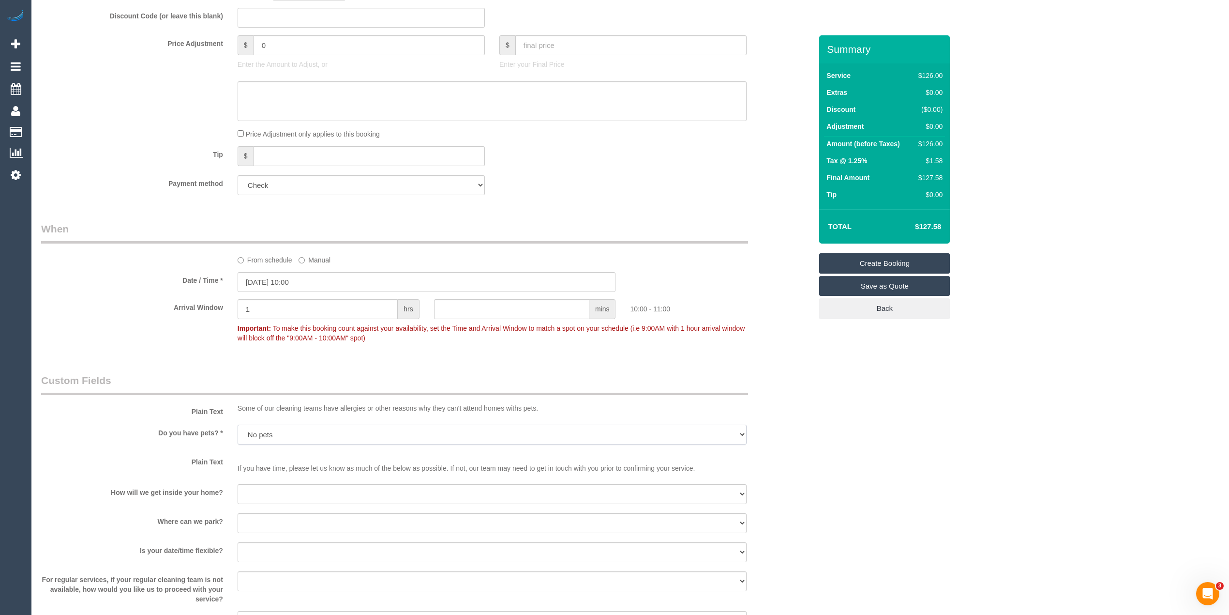
scroll to position [753, 0]
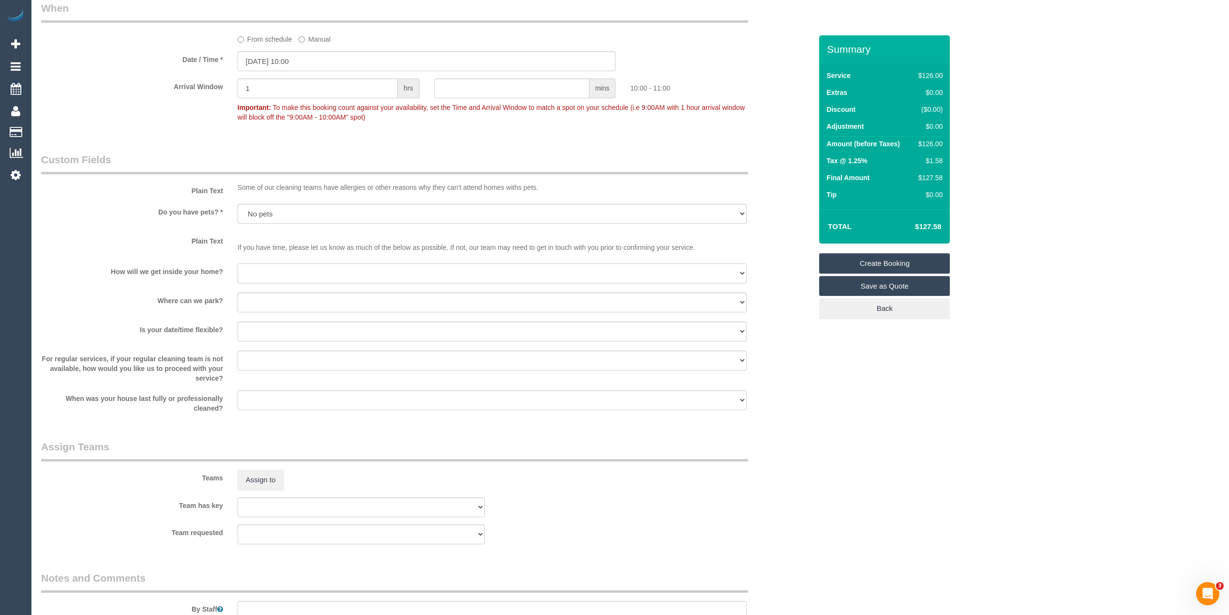
click at [256, 275] on select "I will be home Key will be left (please provide details below) Lock box/Access …" at bounding box center [492, 273] width 509 height 20
select select "number:14"
click at [238, 263] on select "I will be home Key will be left (please provide details below) Lock box/Access …" at bounding box center [492, 273] width 509 height 20
drag, startPoint x: 252, startPoint y: 293, endPoint x: 259, endPoint y: 307, distance: 15.4
click at [252, 293] on select "I will provide parking on-site Free street parking Paid street parking (cost wi…" at bounding box center [492, 302] width 509 height 20
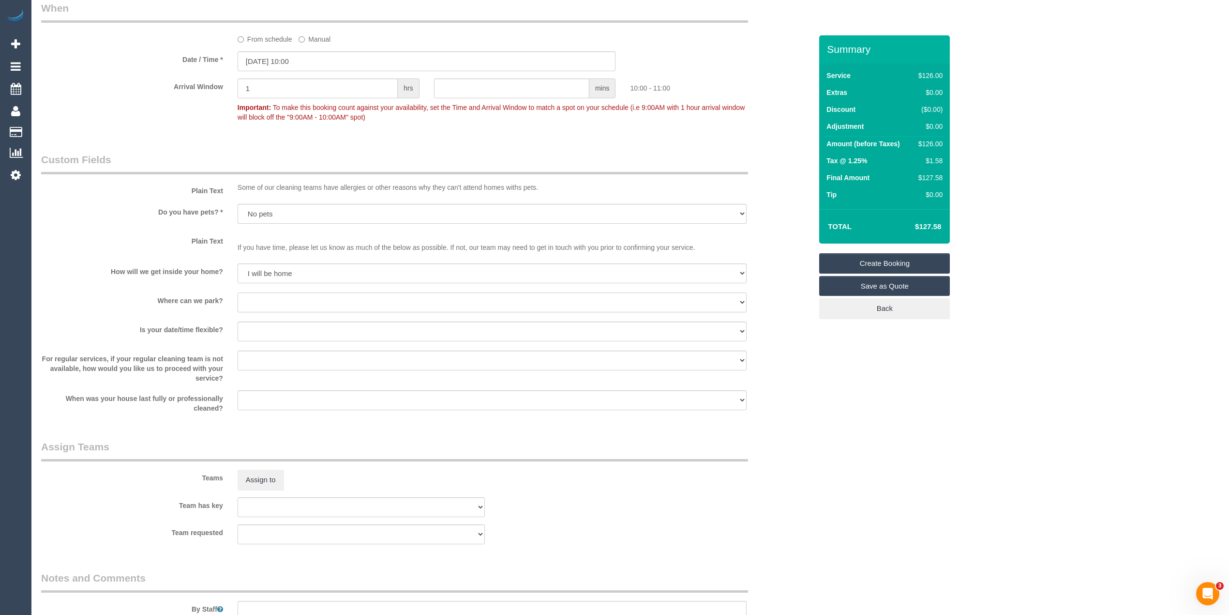
select select "number:19"
click at [238, 292] on select "I will provide parking on-site Free street parking Paid street parking (cost wi…" at bounding box center [492, 302] width 509 height 20
click at [265, 333] on select "Yes - date and time Yes - date but not time Yes - time but not date No - No fle…" at bounding box center [492, 331] width 509 height 20
select select "number:25"
click at [238, 321] on select "Yes - date and time Yes - date but not time Yes - time but not date No - No fle…" at bounding box center [492, 331] width 509 height 20
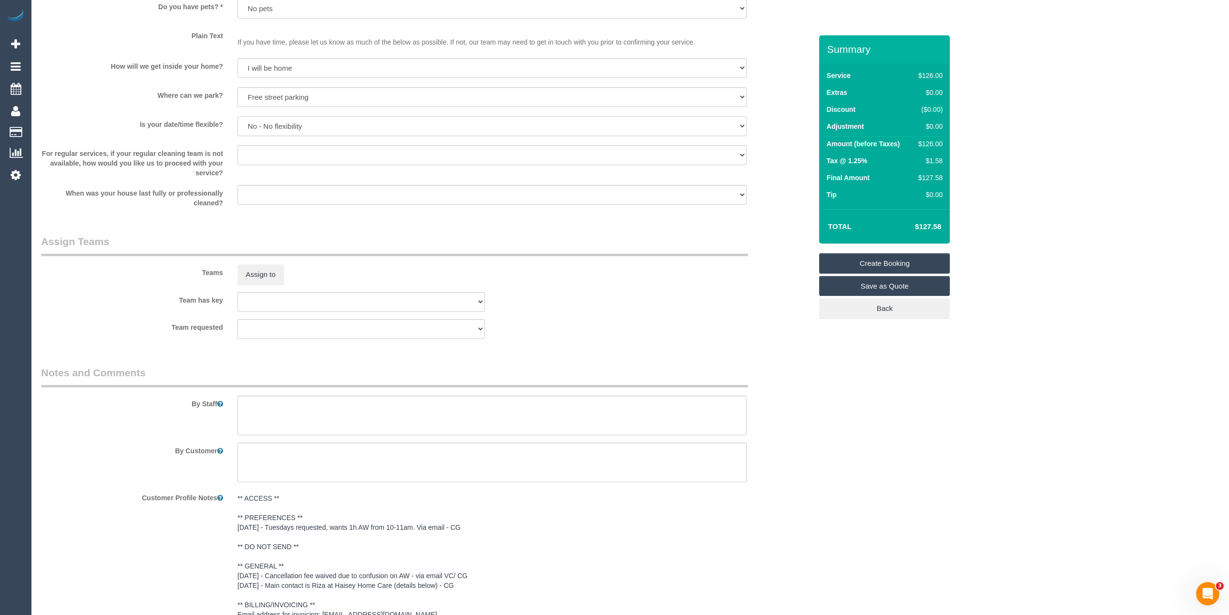
scroll to position [968, 0]
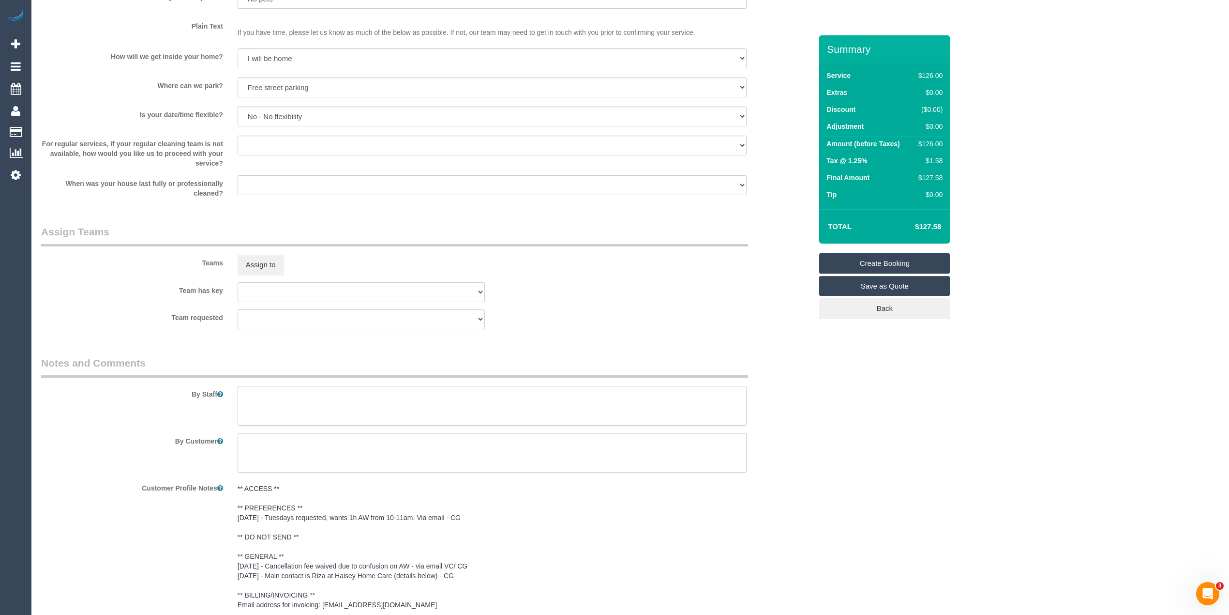
click at [261, 394] on textarea at bounding box center [492, 406] width 509 height 40
paste textarea "General cleaning - bathroom, kitchen, floors and dusting if there is time. Than…"
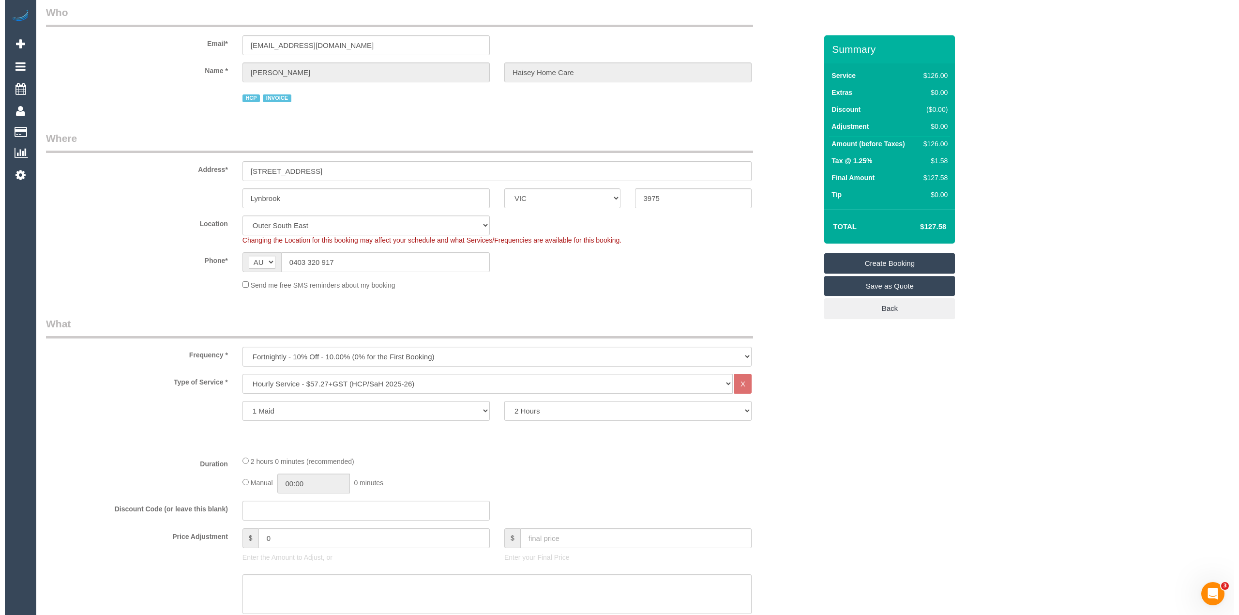
scroll to position [0, 0]
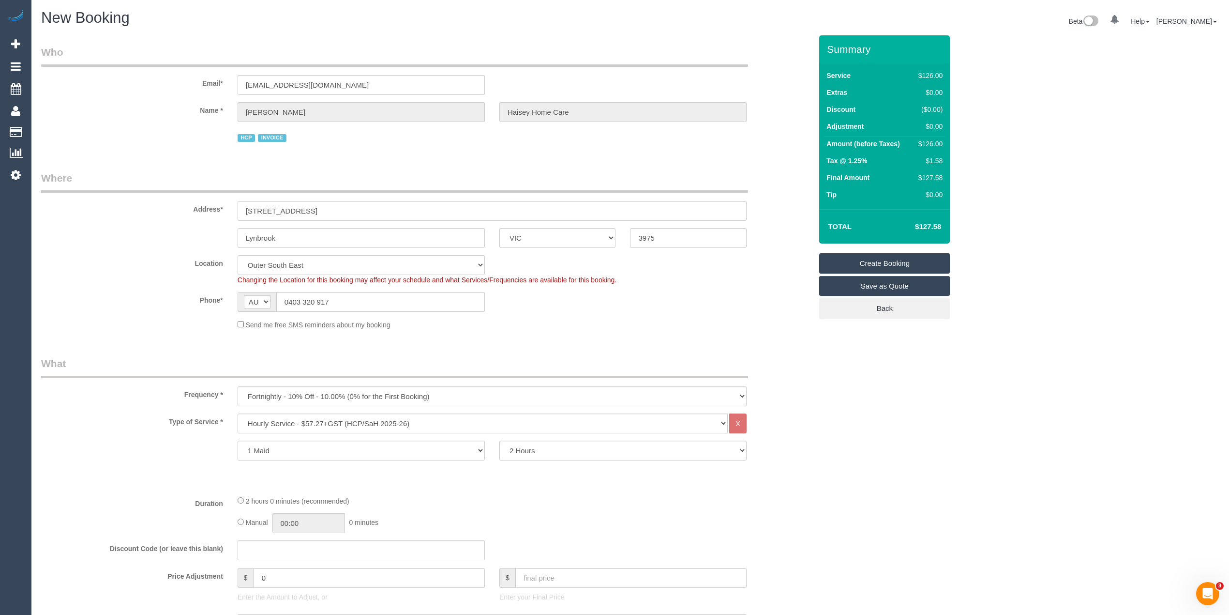
type textarea "General cleaning - bathroom, kitchen, floors and dusting if there is time. Than…"
click at [874, 256] on link "Create Booking" at bounding box center [884, 263] width 131 height 20
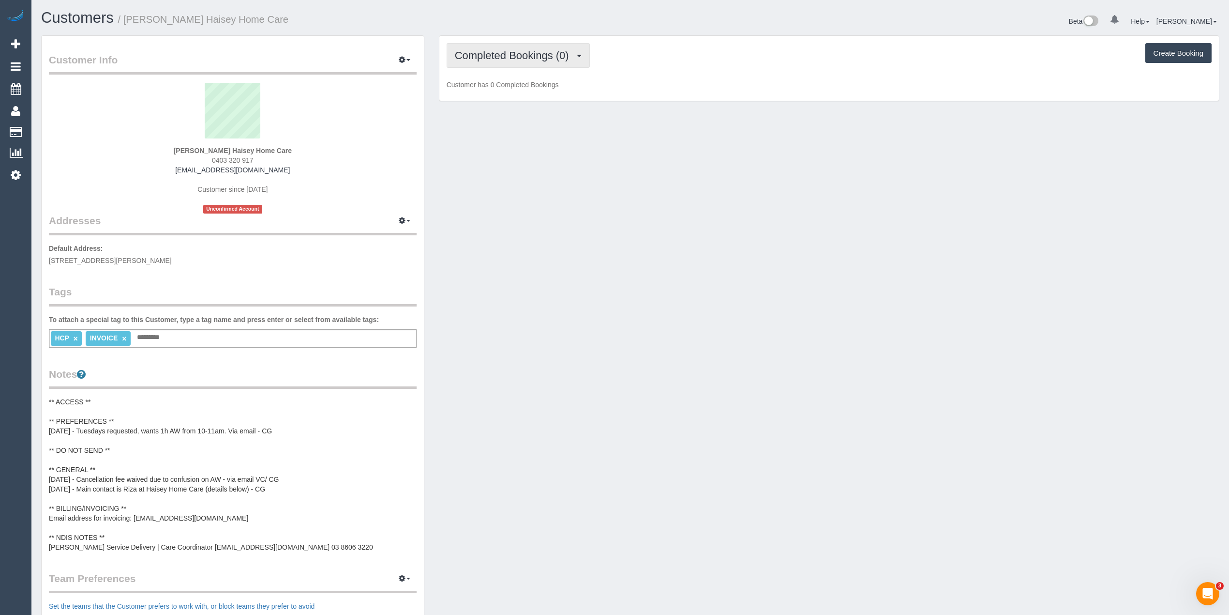
click at [490, 45] on button "Completed Bookings (0)" at bounding box center [518, 55] width 143 height 25
click at [506, 103] on link "Cancelled Bookings (1)" at bounding box center [497, 103] width 101 height 13
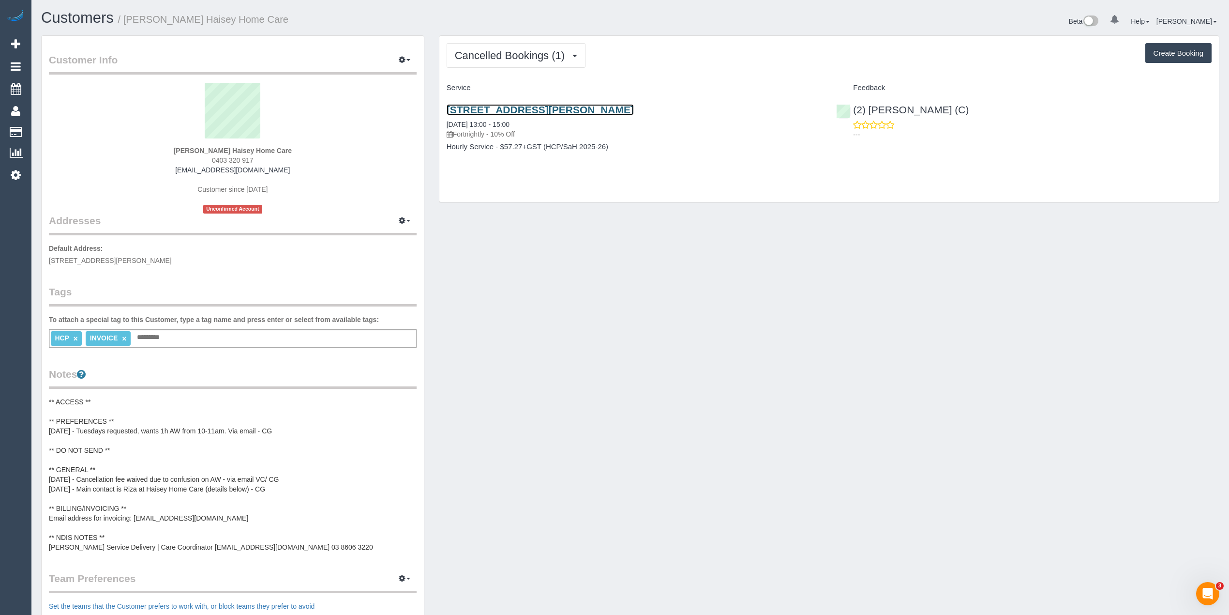
click at [530, 107] on link "[STREET_ADDRESS][PERSON_NAME]" at bounding box center [540, 109] width 187 height 11
click at [496, 47] on button "Cancelled Bookings (1)" at bounding box center [516, 55] width 139 height 25
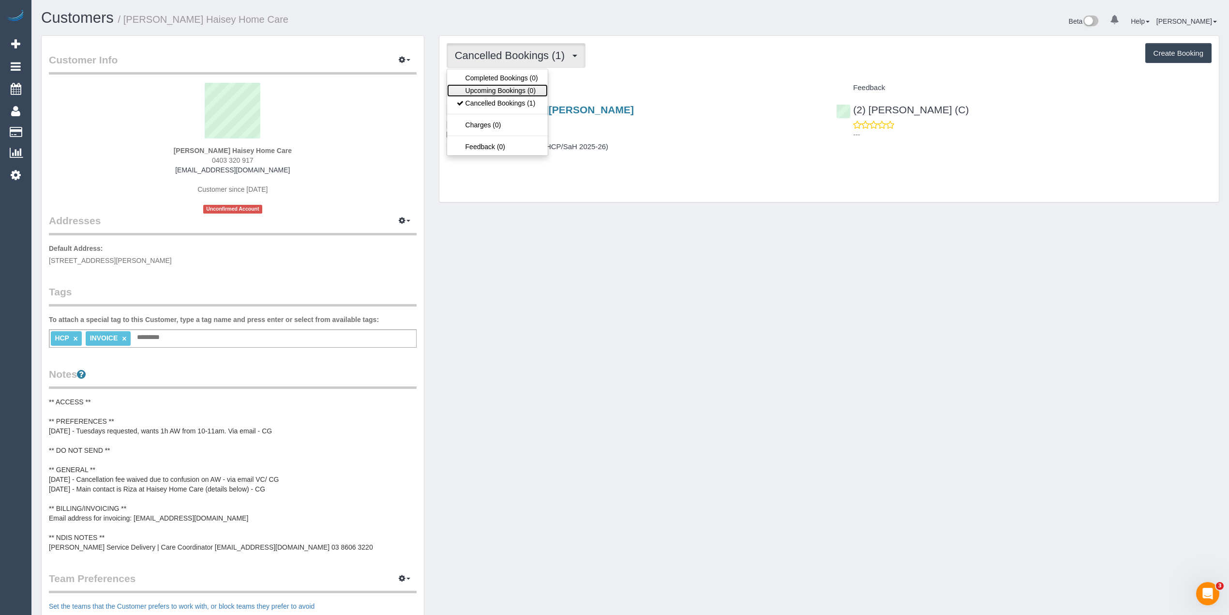
click at [519, 86] on link "Upcoming Bookings (0)" at bounding box center [497, 90] width 101 height 13
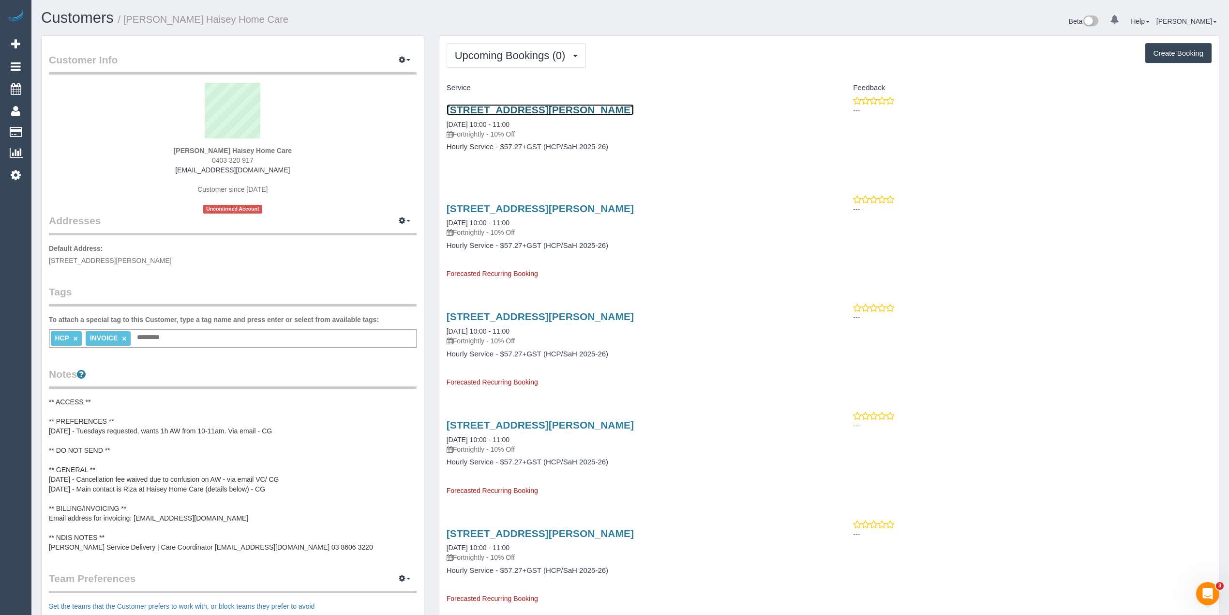
click at [559, 111] on link "[STREET_ADDRESS][PERSON_NAME]" at bounding box center [540, 109] width 187 height 11
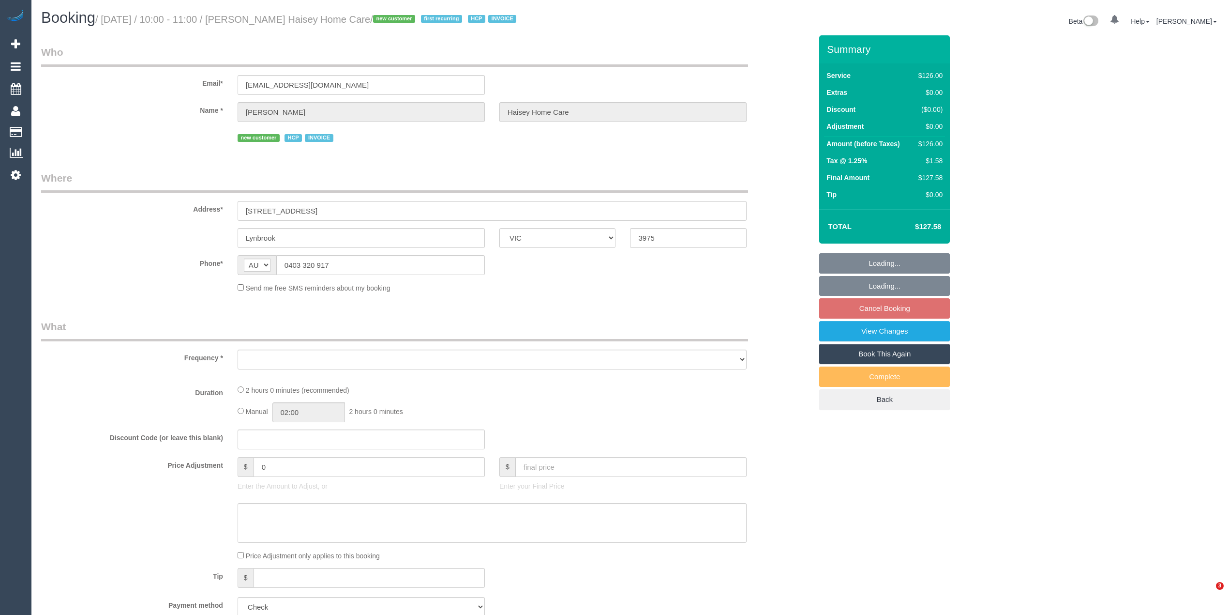
select select "VIC"
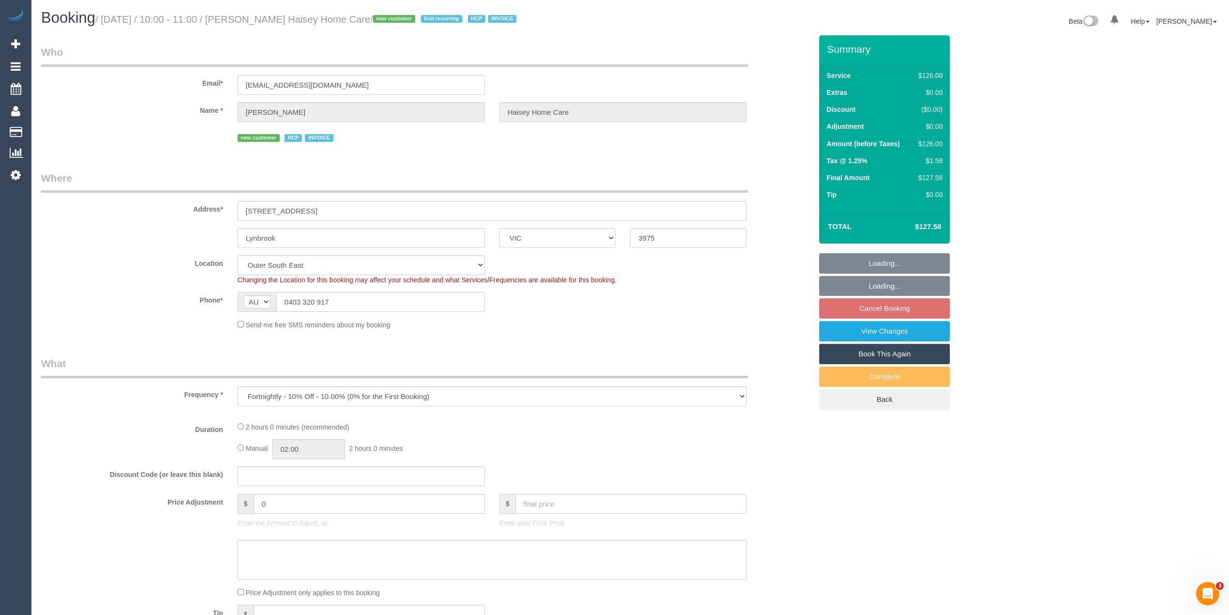
select select "object:741"
select select "120"
select select "number:28"
select select "number:14"
select select "number:19"
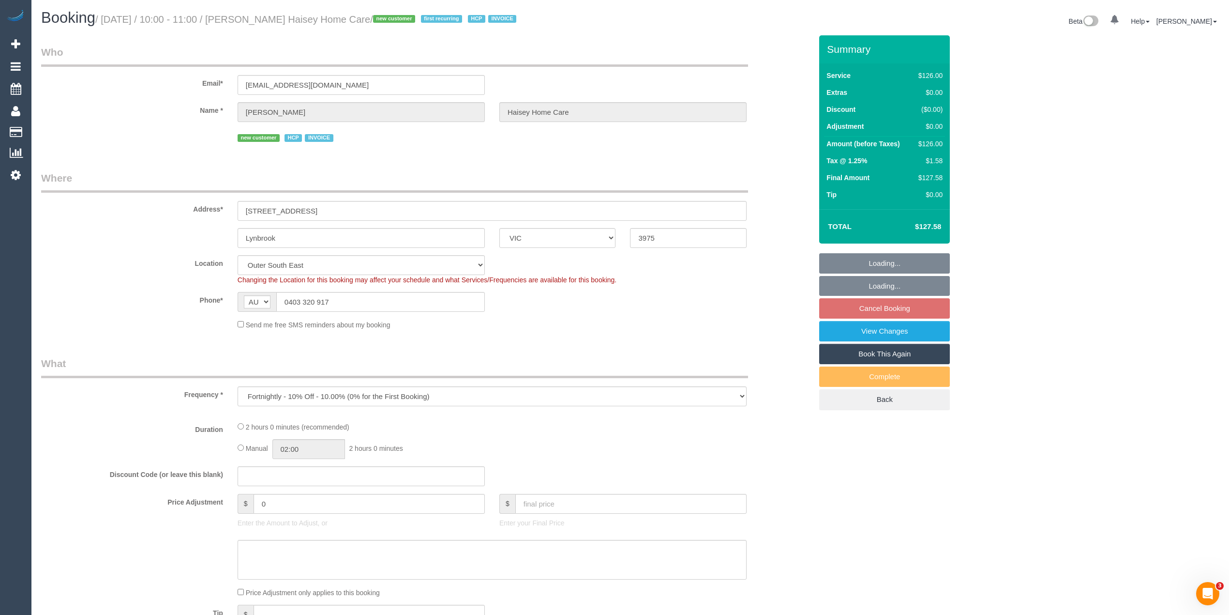
select select "number:25"
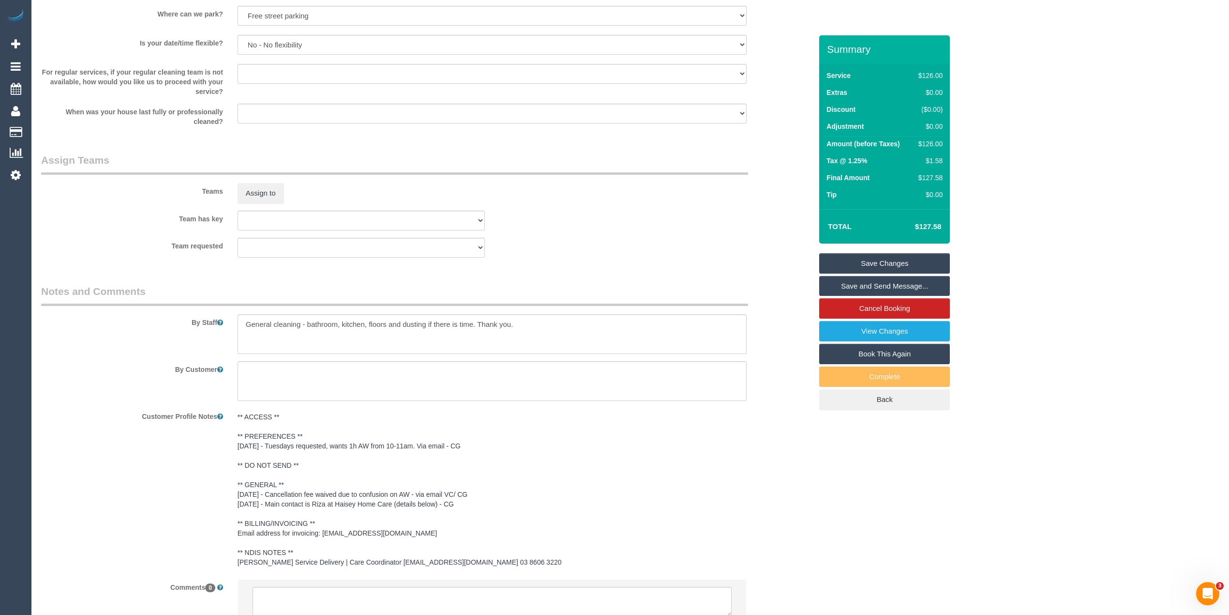
scroll to position [1119, 0]
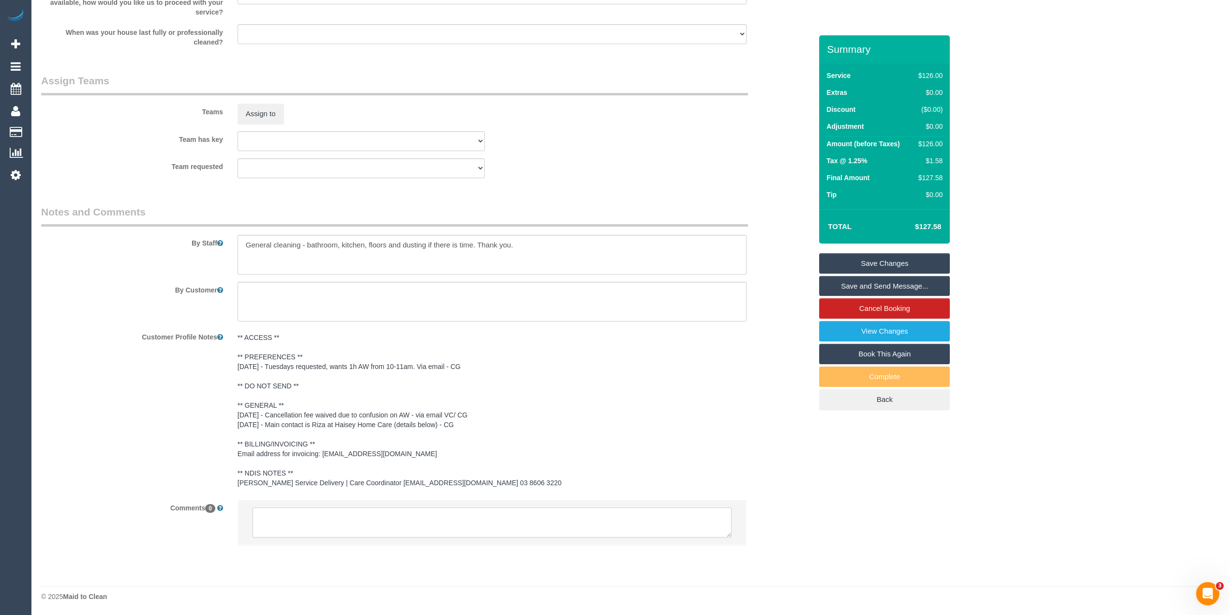
click at [262, 527] on textarea at bounding box center [492, 522] width 479 height 30
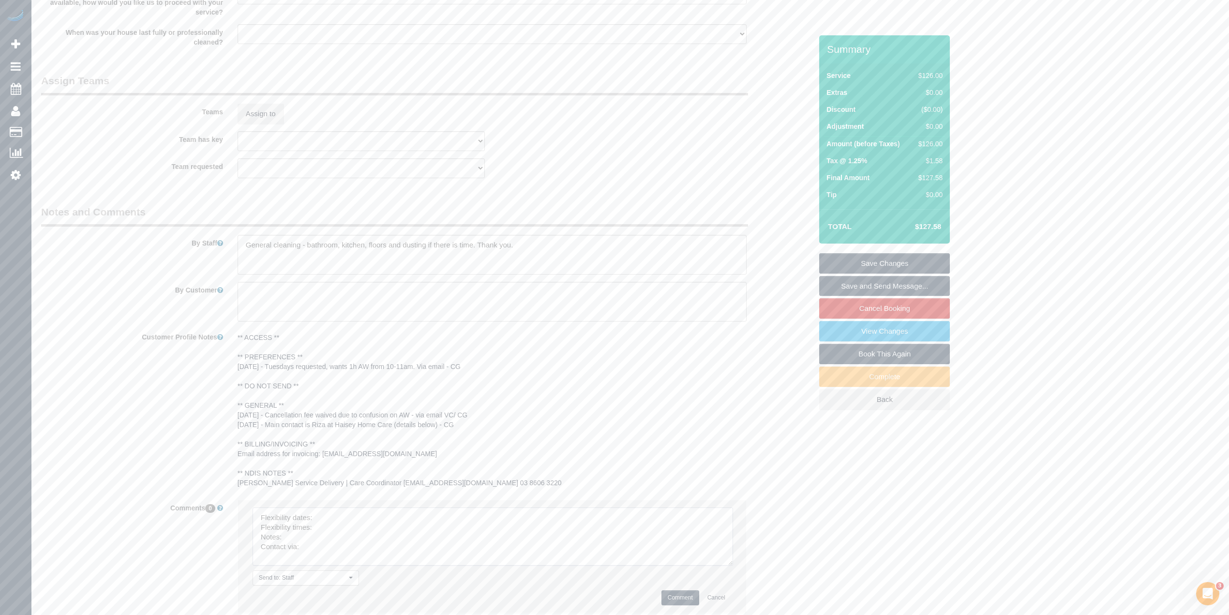
drag, startPoint x: 724, startPoint y: 527, endPoint x: 525, endPoint y: 516, distance: 199.7
click at [726, 556] on textarea at bounding box center [493, 536] width 481 height 58
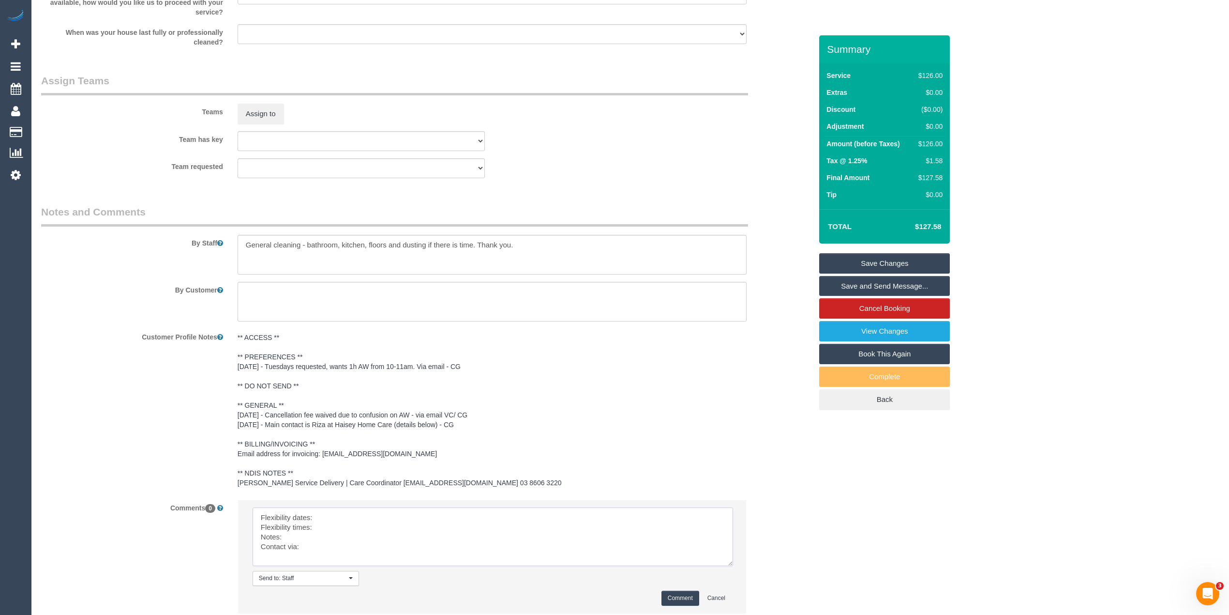
click at [374, 510] on textarea at bounding box center [493, 536] width 481 height 59
click at [320, 521] on textarea at bounding box center [493, 536] width 481 height 59
click at [325, 525] on textarea at bounding box center [493, 536] width 481 height 59
click at [322, 529] on textarea at bounding box center [493, 536] width 481 height 59
click at [299, 536] on textarea at bounding box center [493, 536] width 481 height 59
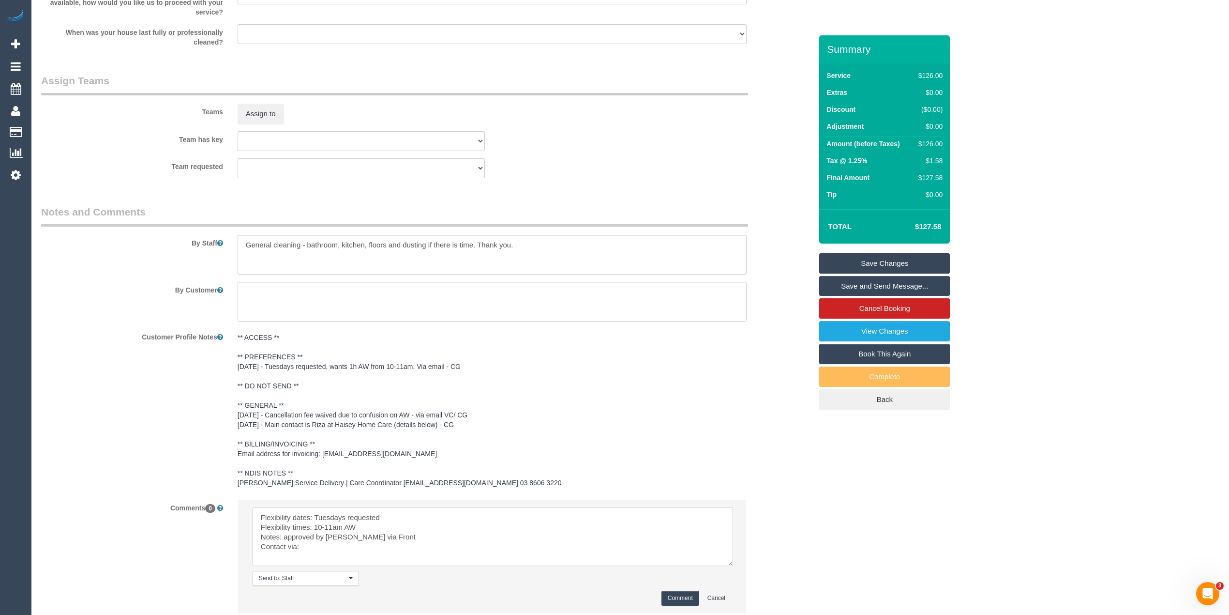
click at [317, 545] on textarea at bounding box center [493, 536] width 481 height 59
type textarea "Flexibility dates: Tuesdays requested Flexibility times: 10-11am AW Notes: appr…"
click at [674, 603] on button "Comment" at bounding box center [681, 597] width 38 height 15
